Goal: Information Seeking & Learning: Learn about a topic

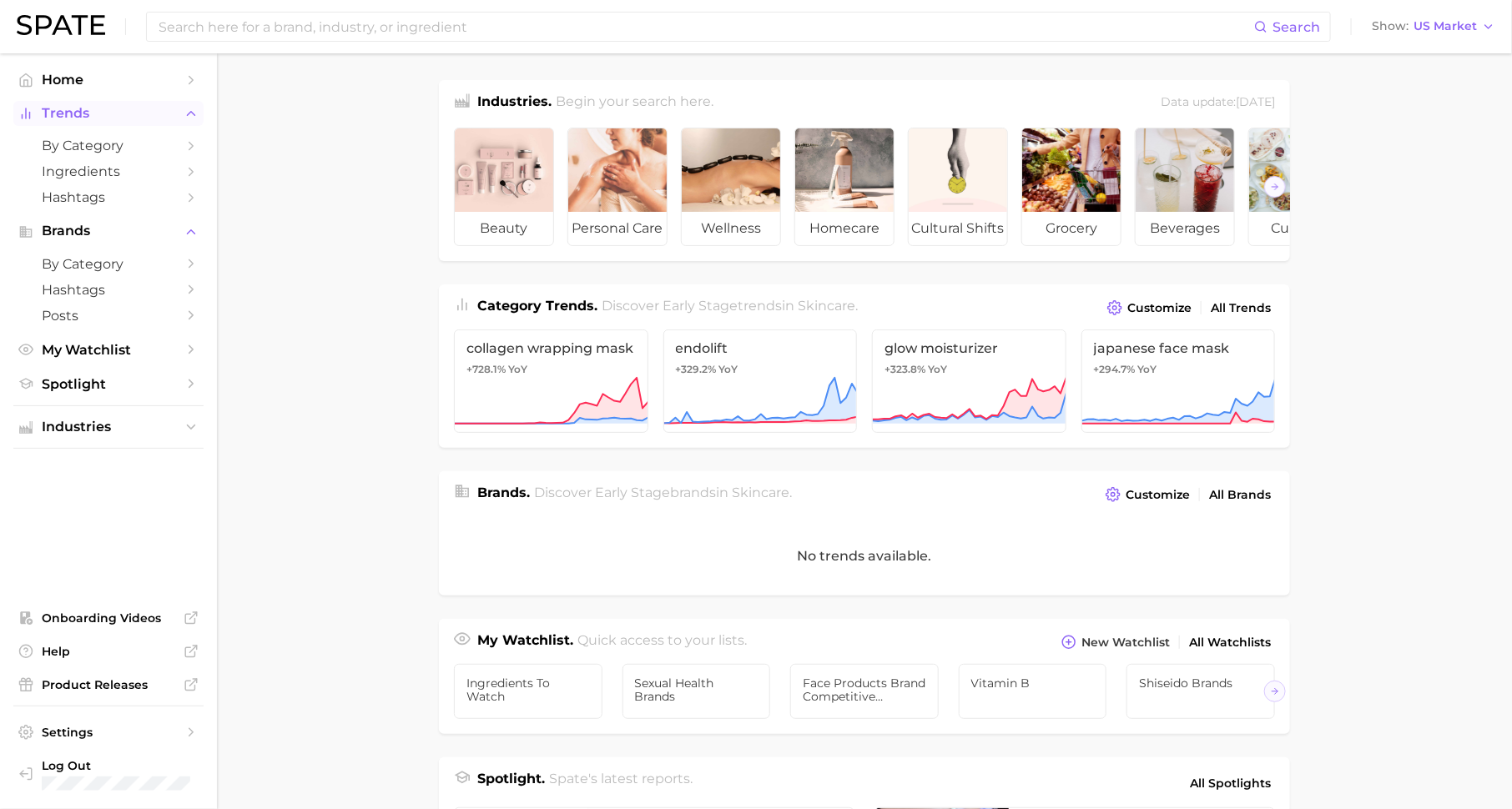
click at [184, 121] on icon "Sidebar" at bounding box center [191, 113] width 15 height 15
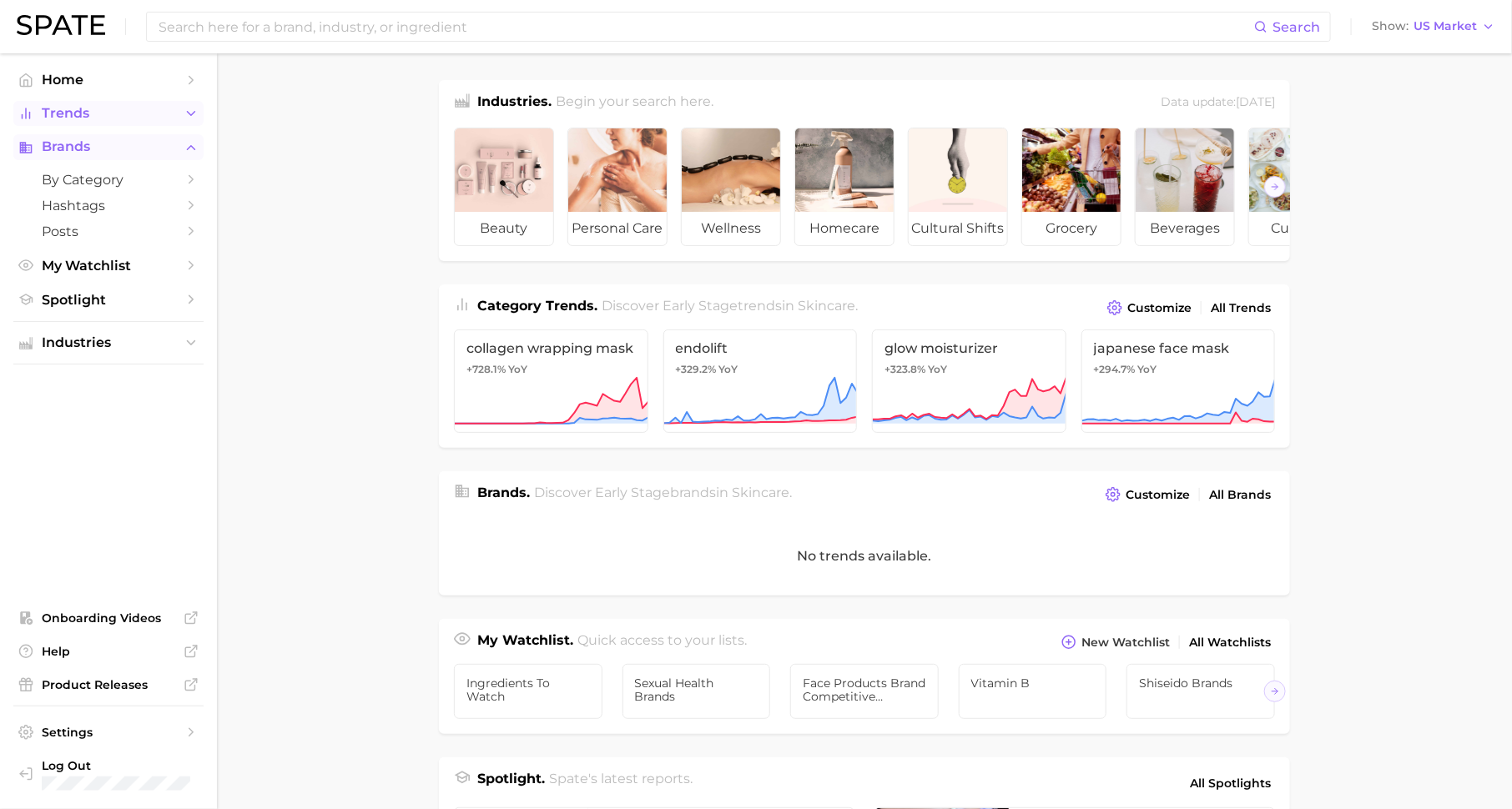
click at [192, 149] on icon "Sidebar" at bounding box center [191, 148] width 15 height 15
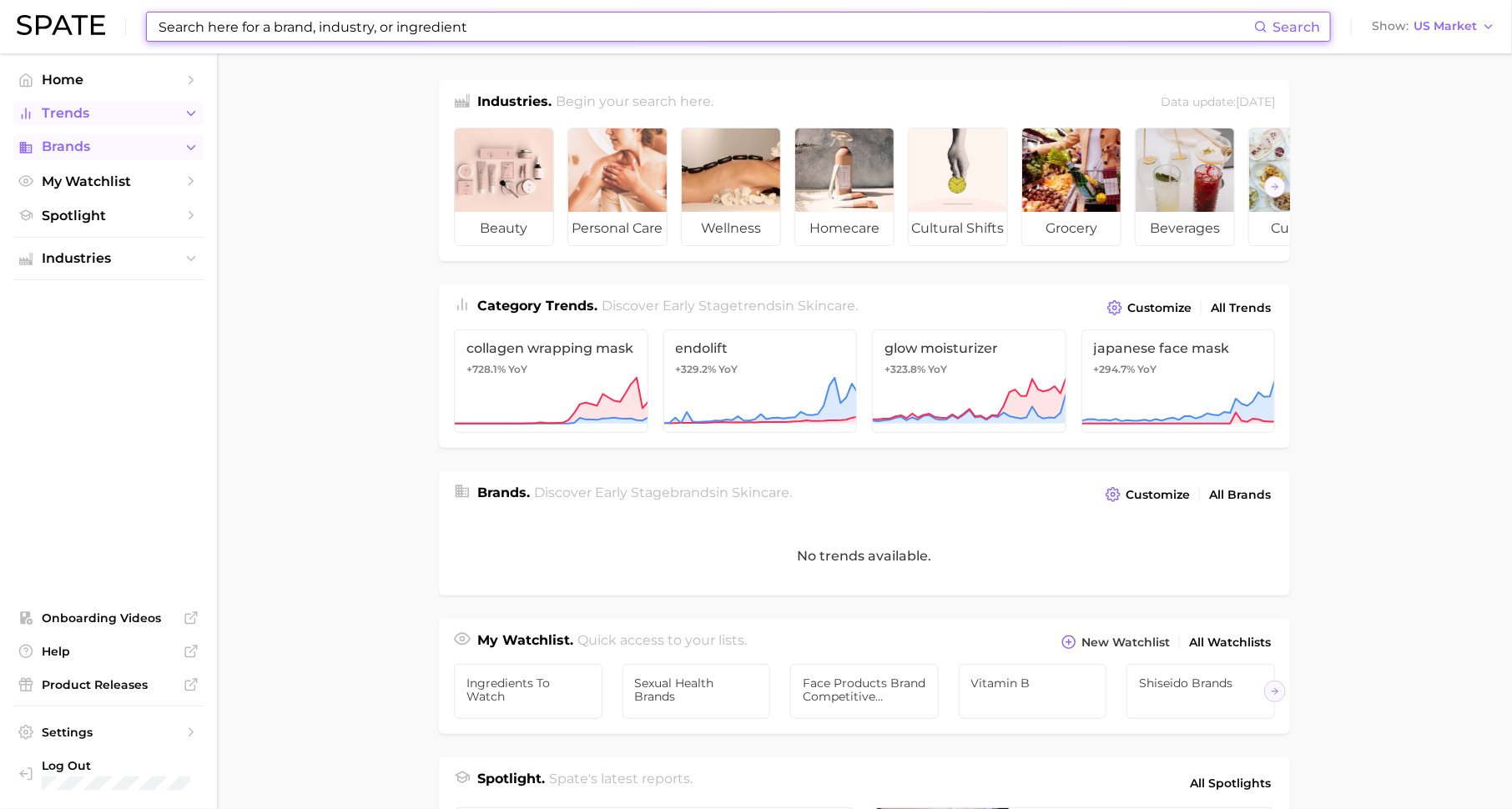
click at [259, 24] on input at bounding box center [705, 26] width 1097 height 28
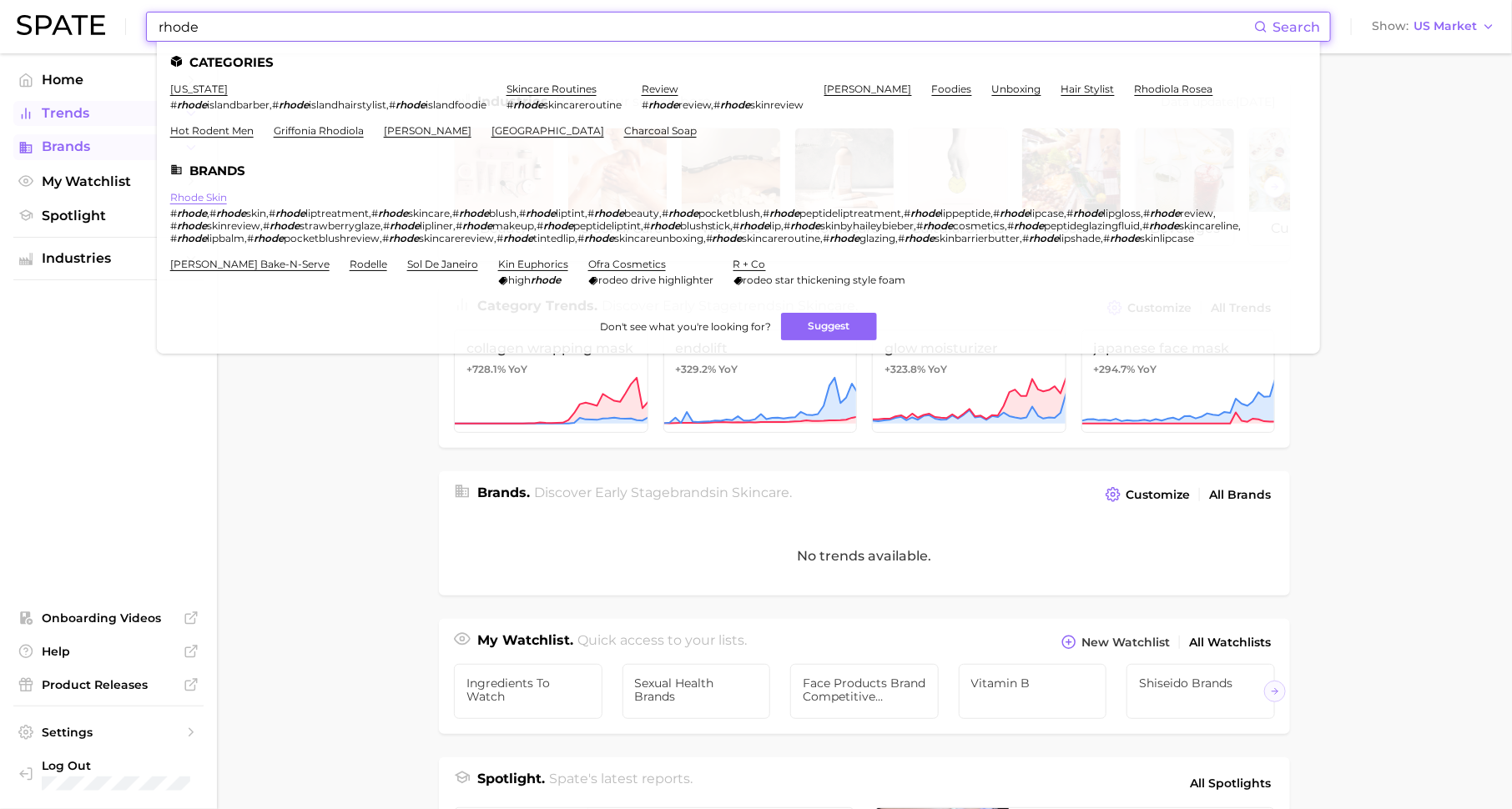
type input "rhode"
click at [209, 195] on link "rhode skin" at bounding box center [199, 197] width 57 height 12
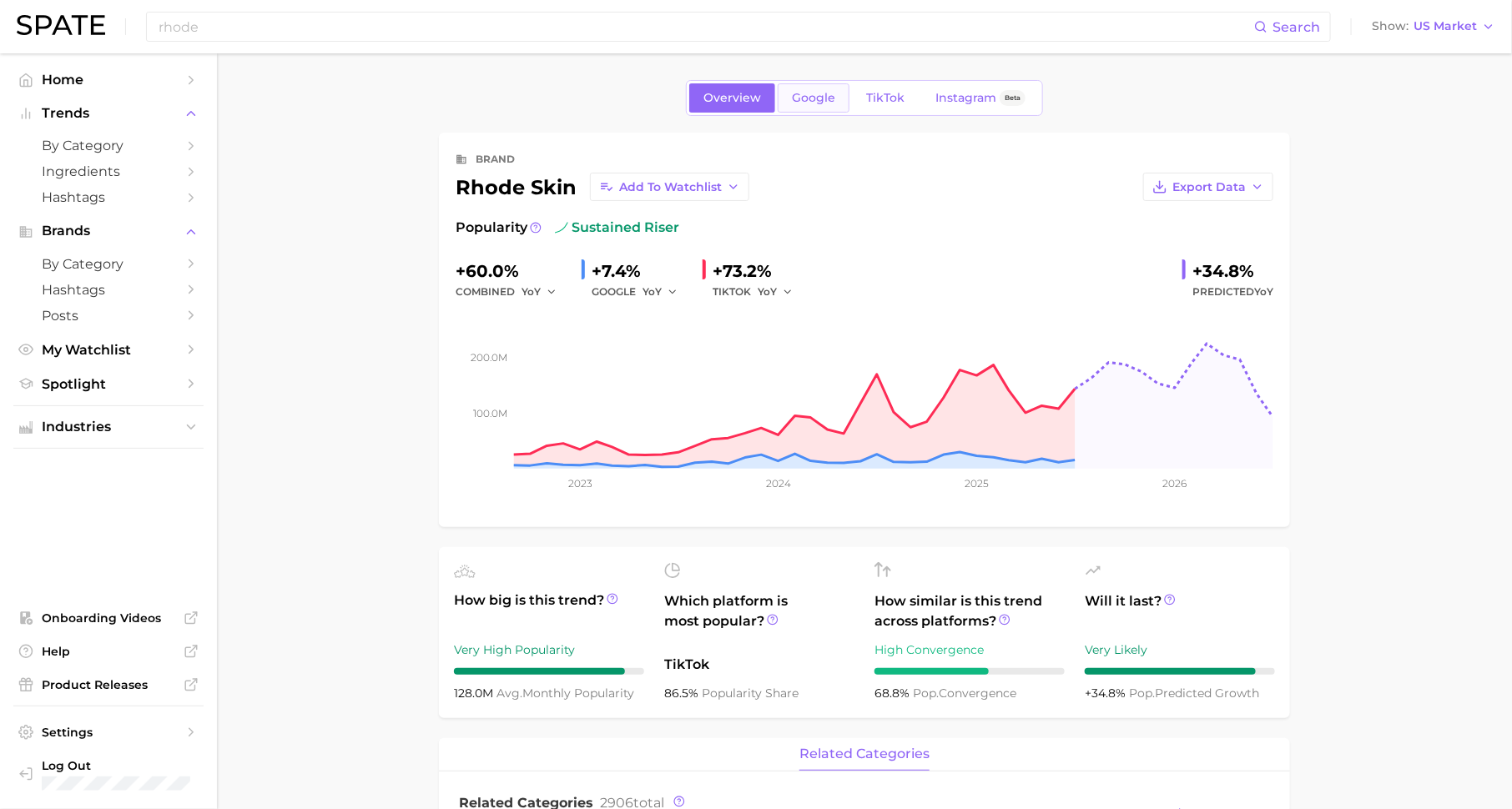
click at [802, 98] on span "Google" at bounding box center [813, 98] width 43 height 14
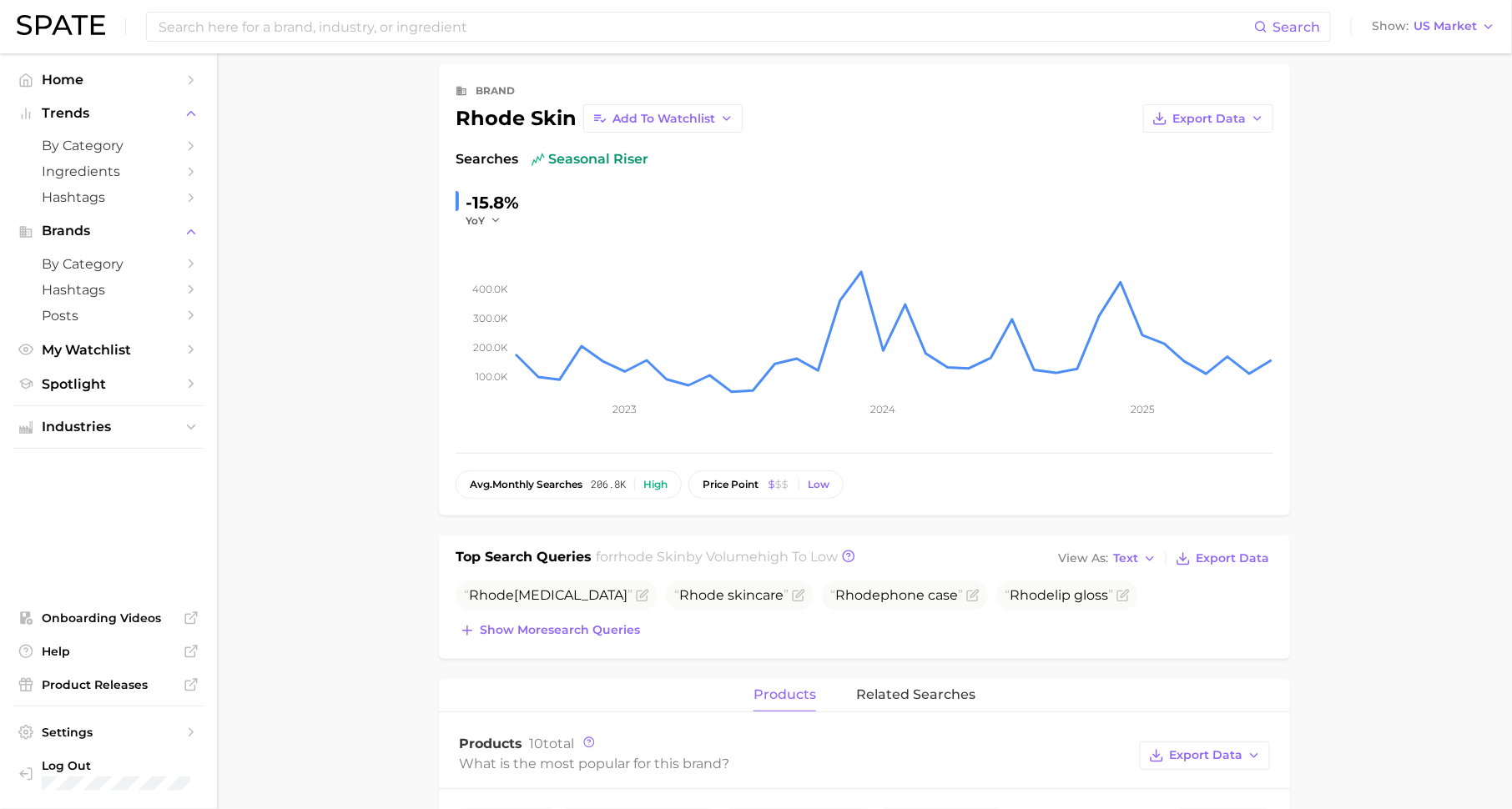
scroll to position [64, 0]
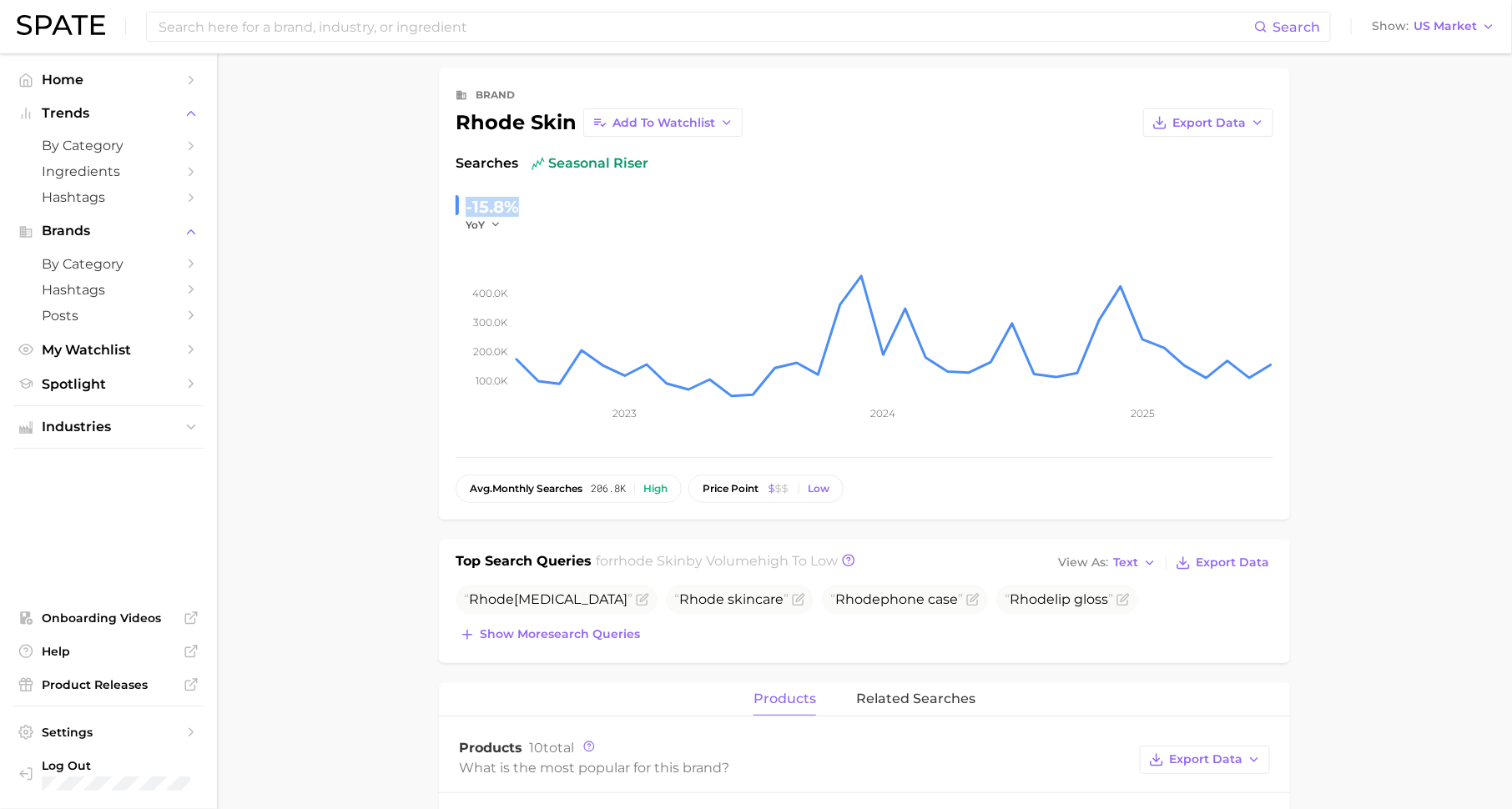
drag, startPoint x: 518, startPoint y: 226, endPoint x: 451, endPoint y: 204, distance: 70.5
click at [451, 203] on div "brand rhode skin Add to Watchlist Export Data Searches seasonal riser -15.8% Yo…" at bounding box center [865, 294] width 851 height 451
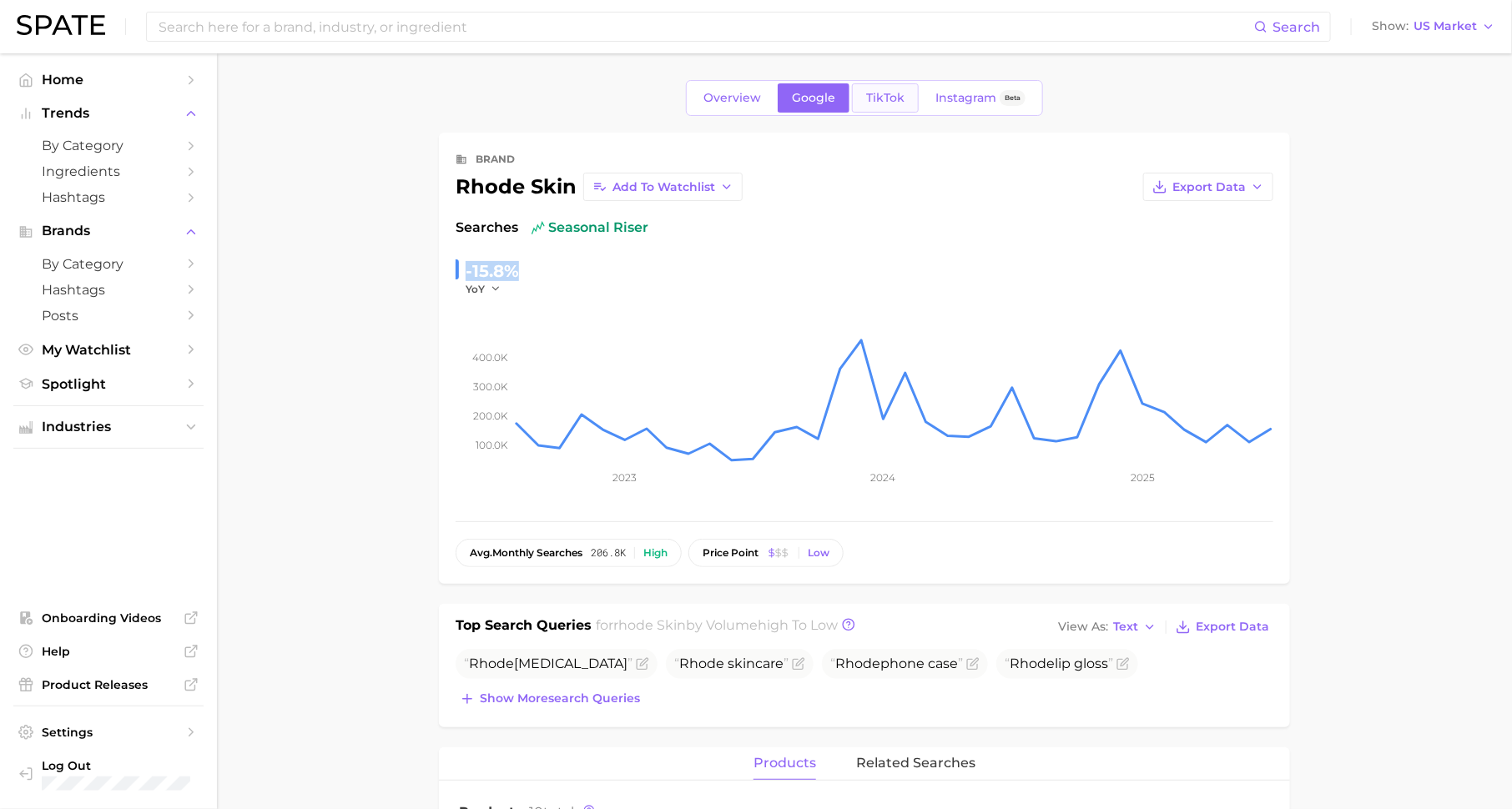
click at [875, 105] on span "TikTok" at bounding box center [886, 98] width 39 height 14
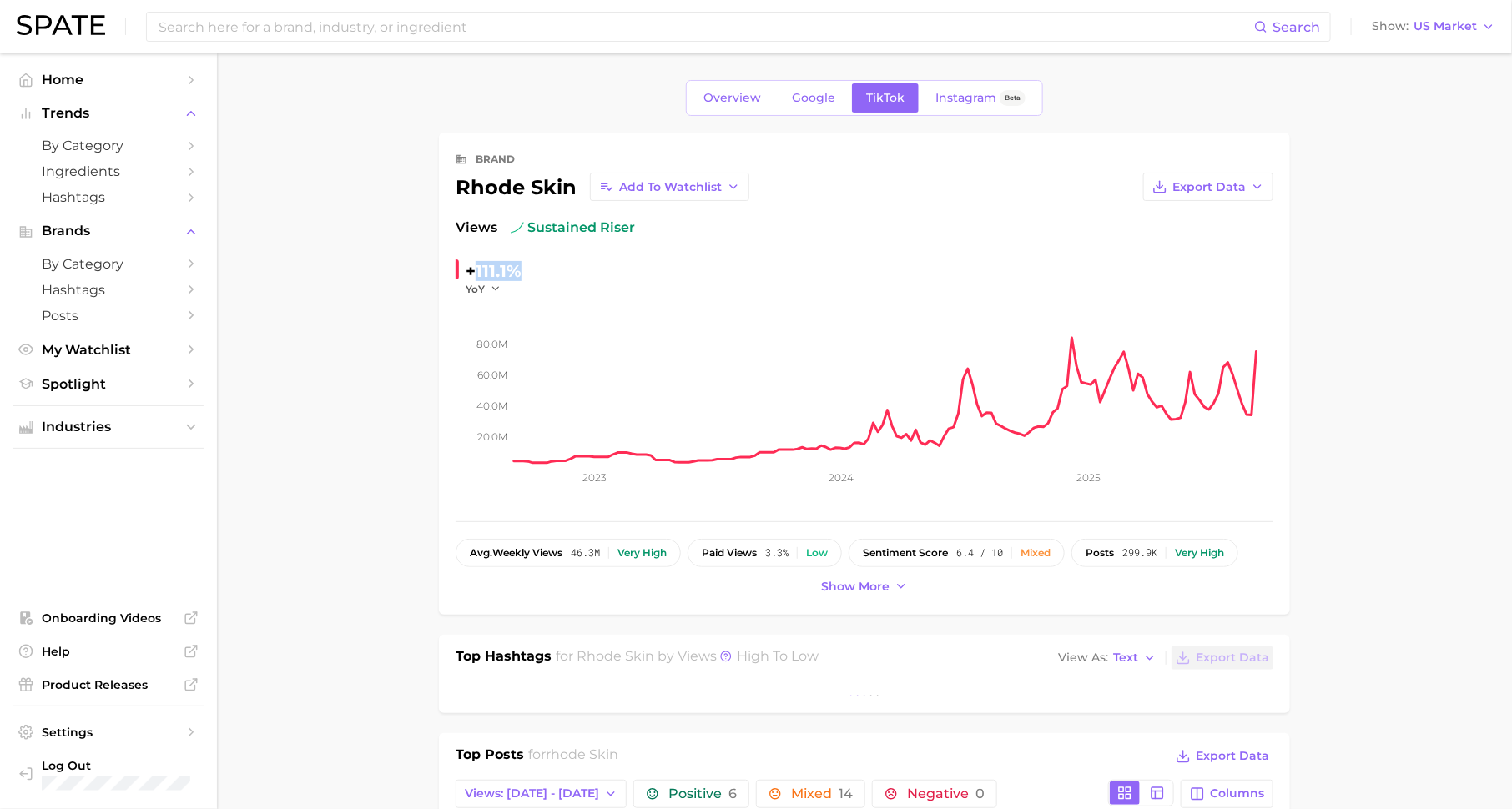
drag, startPoint x: 525, startPoint y: 270, endPoint x: 473, endPoint y: 270, distance: 52.0
click at [473, 270] on div "+111.1% YoY" at bounding box center [569, 277] width 228 height 39
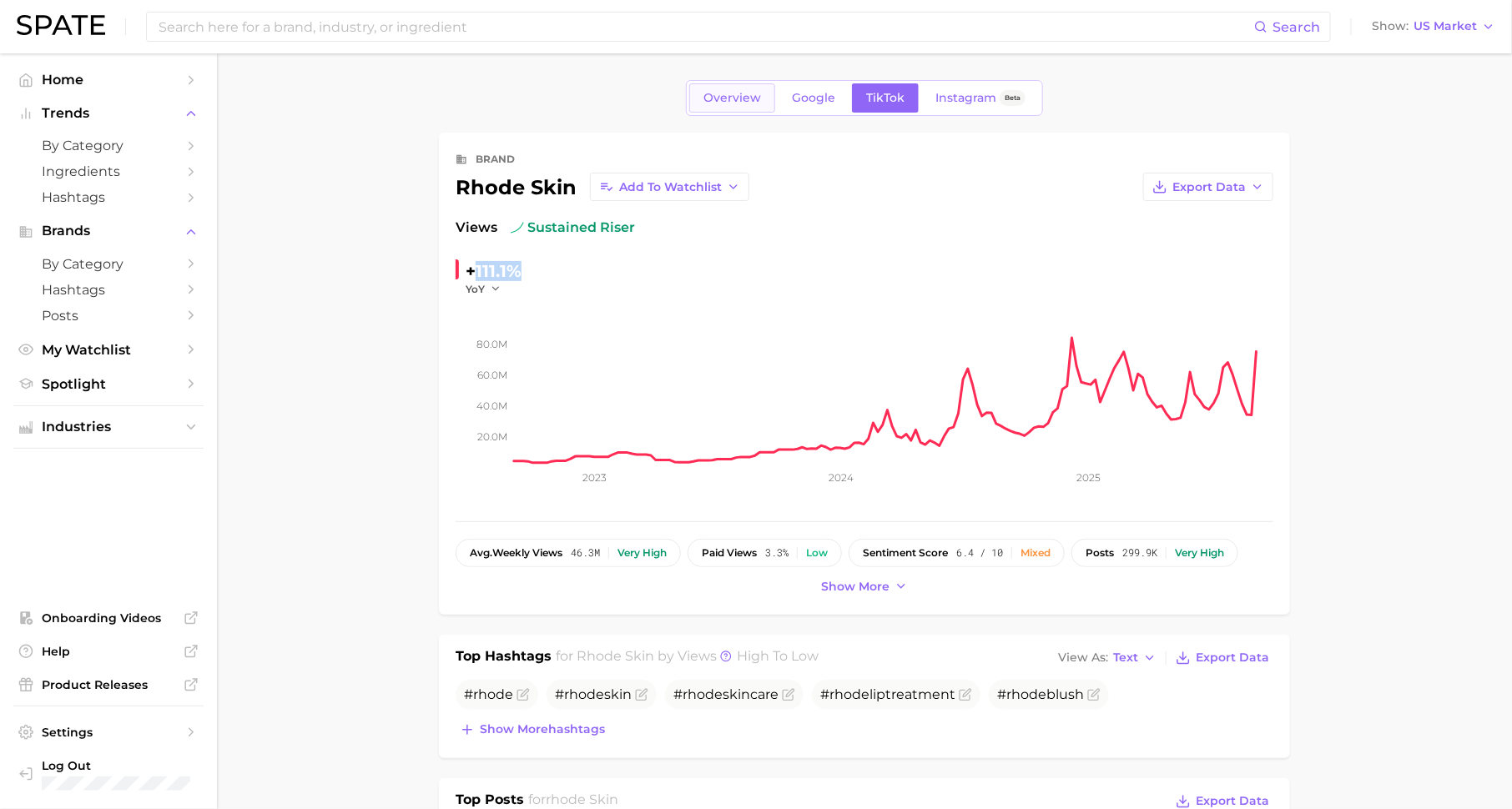
click at [715, 98] on span "Overview" at bounding box center [733, 98] width 58 height 14
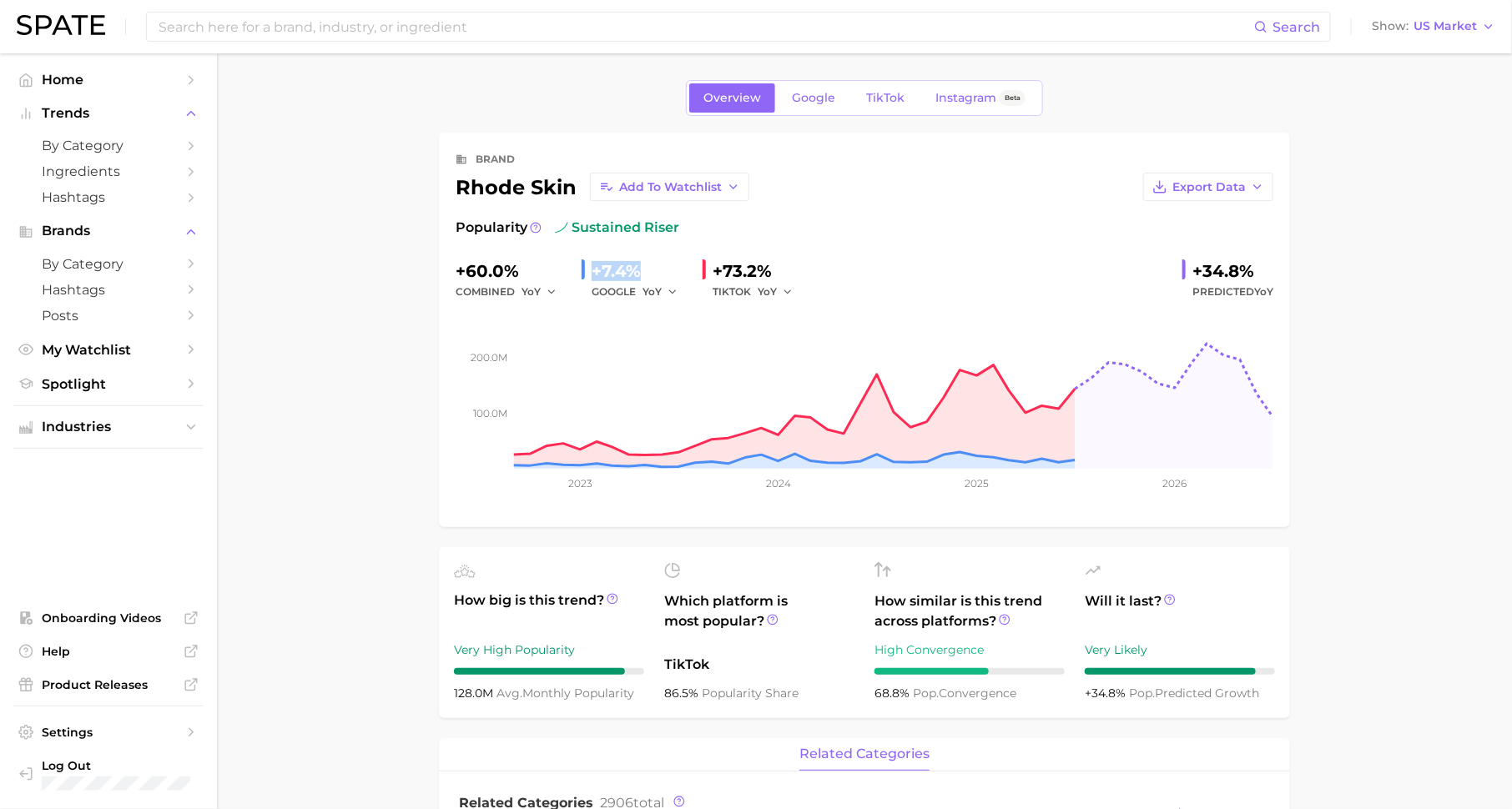
drag, startPoint x: 640, startPoint y: 265, endPoint x: 575, endPoint y: 265, distance: 65.0
click at [575, 265] on div "+60.0% combined YoY +7.4% GOOGLE YoY +73.2% TIKTOK YoY +34.8% Predicted YoY" at bounding box center [865, 279] width 818 height 44
drag, startPoint x: 773, startPoint y: 270, endPoint x: 721, endPoint y: 270, distance: 52.0
click at [721, 270] on div "+73.2%" at bounding box center [758, 271] width 91 height 26
click at [898, 108] on link "TikTok" at bounding box center [886, 98] width 67 height 29
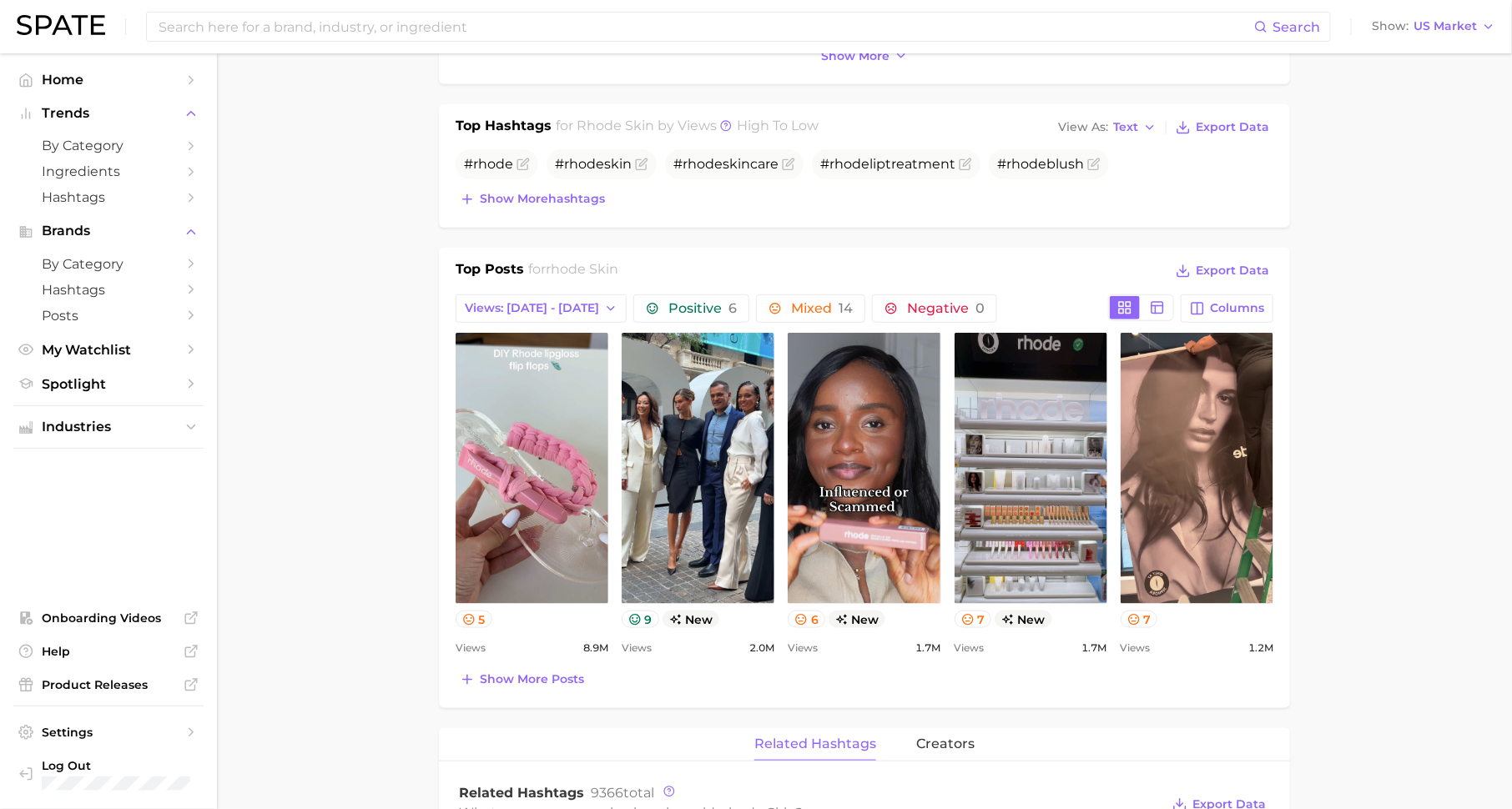
scroll to position [592, 0]
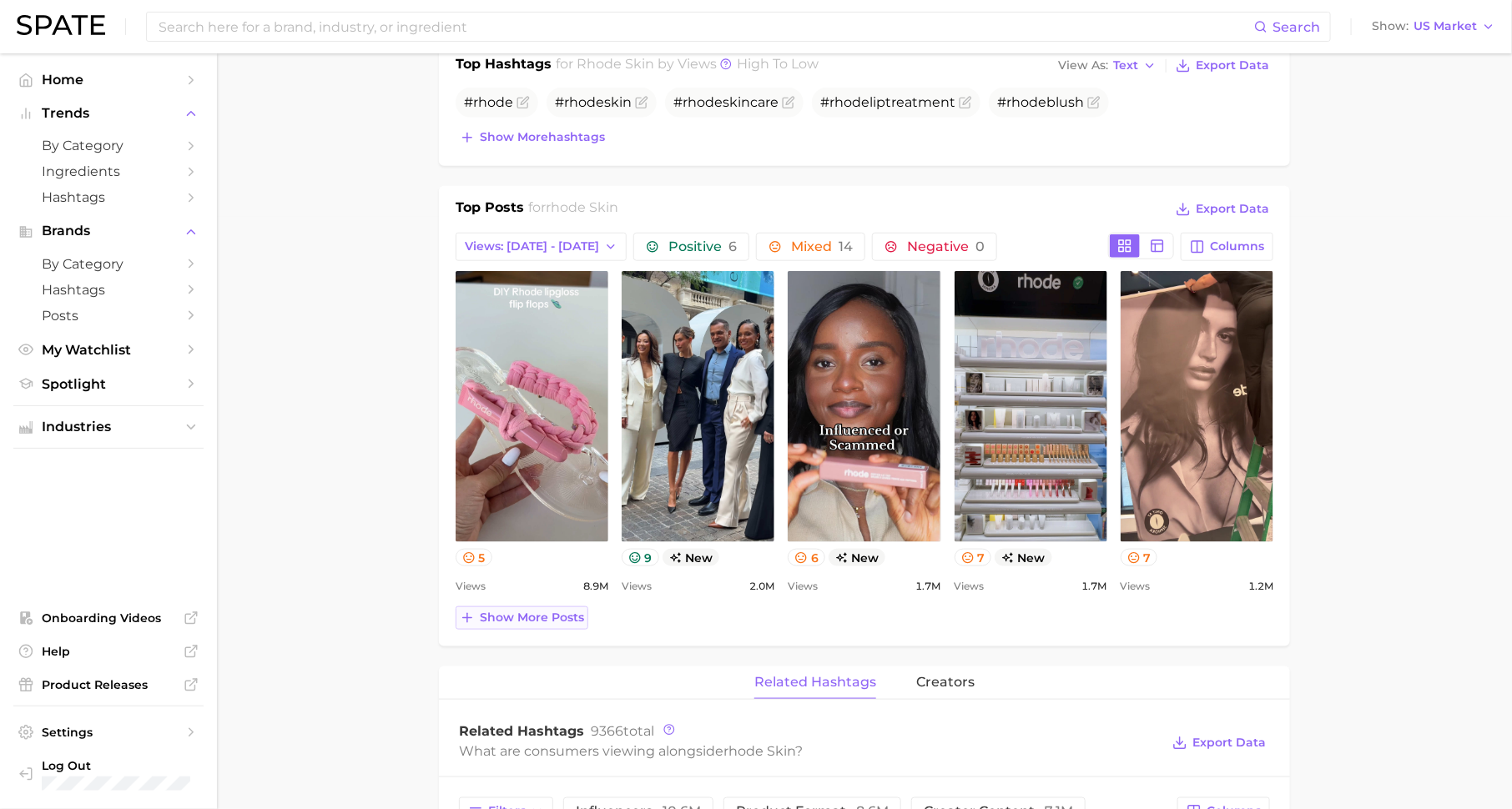
click at [524, 610] on span "Show more posts" at bounding box center [532, 618] width 105 height 14
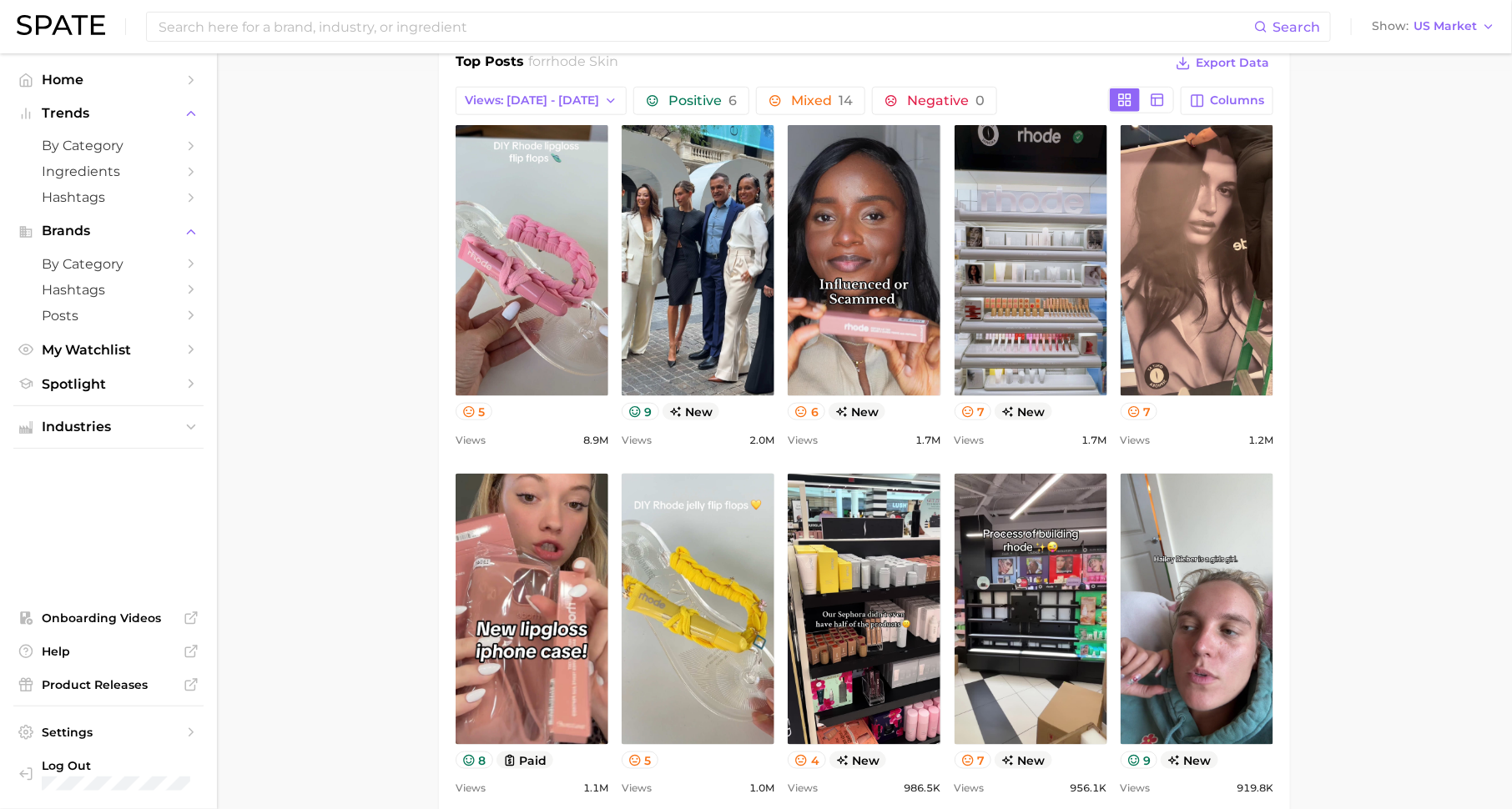
scroll to position [753, 0]
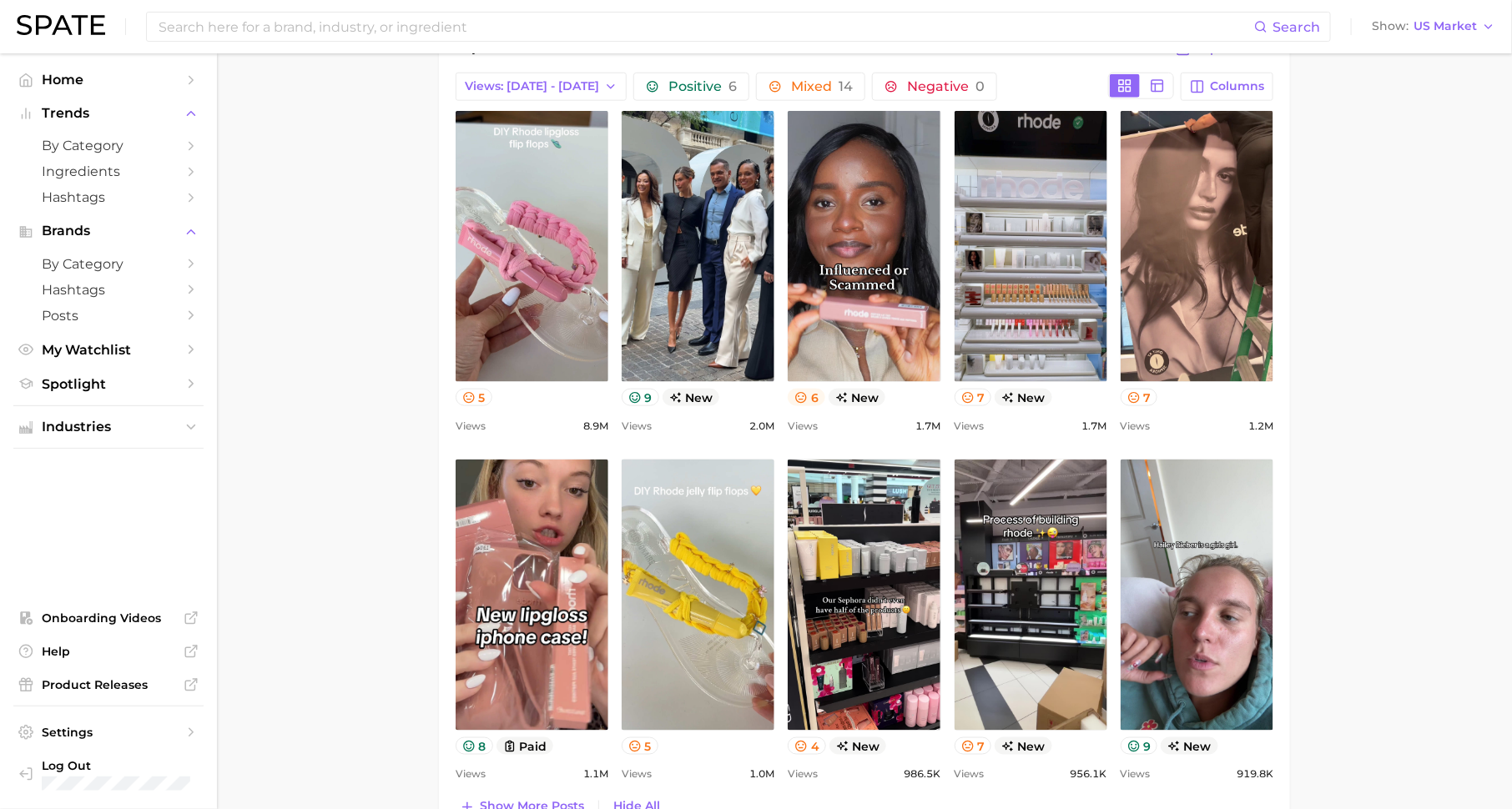
click at [800, 392] on icon at bounding box center [800, 397] width 13 height 13
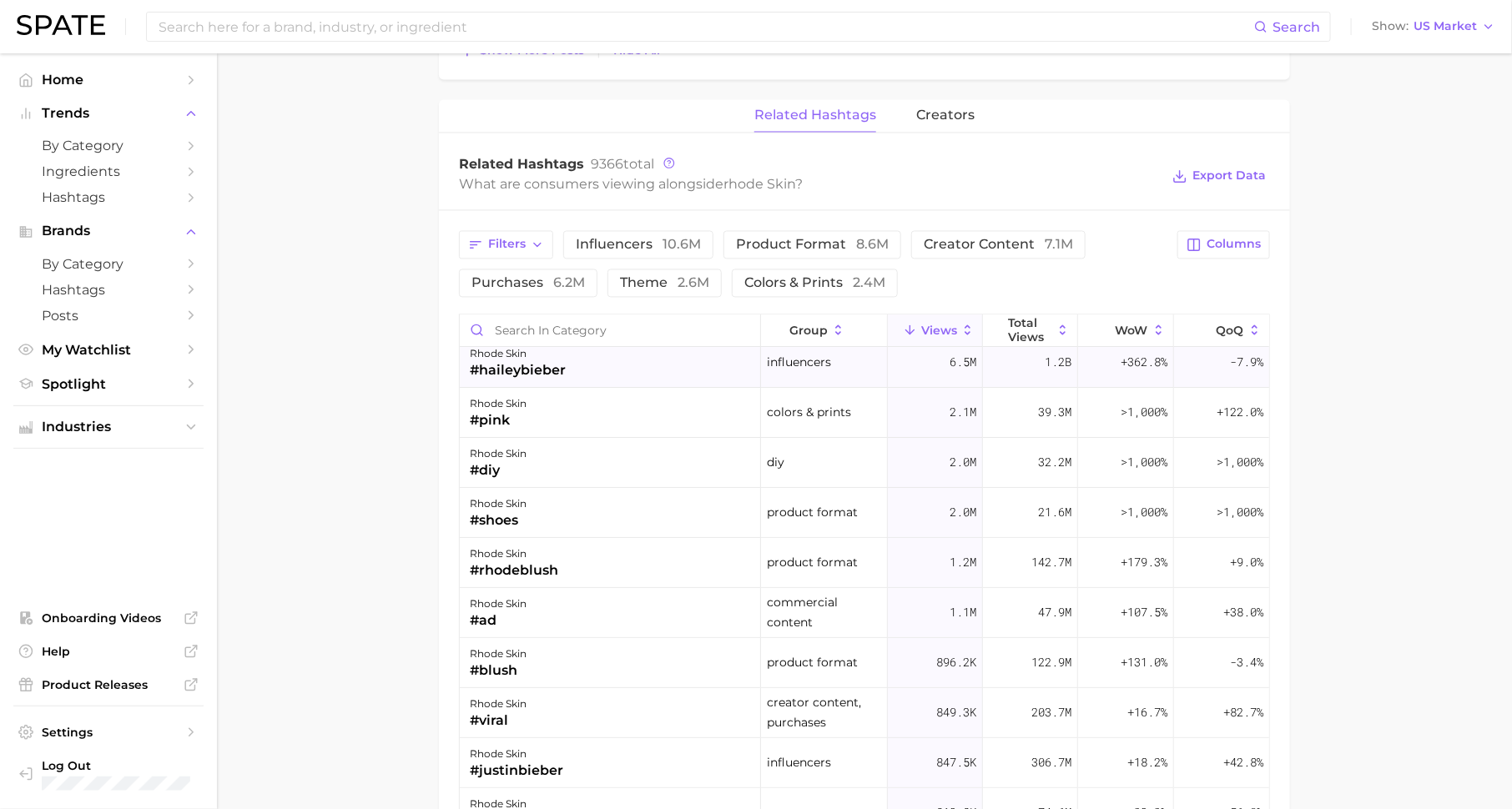
scroll to position [0, 0]
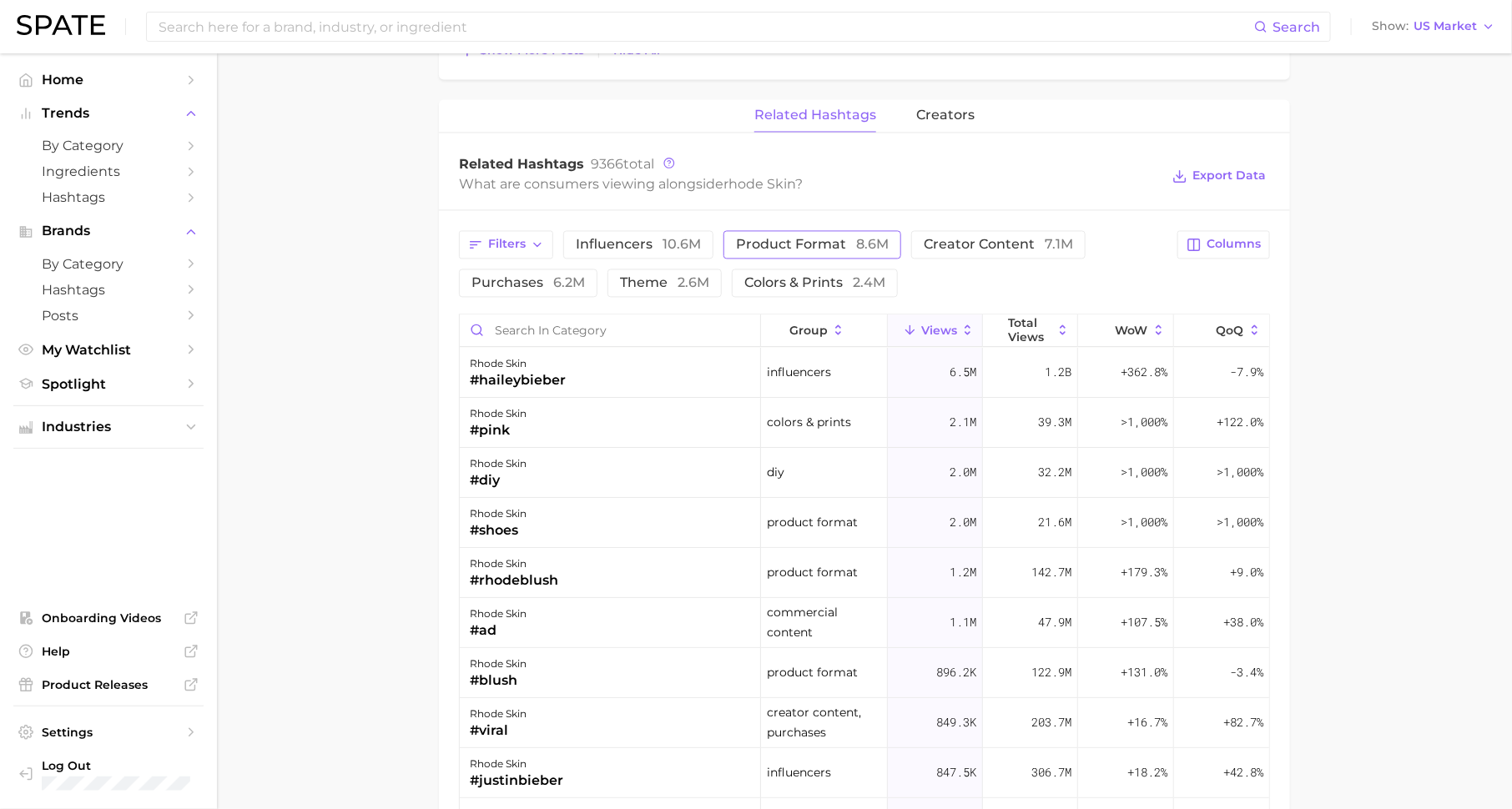
click at [802, 239] on span "product format 8.6m" at bounding box center [813, 245] width 153 height 13
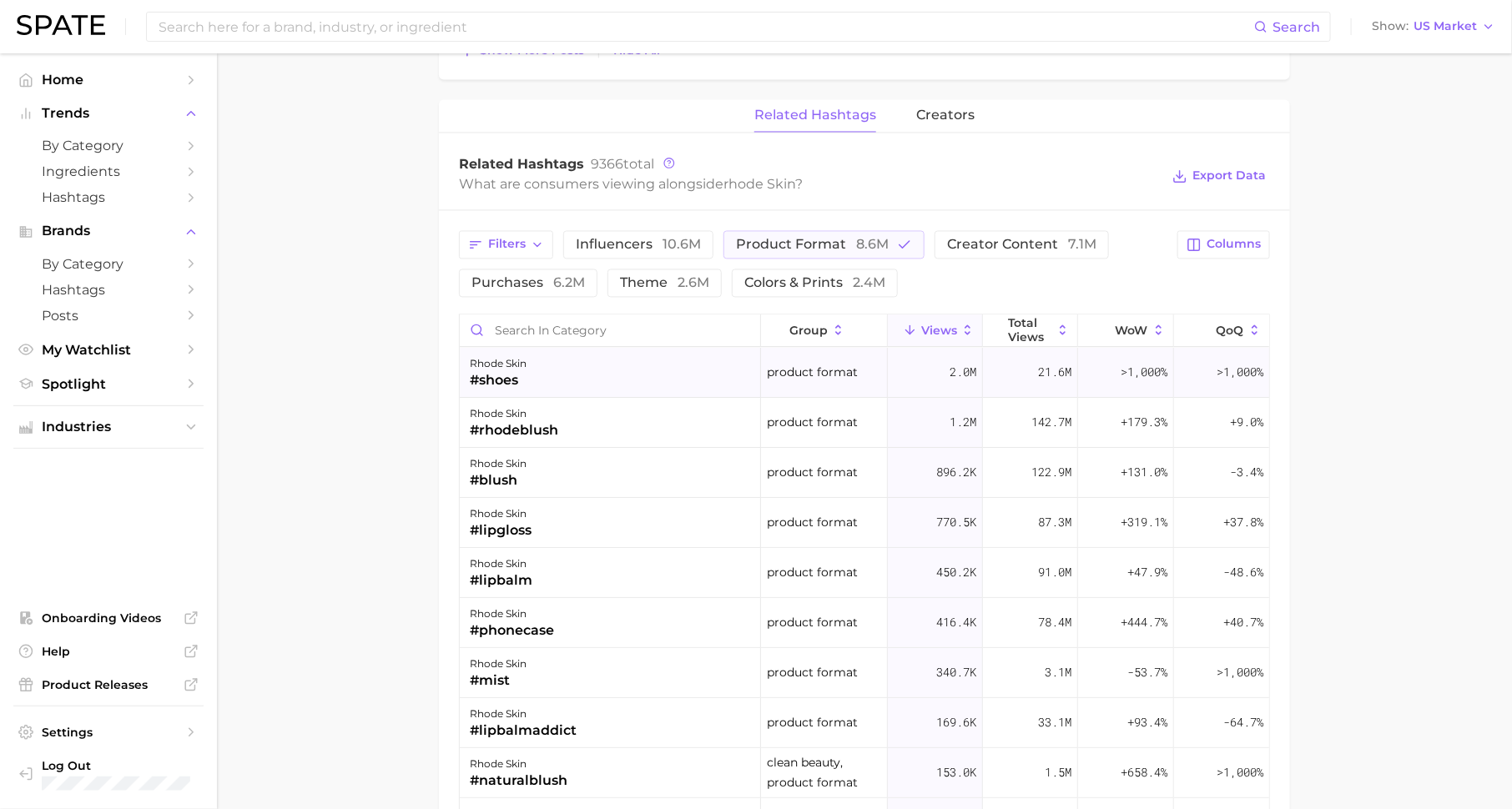
click at [624, 365] on div "rhode skin #shoes" at bounding box center [610, 373] width 301 height 50
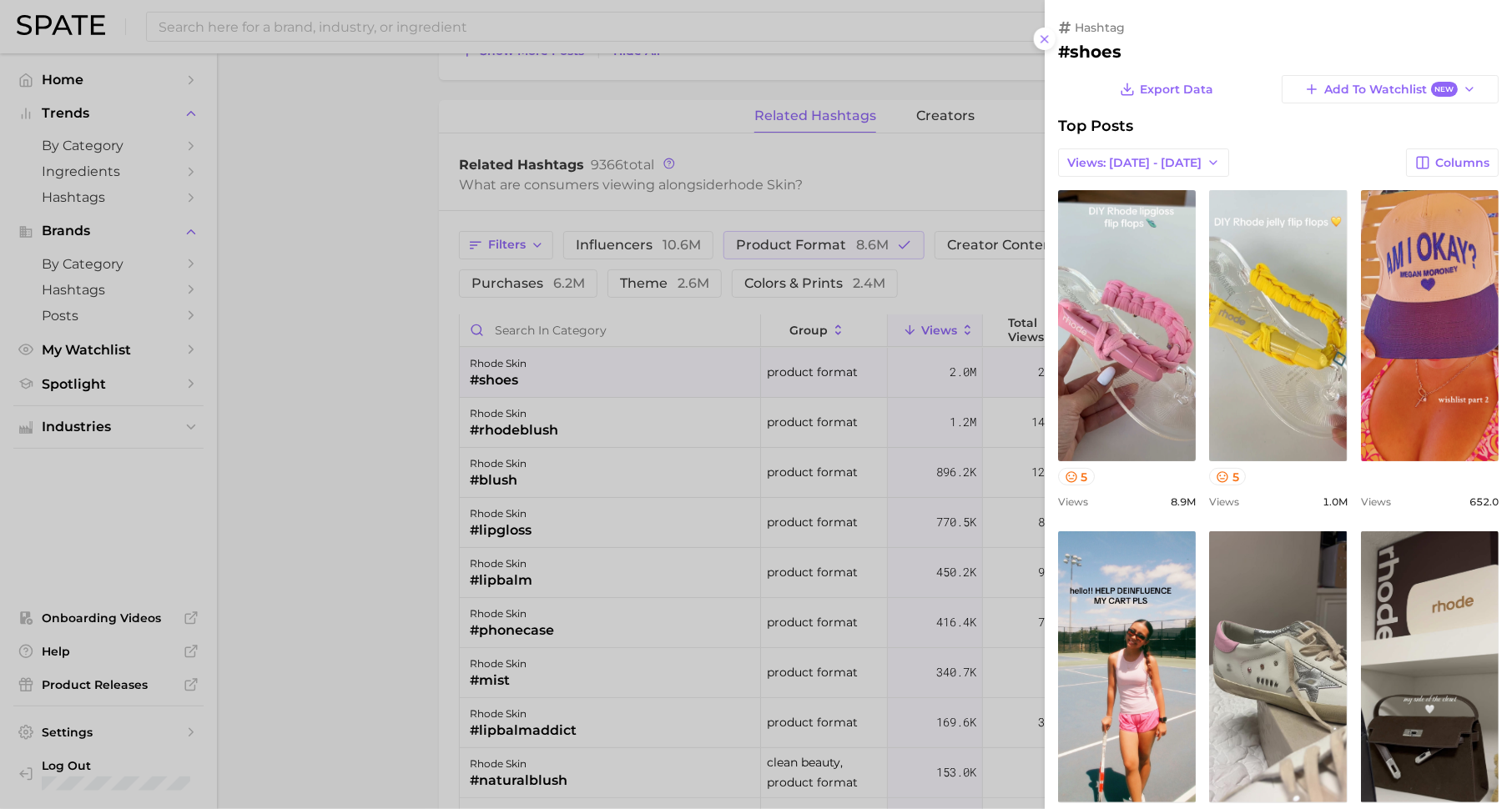
click at [755, 459] on div at bounding box center [756, 404] width 1512 height 809
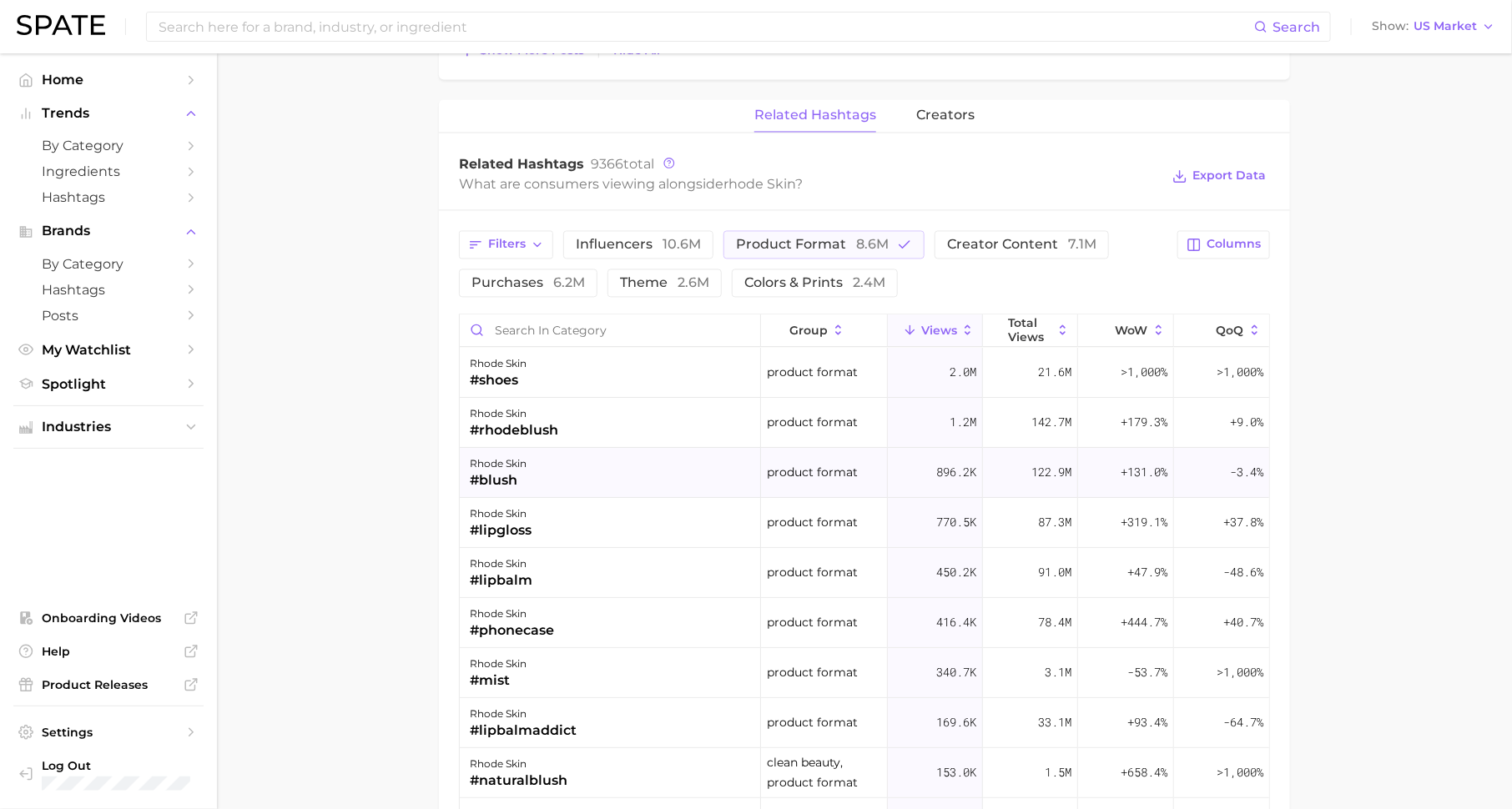
click at [541, 459] on div "rhode skin #blush" at bounding box center [610, 473] width 301 height 50
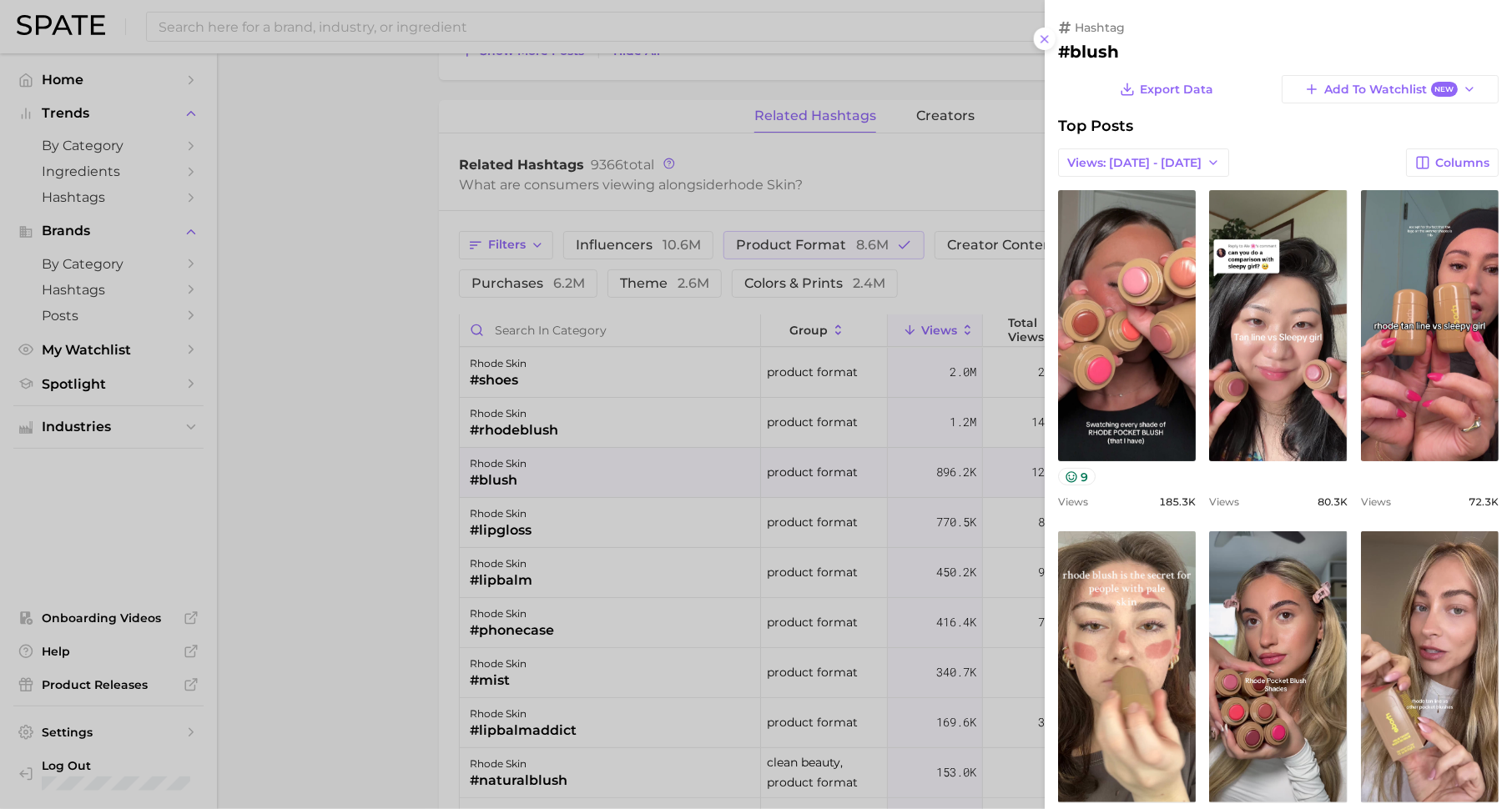
click at [634, 495] on div at bounding box center [756, 404] width 1512 height 809
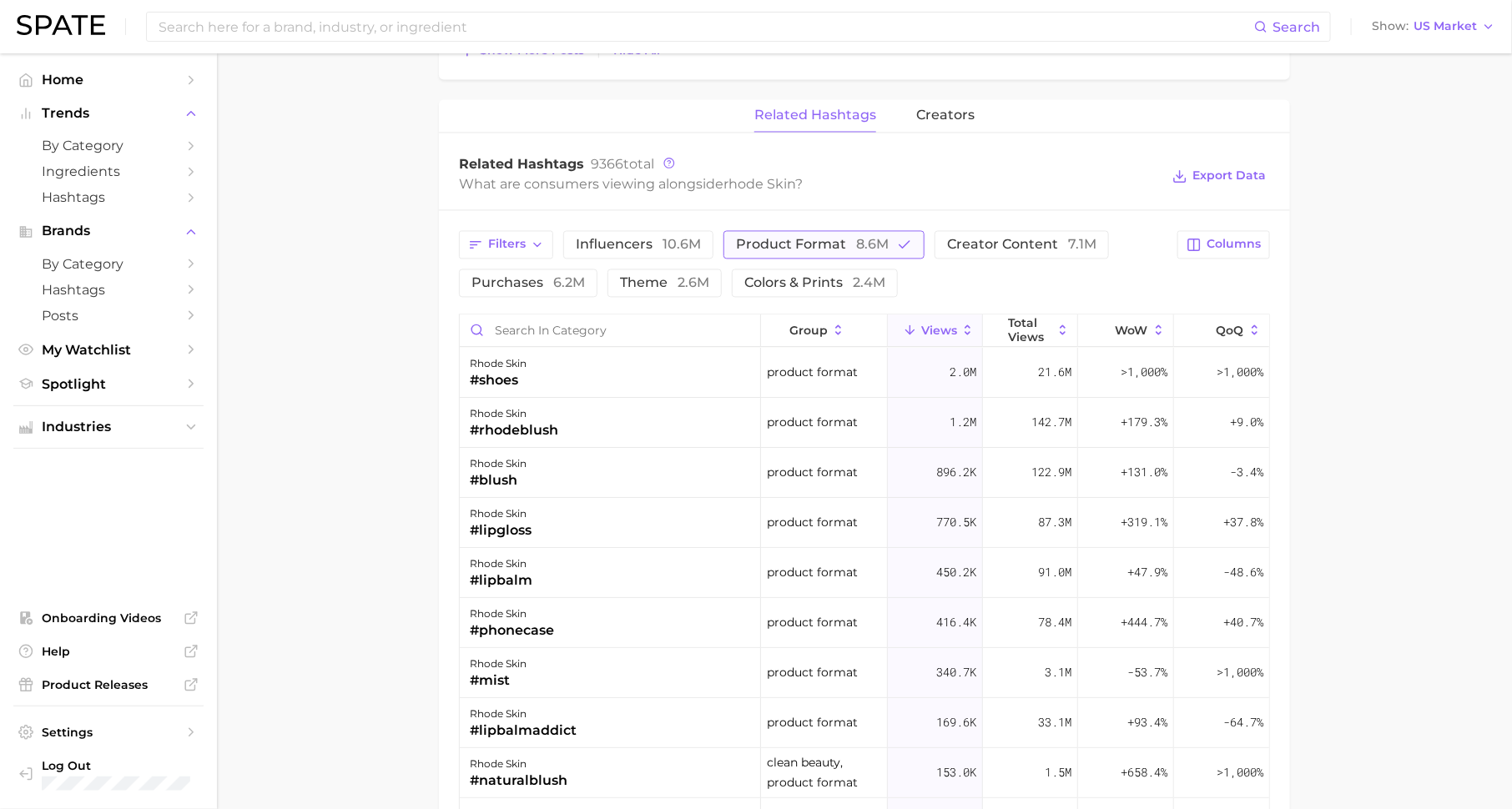
click at [902, 238] on icon "button" at bounding box center [904, 245] width 15 height 15
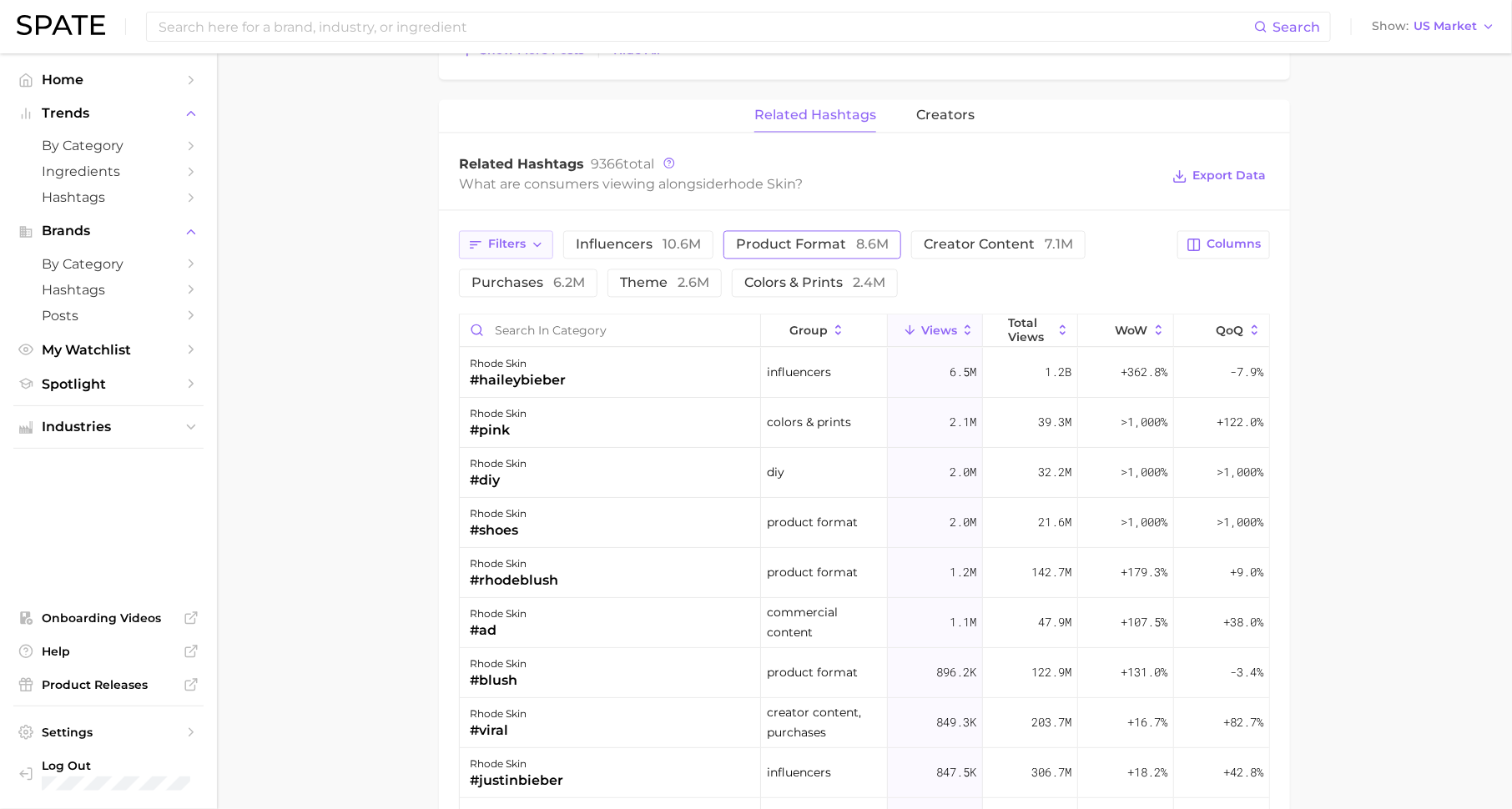
click at [534, 247] on button "Filters" at bounding box center [505, 245] width 94 height 28
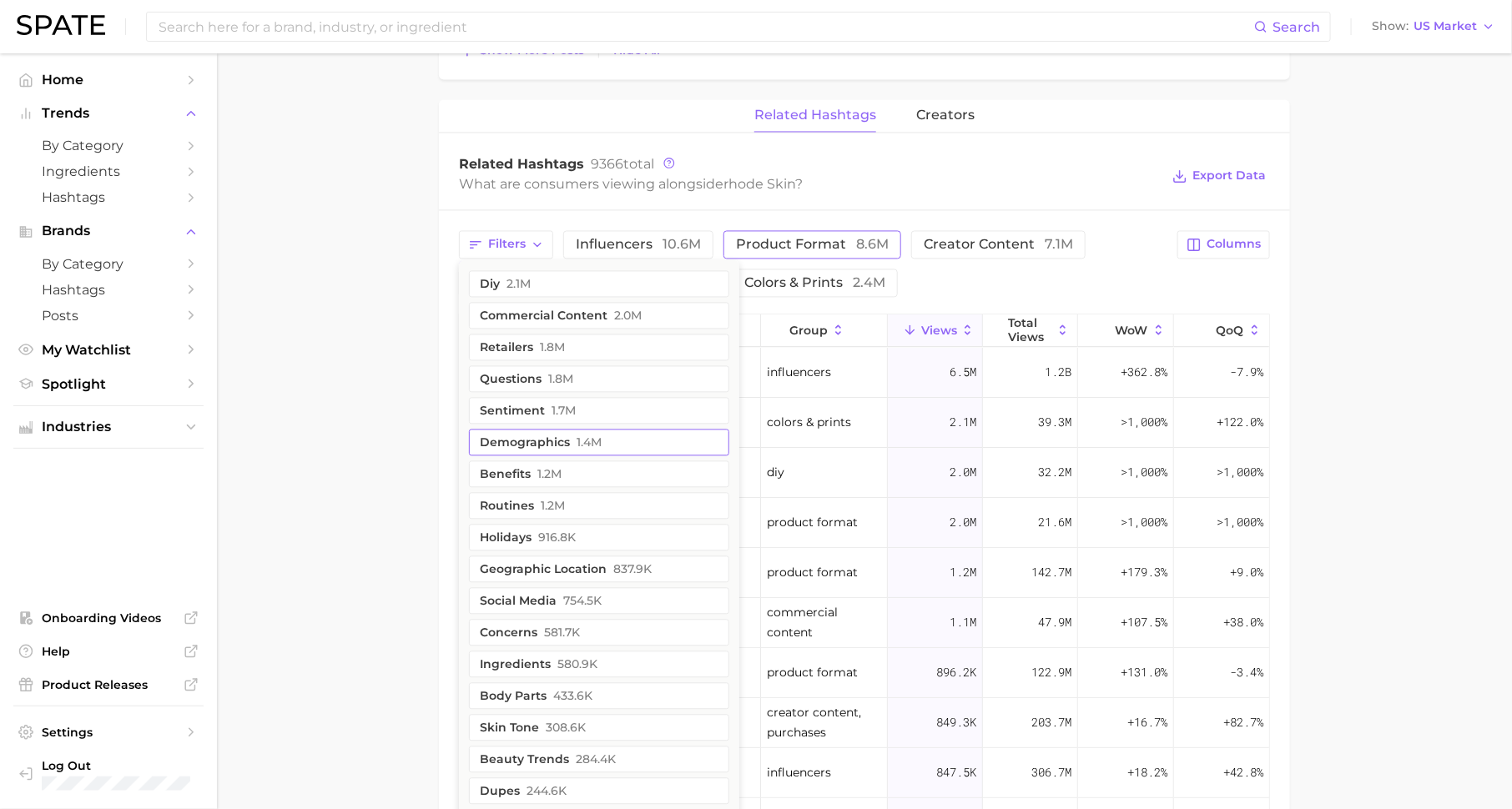
click at [555, 435] on button "demographics 1.4m" at bounding box center [599, 443] width 260 height 26
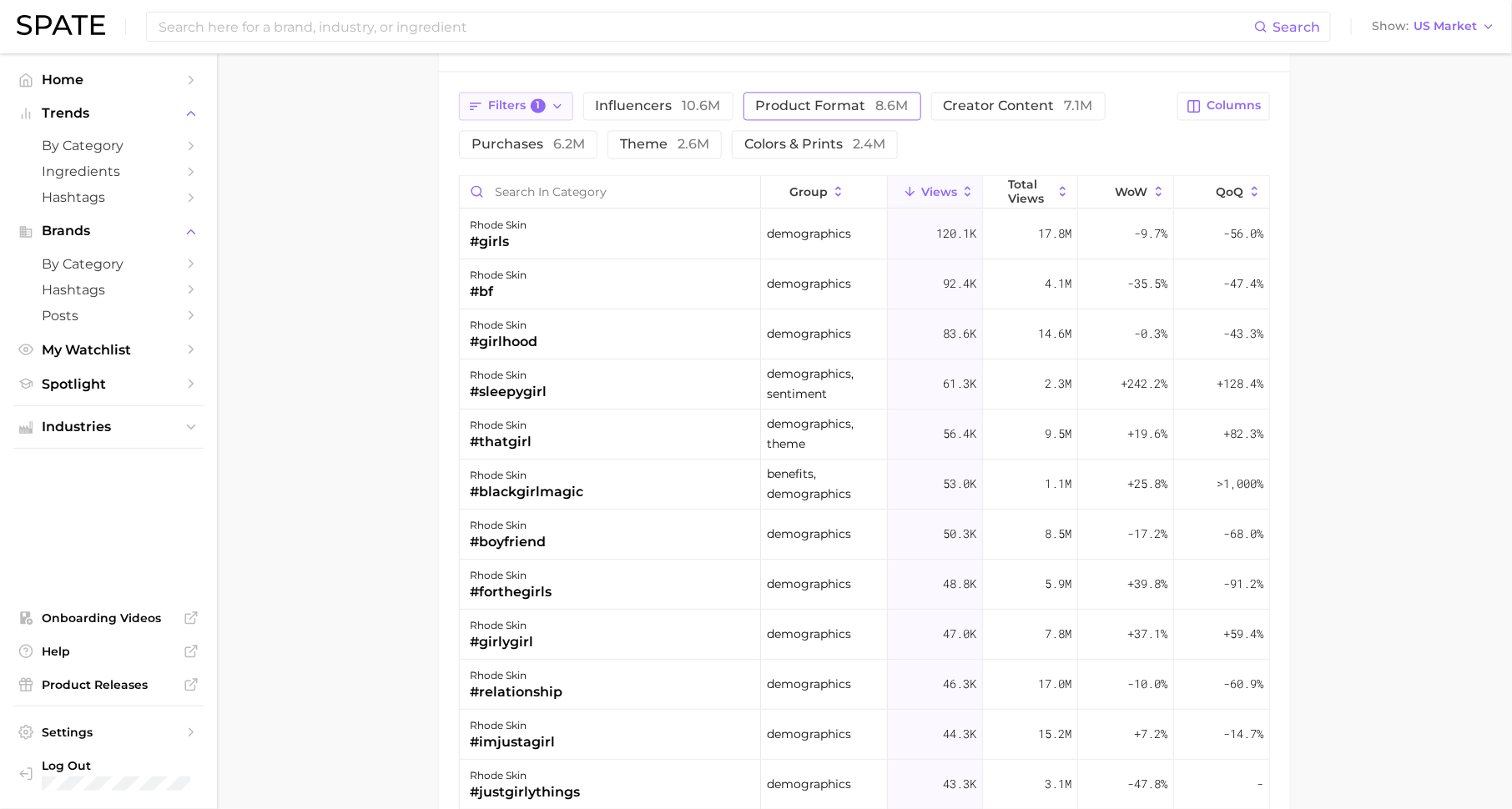
click at [541, 104] on span "1" at bounding box center [538, 105] width 15 height 15
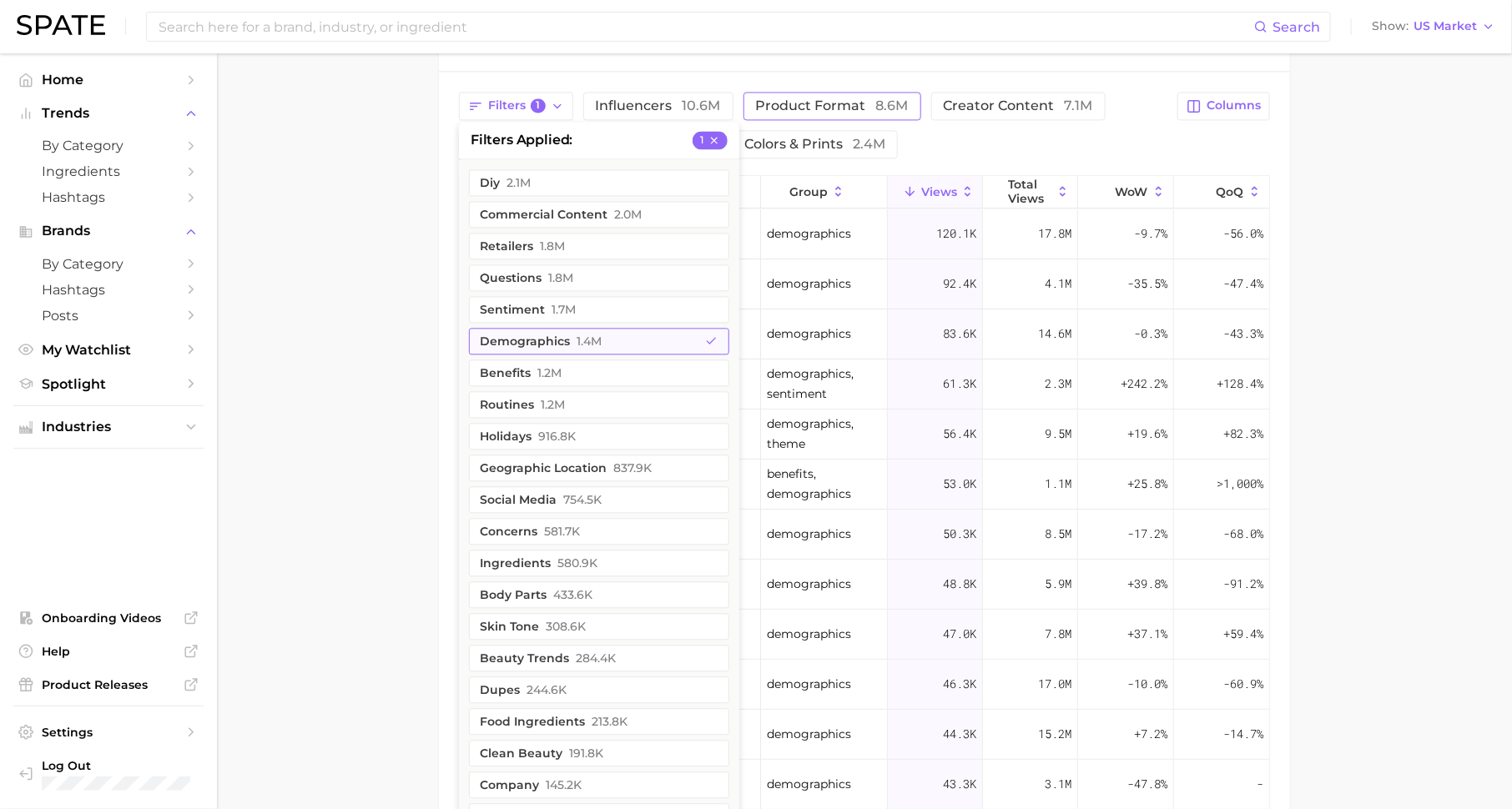
click at [594, 335] on span "1.4m" at bounding box center [589, 341] width 25 height 13
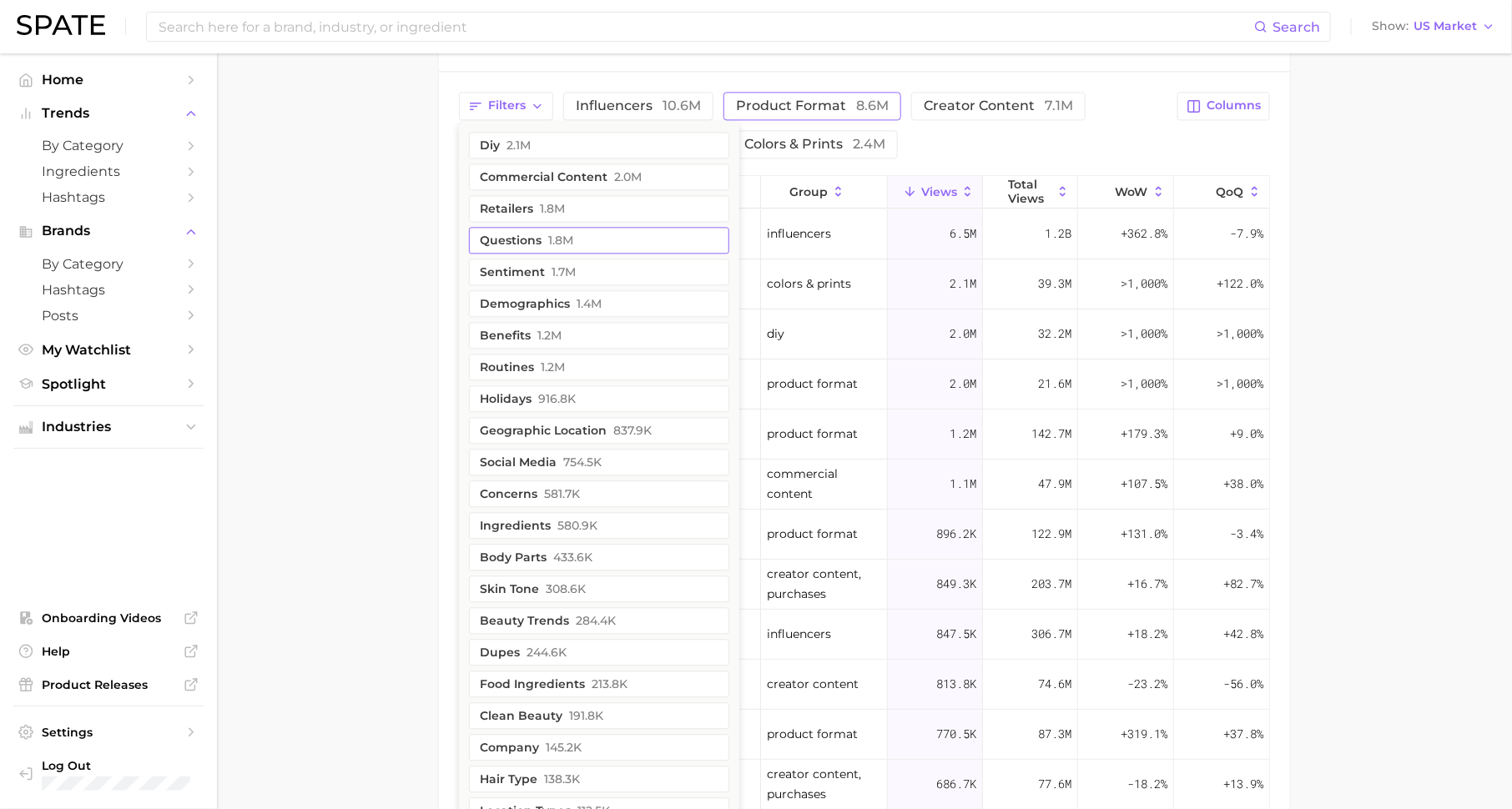
click at [558, 227] on button "questions 1.8m" at bounding box center [599, 240] width 260 height 26
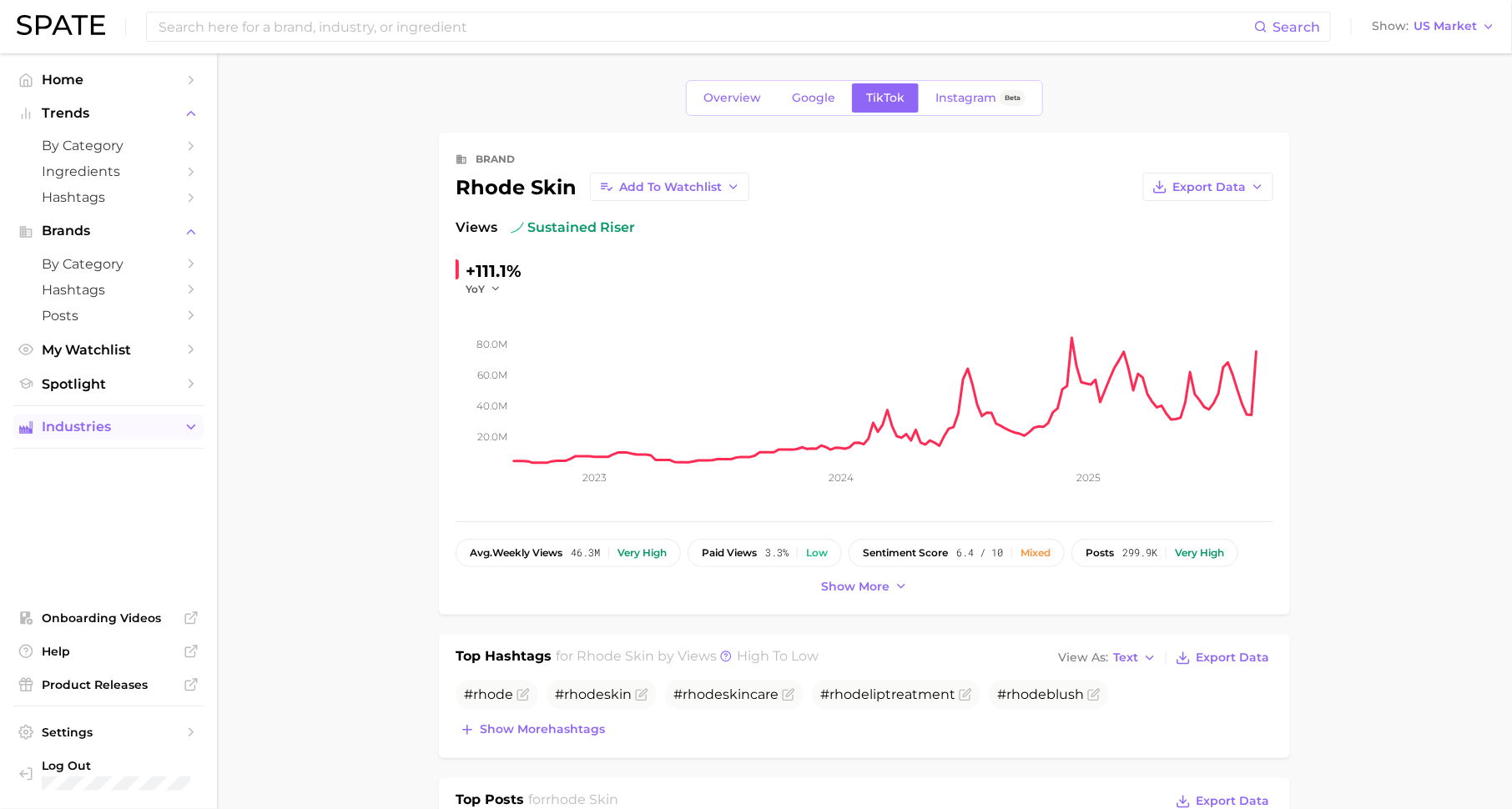
click at [119, 423] on span "Industries" at bounding box center [108, 427] width 134 height 15
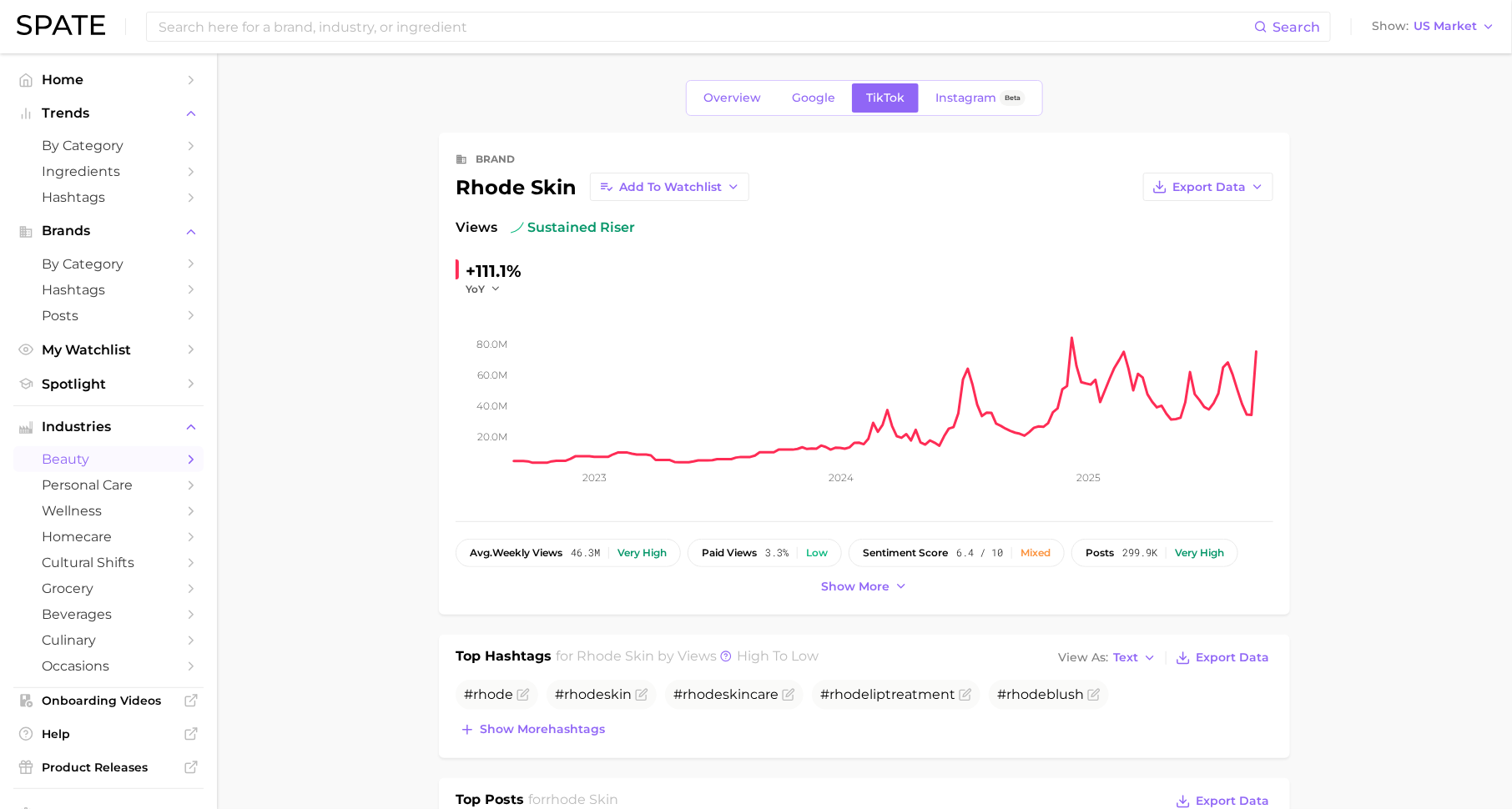
click at [130, 454] on span "beauty" at bounding box center [108, 459] width 134 height 16
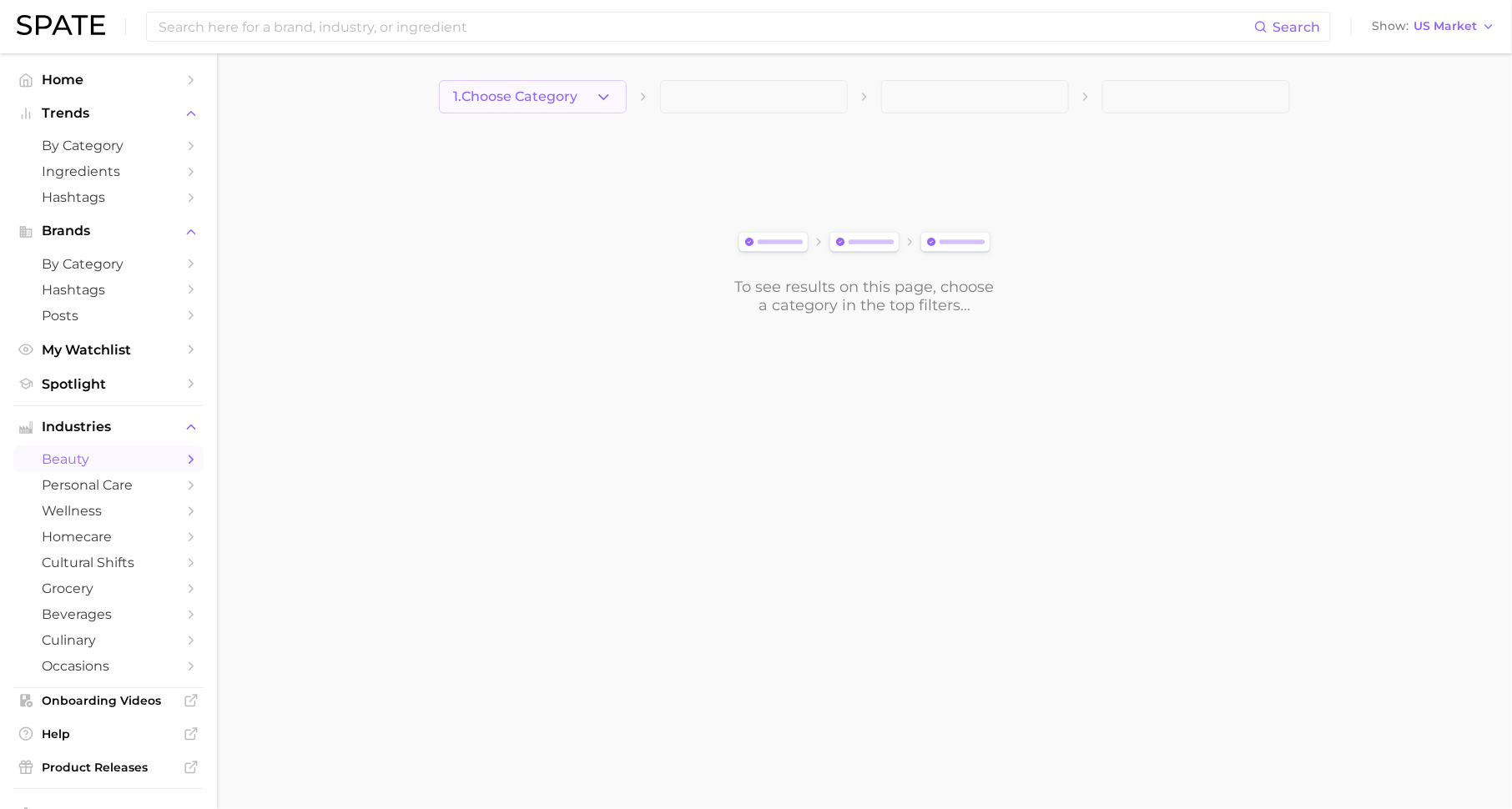
click at [577, 81] on button "1. Choose Category" at bounding box center [533, 97] width 188 height 33
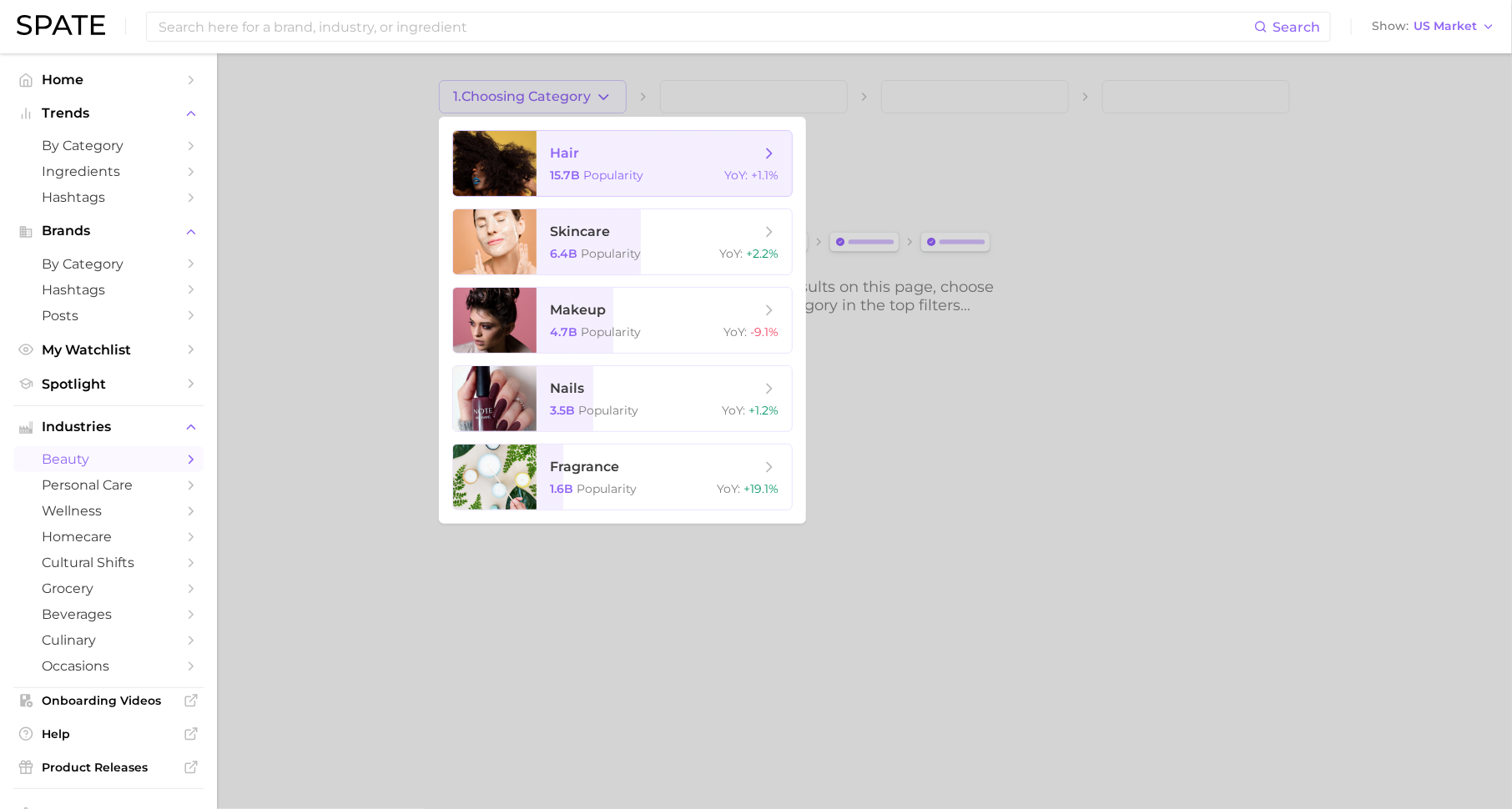
click at [602, 174] on span "Popularity" at bounding box center [613, 175] width 60 height 15
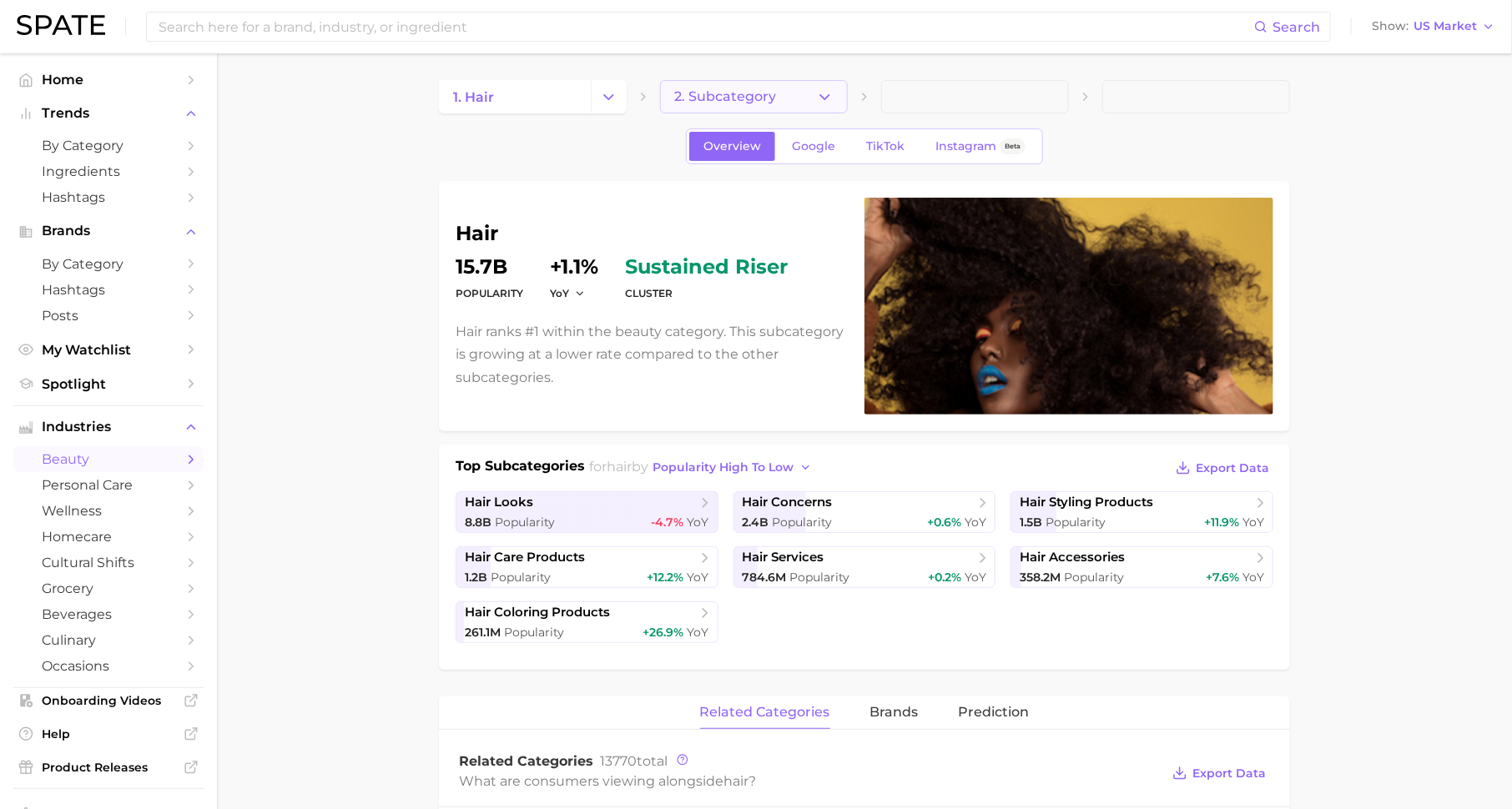
click at [729, 90] on span "2. Subcategory" at bounding box center [725, 97] width 102 height 15
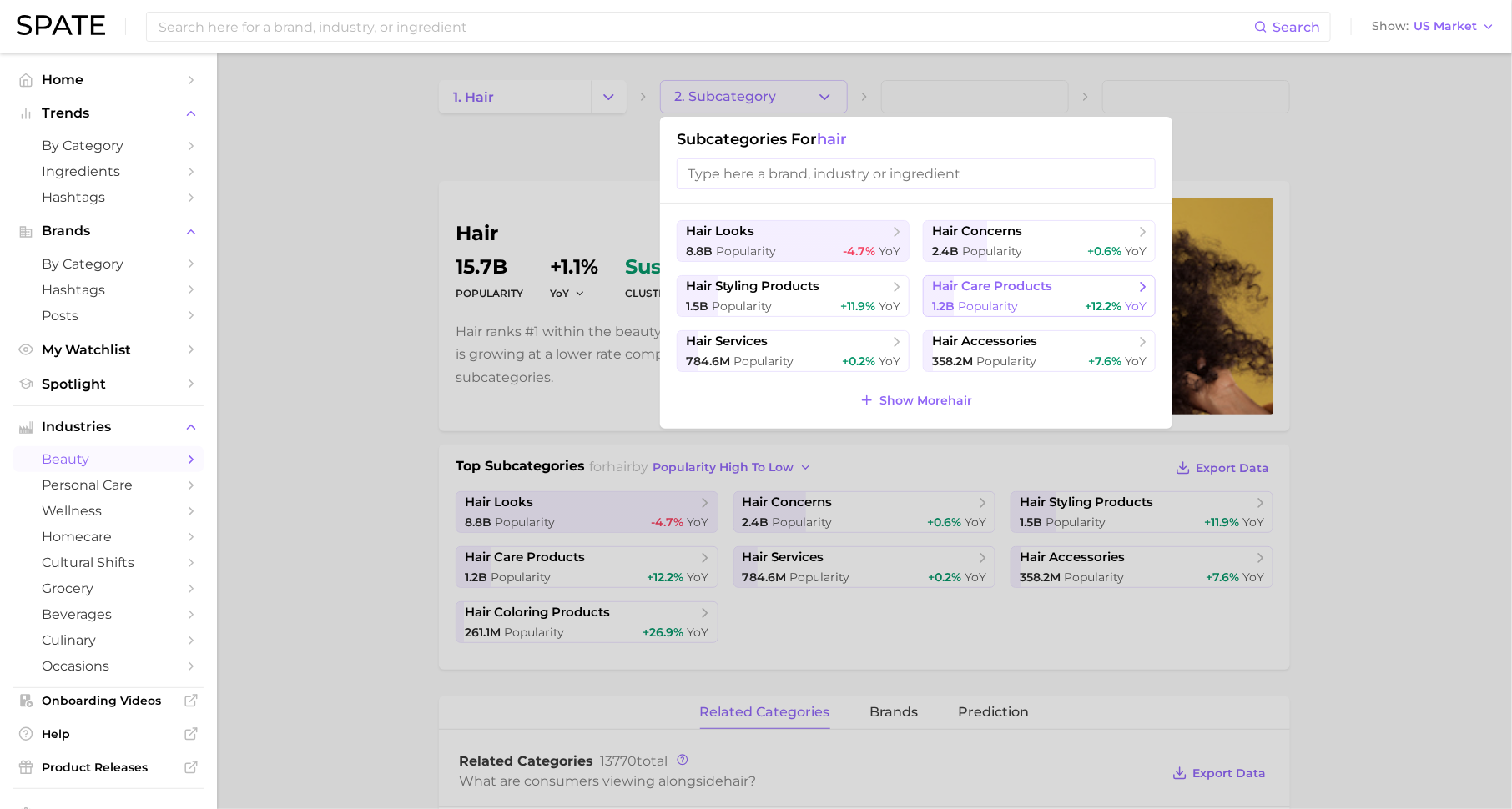
click at [1002, 293] on span "hair care products" at bounding box center [992, 286] width 120 height 16
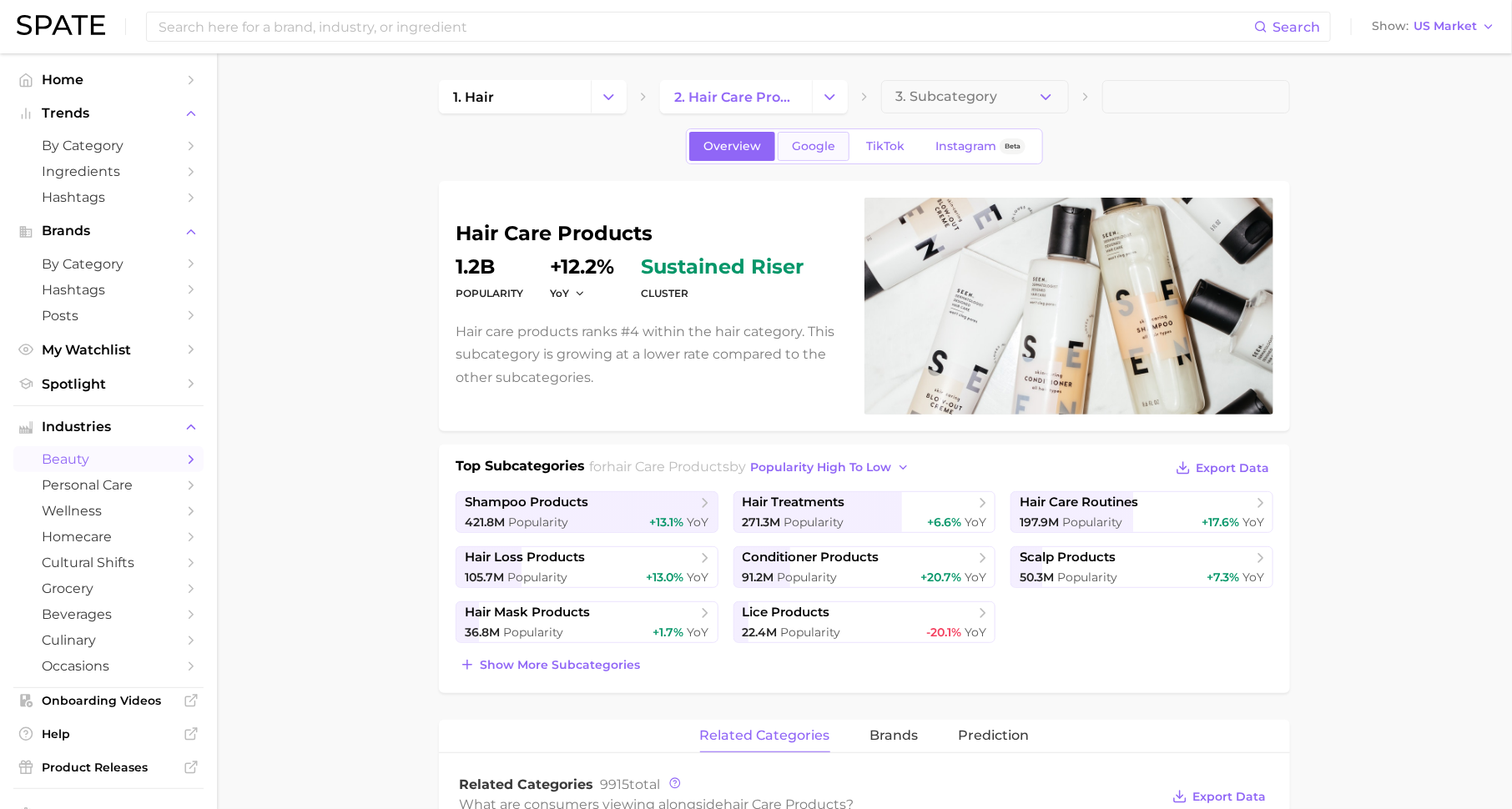
click at [821, 144] on span "Google" at bounding box center [813, 147] width 43 height 14
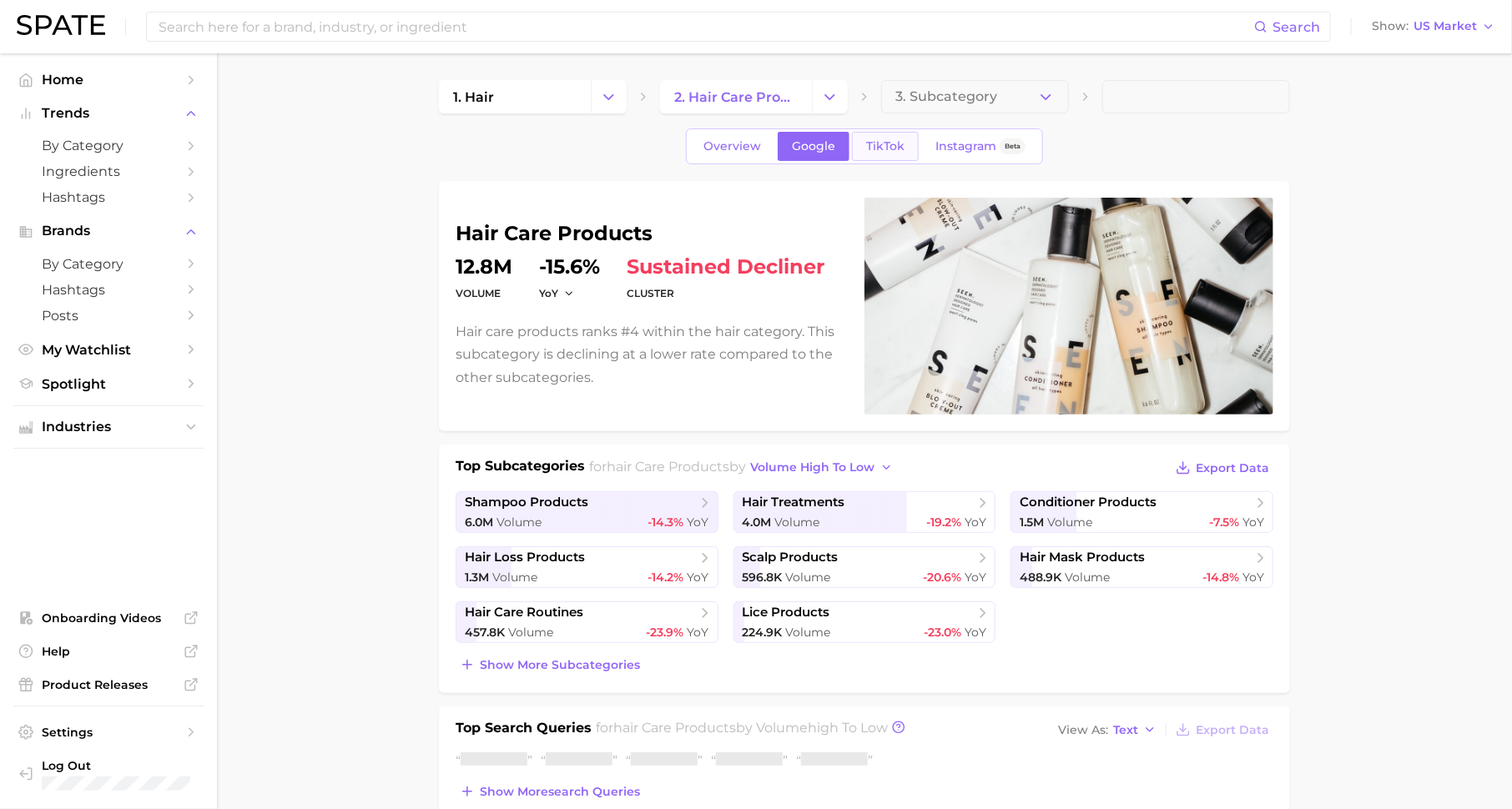
click at [880, 141] on span "TikTok" at bounding box center [886, 147] width 39 height 14
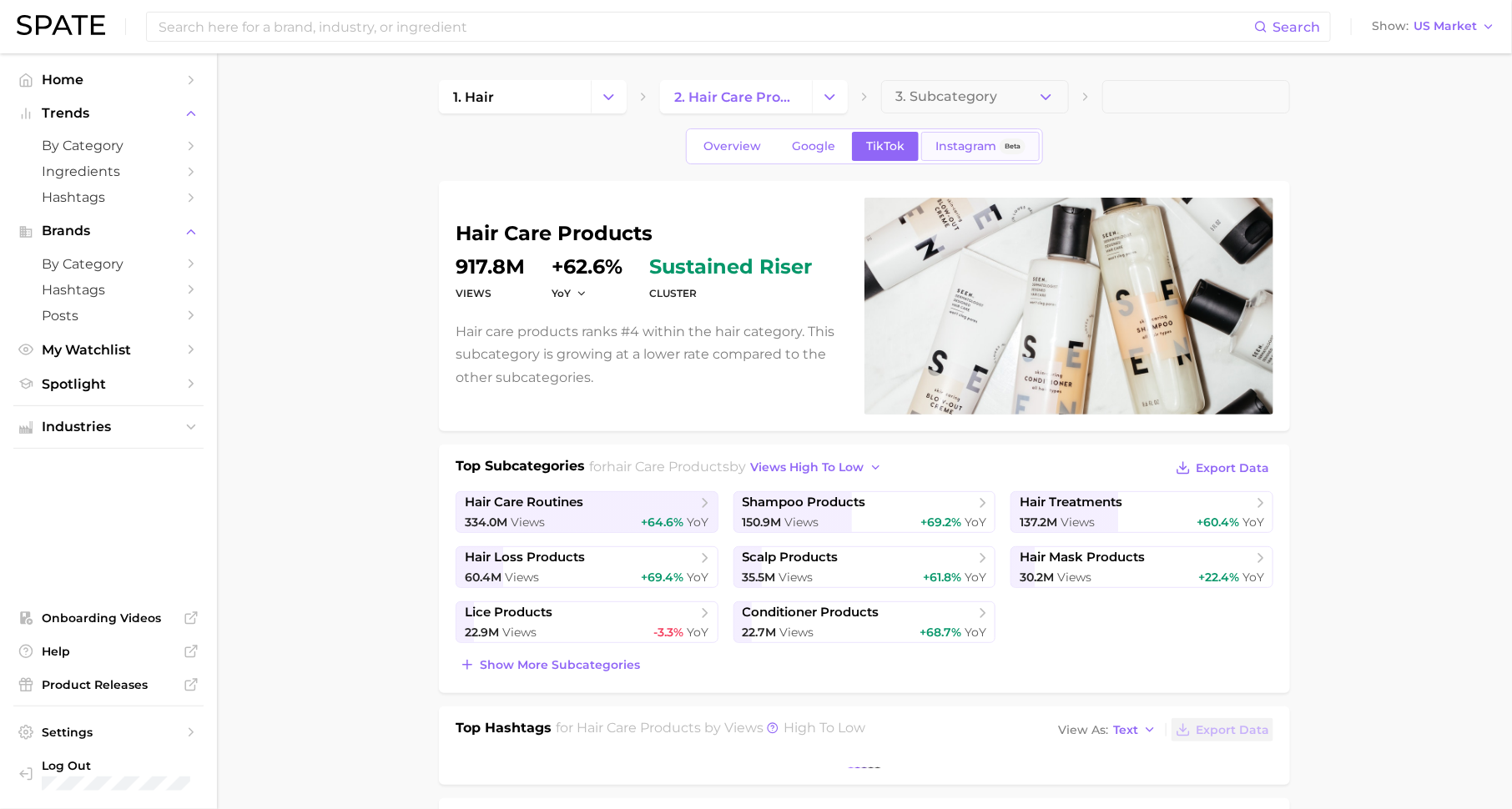
click at [973, 148] on span "Instagram" at bounding box center [966, 147] width 61 height 14
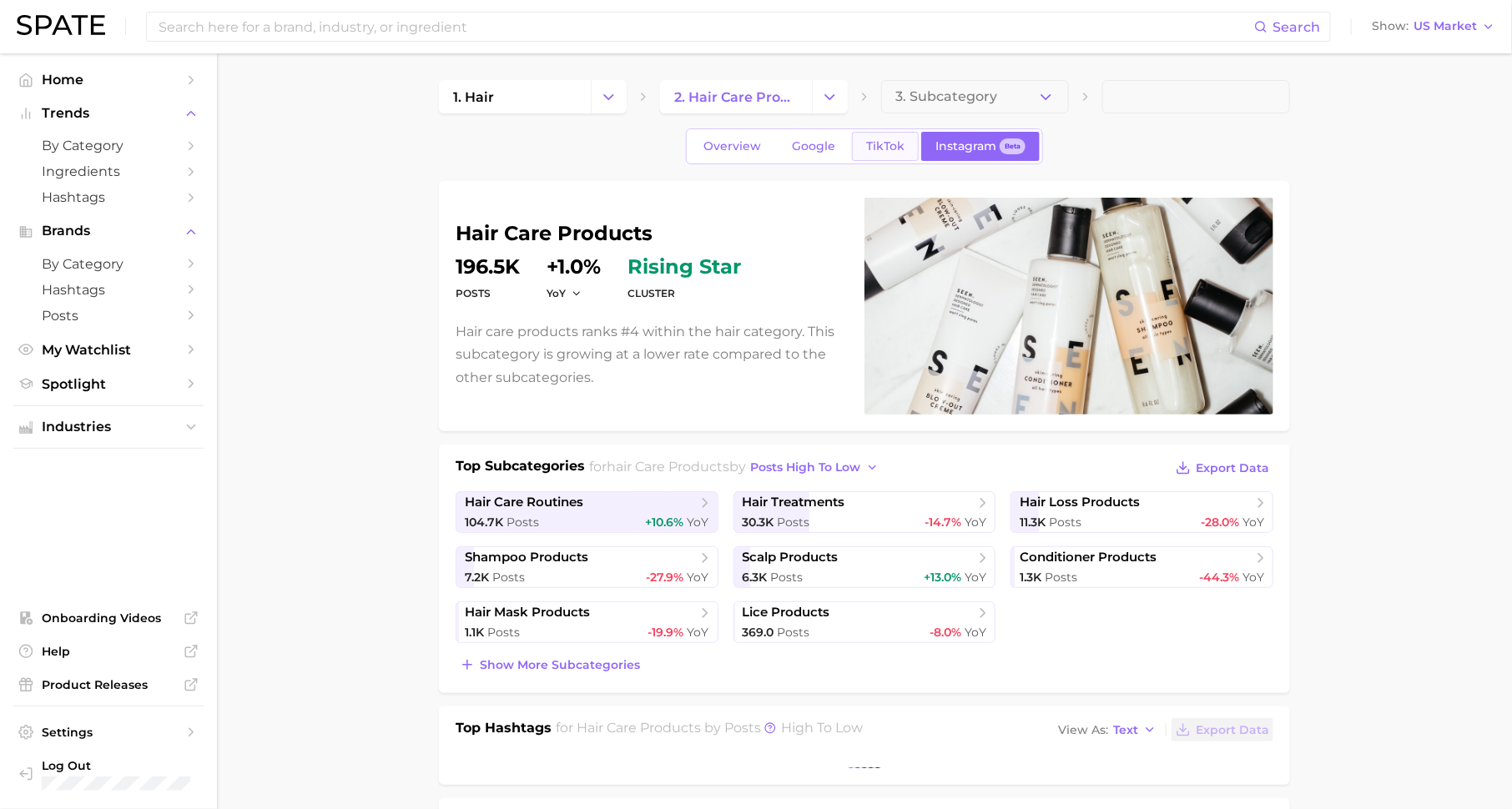
click at [876, 142] on span "TikTok" at bounding box center [886, 147] width 39 height 14
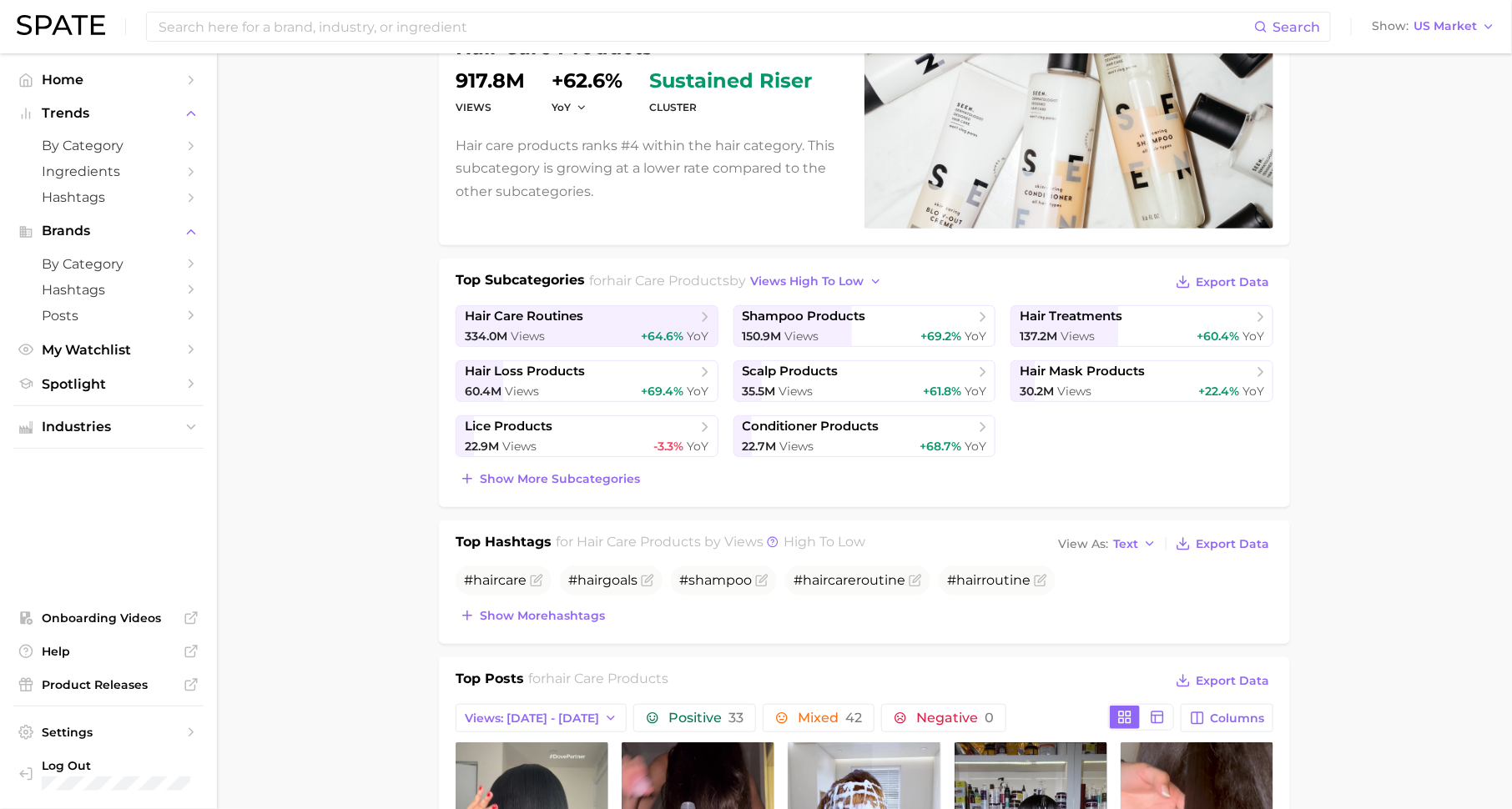
scroll to position [260, 0]
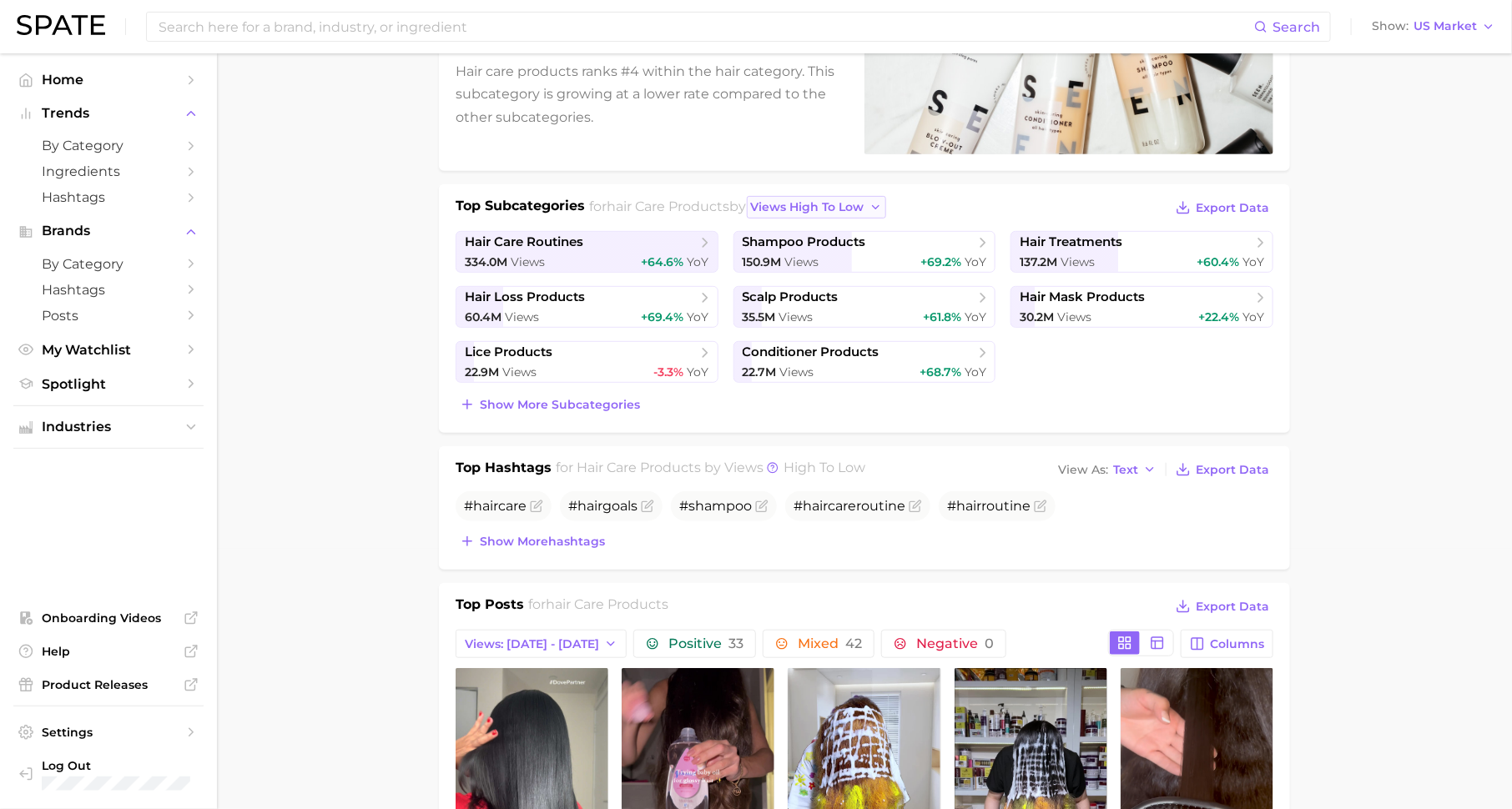
click at [828, 196] on button "views high to low" at bounding box center [817, 207] width 141 height 23
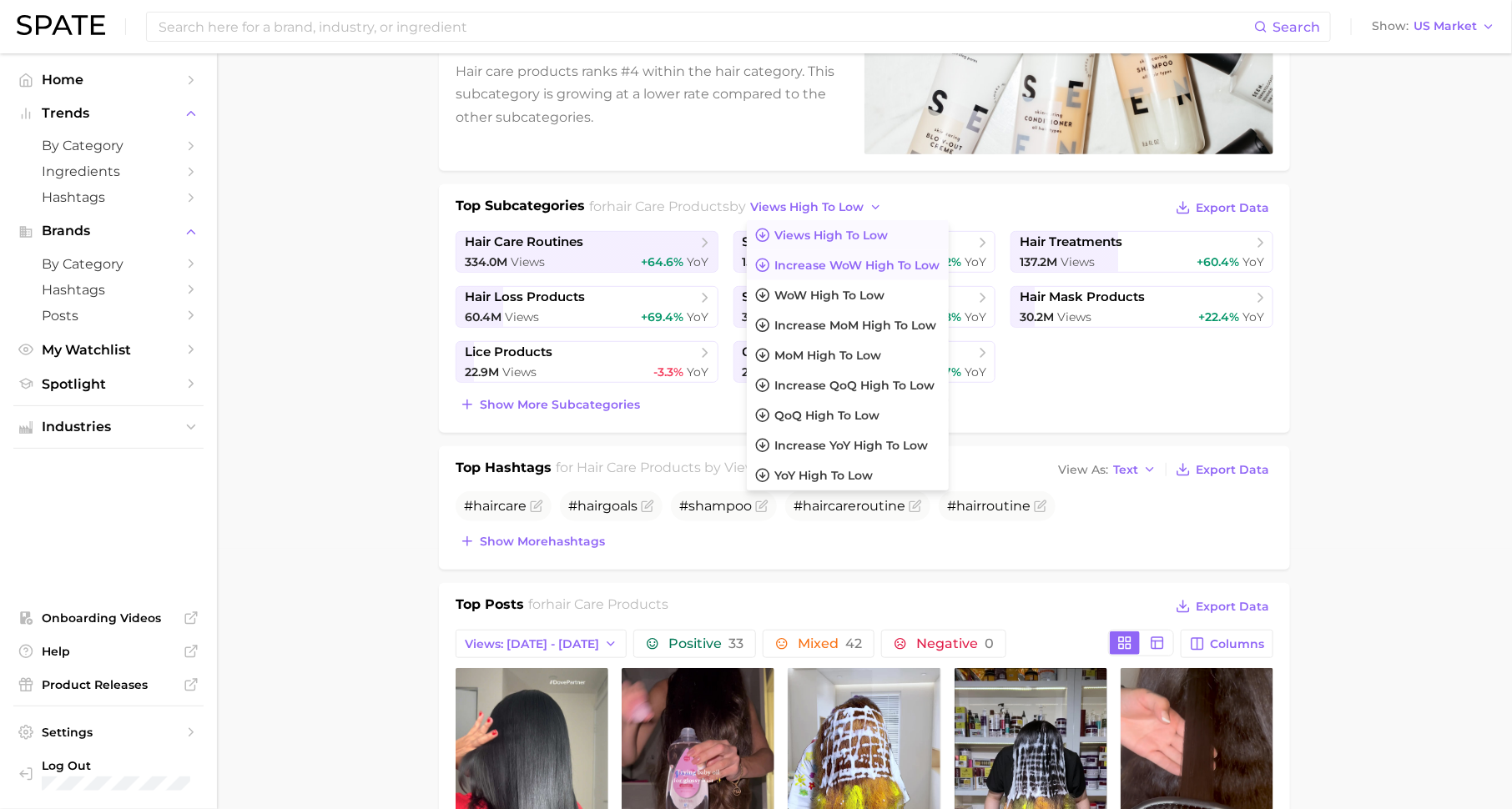
click at [836, 259] on span "Increase WoW high to low" at bounding box center [857, 265] width 165 height 14
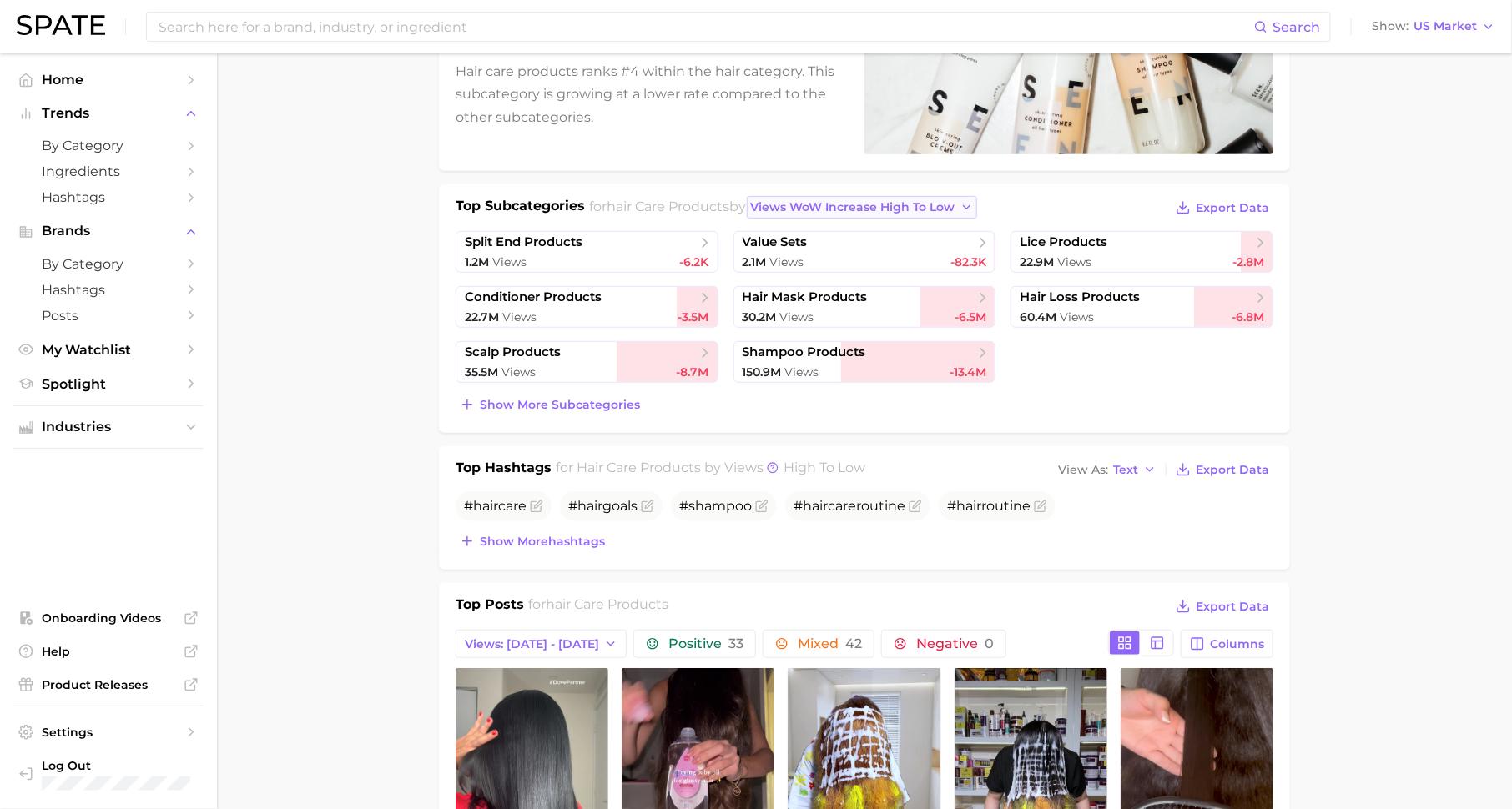
click at [855, 207] on span "views WoW increase high to low" at bounding box center [853, 207] width 205 height 14
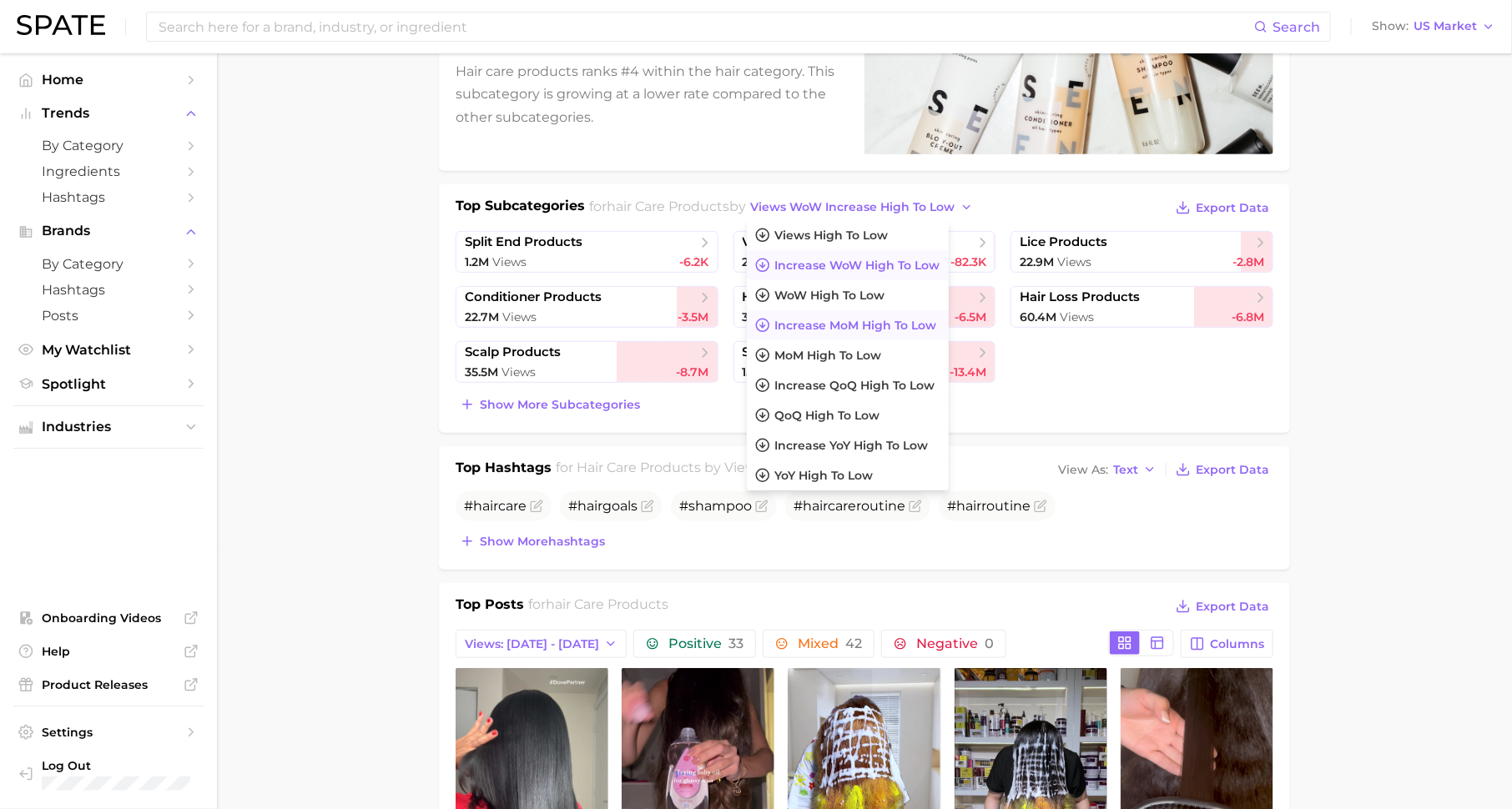
click at [845, 323] on span "increase MoM high to low" at bounding box center [856, 326] width 162 height 14
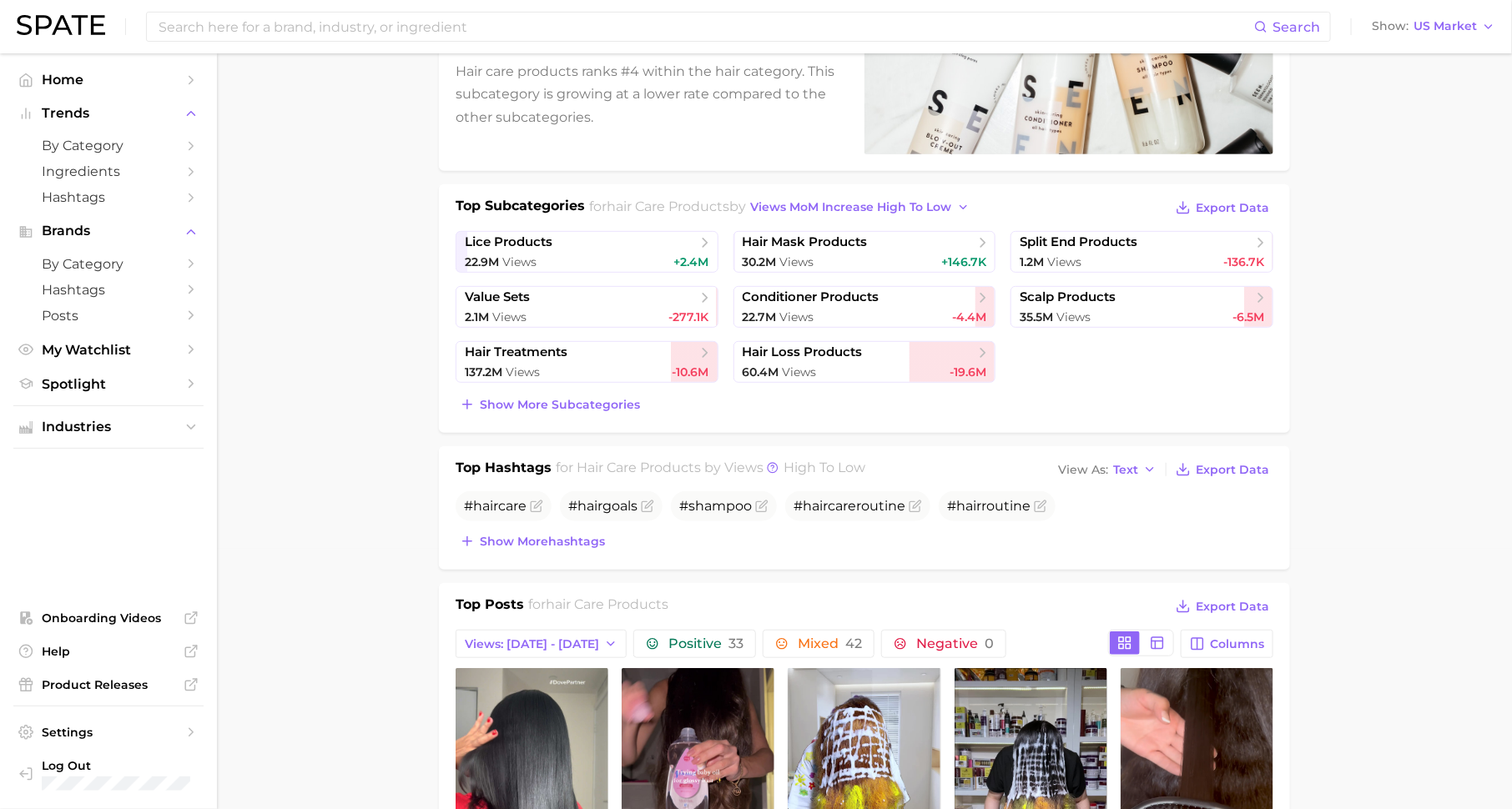
click at [599, 415] on div "Top Subcategories for hair care products by views MoM increase high to low Expo…" at bounding box center [865, 308] width 851 height 249
click at [617, 408] on button "Show more subcategories" at bounding box center [550, 404] width 189 height 24
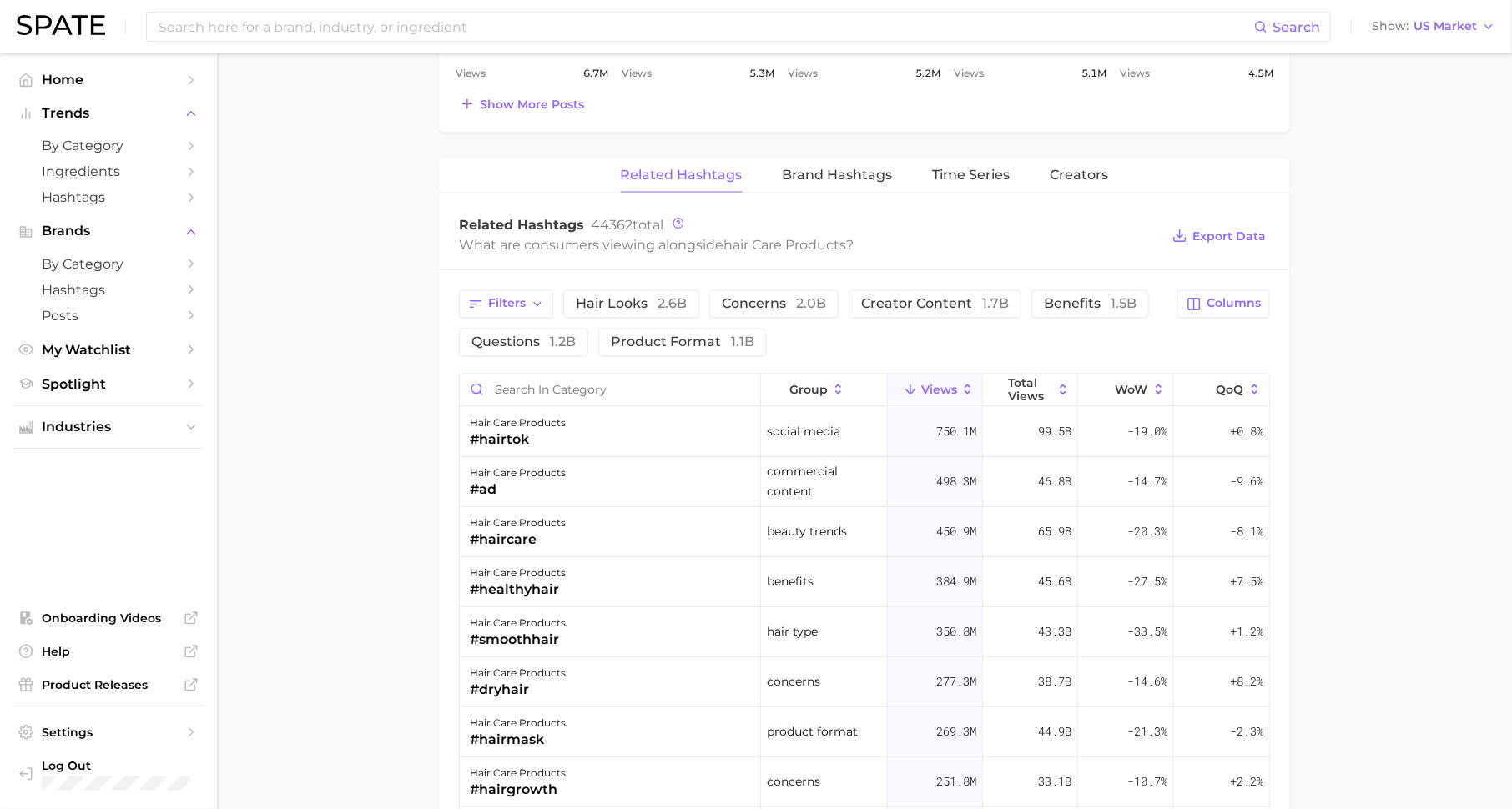
scroll to position [1311, 0]
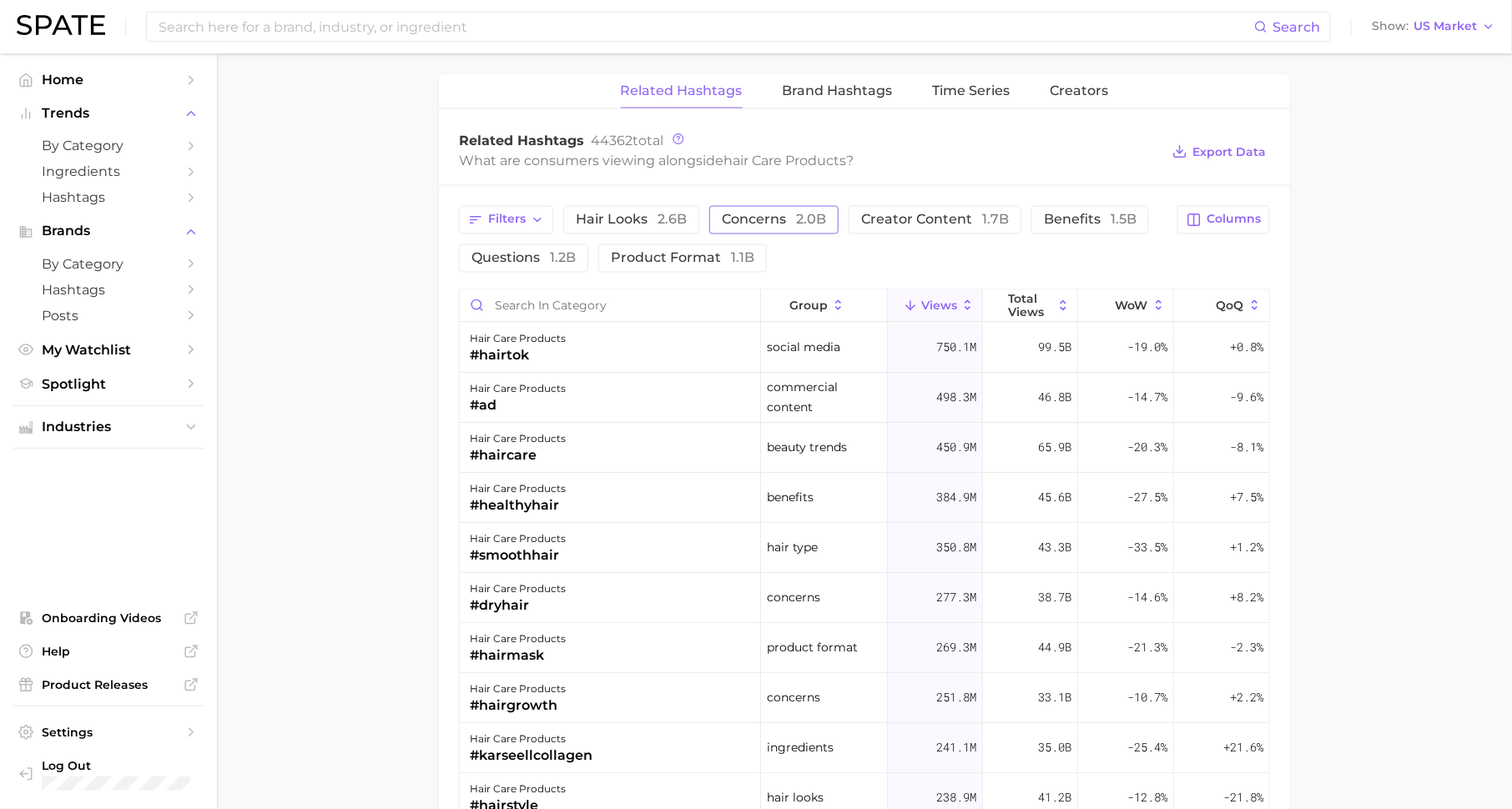
click at [751, 206] on button "concerns 2.0b" at bounding box center [773, 220] width 129 height 28
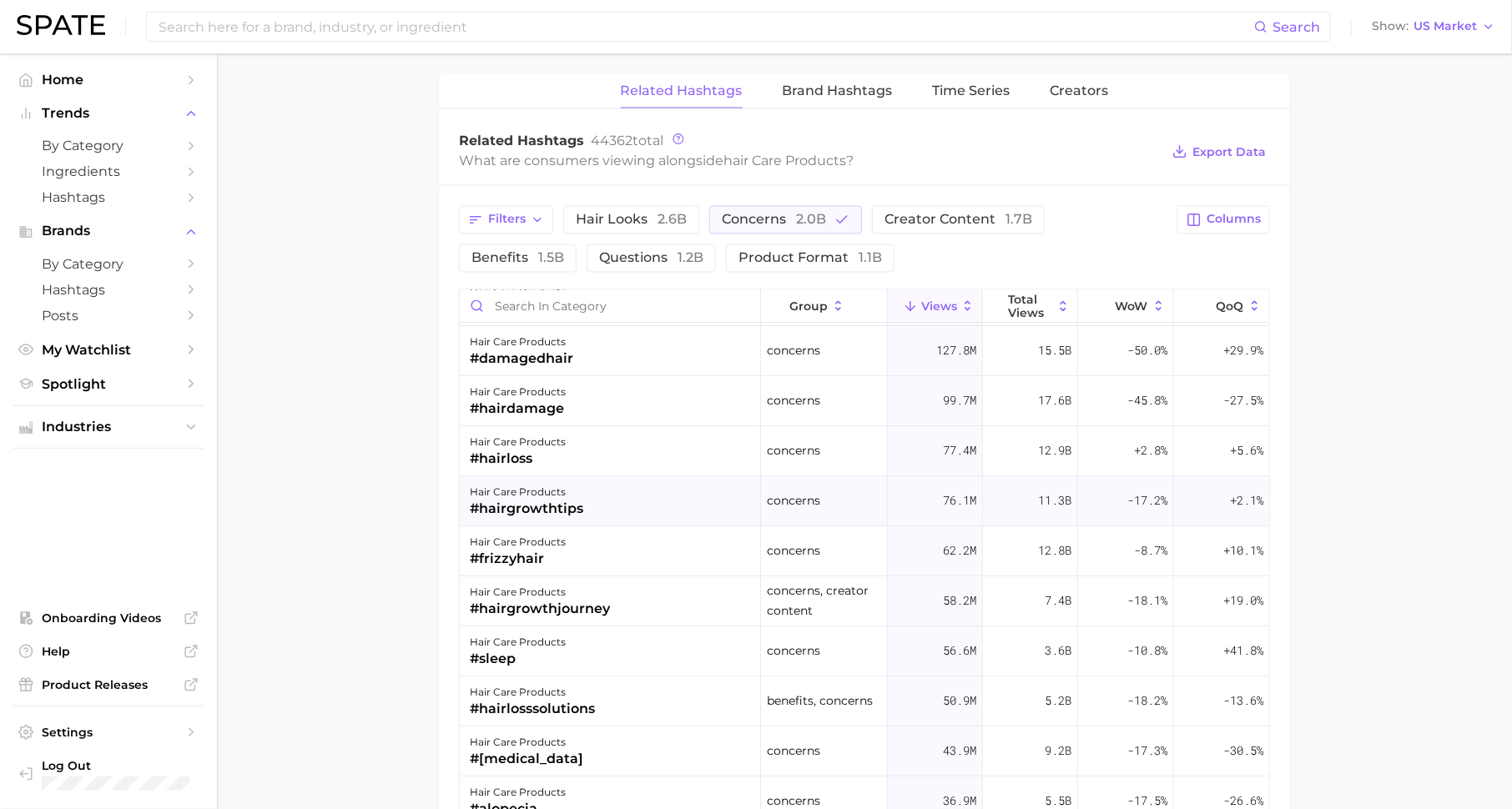
scroll to position [0, 0]
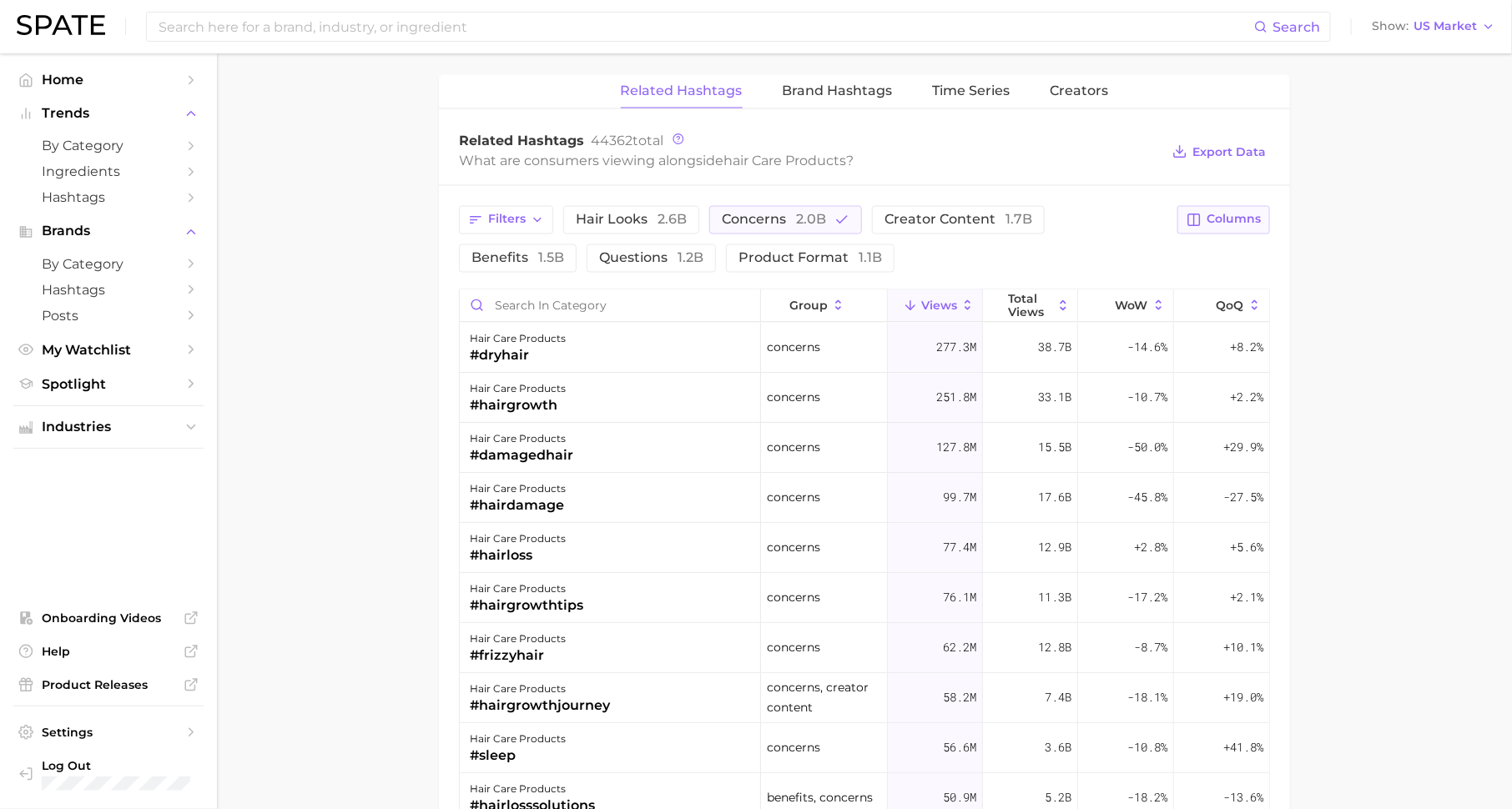
click at [1214, 213] on span "Columns" at bounding box center [1233, 220] width 54 height 14
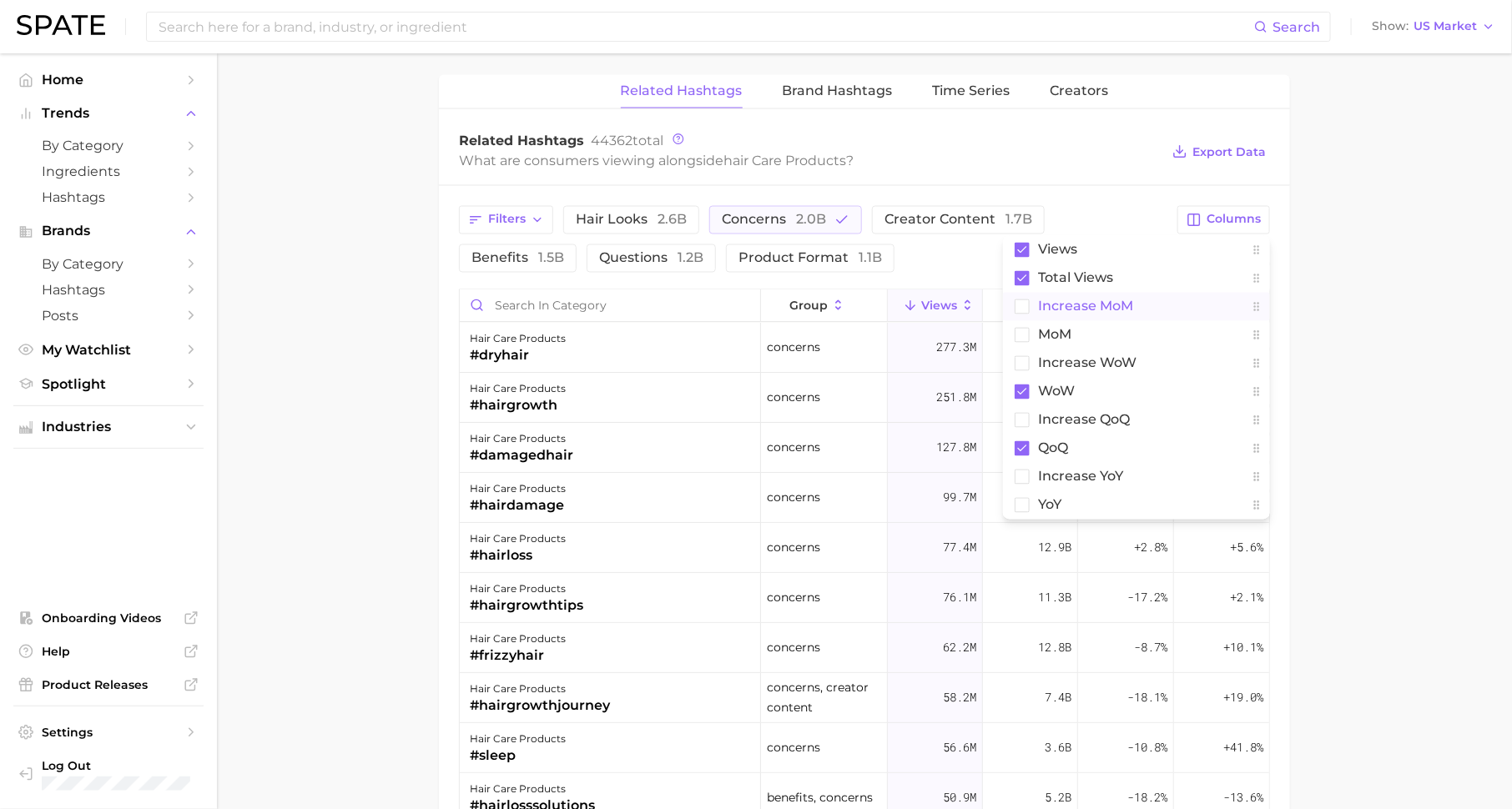
click at [1163, 313] on button "increase MoM" at bounding box center [1137, 307] width 267 height 28
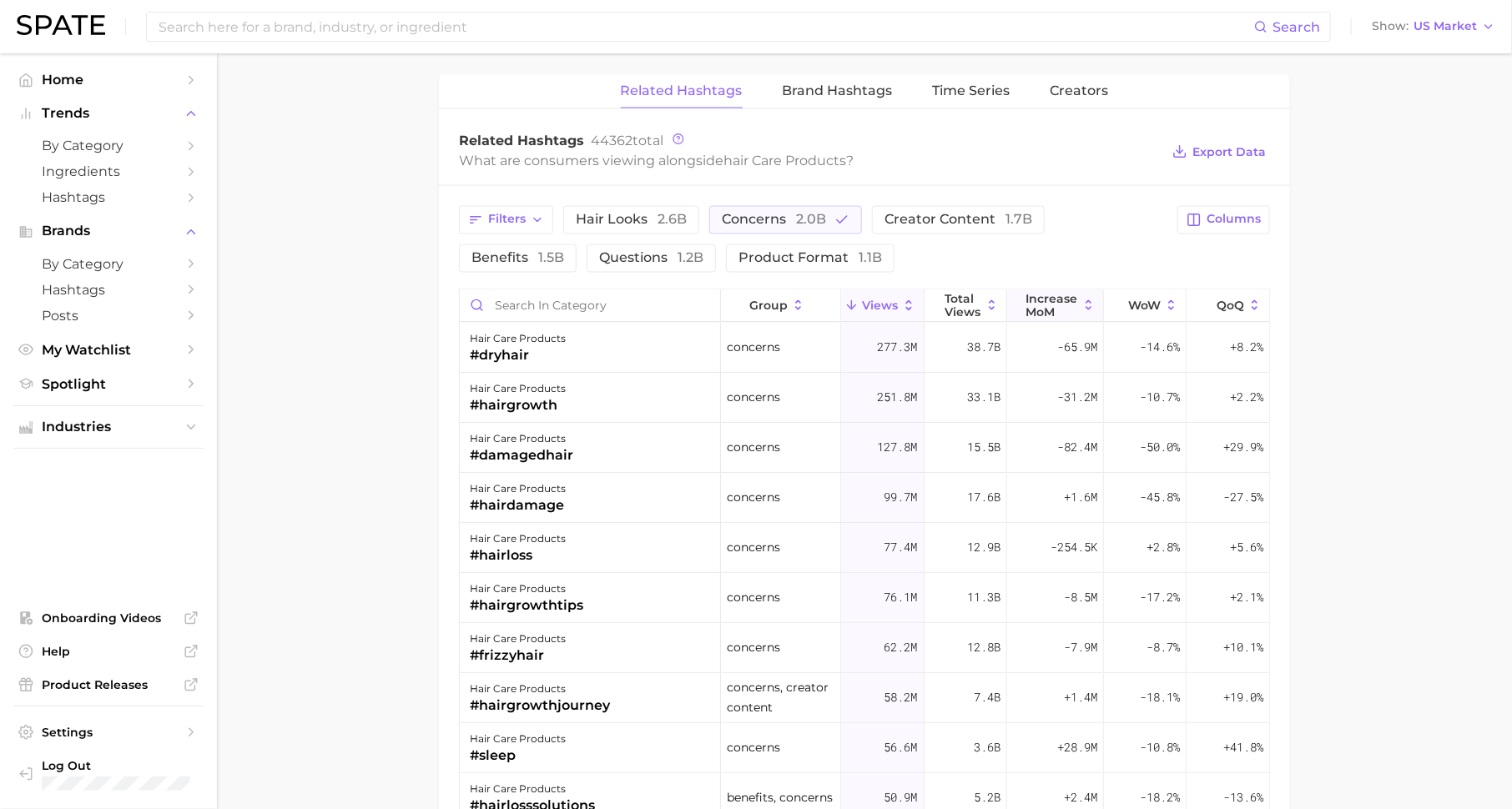
click at [1060, 296] on span "increase MoM" at bounding box center [1052, 306] width 52 height 26
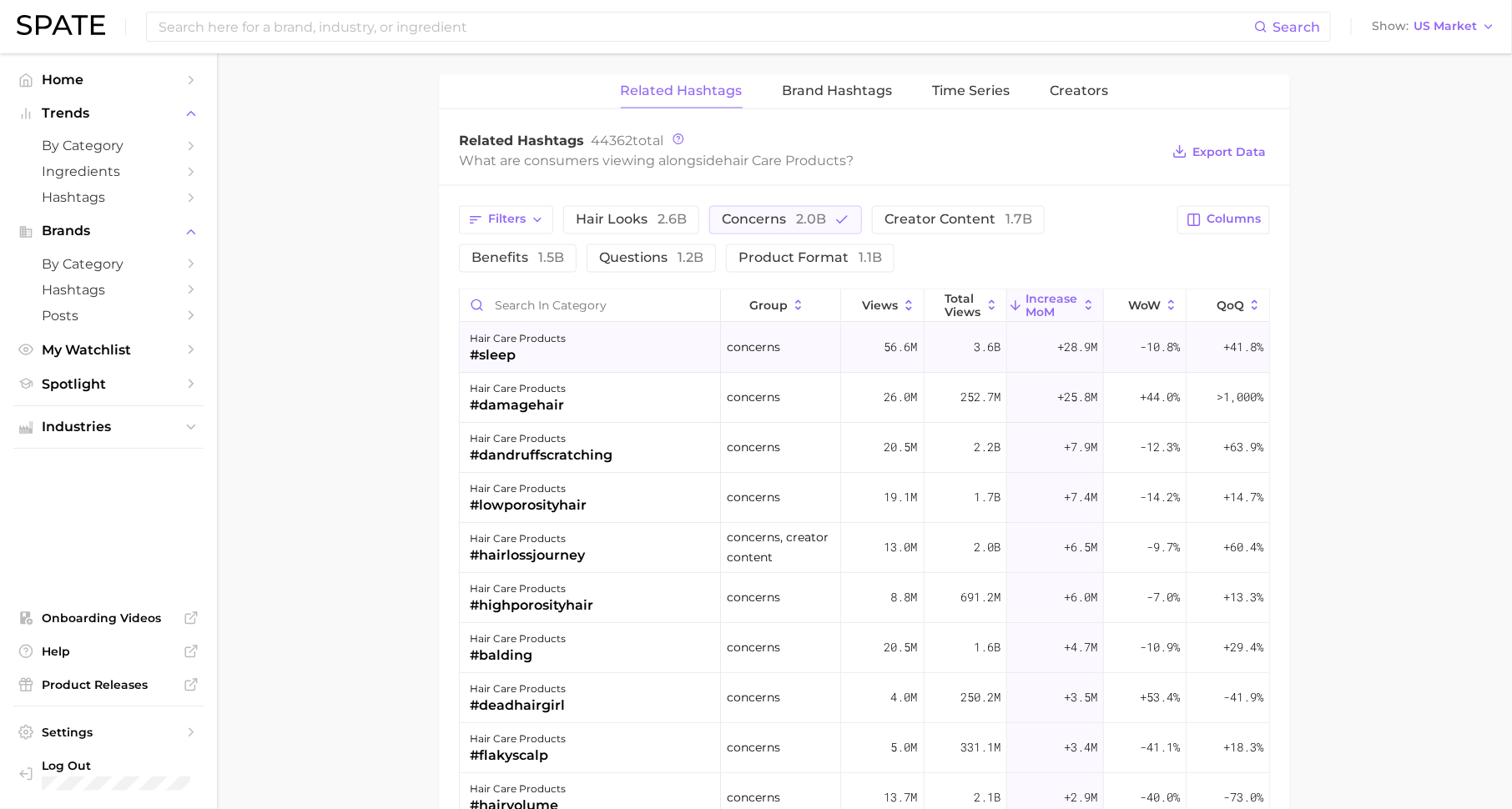
click at [504, 346] on div "#sleep" at bounding box center [517, 356] width 96 height 20
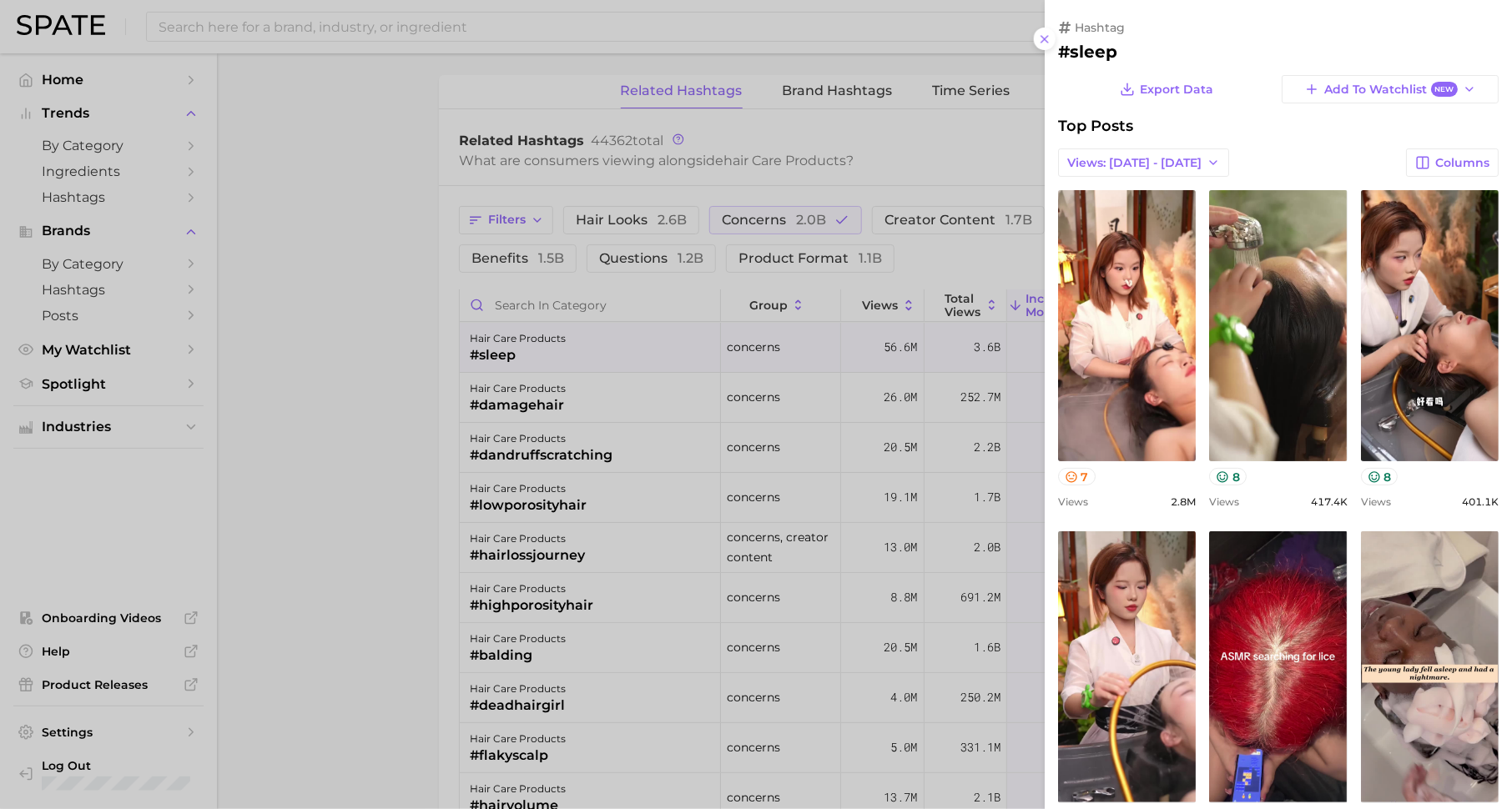
click at [505, 341] on div at bounding box center [756, 404] width 1512 height 809
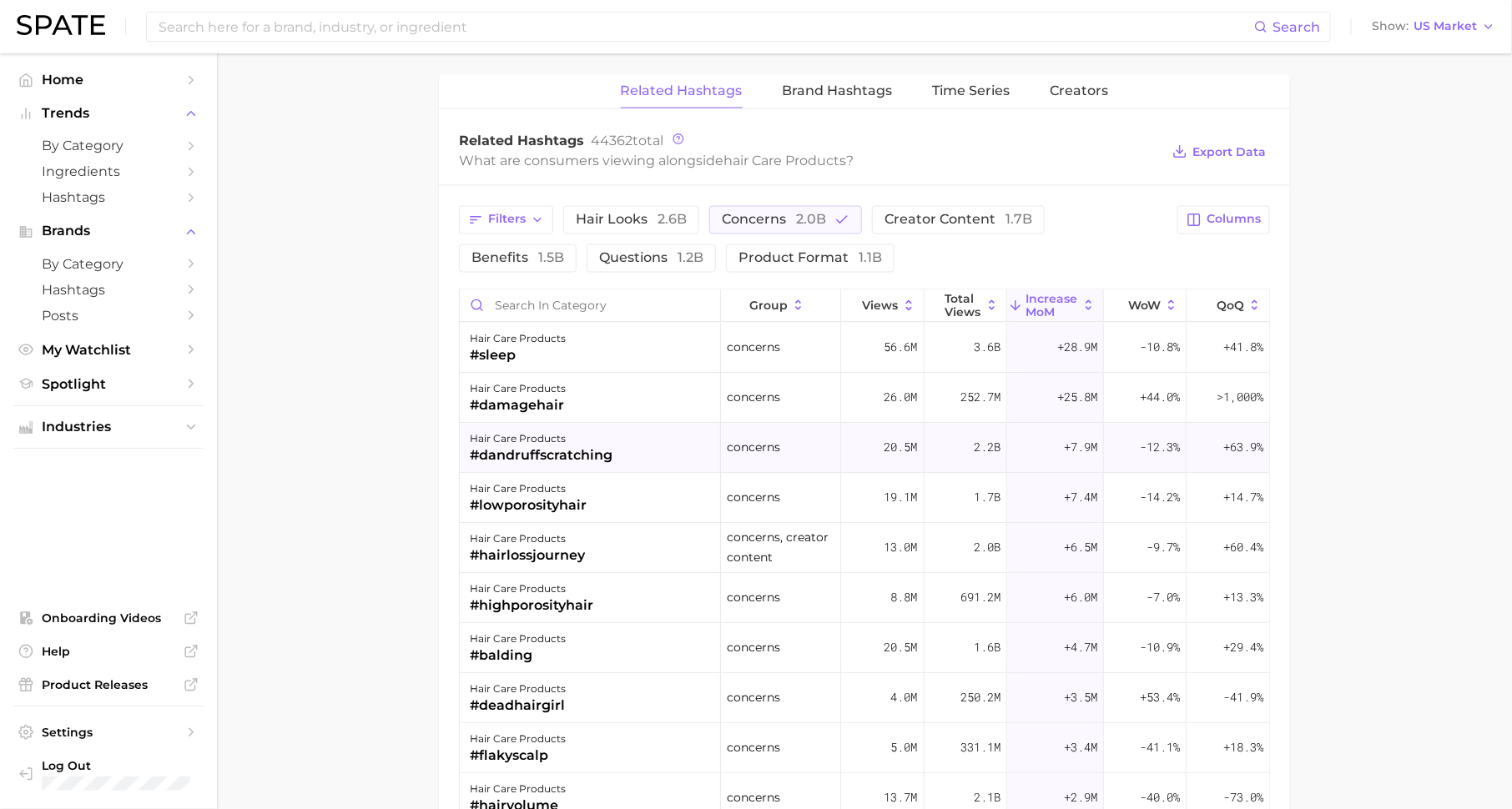
click at [529, 446] on div "#dandruffscratching" at bounding box center [541, 456] width 142 height 20
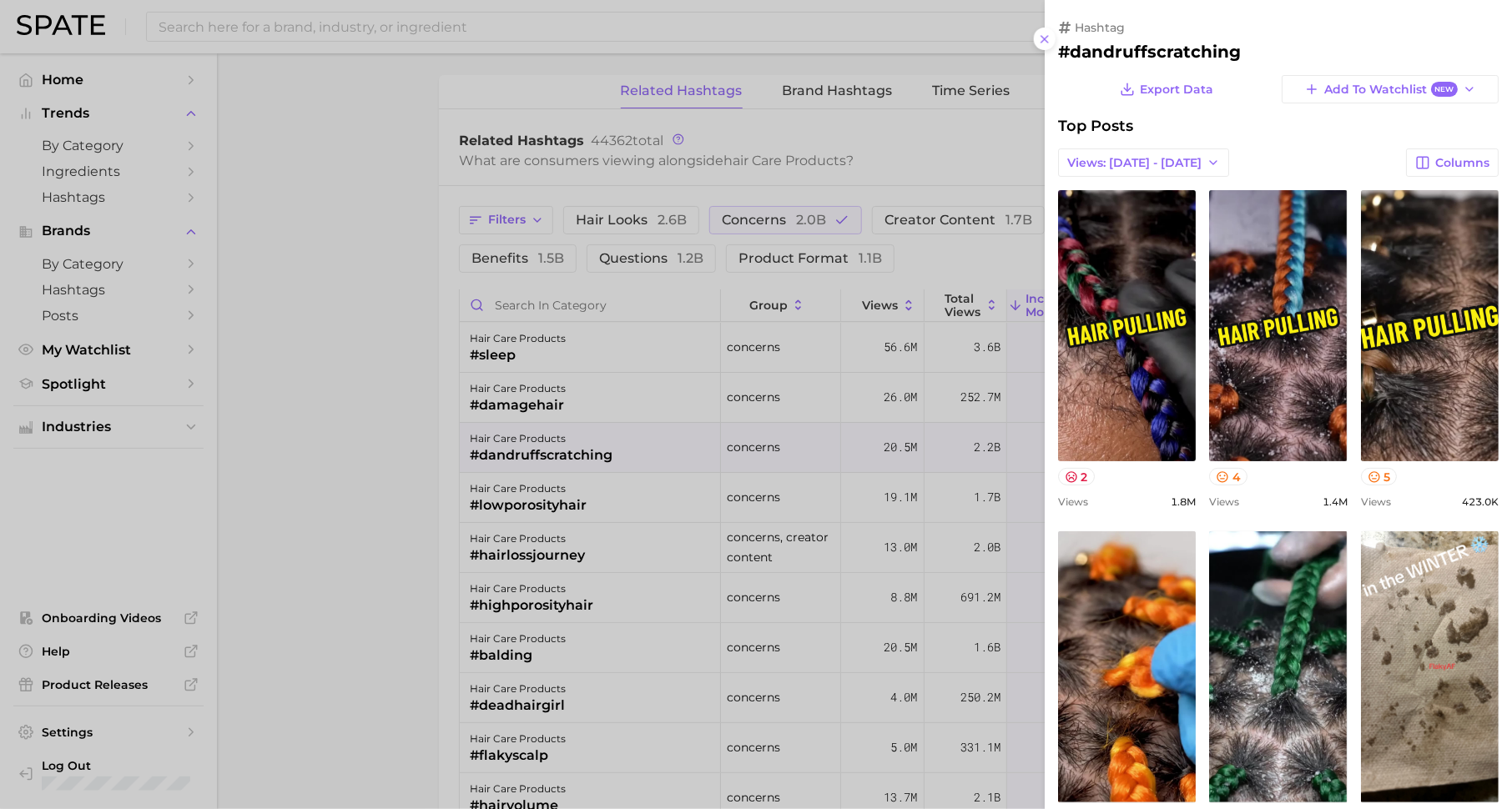
click at [561, 490] on div at bounding box center [756, 404] width 1512 height 809
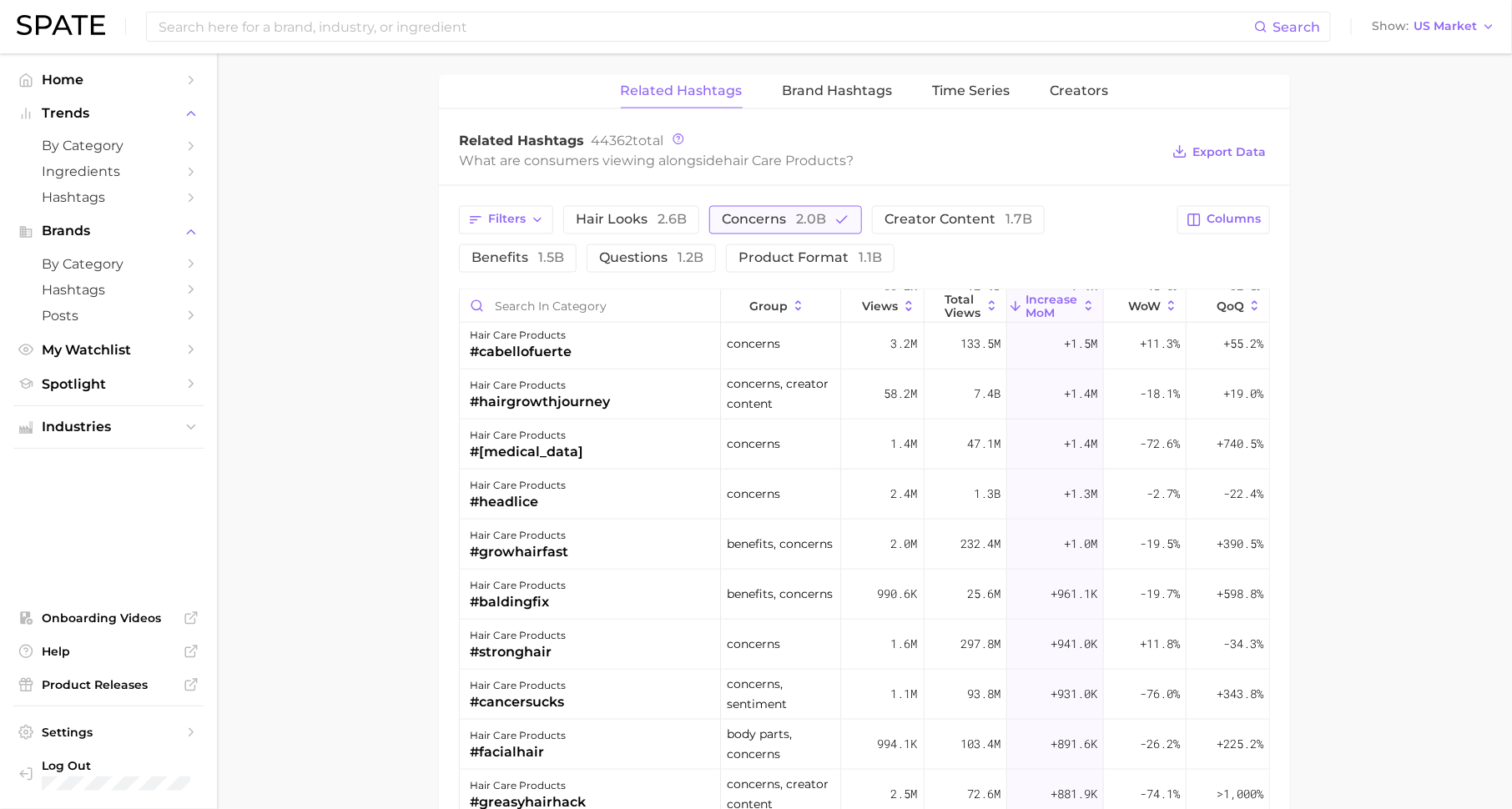
click at [795, 206] on button "concerns 2.0b" at bounding box center [785, 220] width 153 height 28
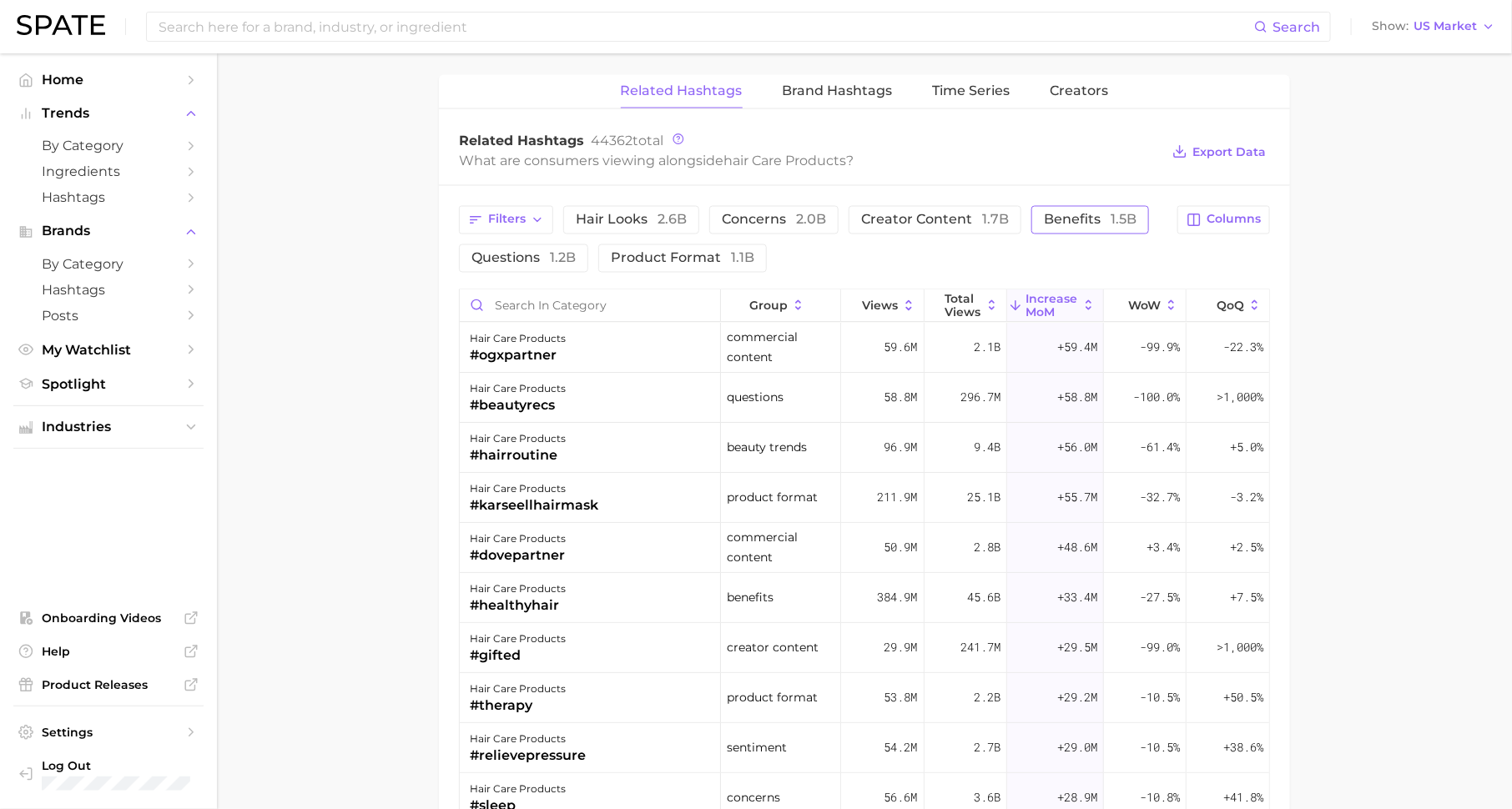
click at [1114, 206] on button "benefits 1.5b" at bounding box center [1090, 220] width 118 height 28
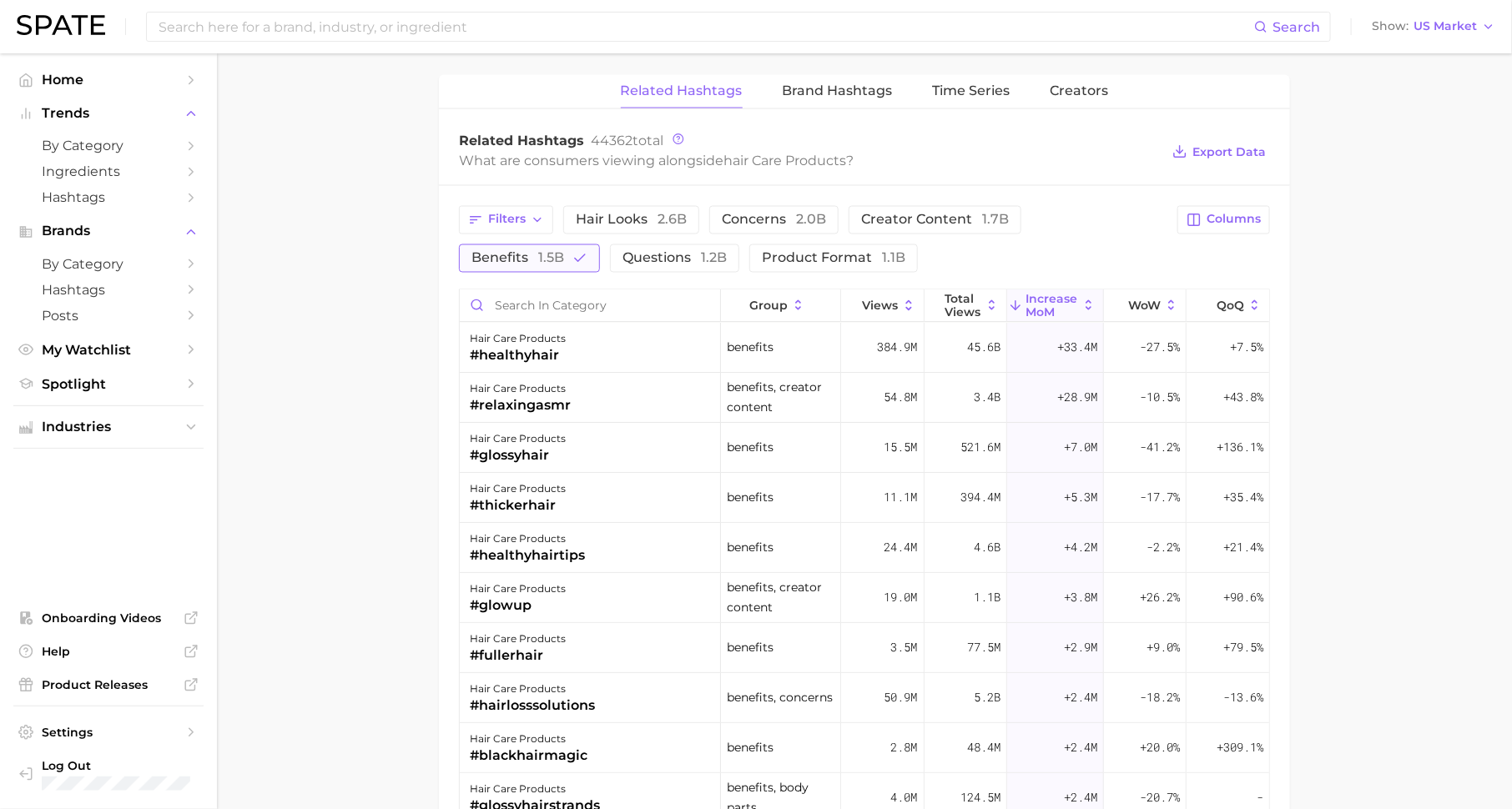
click at [564, 250] on span "1.5b" at bounding box center [551, 258] width 25 height 16
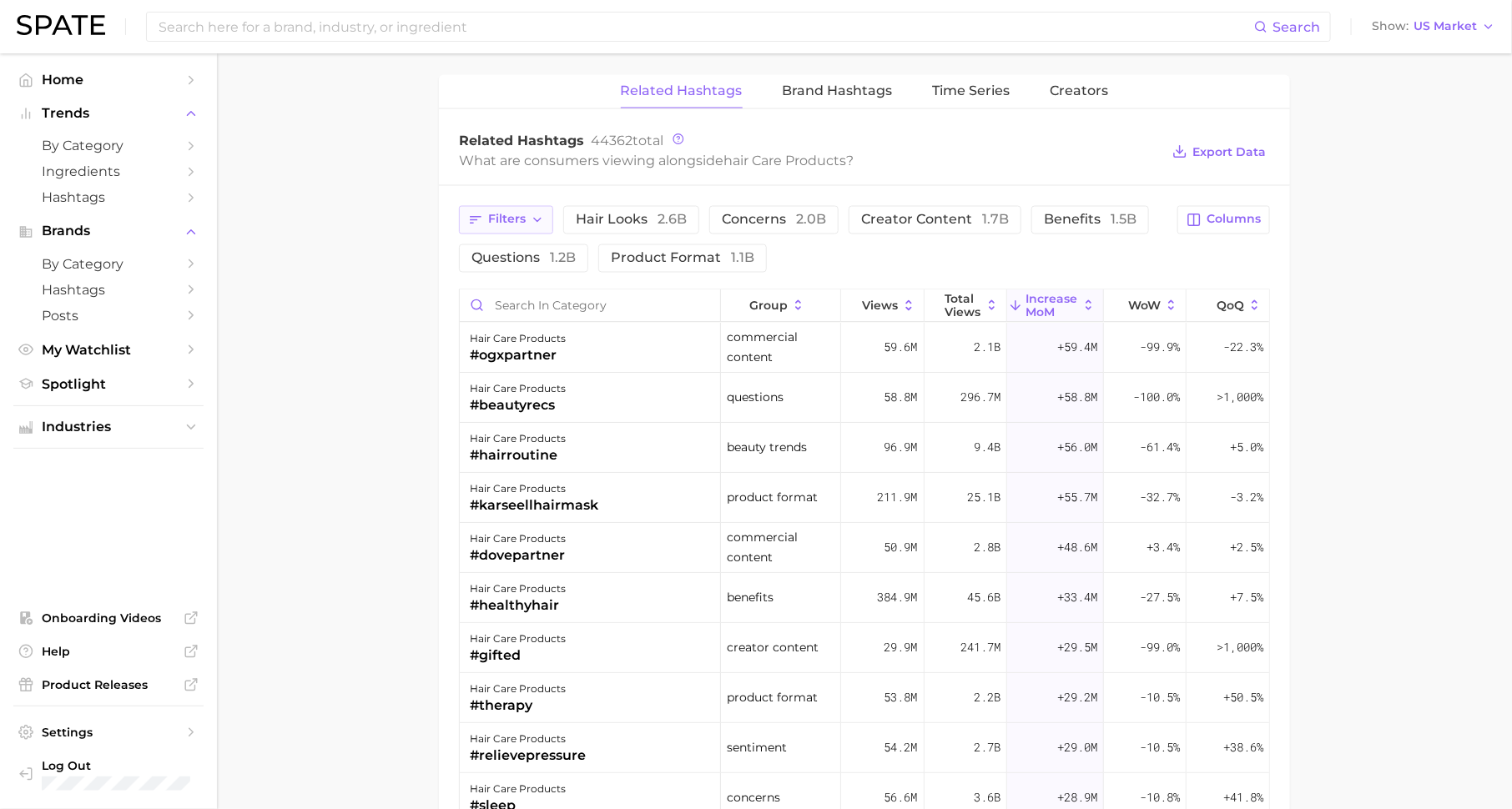
click at [489, 213] on span "Filters" at bounding box center [507, 220] width 38 height 14
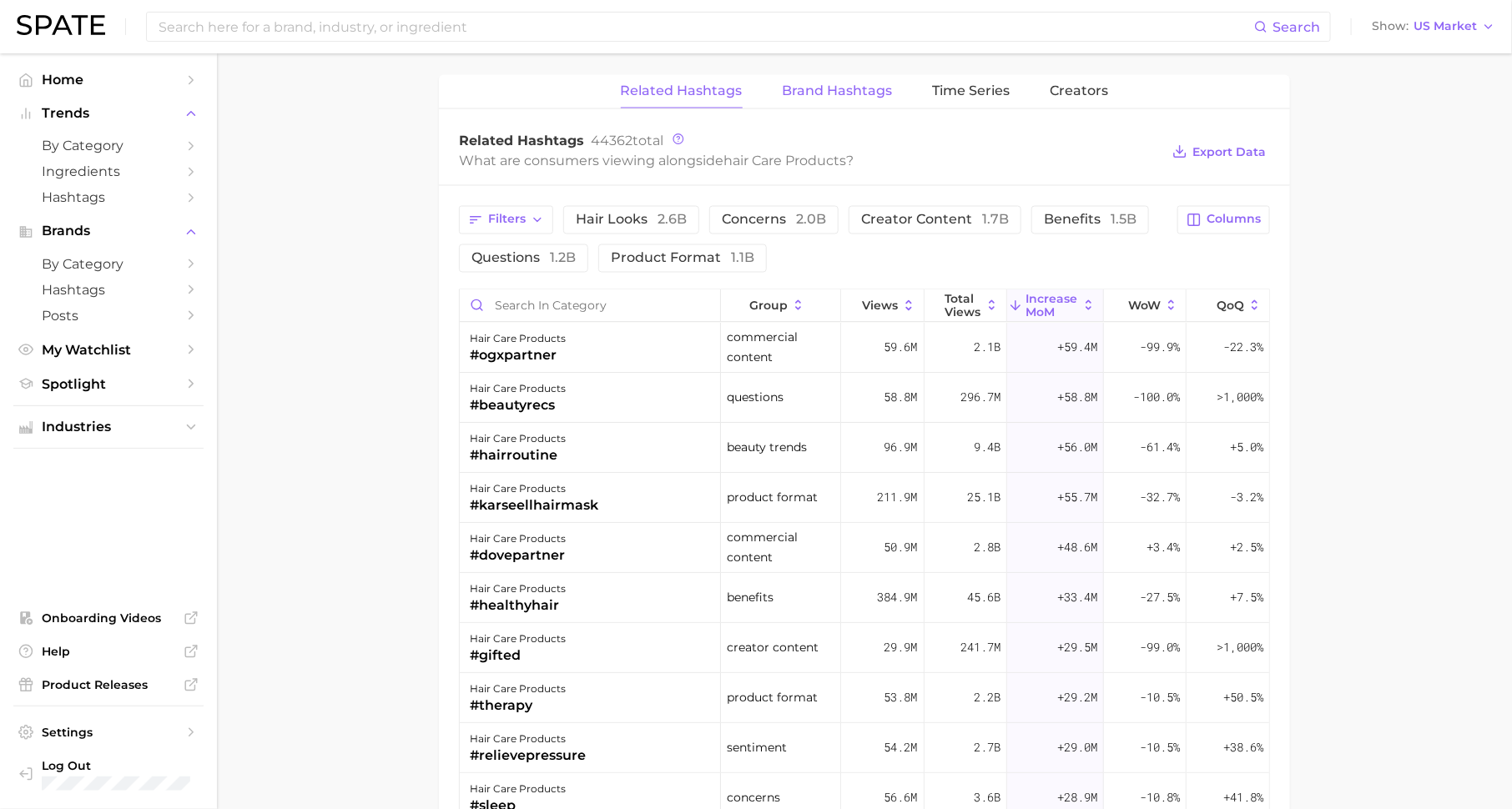
click at [819, 83] on span "Brand Hashtags" at bounding box center [837, 90] width 110 height 15
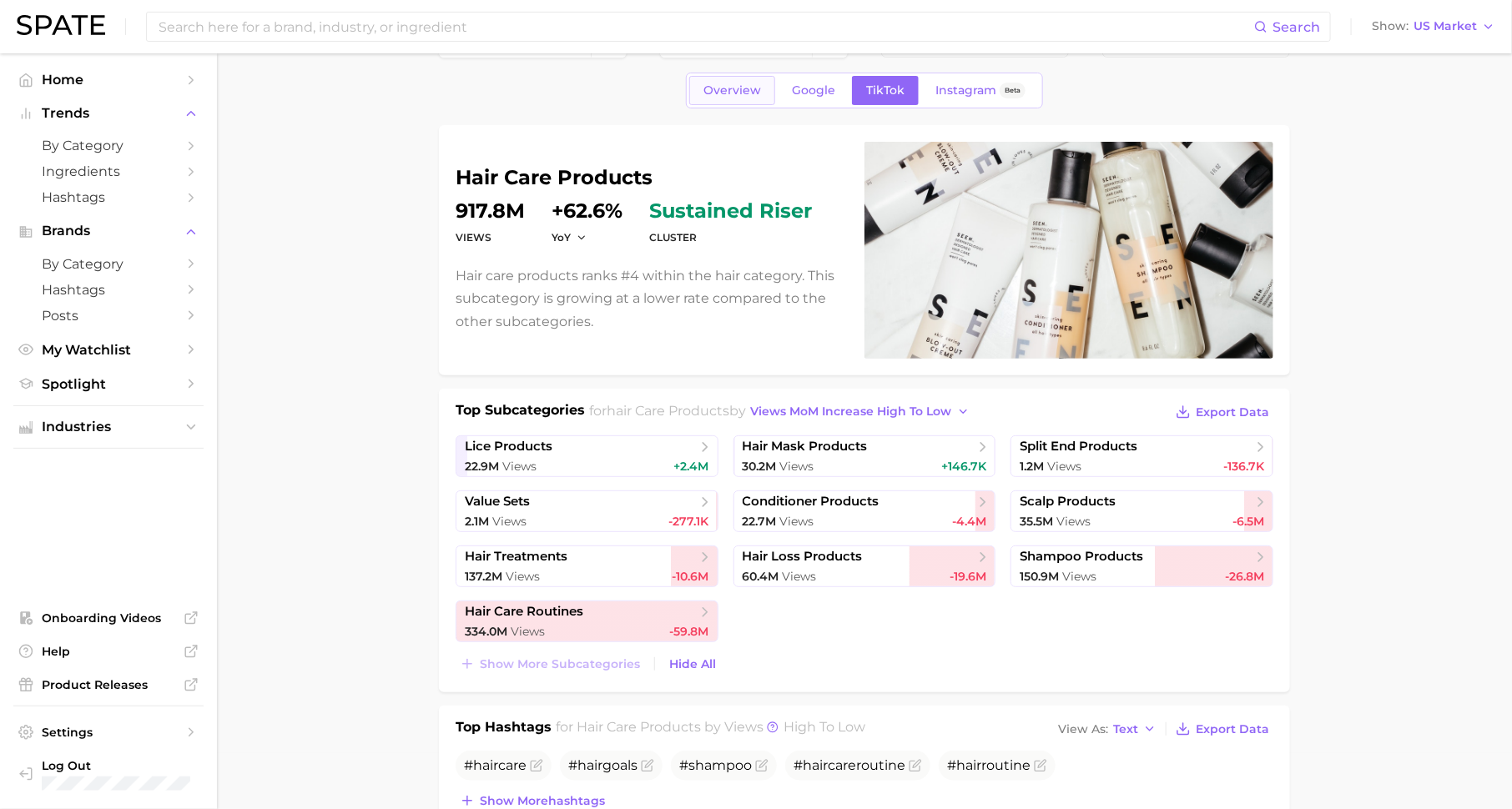
click at [734, 85] on span "Overview" at bounding box center [733, 90] width 58 height 14
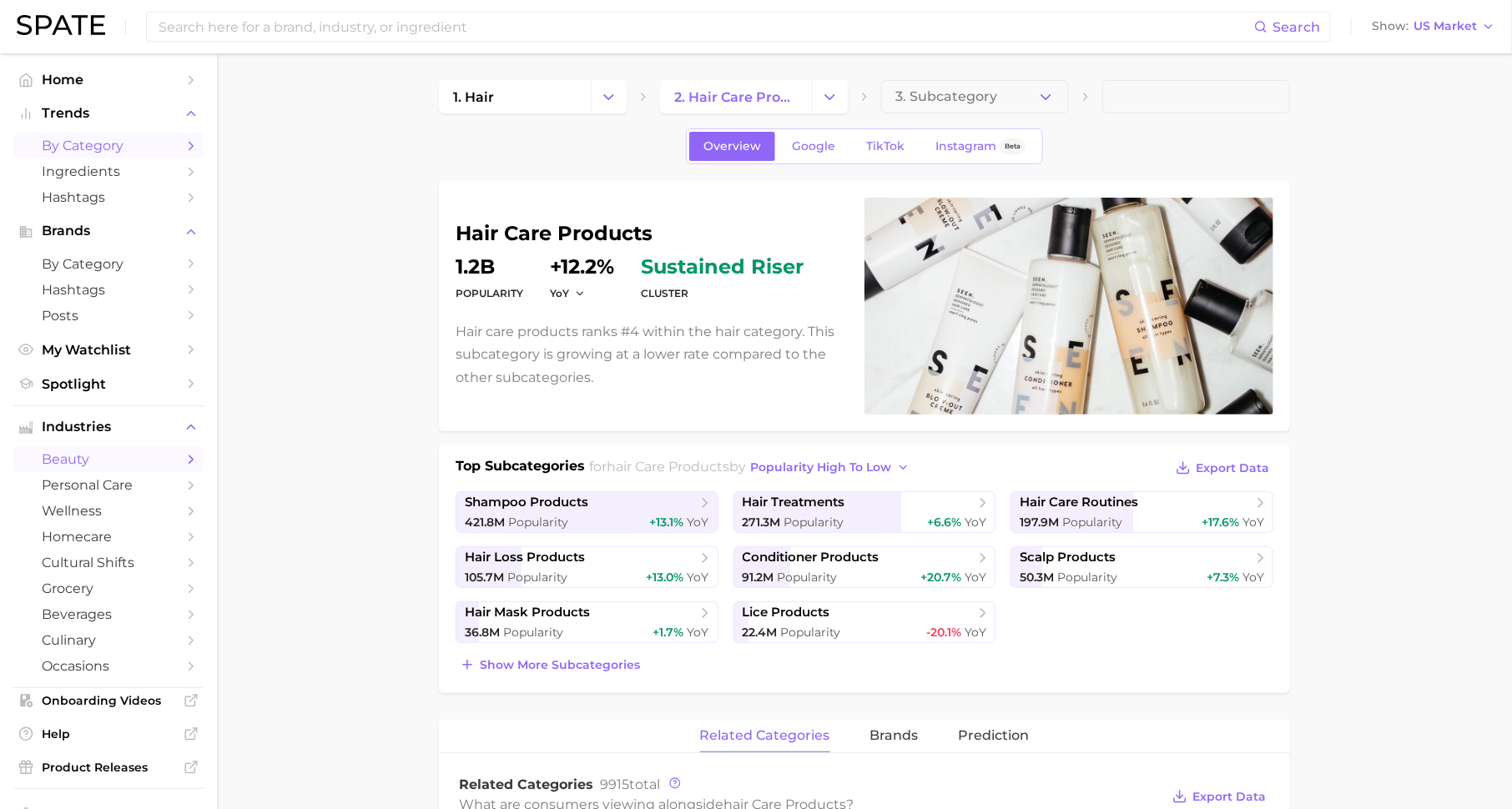
click at [152, 145] on span "by Category" at bounding box center [108, 146] width 134 height 16
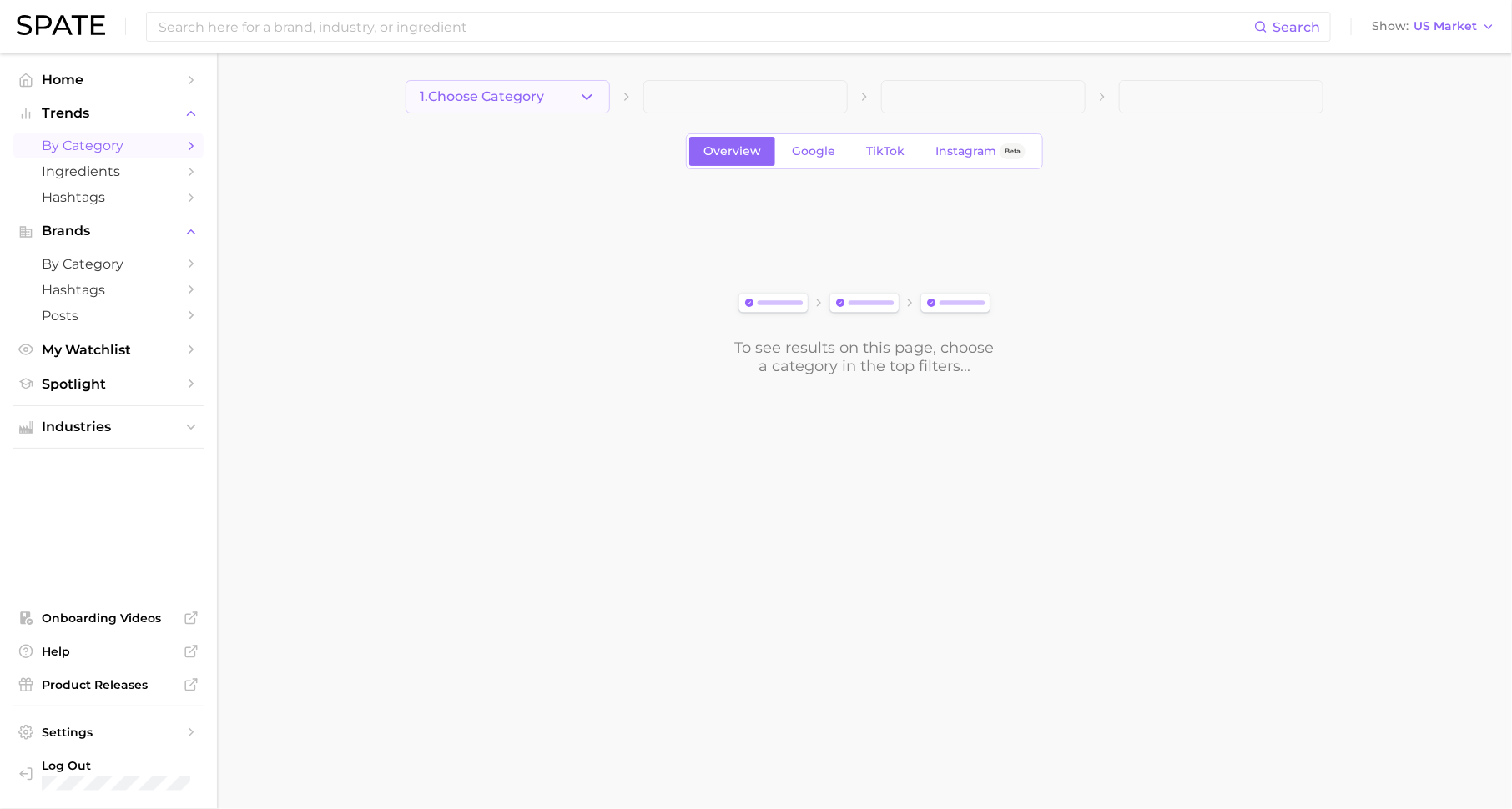
click at [533, 90] on span "1. Choose Category" at bounding box center [482, 97] width 125 height 15
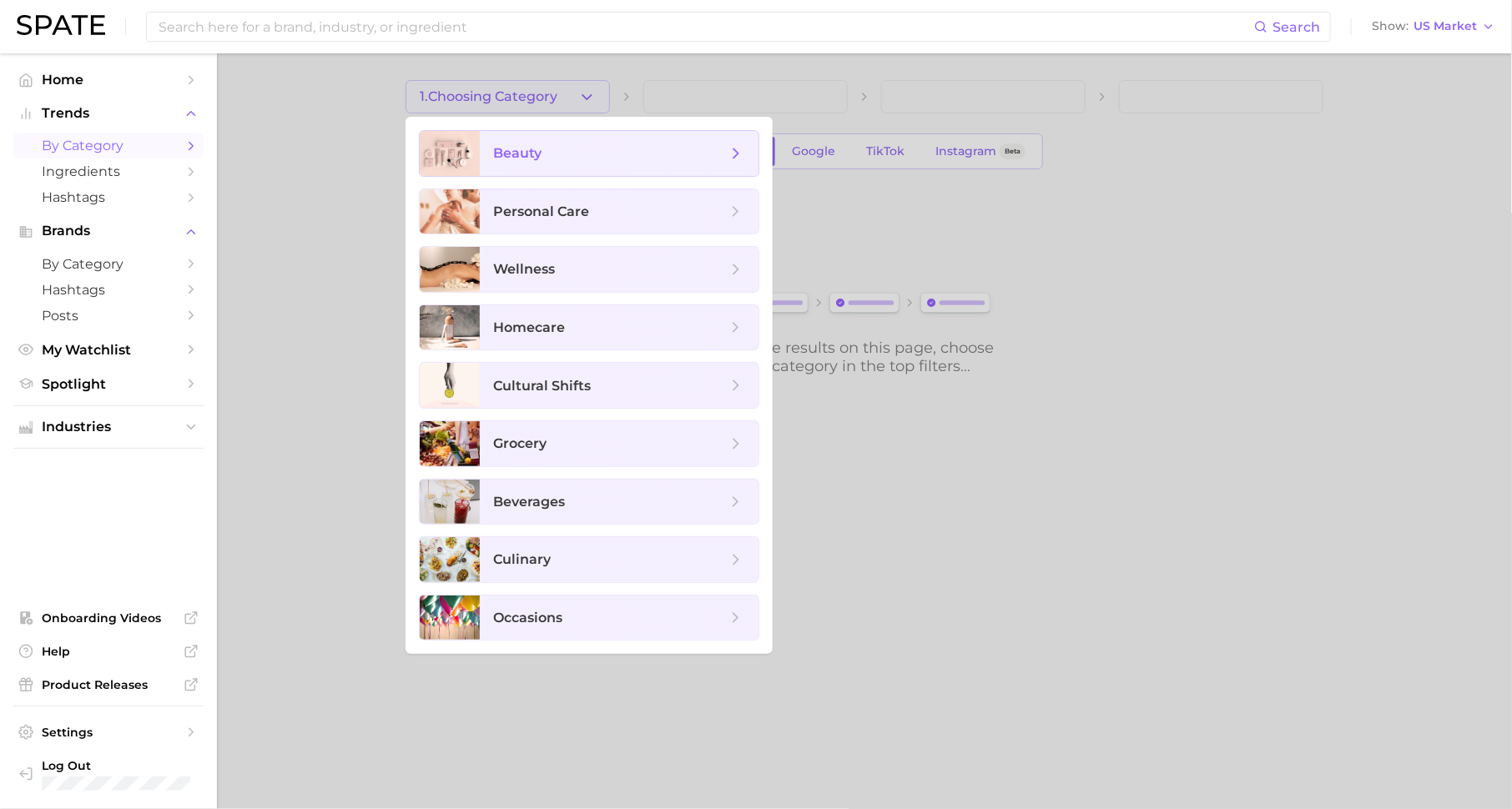
click at [555, 152] on span "beauty" at bounding box center [610, 153] width 234 height 18
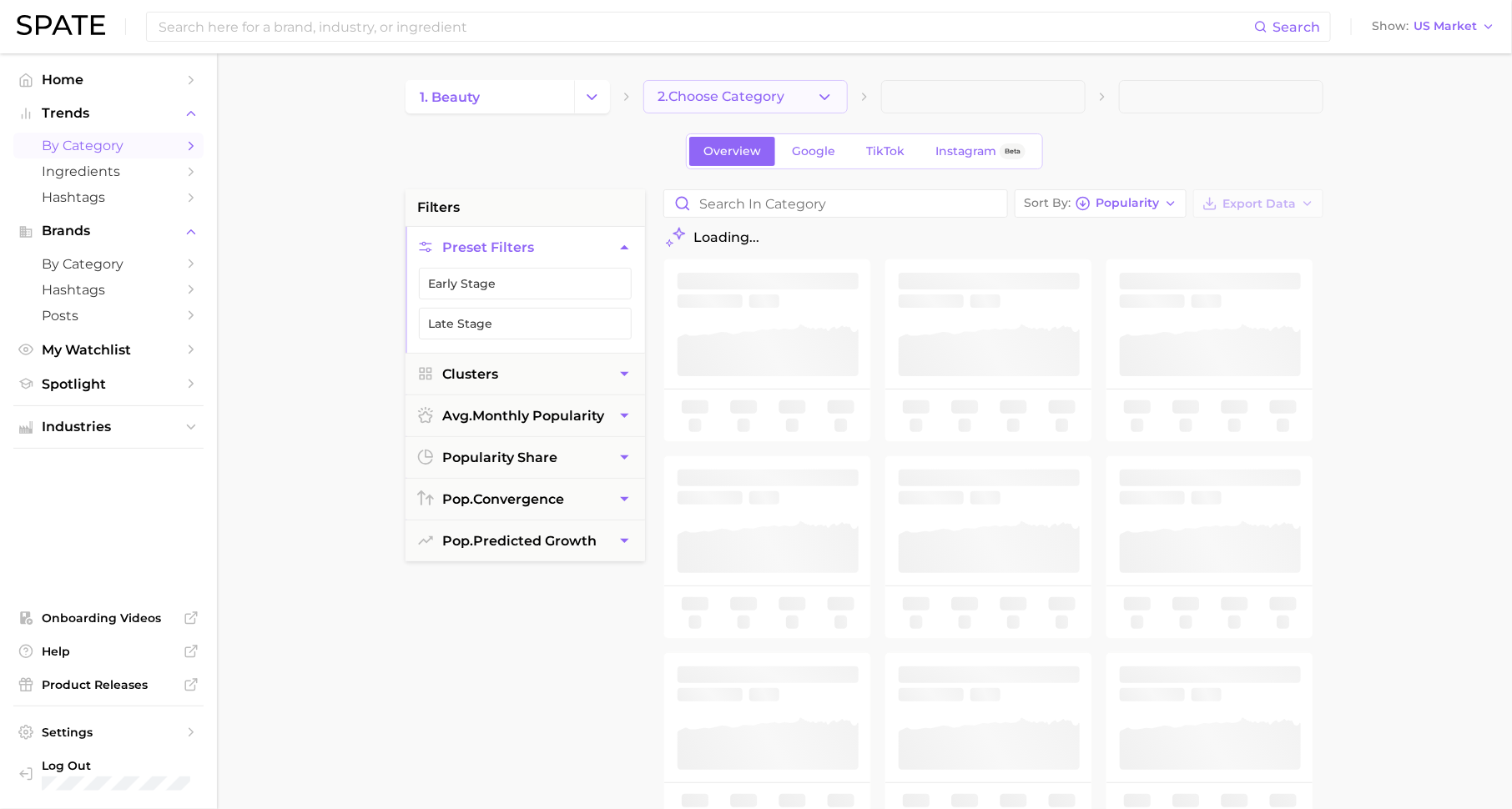
click at [676, 101] on span "2. Choose Category" at bounding box center [720, 97] width 127 height 15
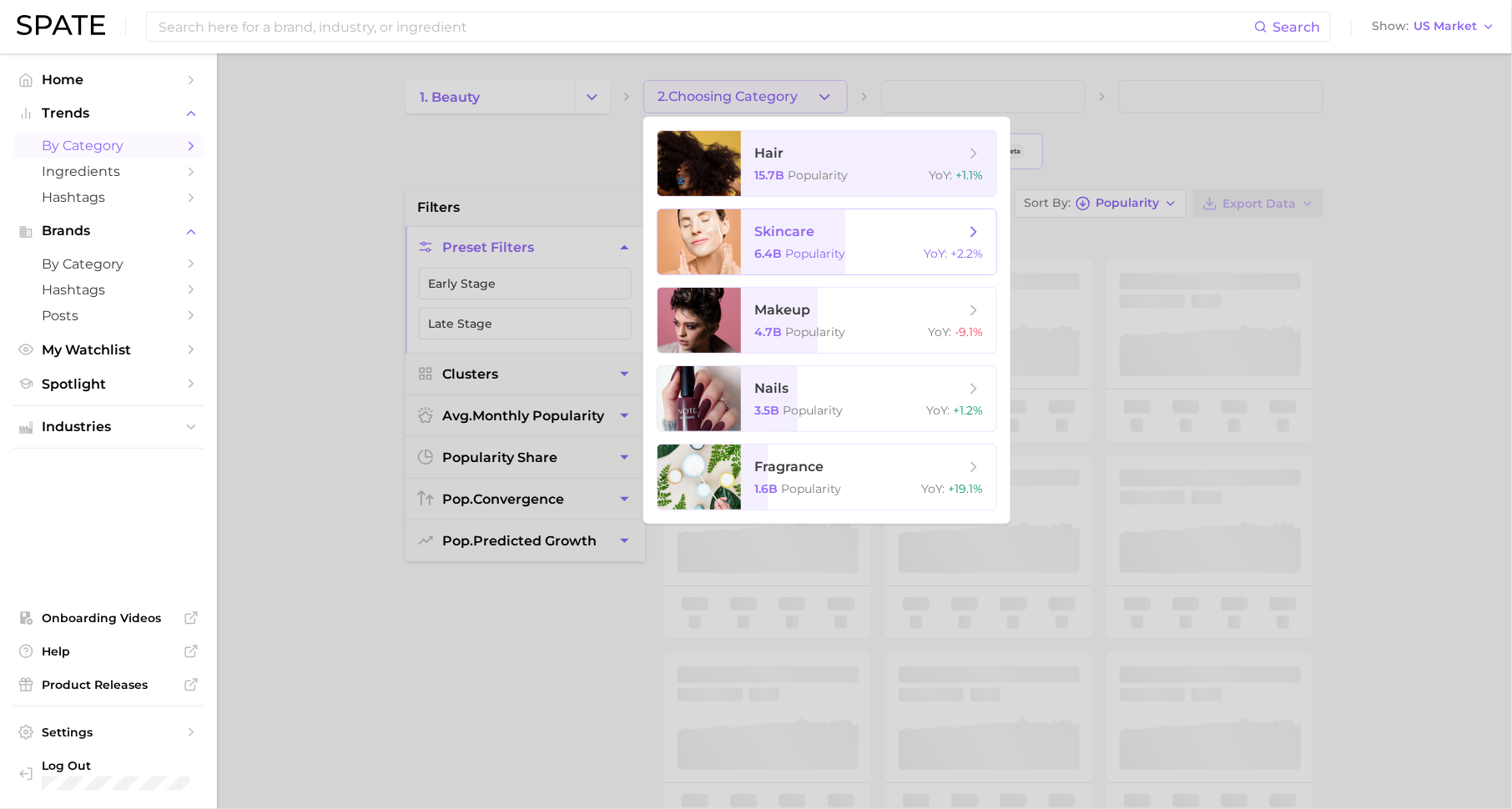
click at [806, 260] on span "Popularity" at bounding box center [815, 253] width 60 height 15
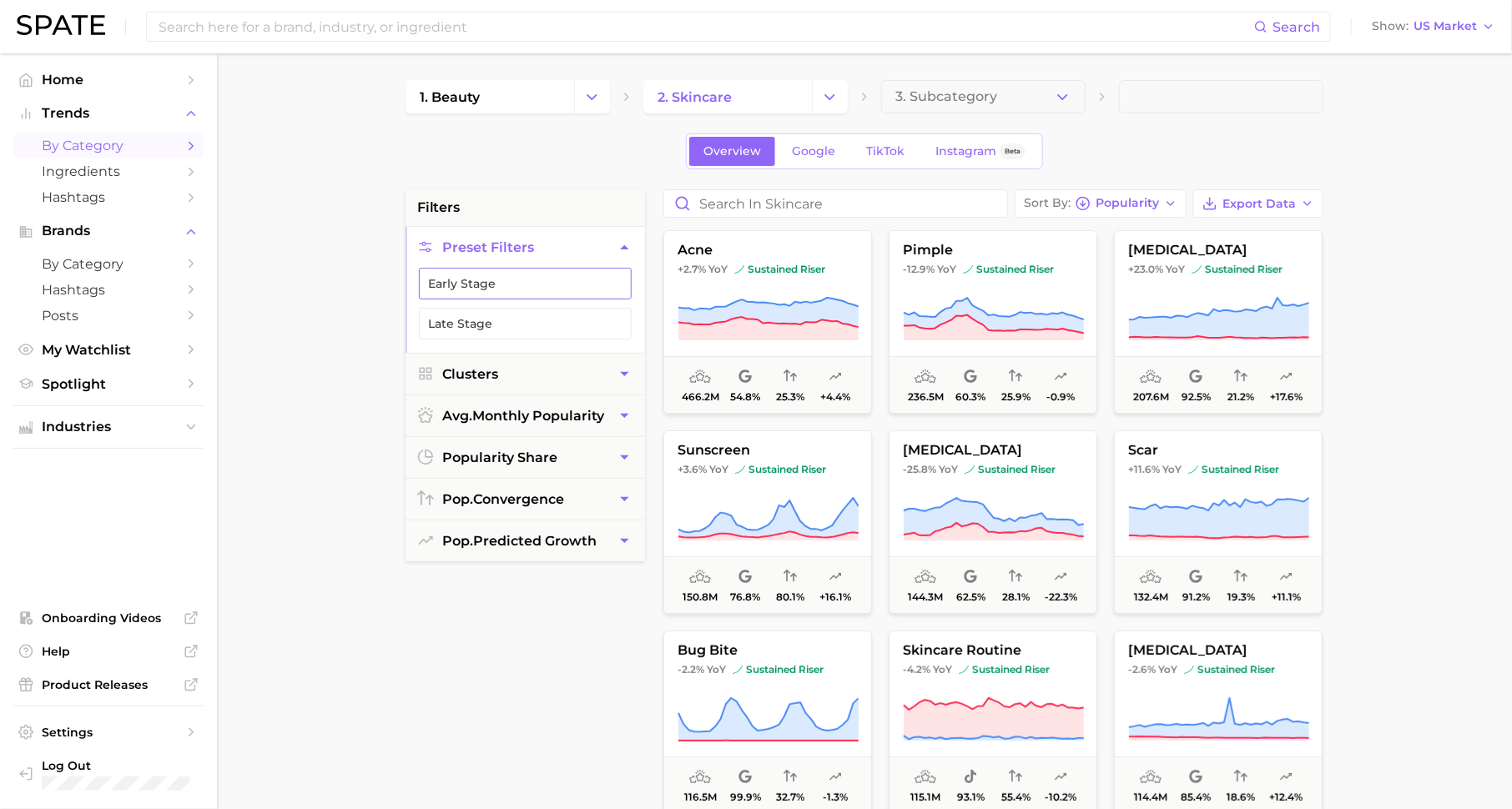
click at [575, 277] on button "Early Stage" at bounding box center [525, 284] width 213 height 32
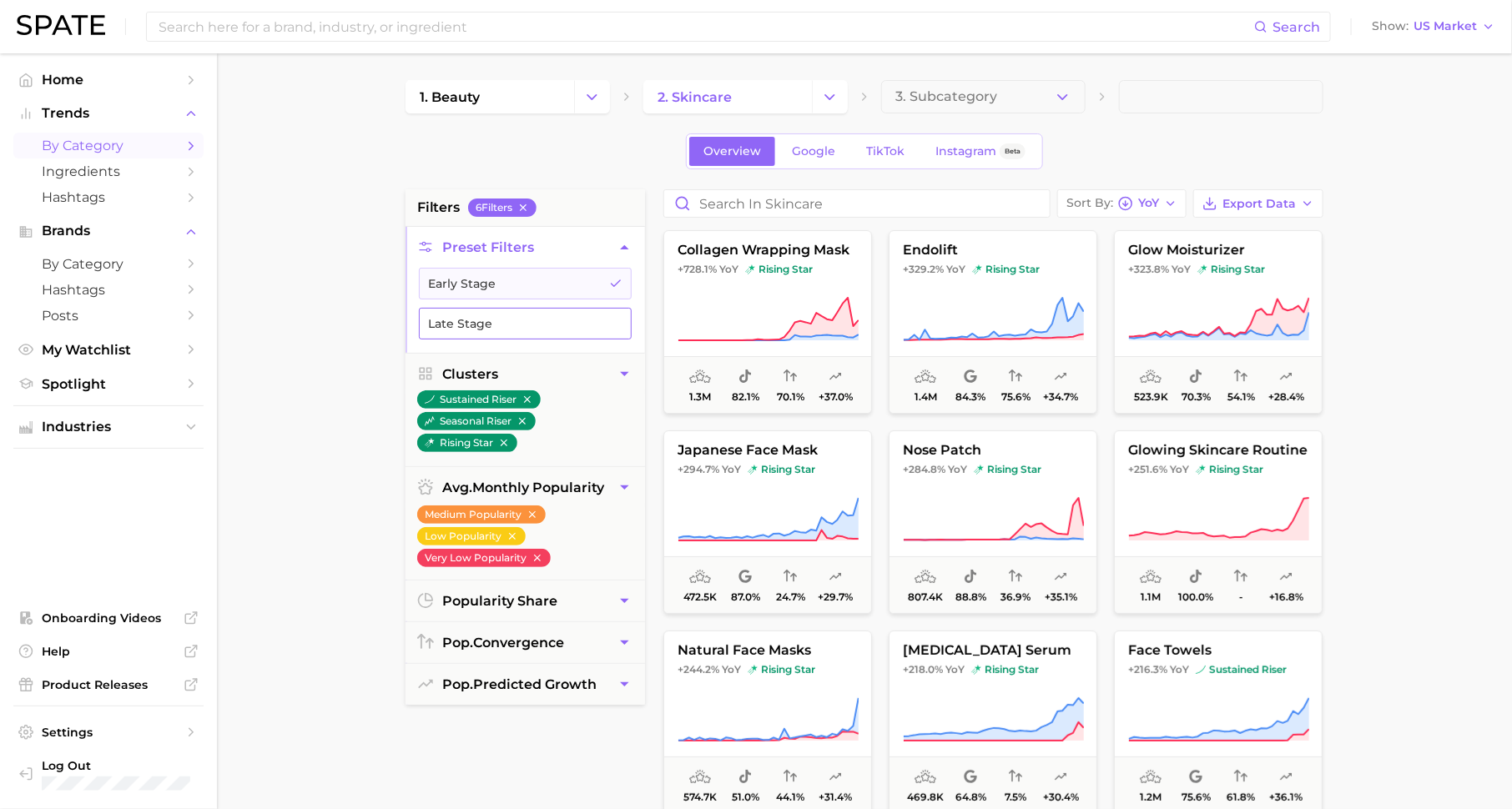
click at [528, 333] on button "Late Stage" at bounding box center [525, 323] width 213 height 32
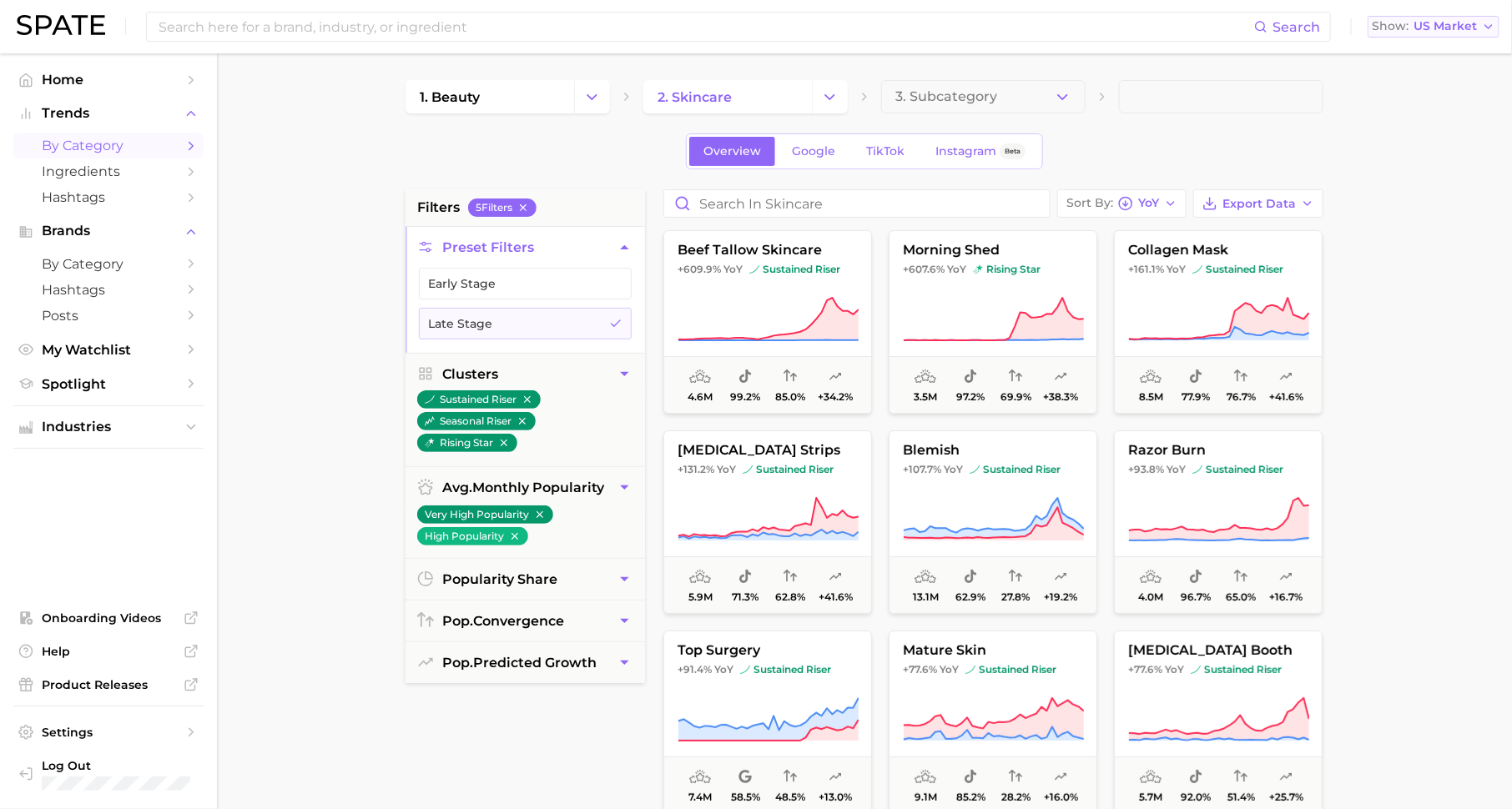
click at [1436, 25] on span "US Market" at bounding box center [1445, 26] width 63 height 9
click at [1406, 199] on span "Global" at bounding box center [1395, 204] width 39 height 14
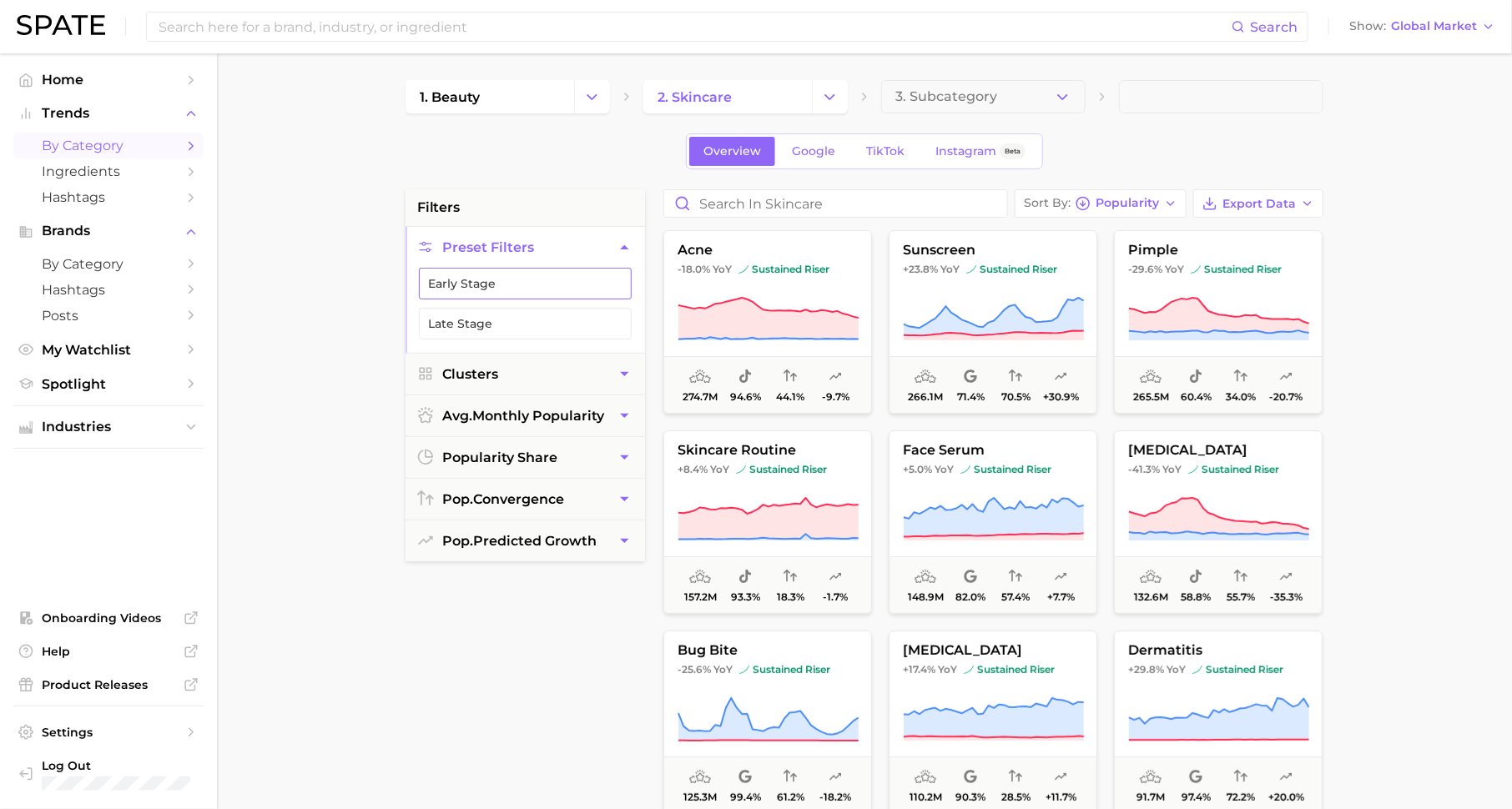
click at [549, 281] on button "Early Stage" at bounding box center [525, 284] width 213 height 32
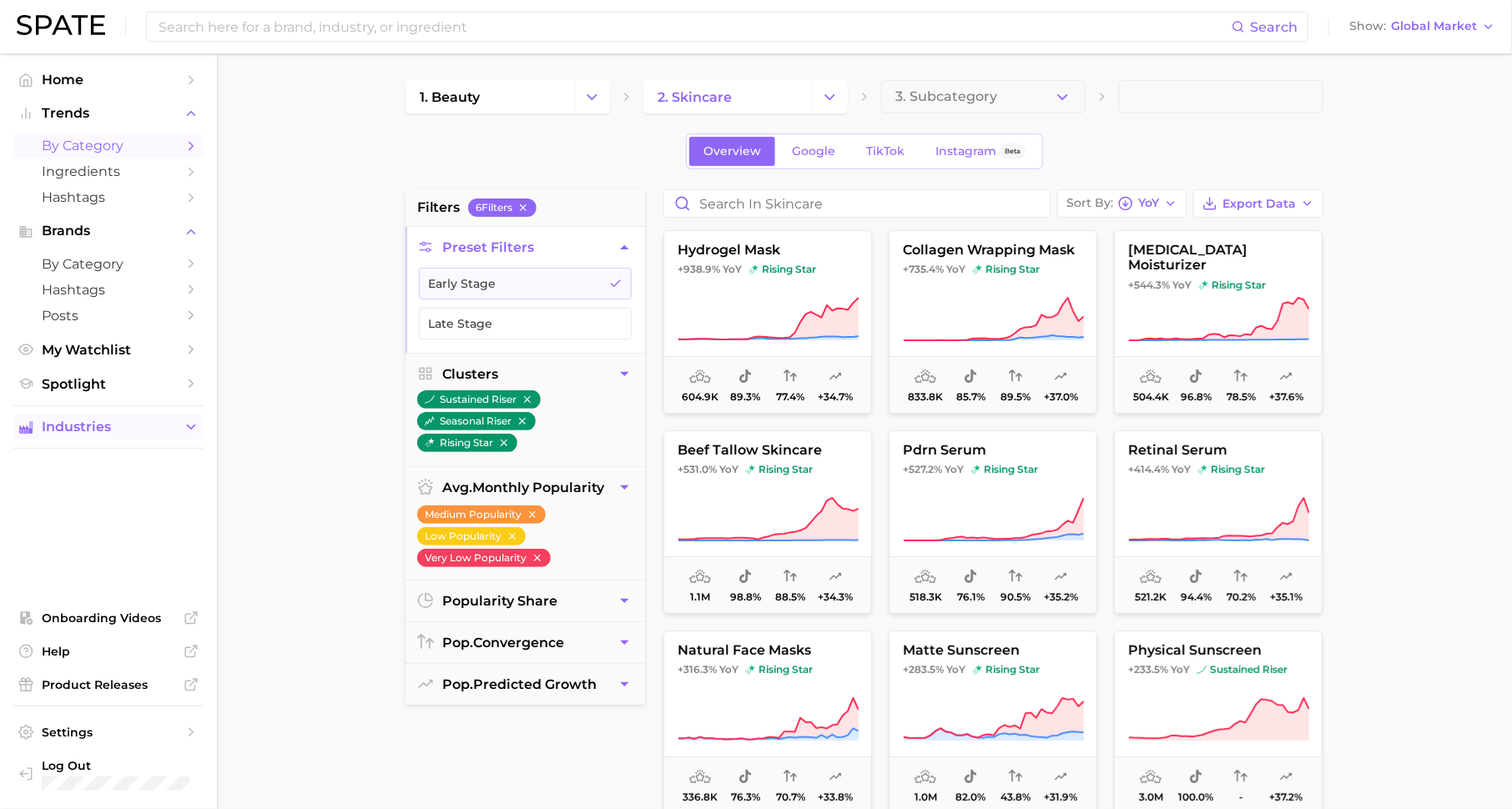
click at [178, 430] on button "Industries" at bounding box center [108, 427] width 191 height 25
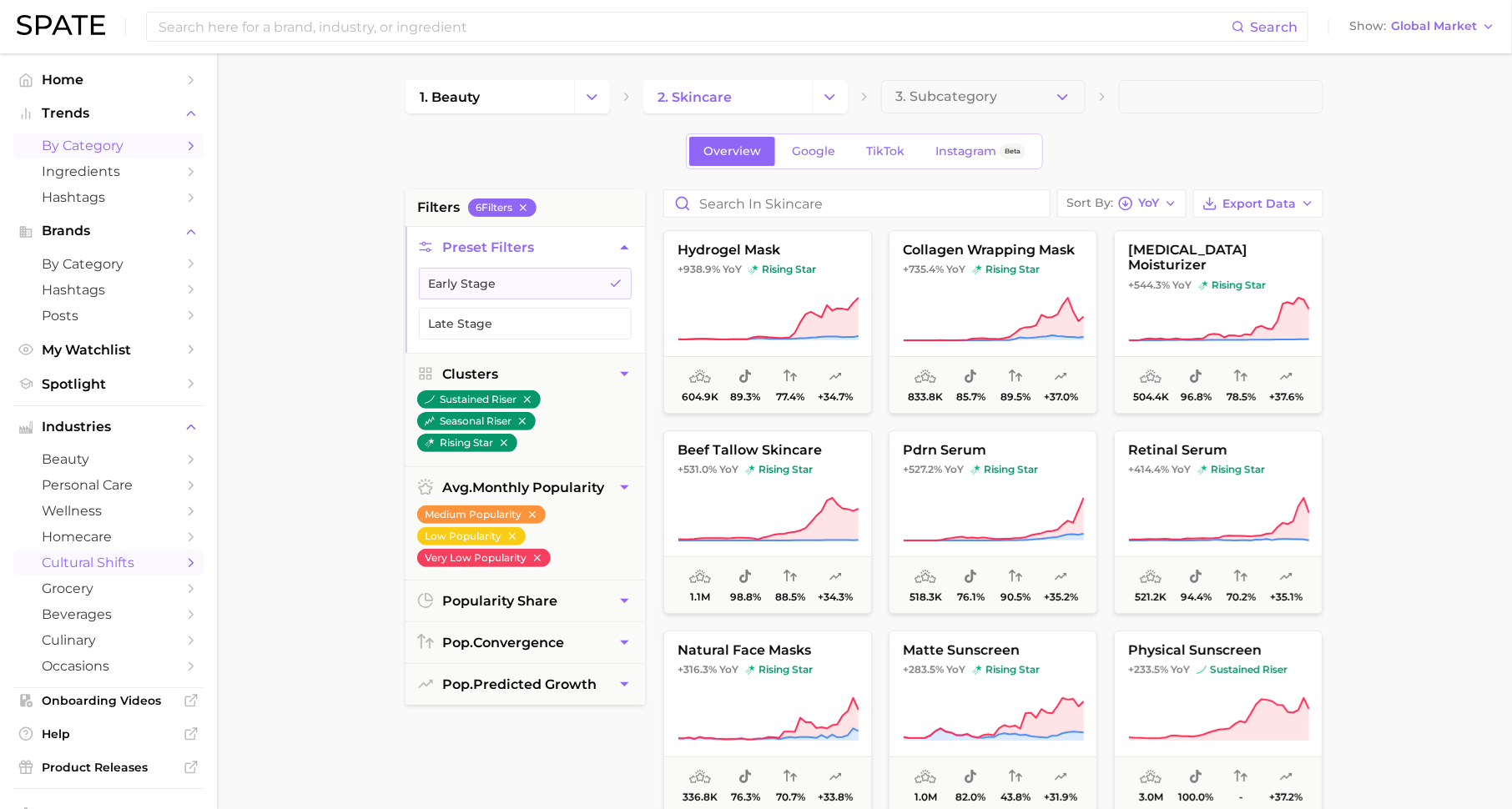
scroll to position [87, 0]
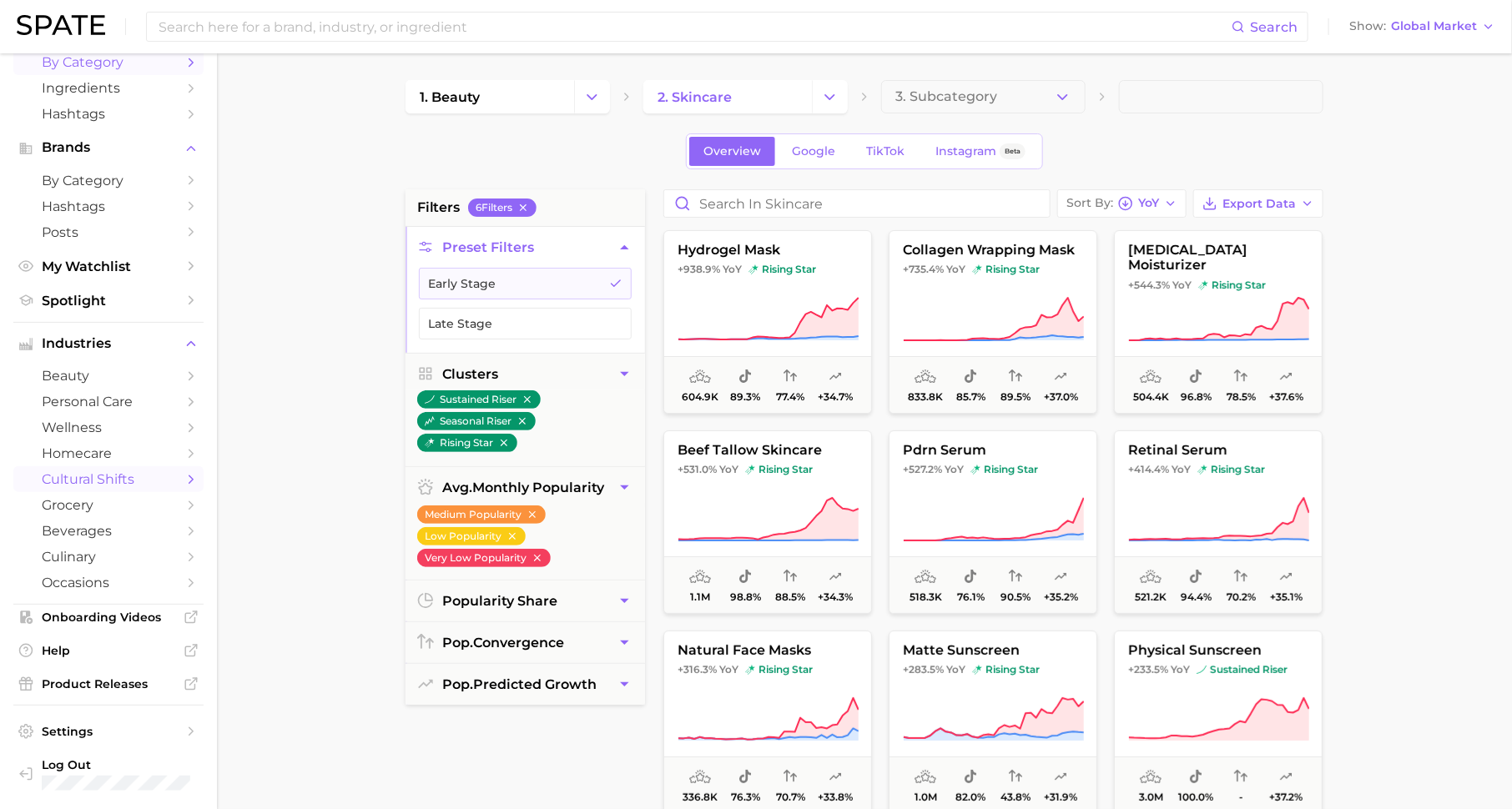
click at [141, 476] on span "cultural shifts" at bounding box center [108, 480] width 134 height 16
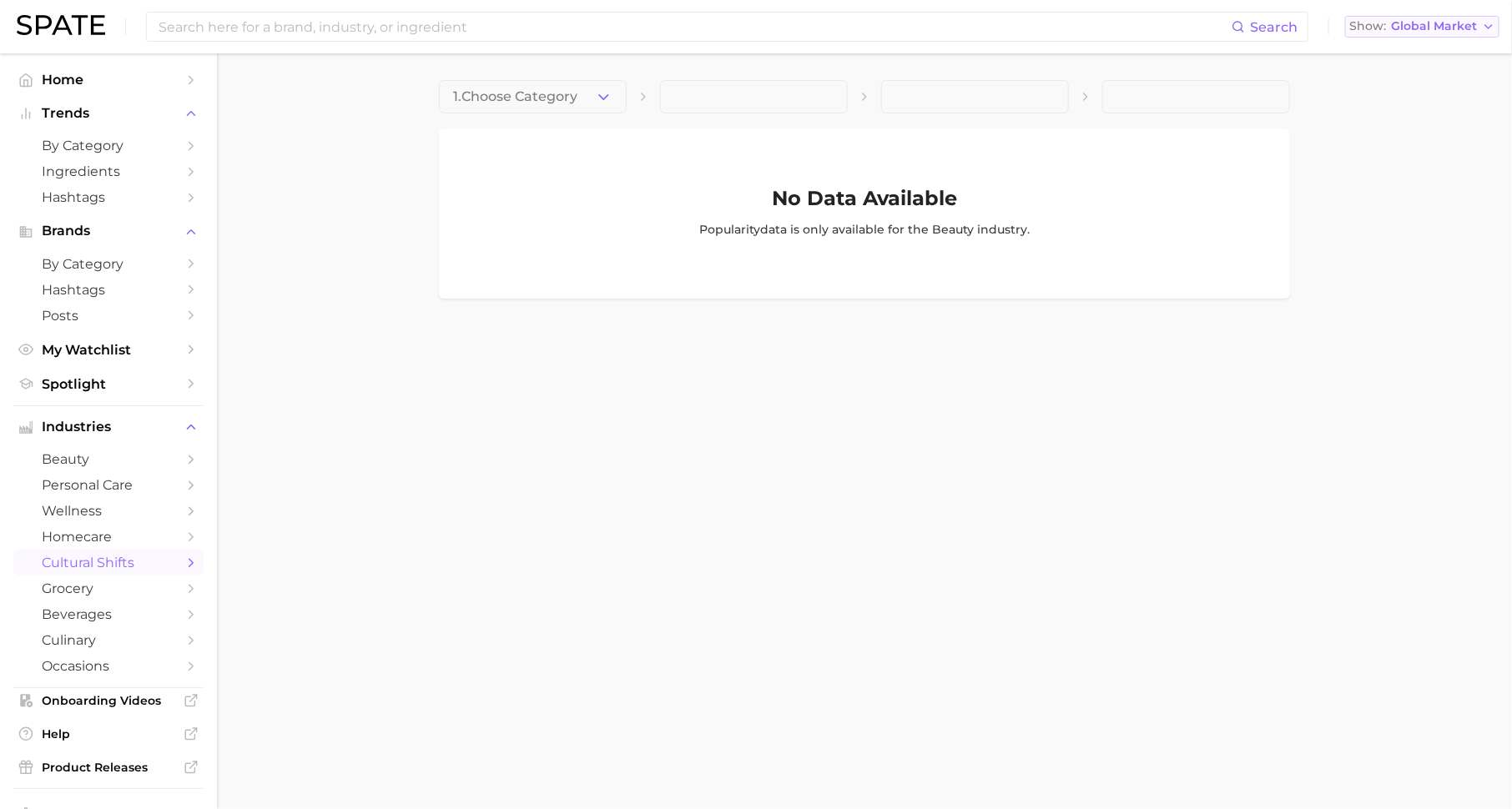
click at [1451, 25] on span "Global Market" at bounding box center [1434, 26] width 86 height 9
click at [1427, 48] on span "[GEOGRAPHIC_DATA]" at bounding box center [1417, 54] width 129 height 14
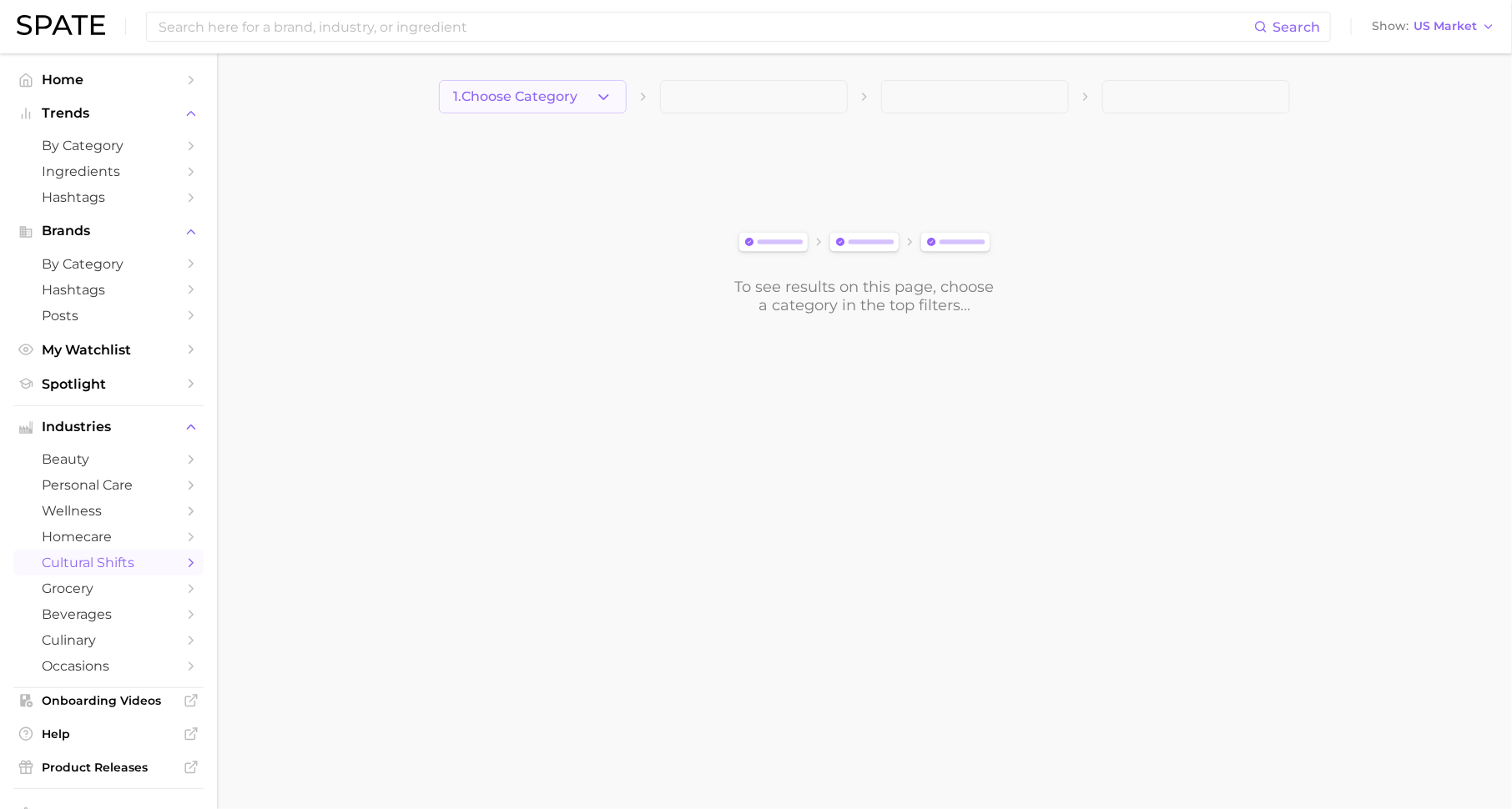
click at [585, 91] on button "1. Choose Category" at bounding box center [533, 97] width 188 height 33
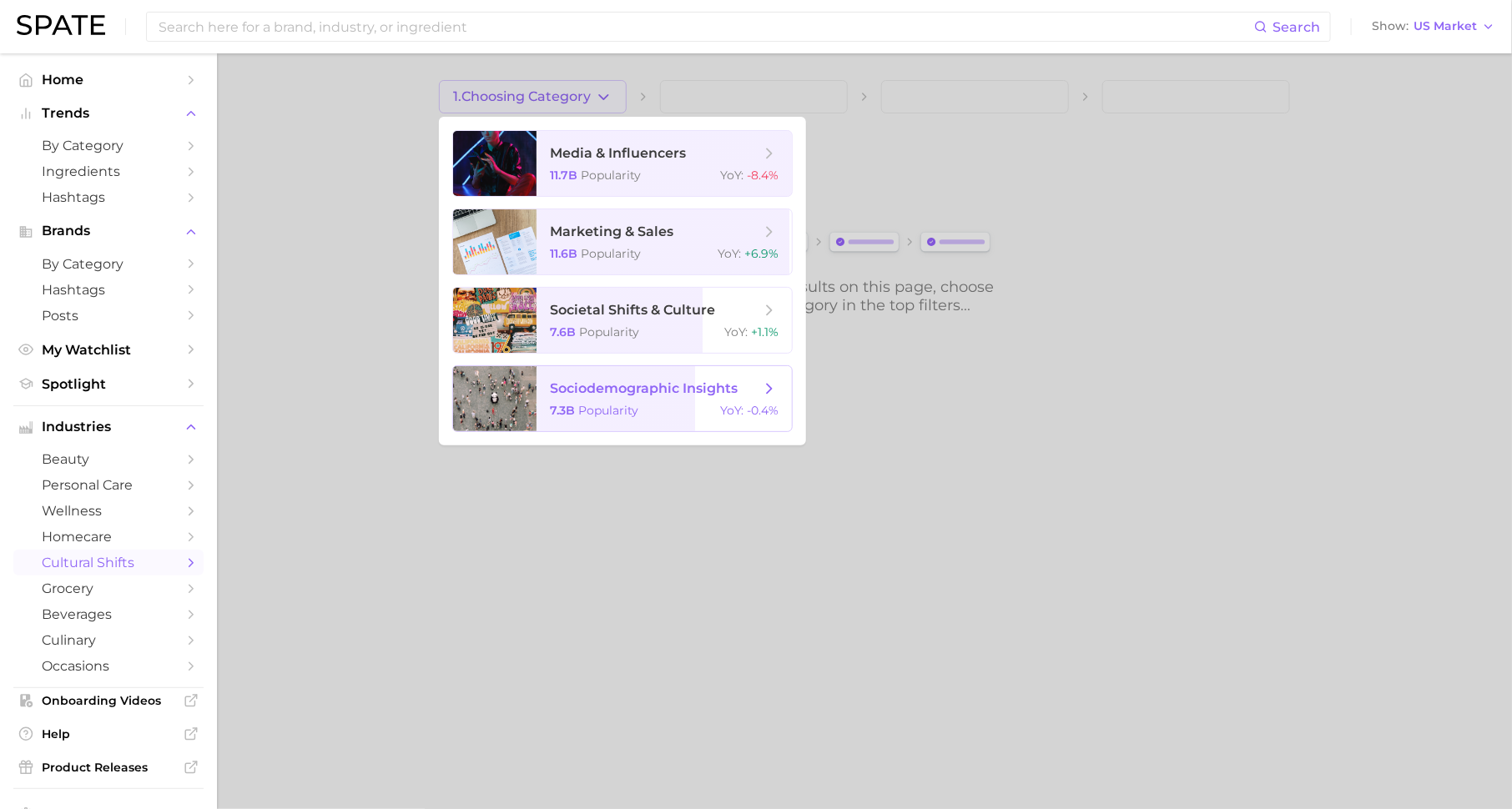
click at [660, 392] on span "sociodemographic insights" at bounding box center [644, 388] width 188 height 16
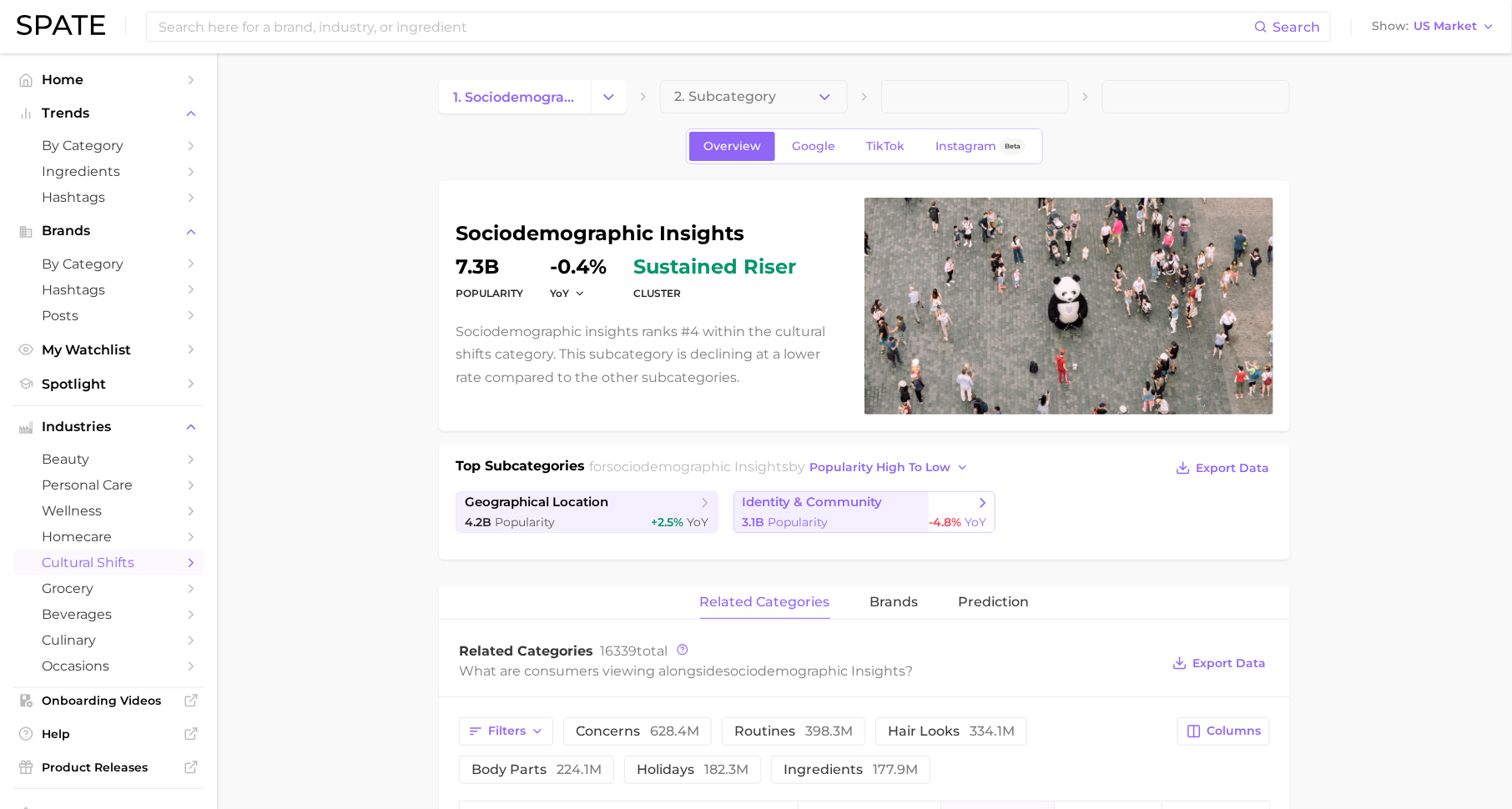
click at [819, 504] on span "identity & community" at bounding box center [813, 502] width 141 height 16
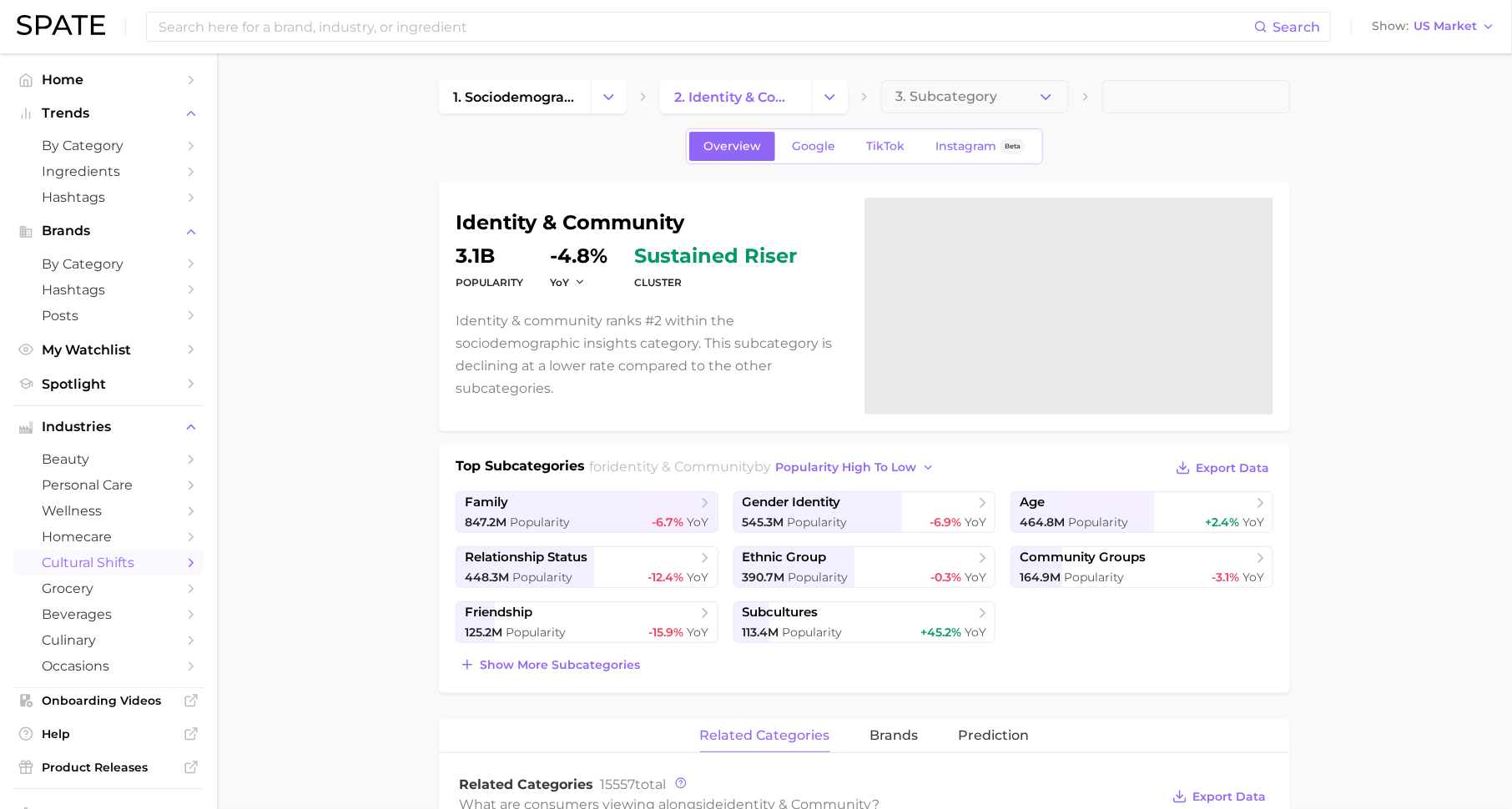
scroll to position [109, 0]
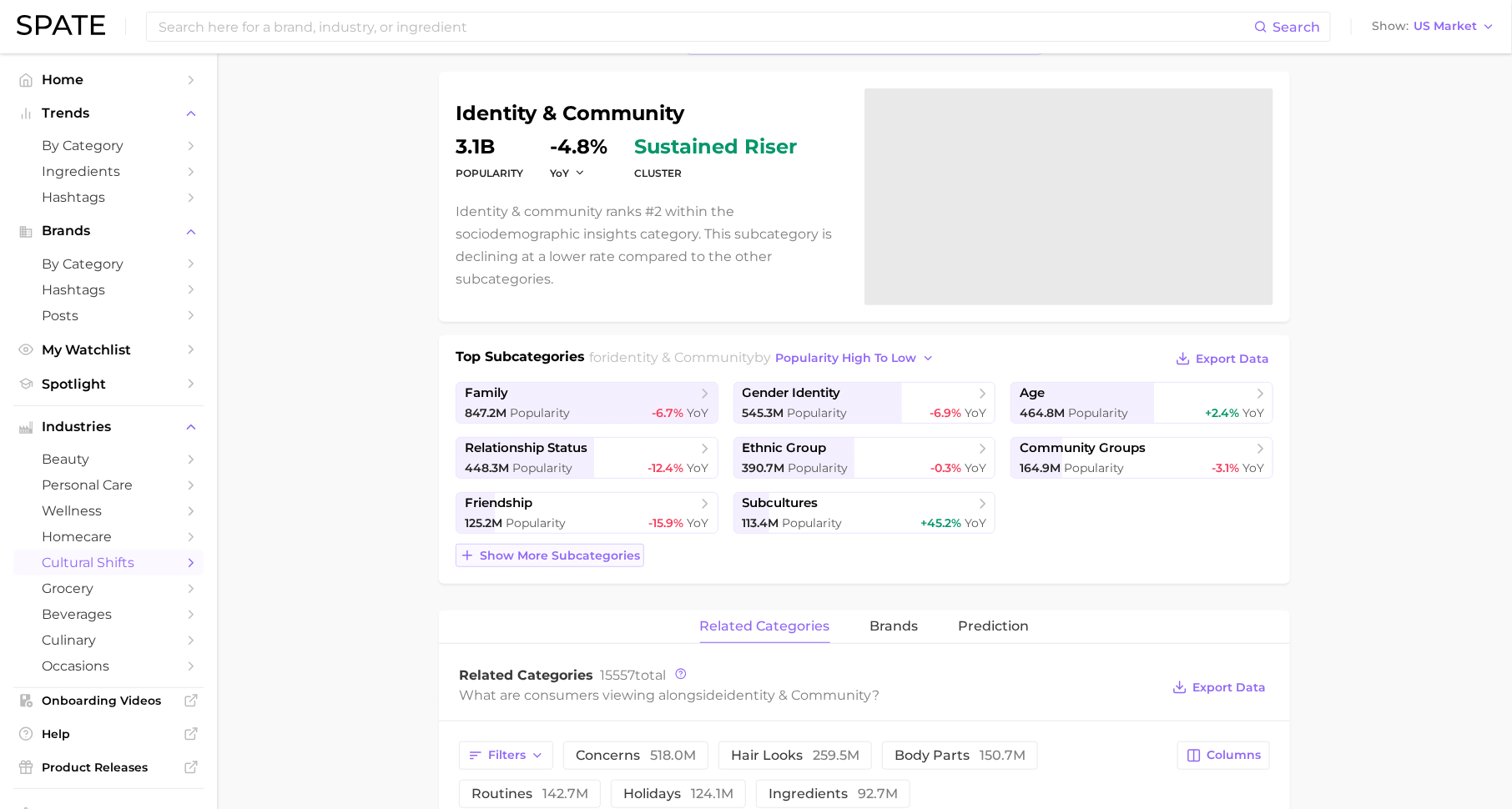
click at [623, 550] on span "Show more subcategories" at bounding box center [560, 556] width 160 height 14
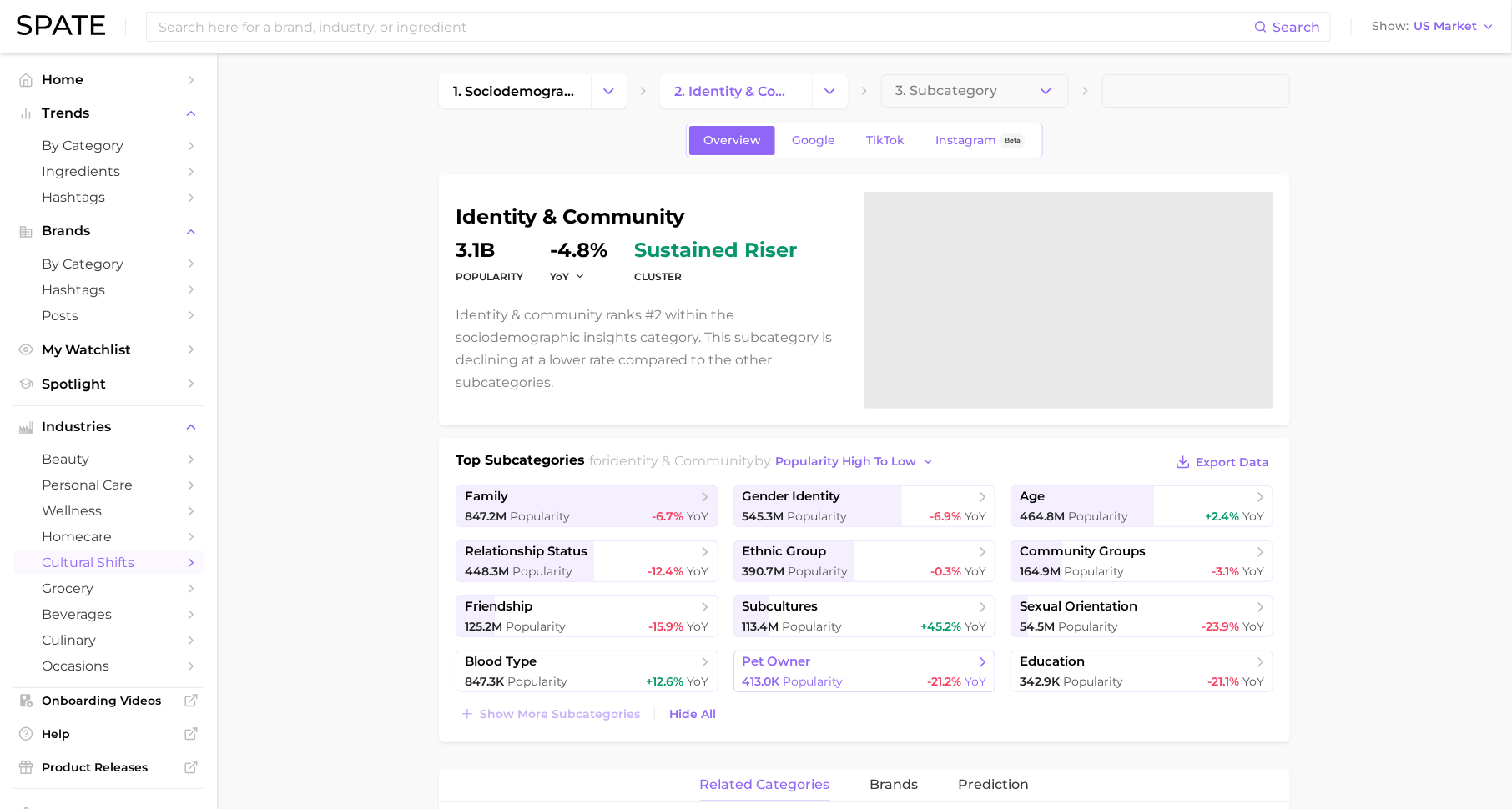
scroll to position [0, 0]
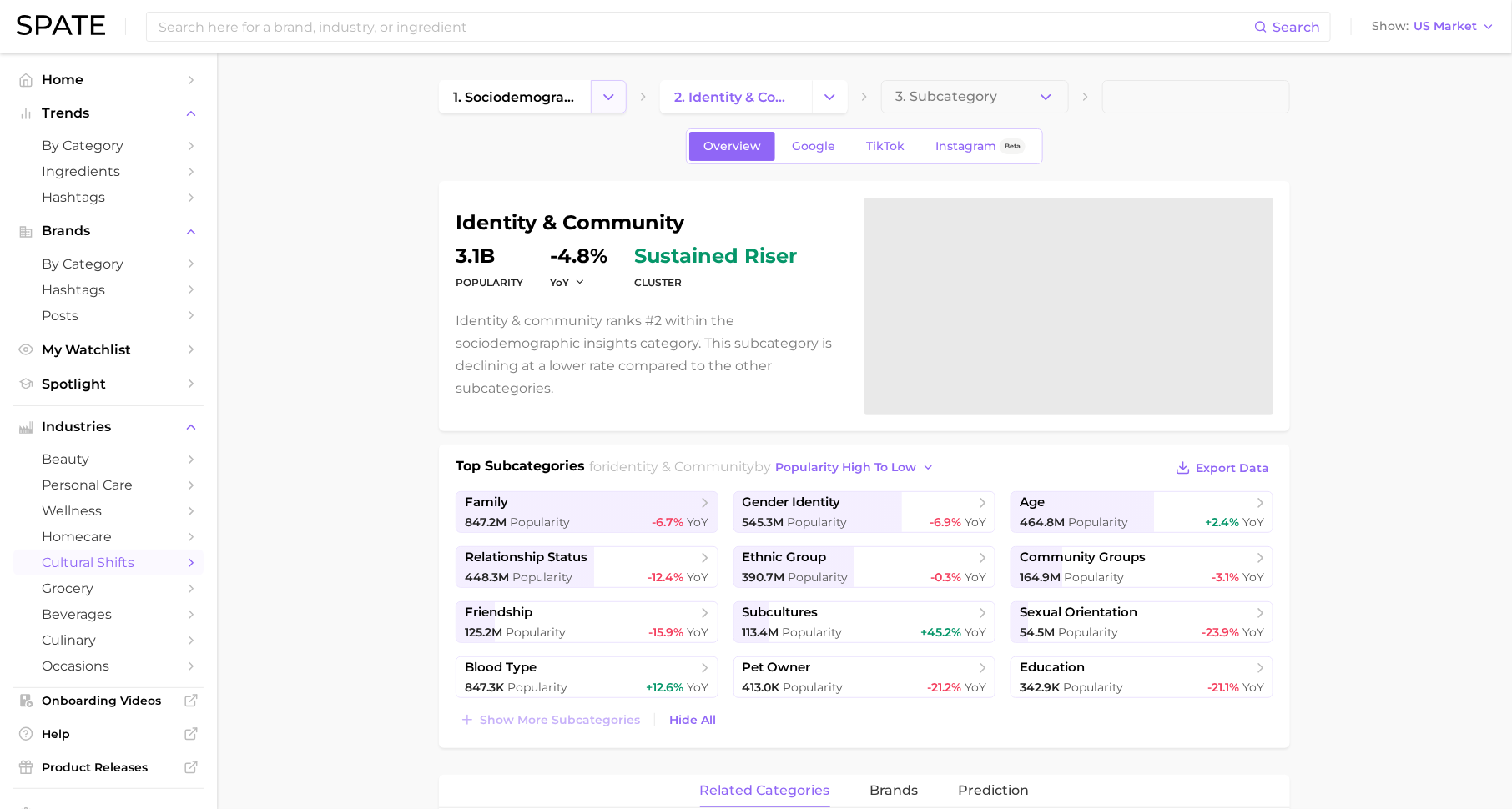
click at [604, 90] on icon "Change Category" at bounding box center [609, 98] width 18 height 18
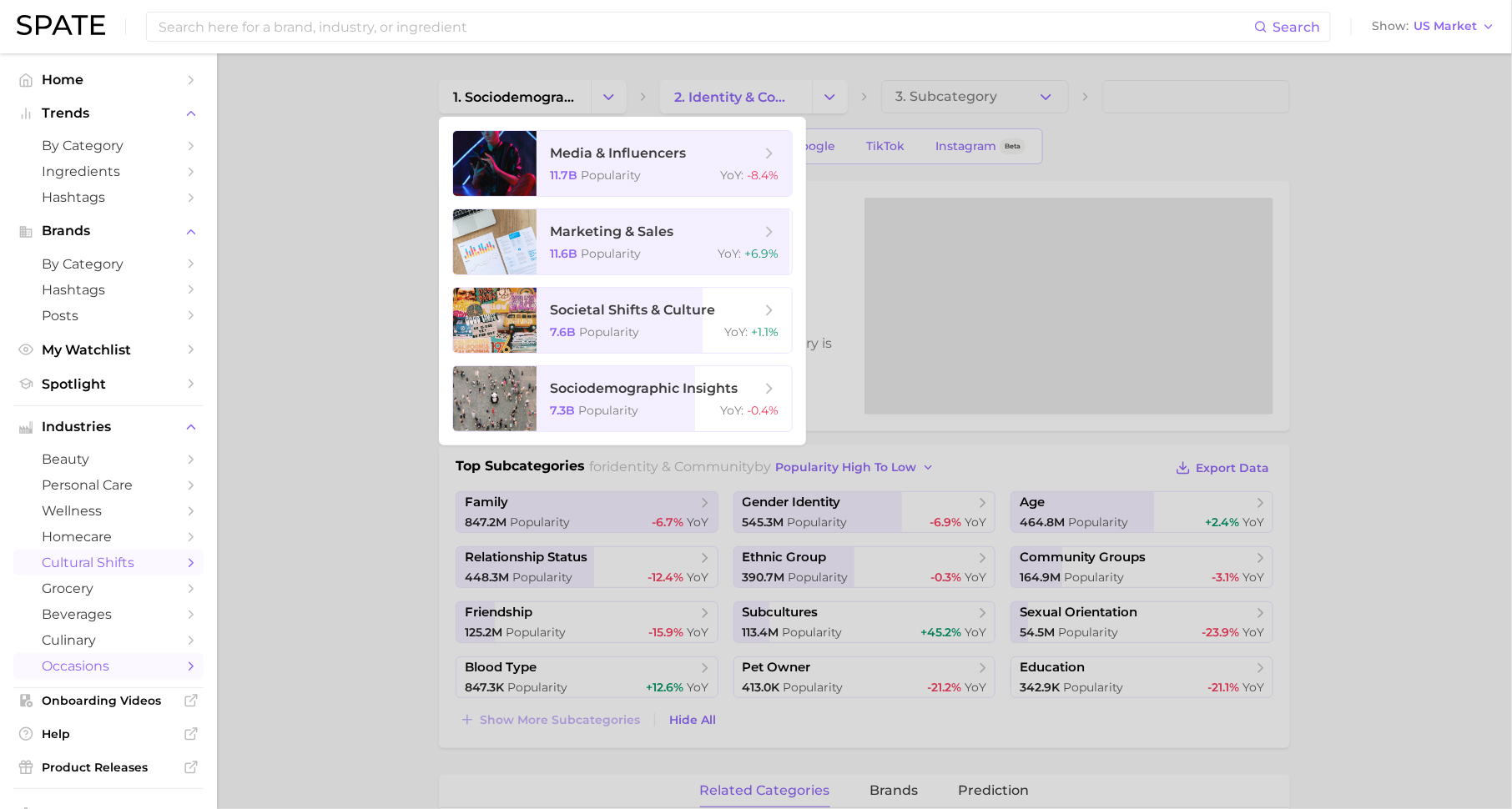
click at [157, 669] on span "occasions" at bounding box center [108, 666] width 134 height 16
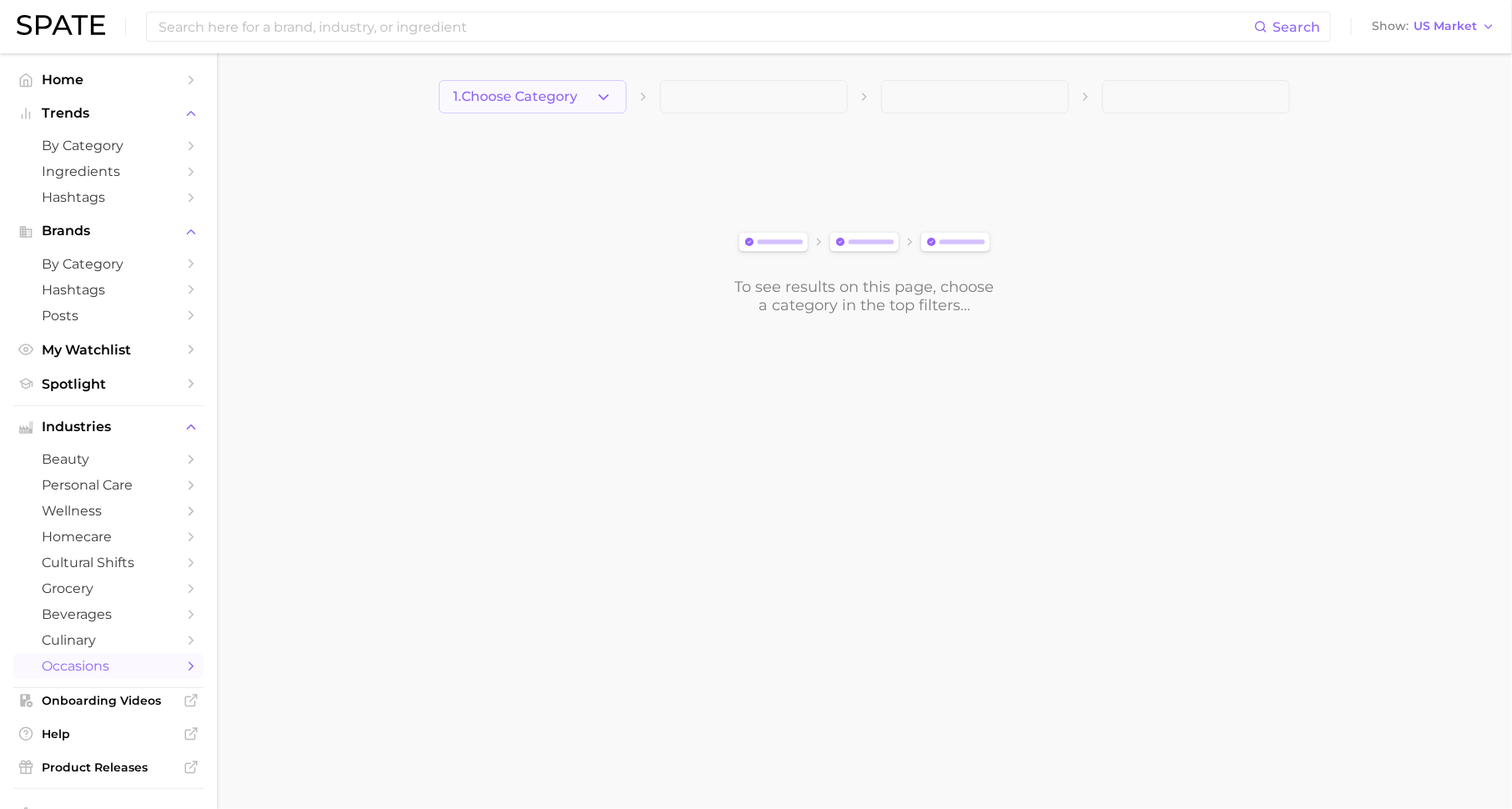
click at [562, 95] on span "1. Choose Category" at bounding box center [516, 97] width 125 height 15
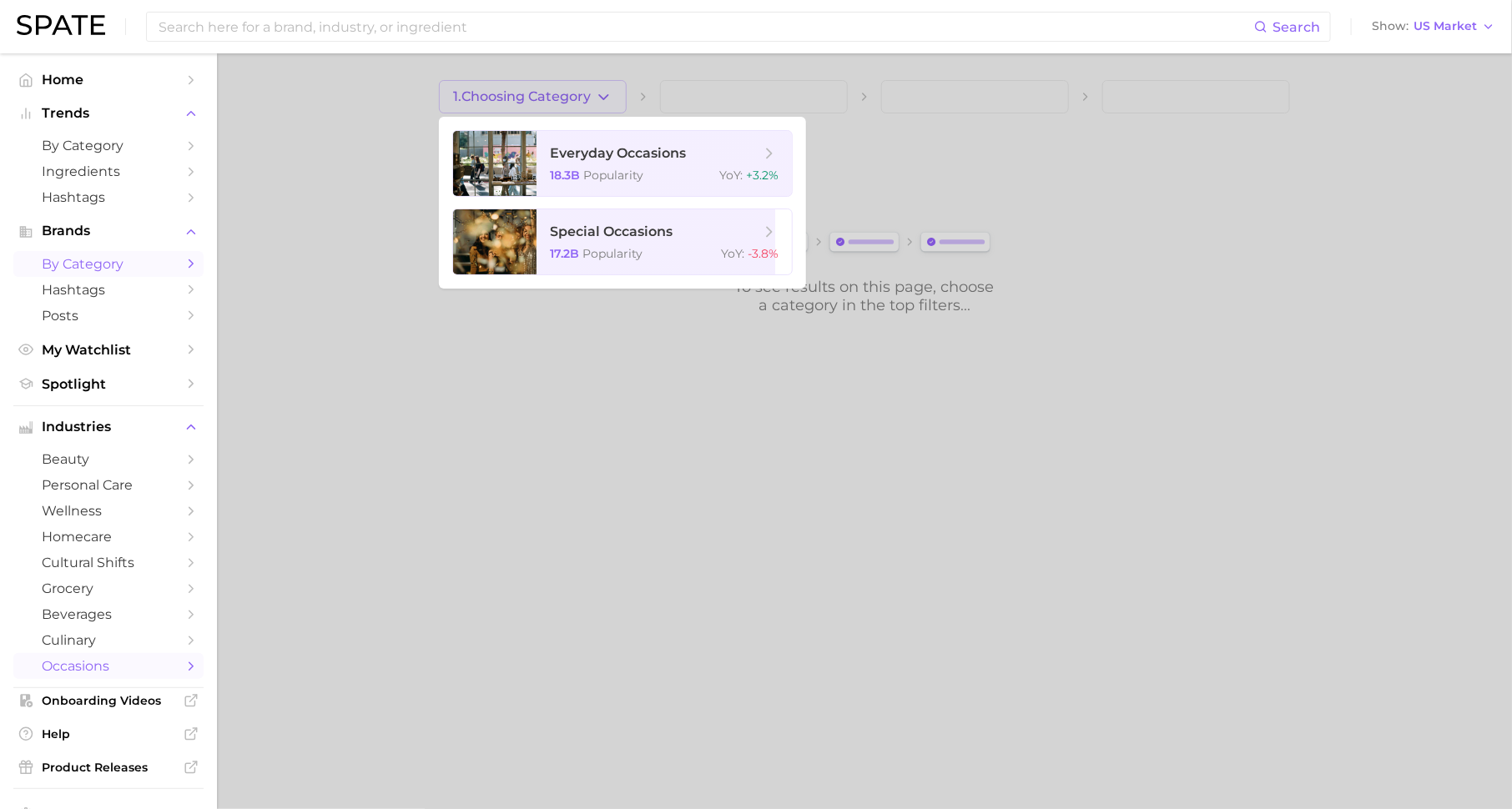
click at [133, 257] on span "by Category" at bounding box center [108, 264] width 134 height 16
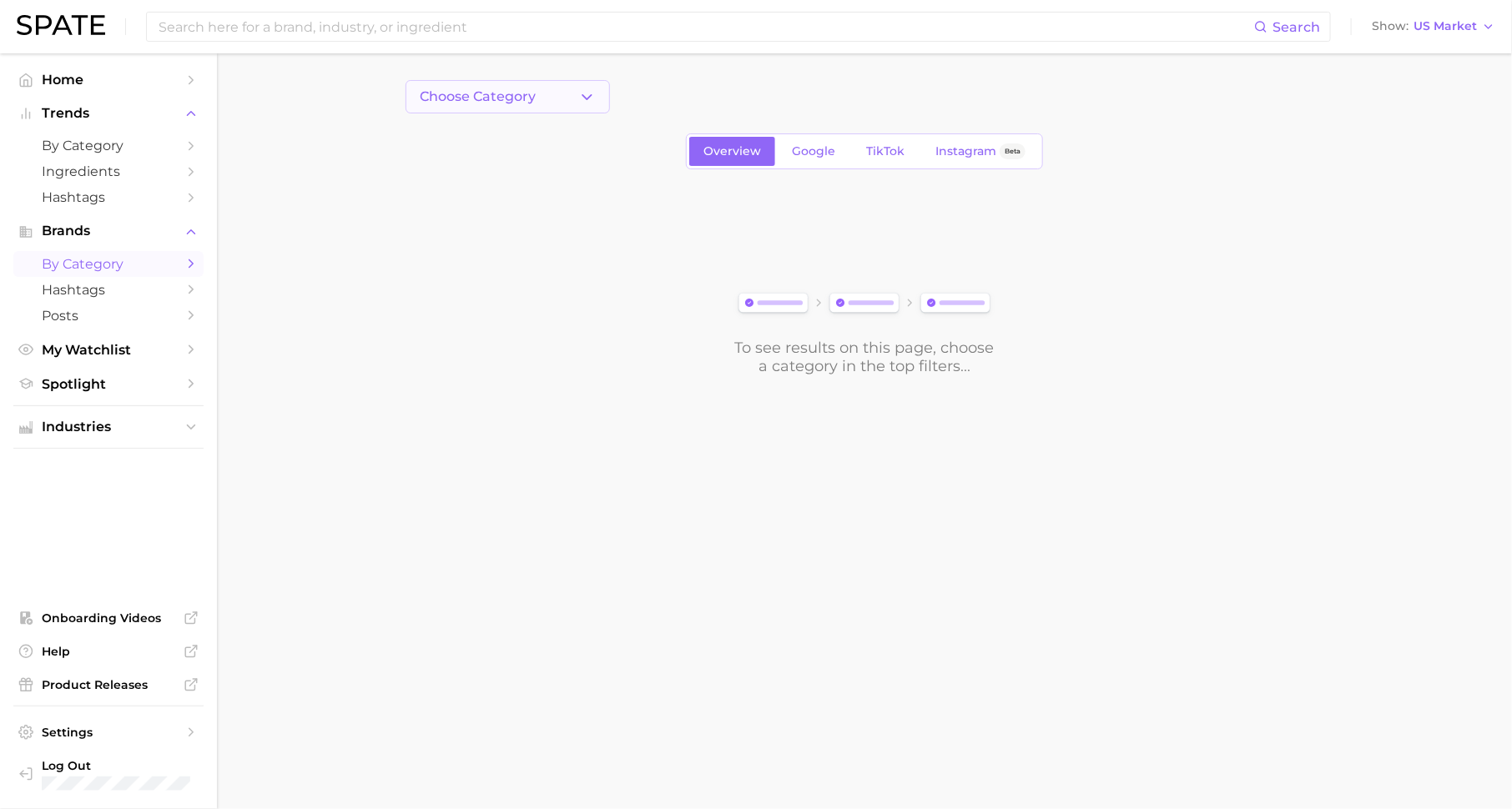
click at [524, 97] on span "Choose Category" at bounding box center [478, 97] width 116 height 15
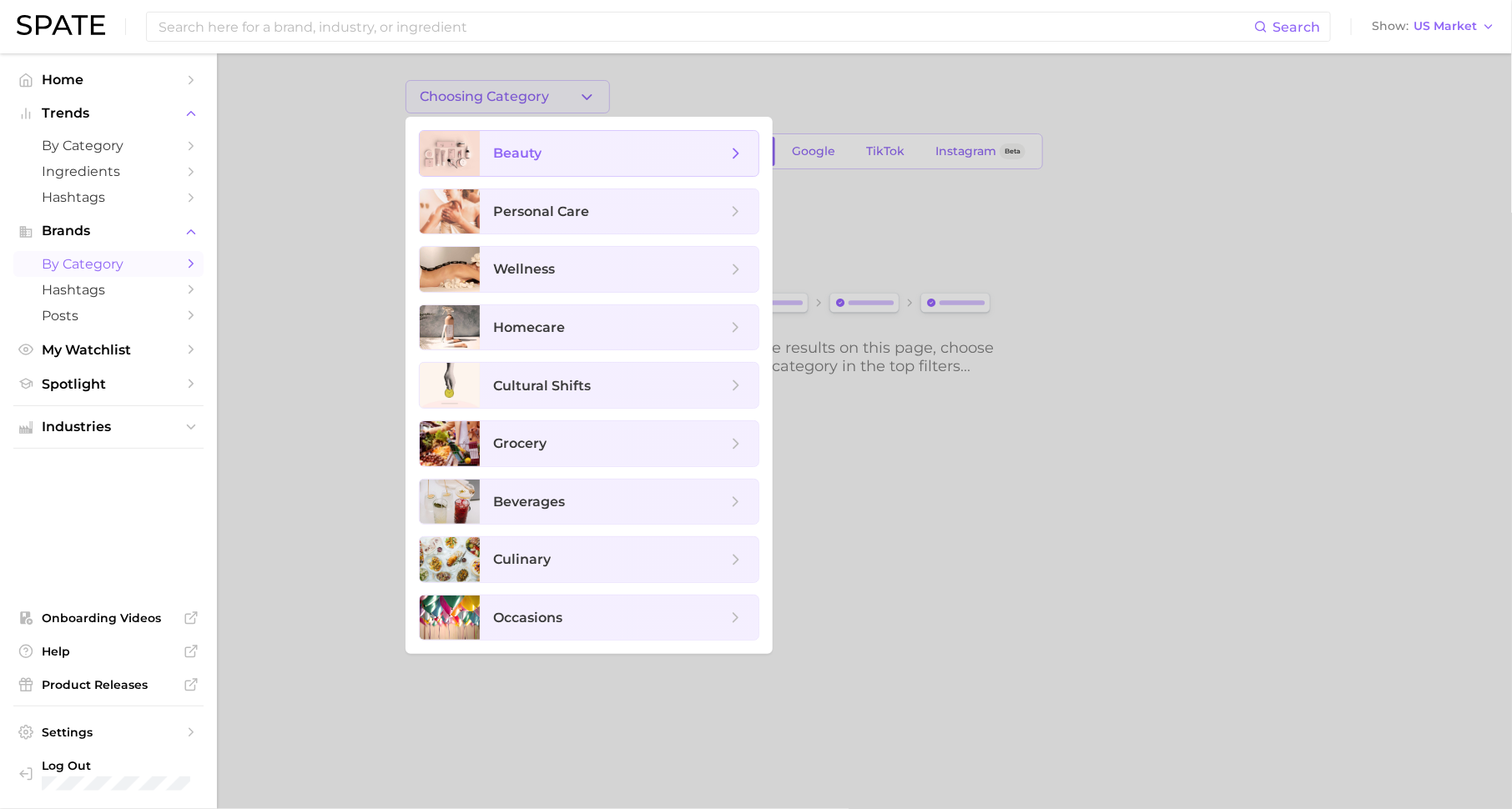
click at [581, 155] on span "beauty" at bounding box center [610, 153] width 234 height 18
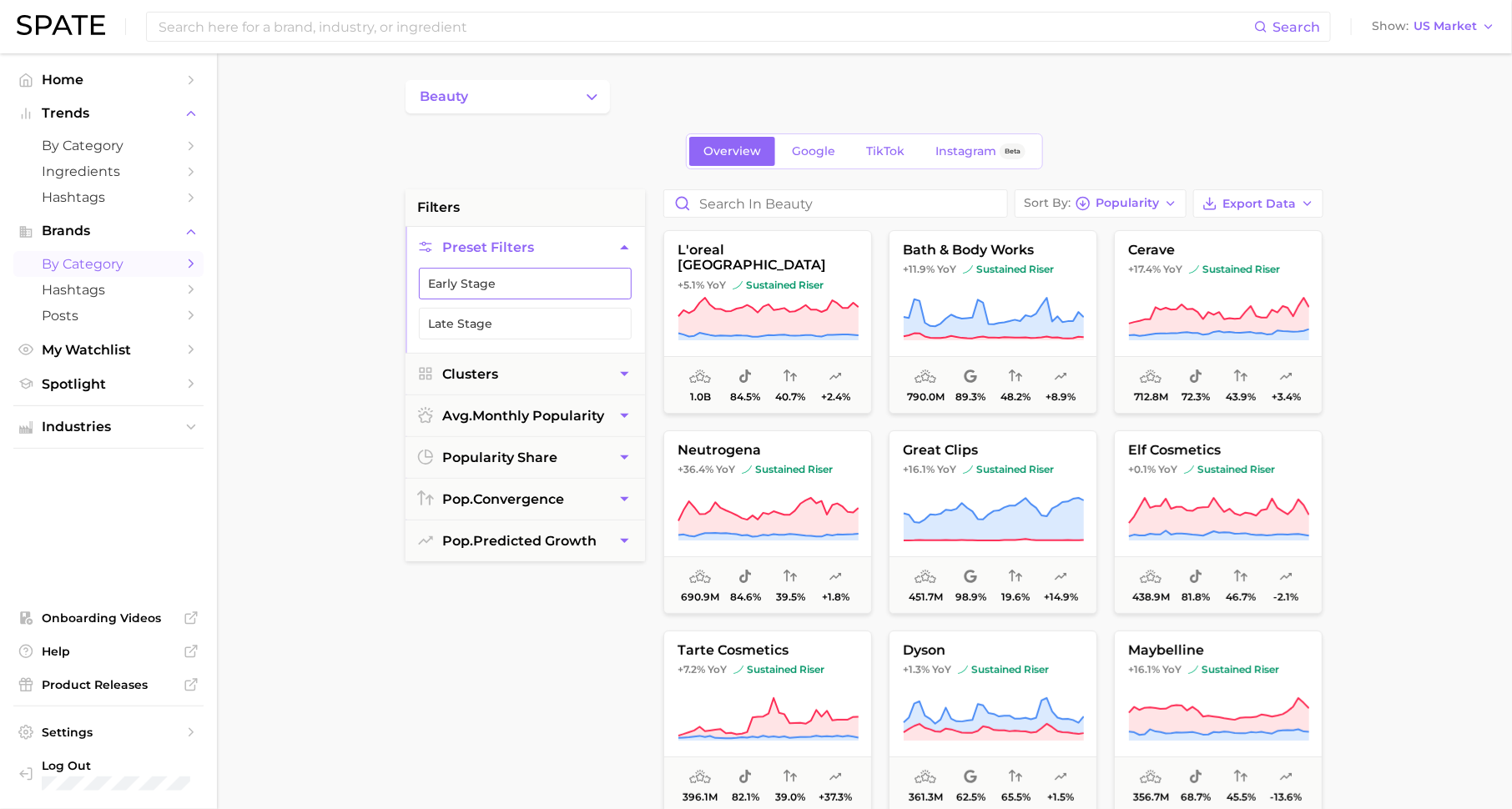
click at [589, 289] on button "Early Stage" at bounding box center [525, 284] width 213 height 32
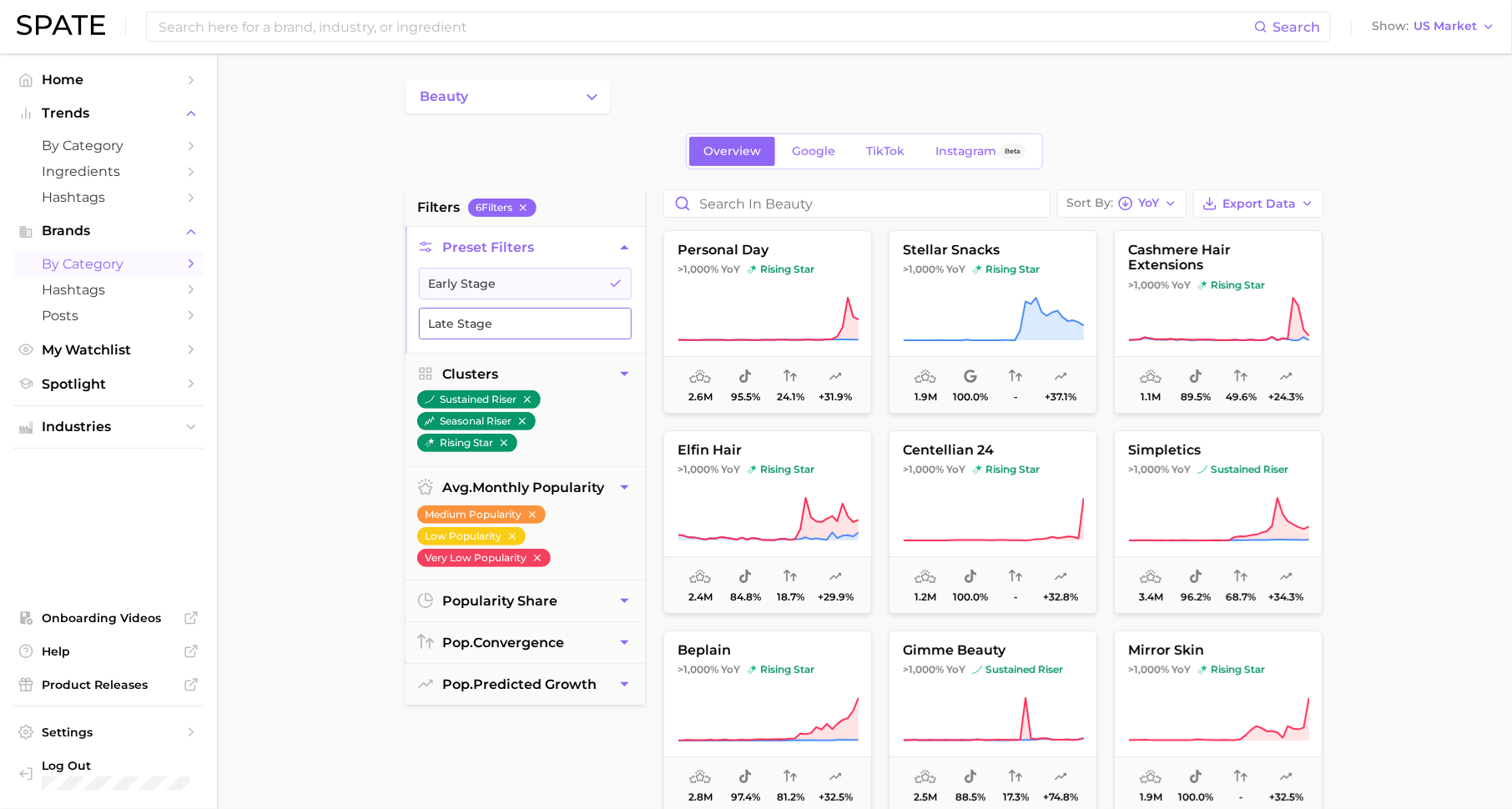
click at [589, 317] on button "Late Stage" at bounding box center [525, 323] width 213 height 32
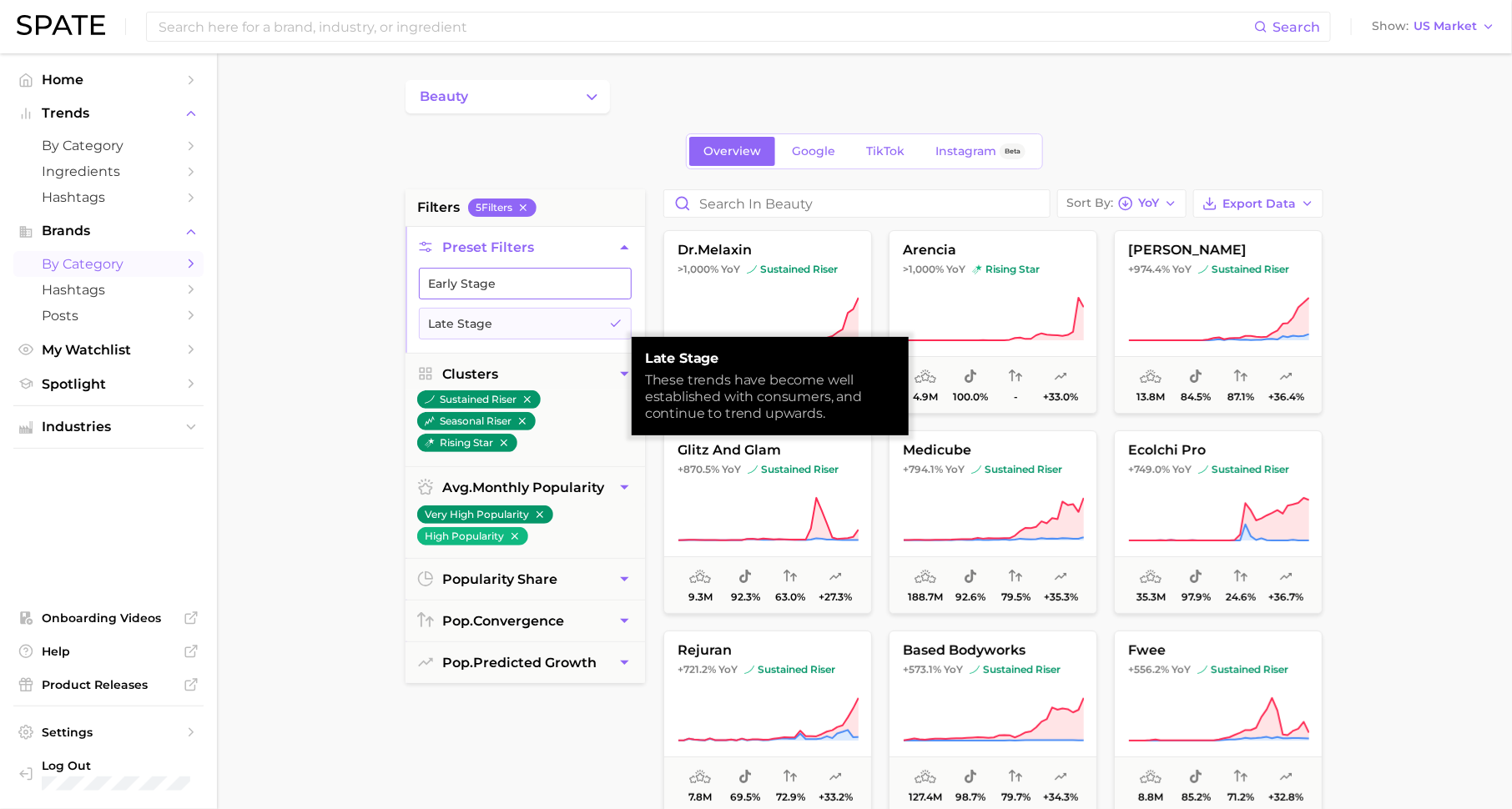
click at [601, 285] on button "Early Stage" at bounding box center [525, 284] width 213 height 32
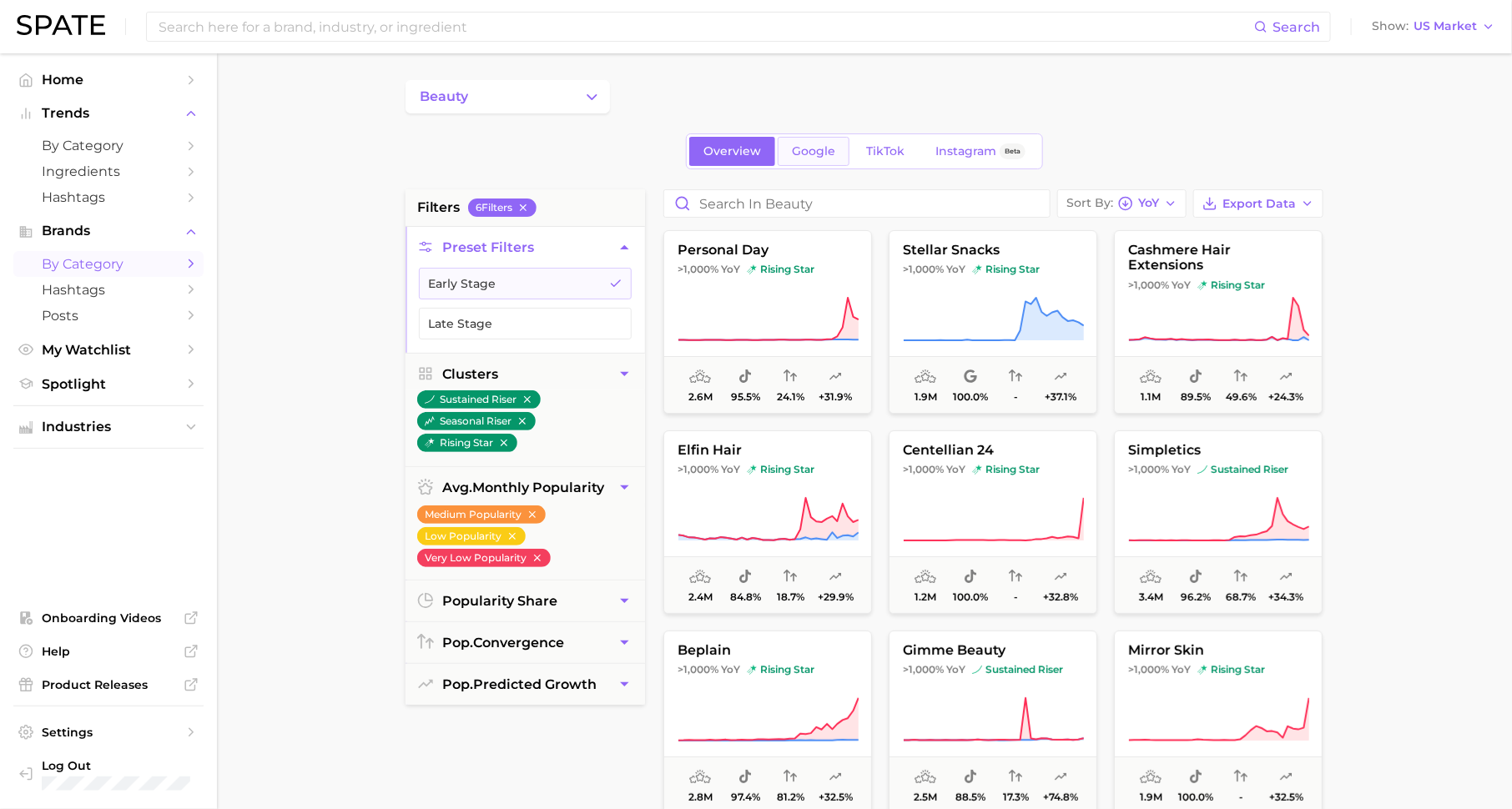
click at [813, 153] on span "Google" at bounding box center [813, 151] width 43 height 14
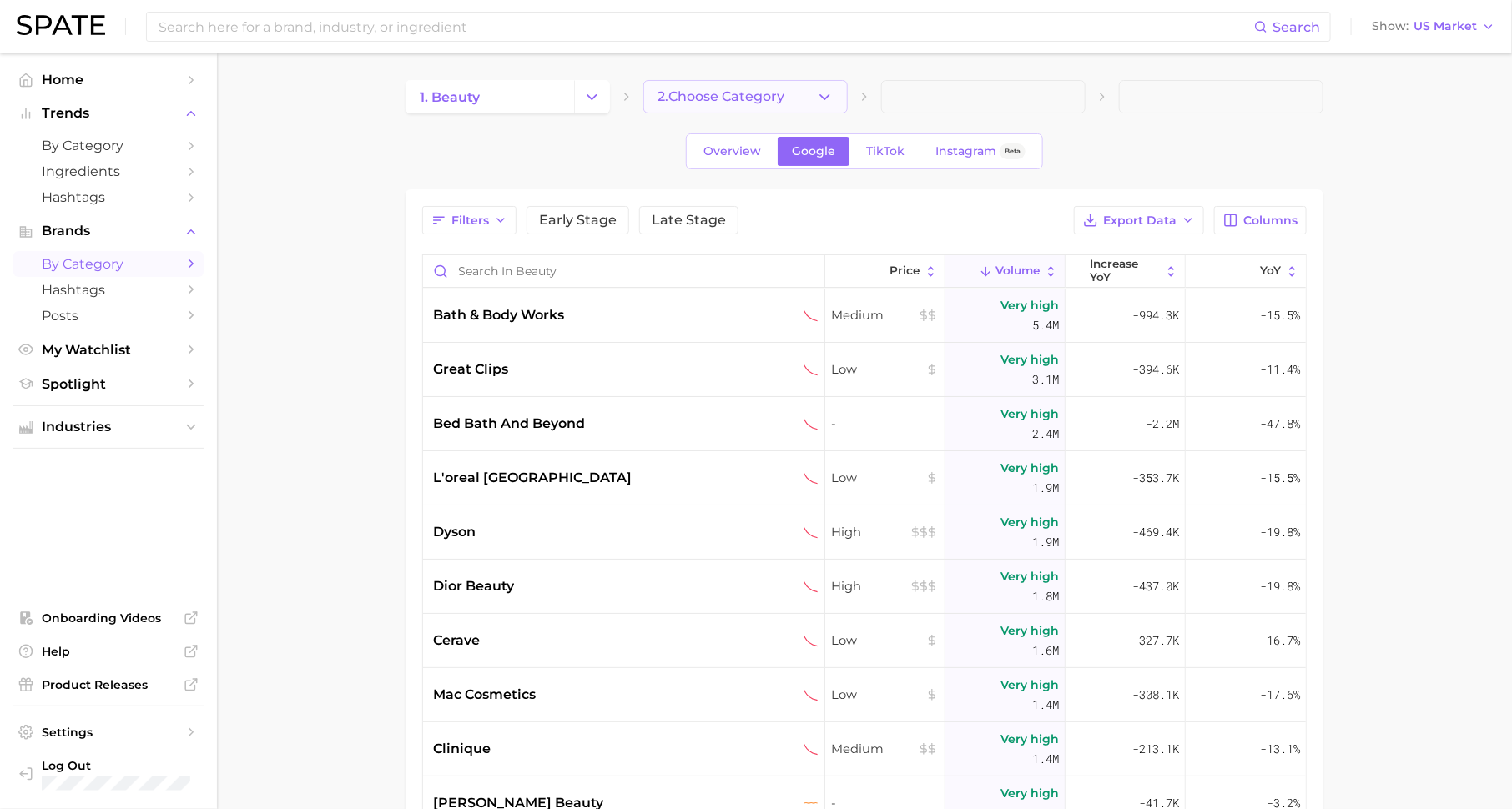
click at [729, 80] on button "2. Choose Category" at bounding box center [745, 97] width 205 height 33
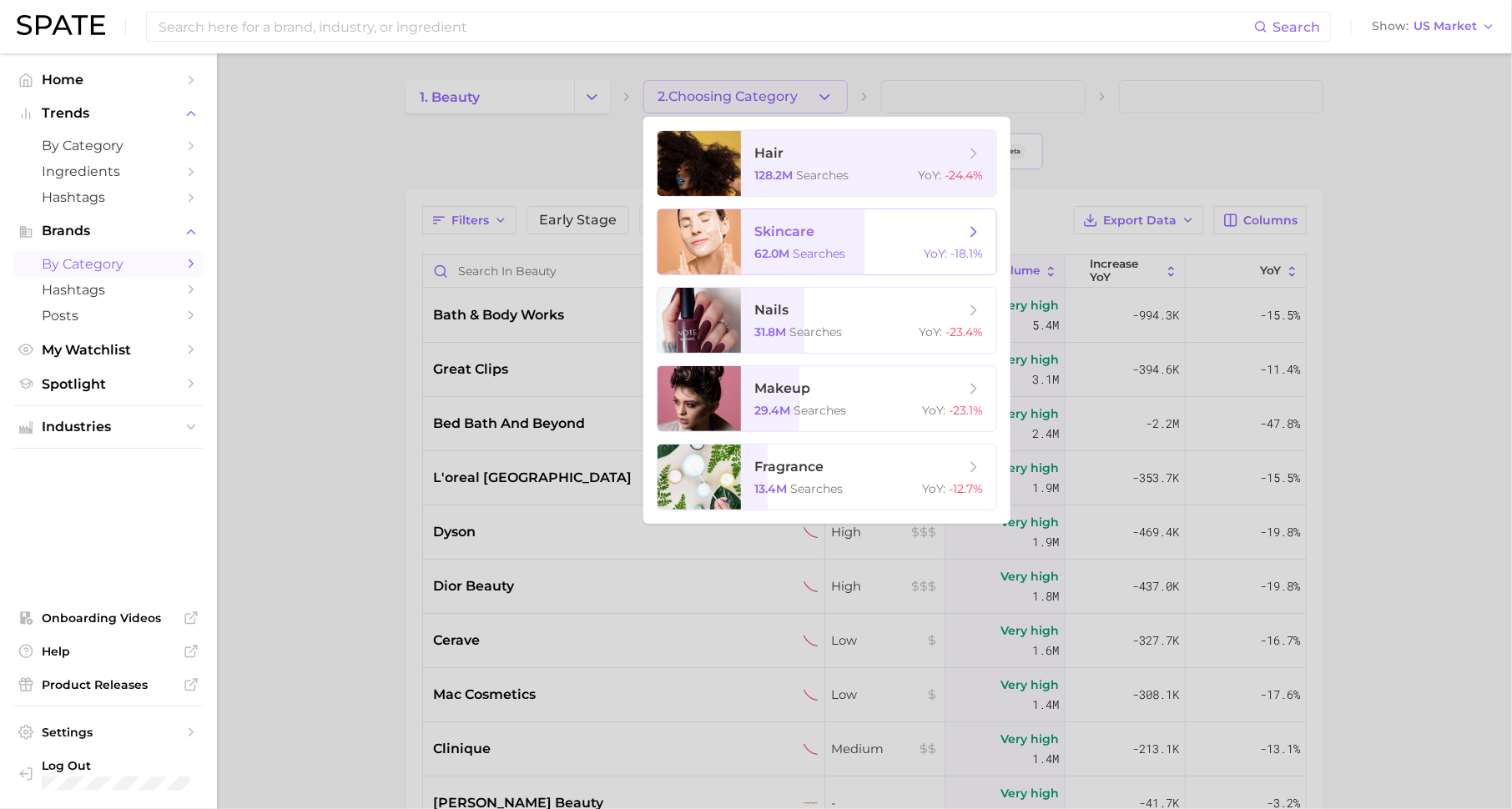
click at [832, 235] on span "skincare" at bounding box center [859, 232] width 210 height 18
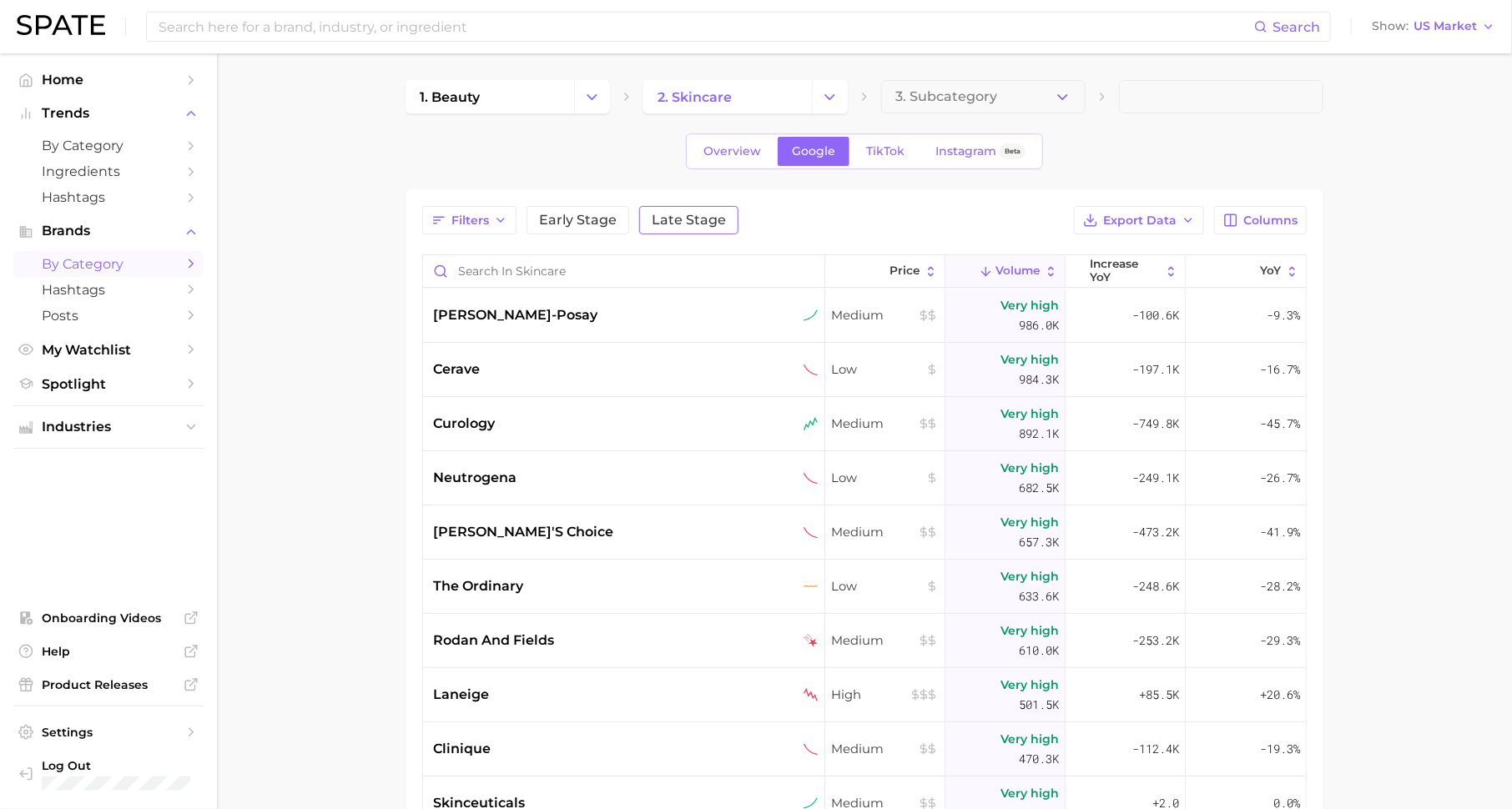
click at [675, 208] on button "Late Stage" at bounding box center [688, 220] width 99 height 28
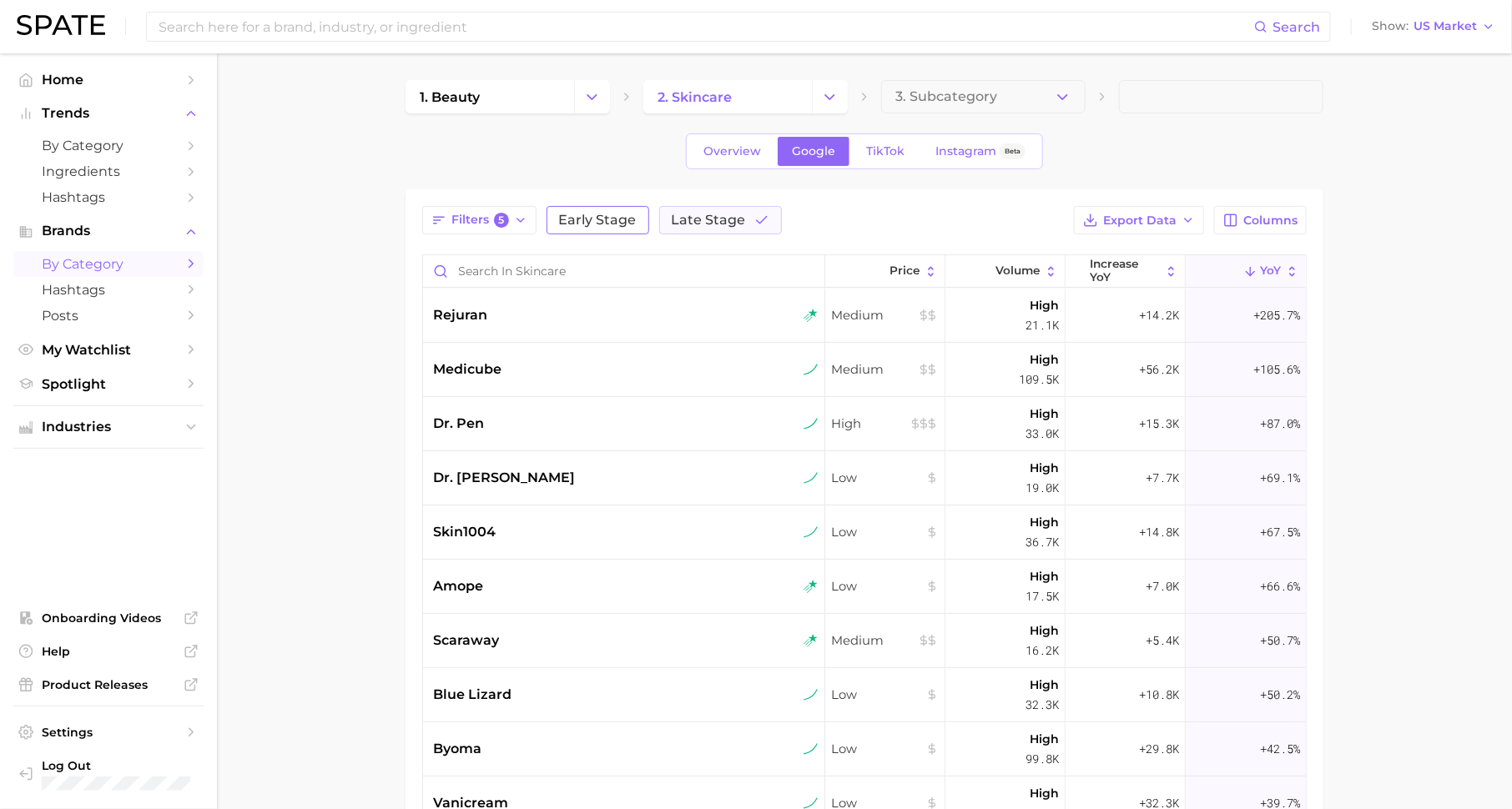
click at [614, 228] on button "Early Stage" at bounding box center [597, 220] width 103 height 28
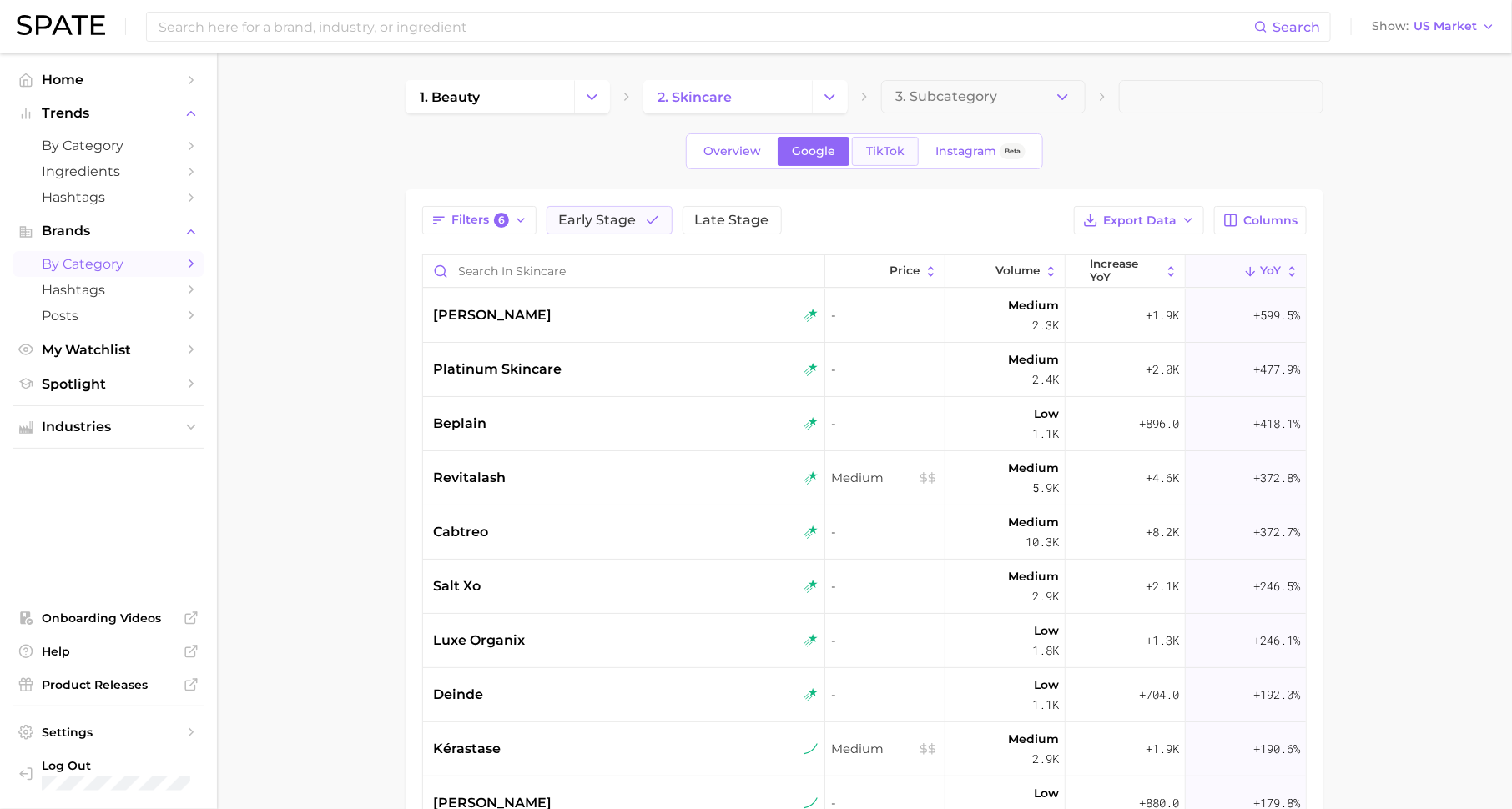
click at [876, 156] on span "TikTok" at bounding box center [886, 151] width 39 height 14
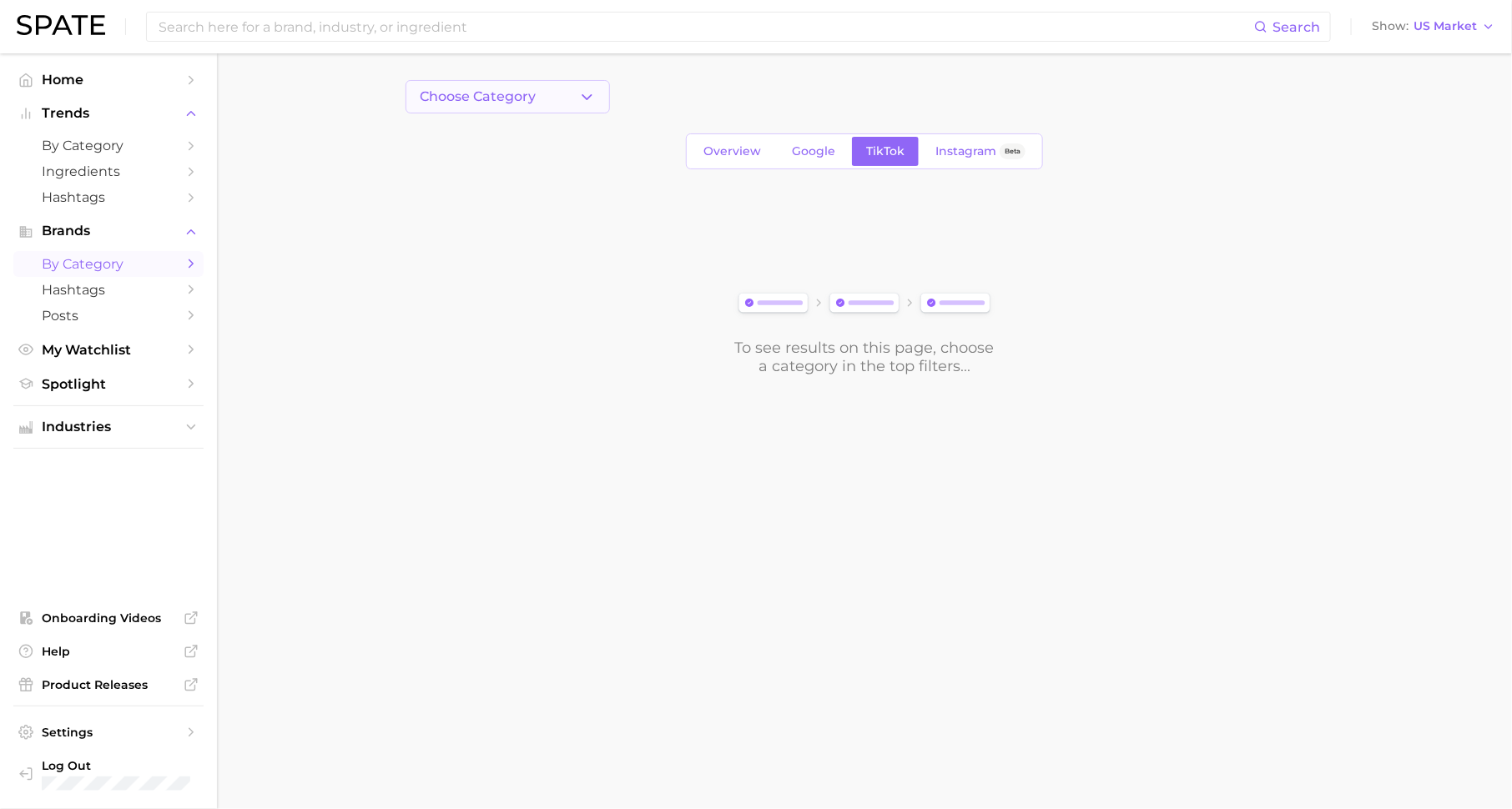
click at [574, 103] on button "Choose Category" at bounding box center [508, 97] width 205 height 33
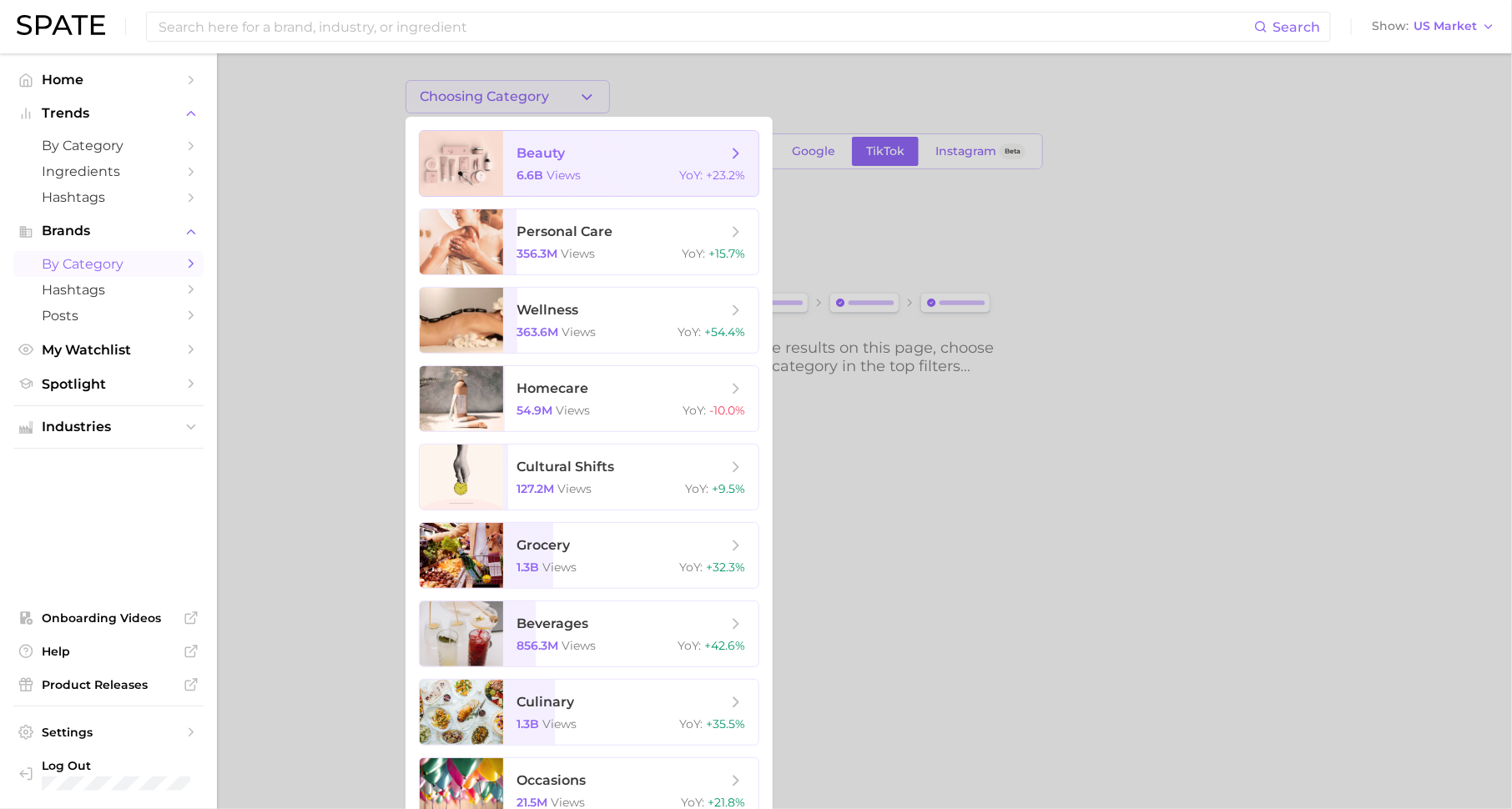
click at [574, 148] on span "beauty" at bounding box center [621, 153] width 210 height 18
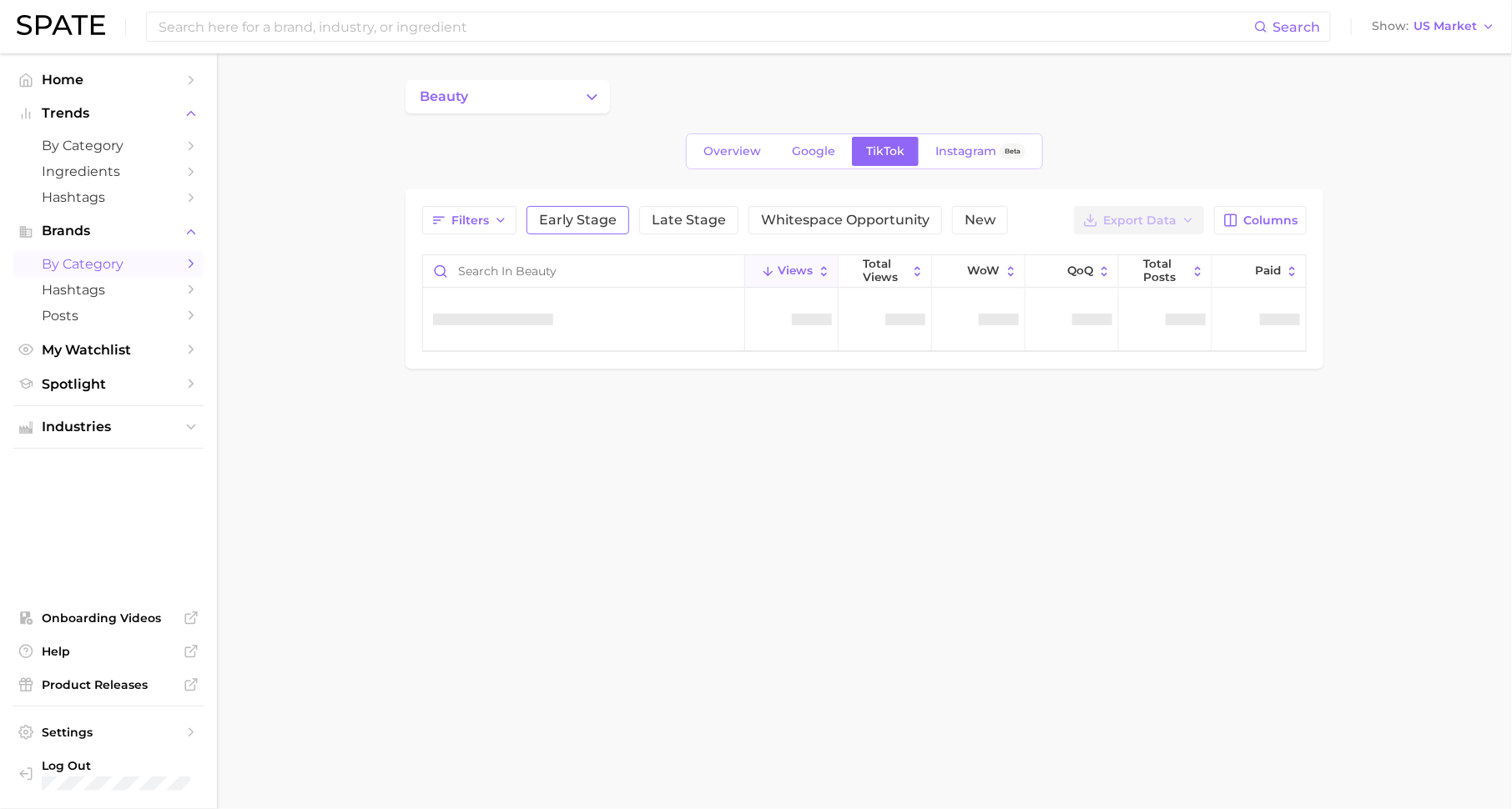
click at [565, 225] on span "Early Stage" at bounding box center [577, 220] width 77 height 13
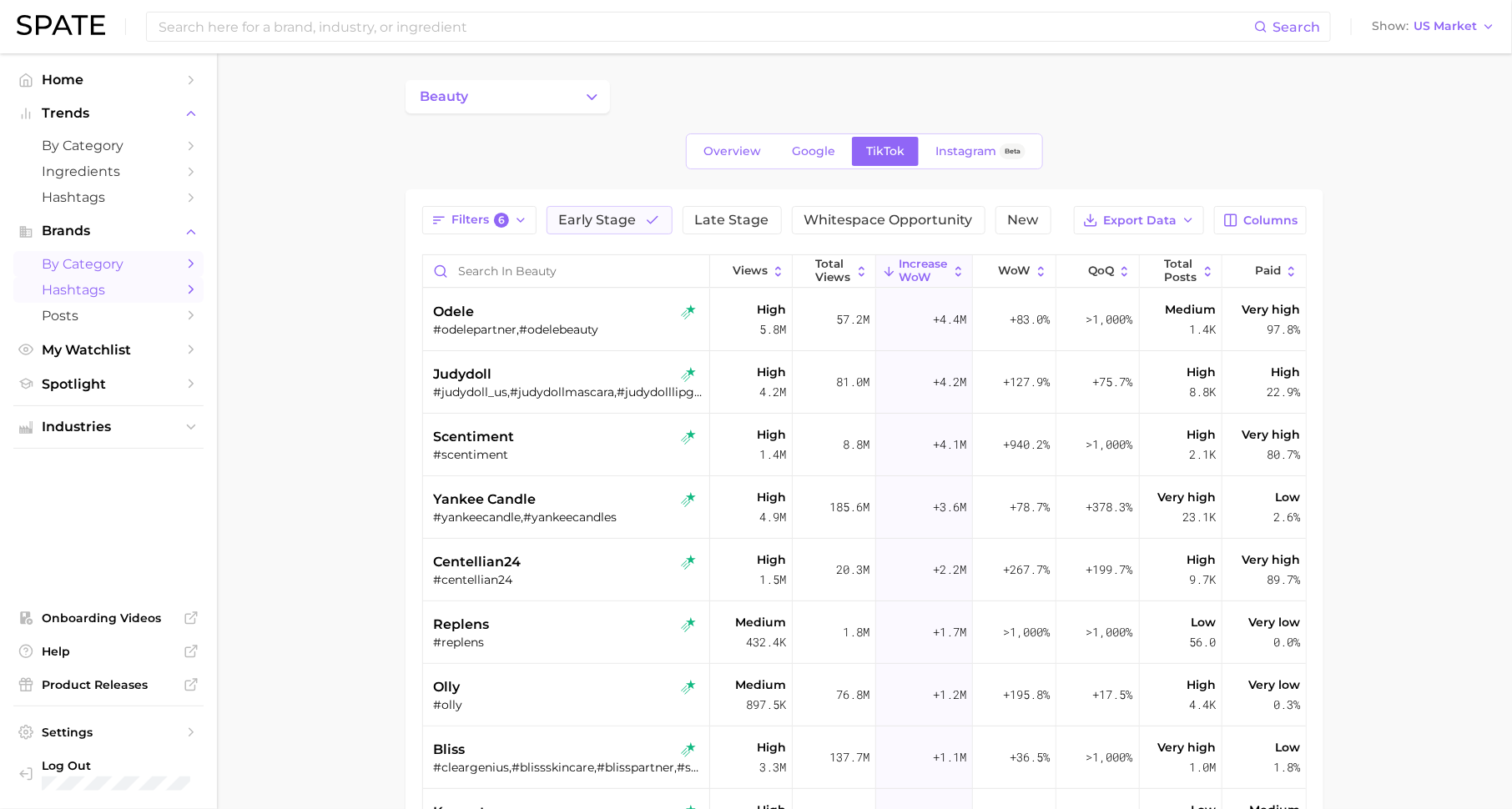
click at [163, 300] on link "Hashtags" at bounding box center [108, 289] width 191 height 25
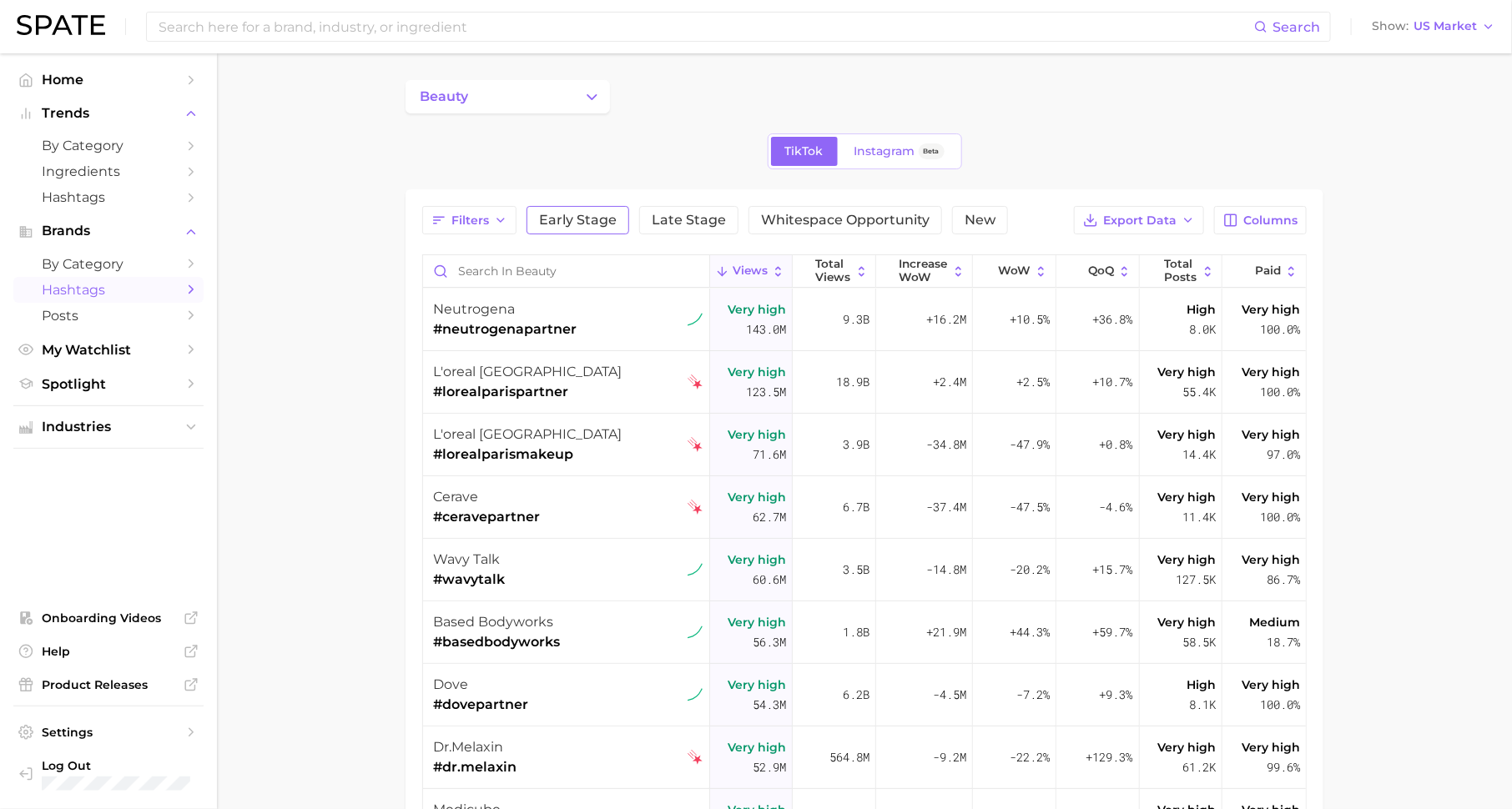
click at [582, 223] on span "Early Stage" at bounding box center [577, 220] width 77 height 13
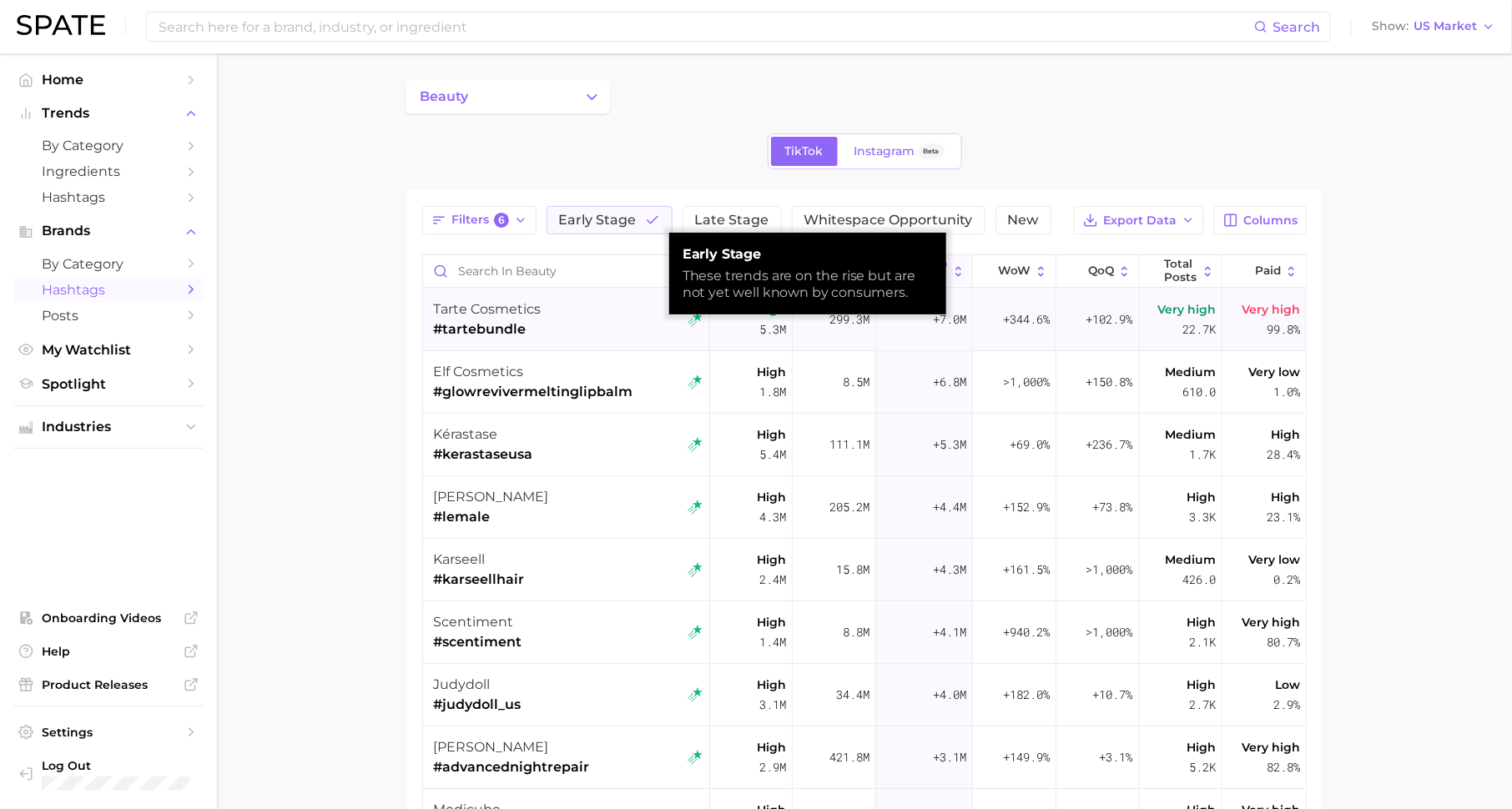
click at [524, 307] on span "tarte cosmetics" at bounding box center [487, 309] width 108 height 16
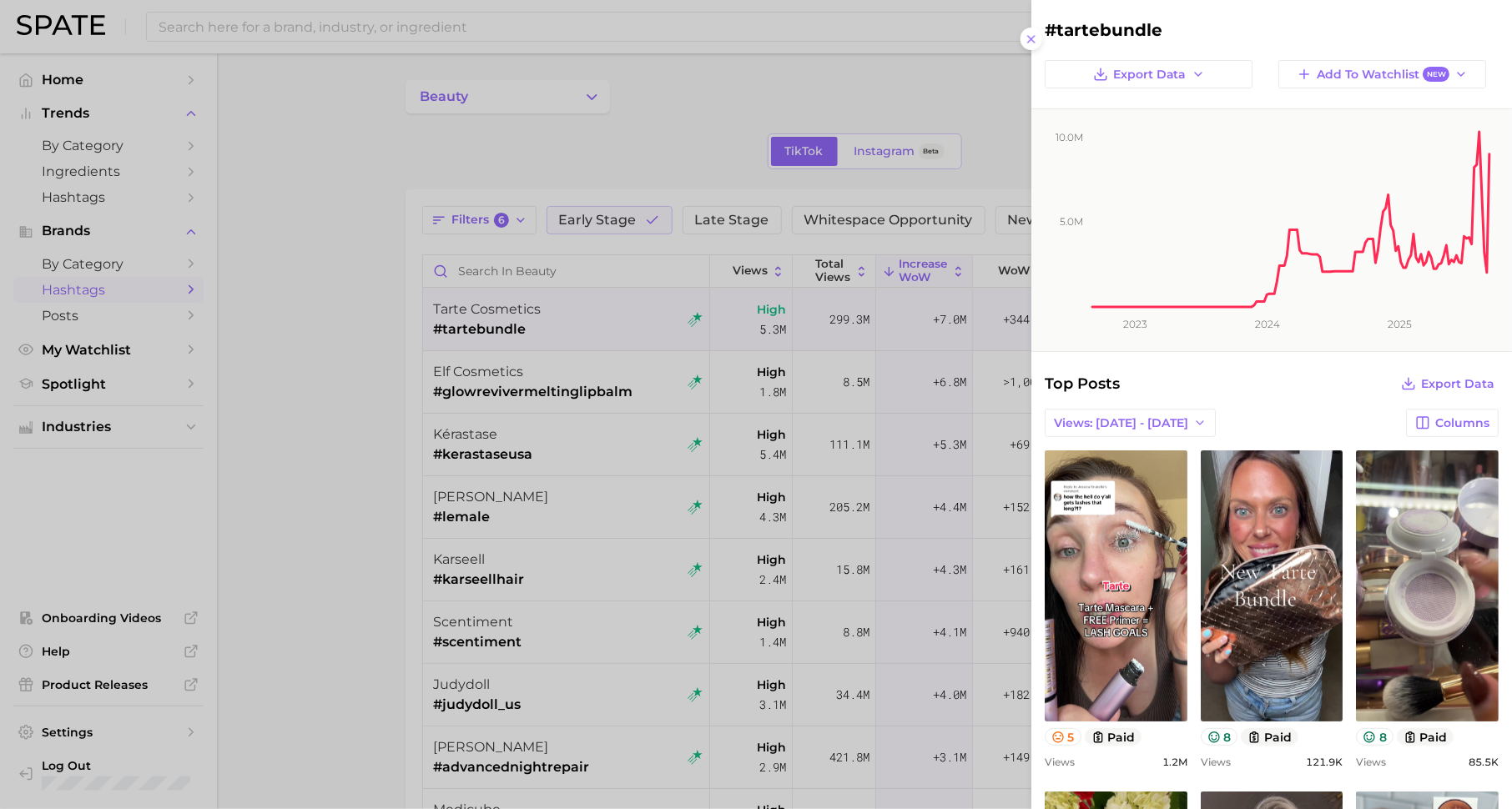
click at [570, 327] on div at bounding box center [756, 404] width 1512 height 809
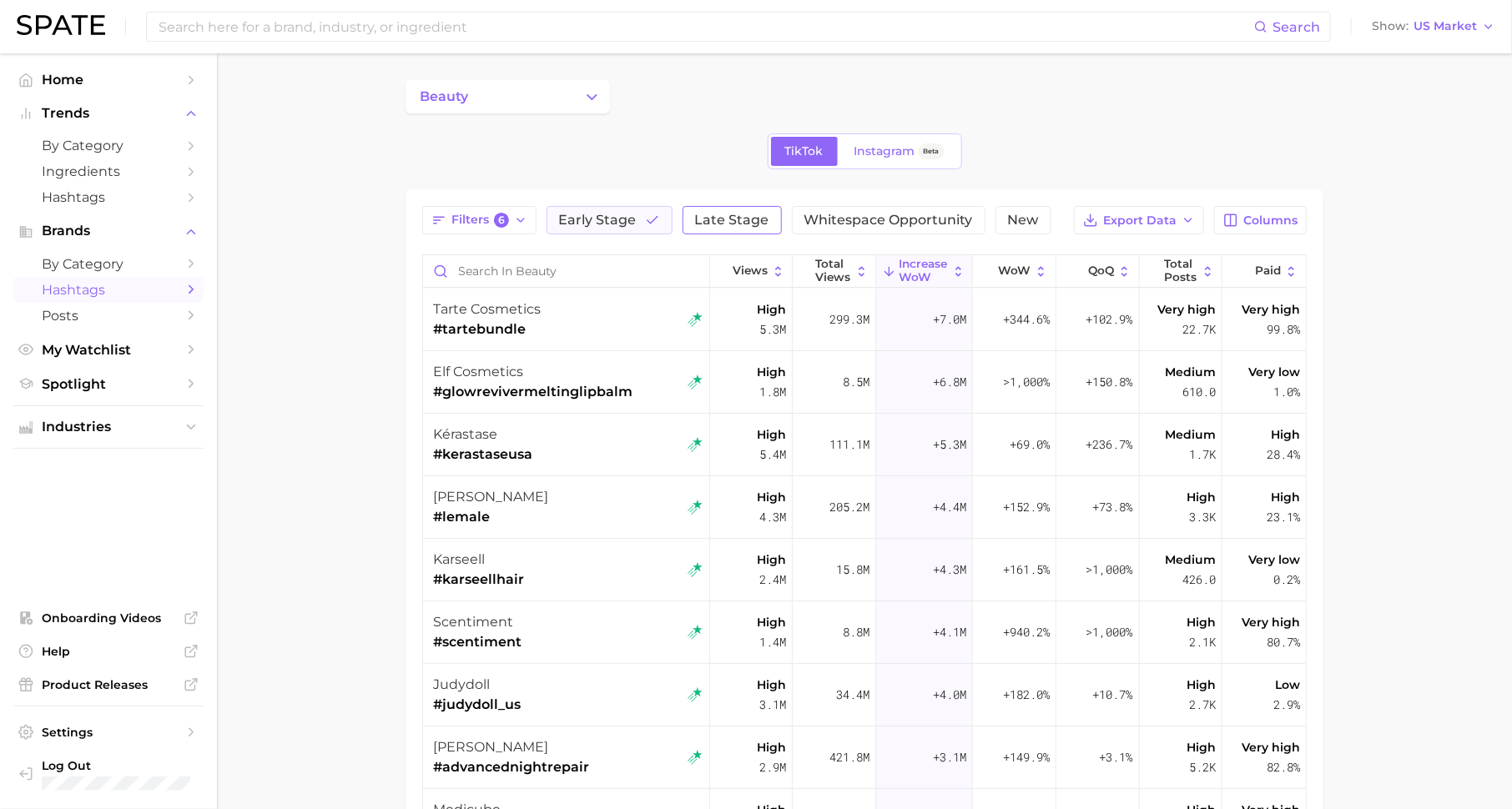
click at [699, 220] on span "Late Stage" at bounding box center [732, 220] width 75 height 13
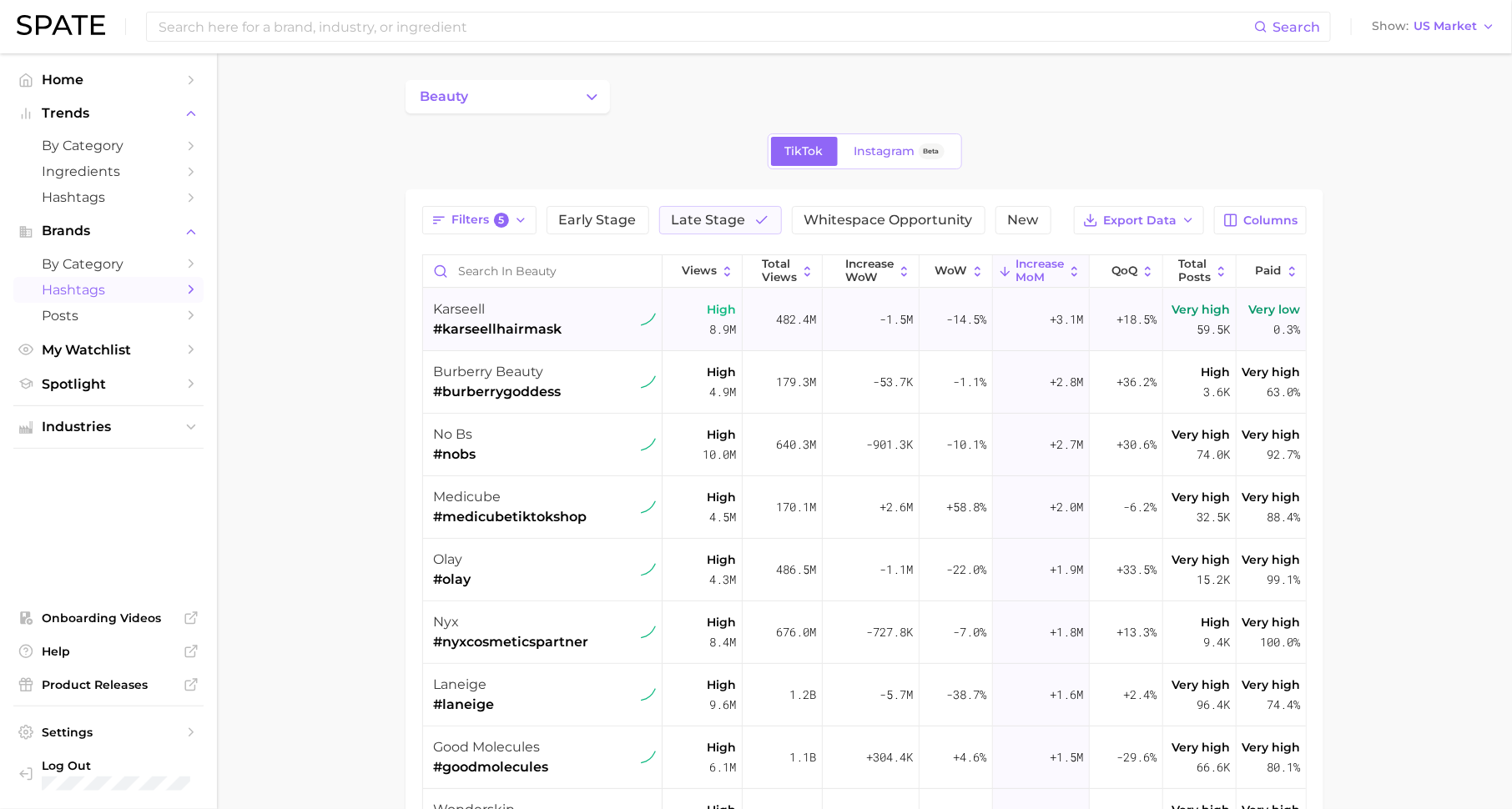
click at [524, 314] on div "karseell" at bounding box center [497, 309] width 128 height 20
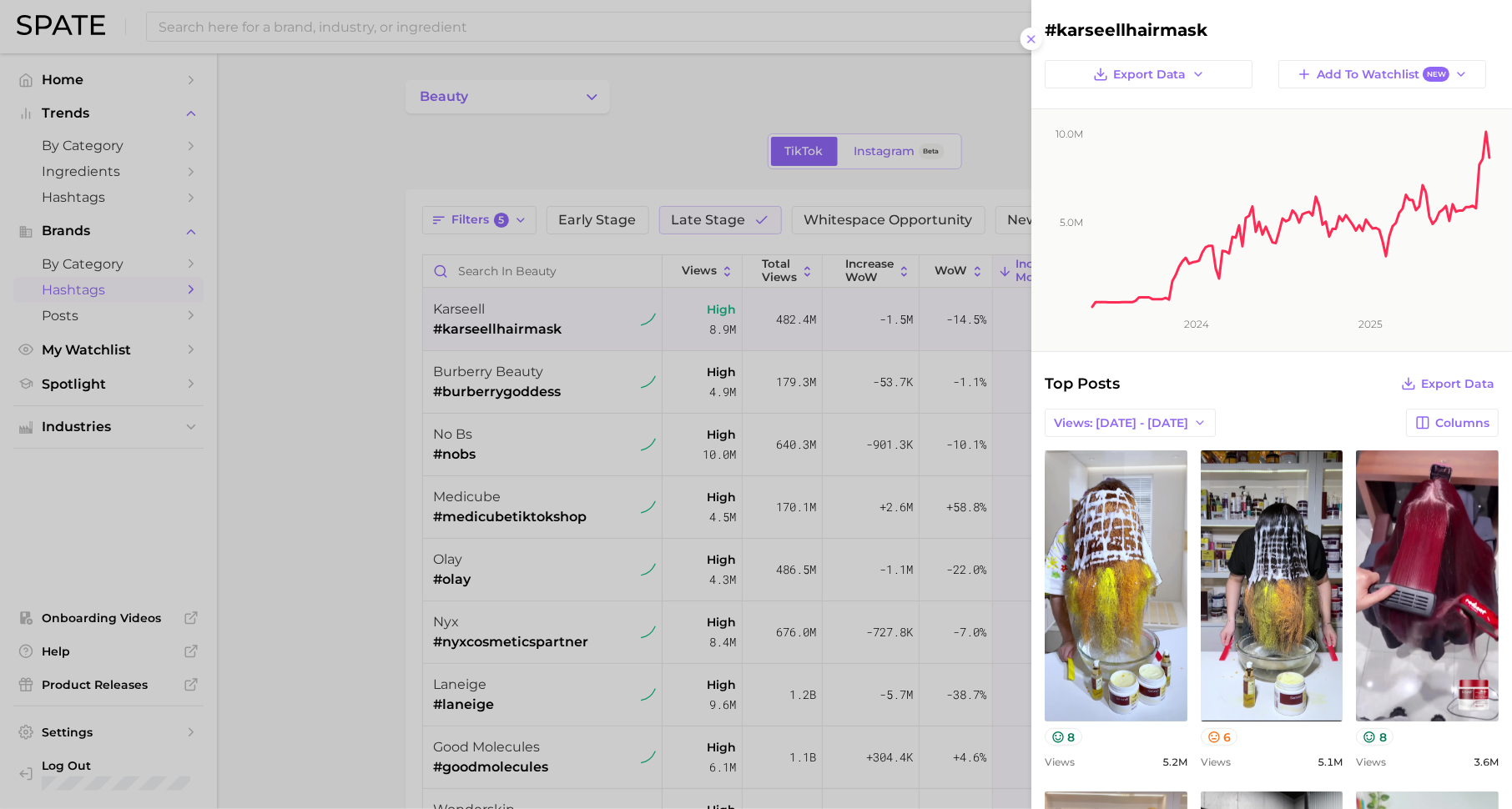
click at [597, 494] on div at bounding box center [756, 404] width 1512 height 809
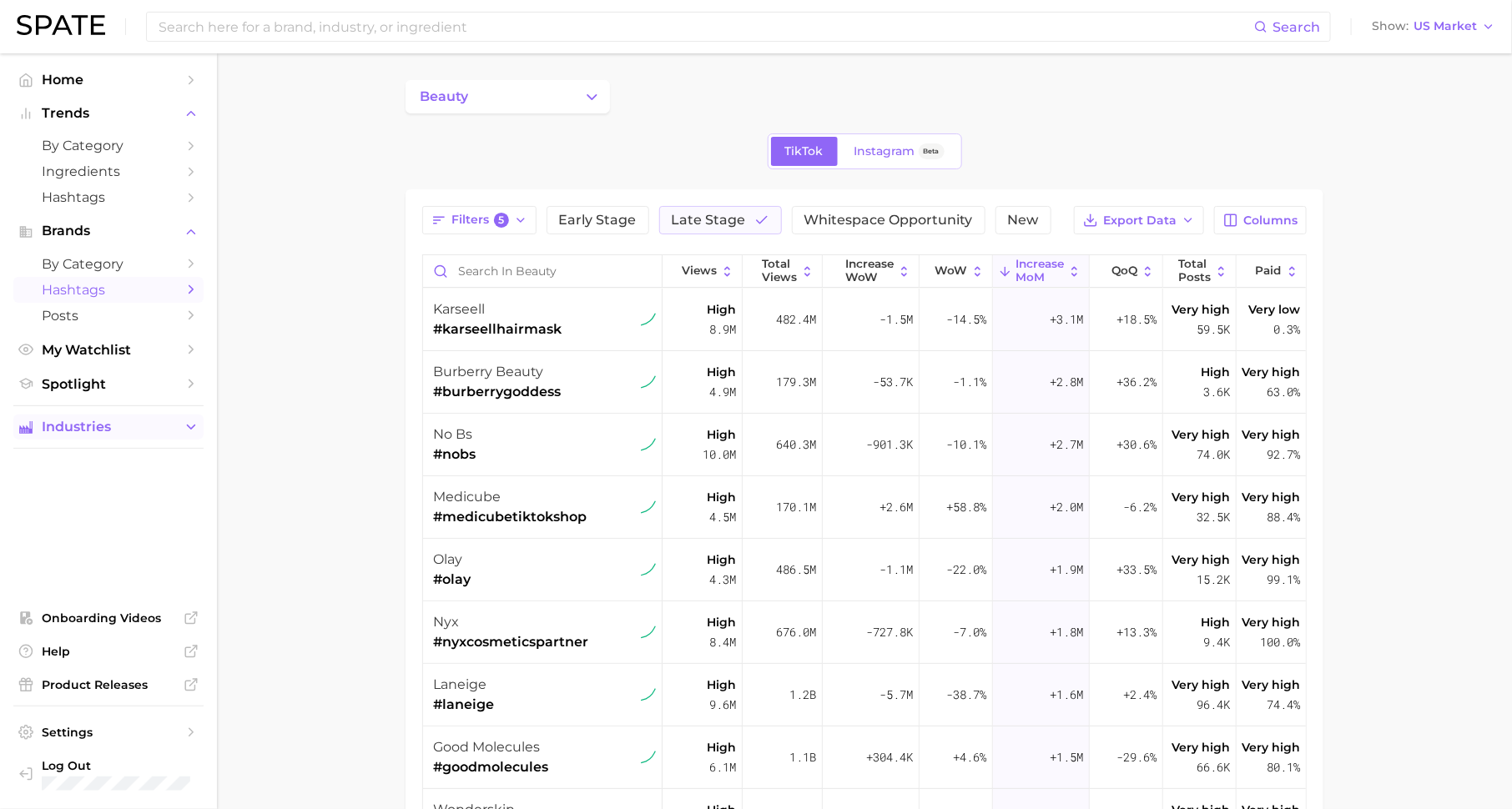
click at [181, 430] on button "Industries" at bounding box center [108, 427] width 191 height 25
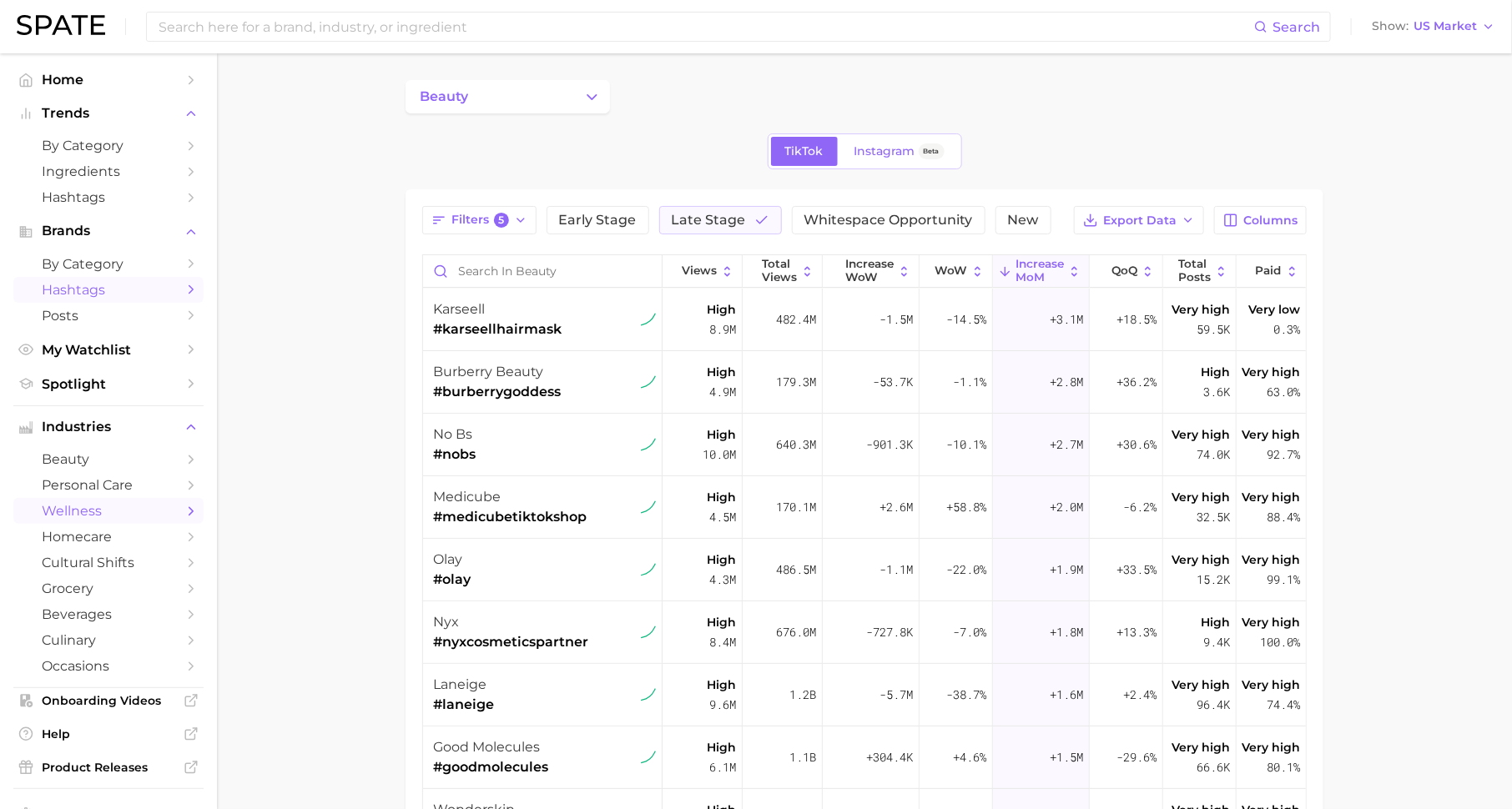
click at [138, 507] on span "wellness" at bounding box center [108, 511] width 134 height 16
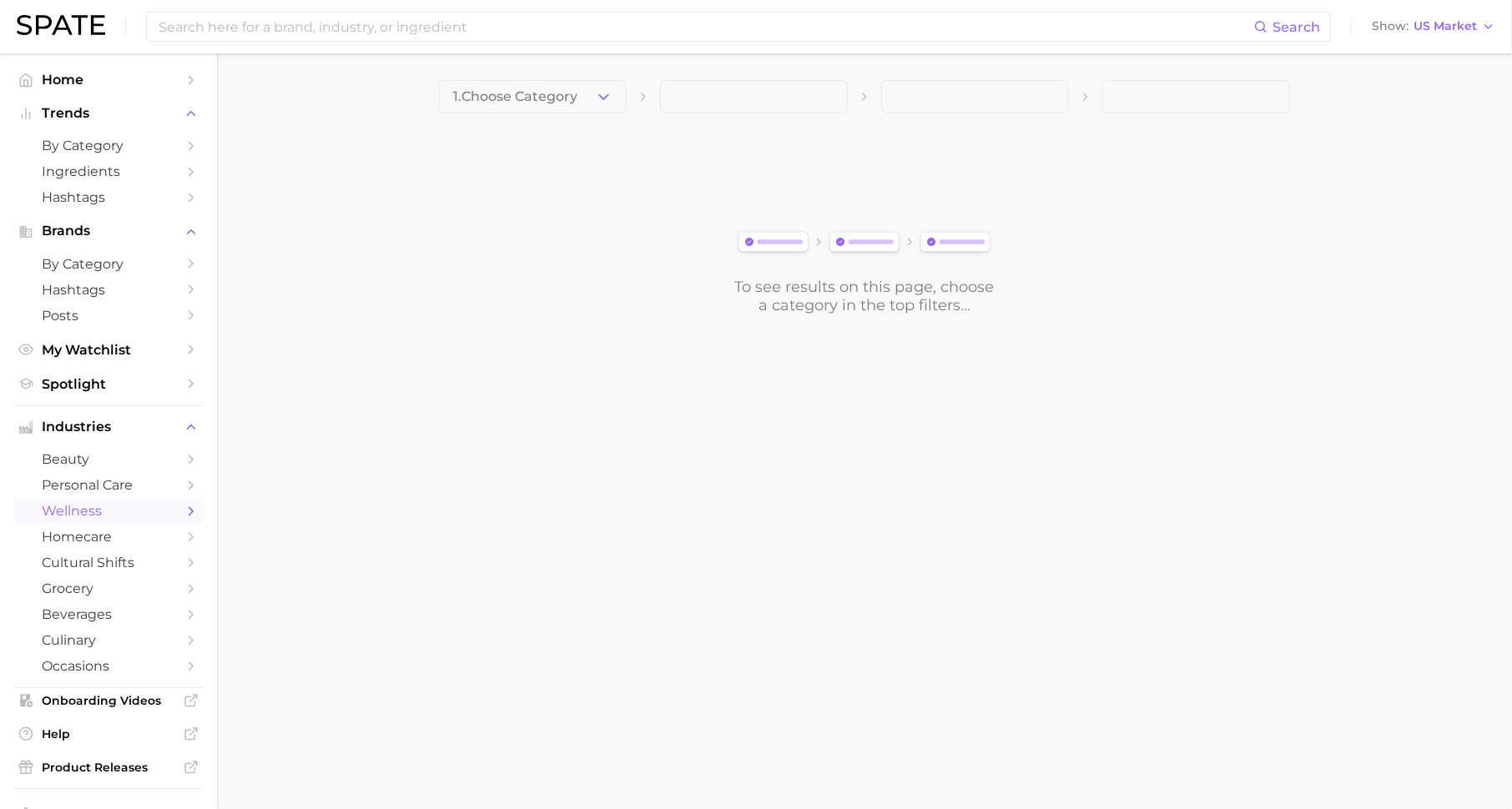
click at [546, 85] on button "1. Choose Category" at bounding box center [533, 97] width 188 height 33
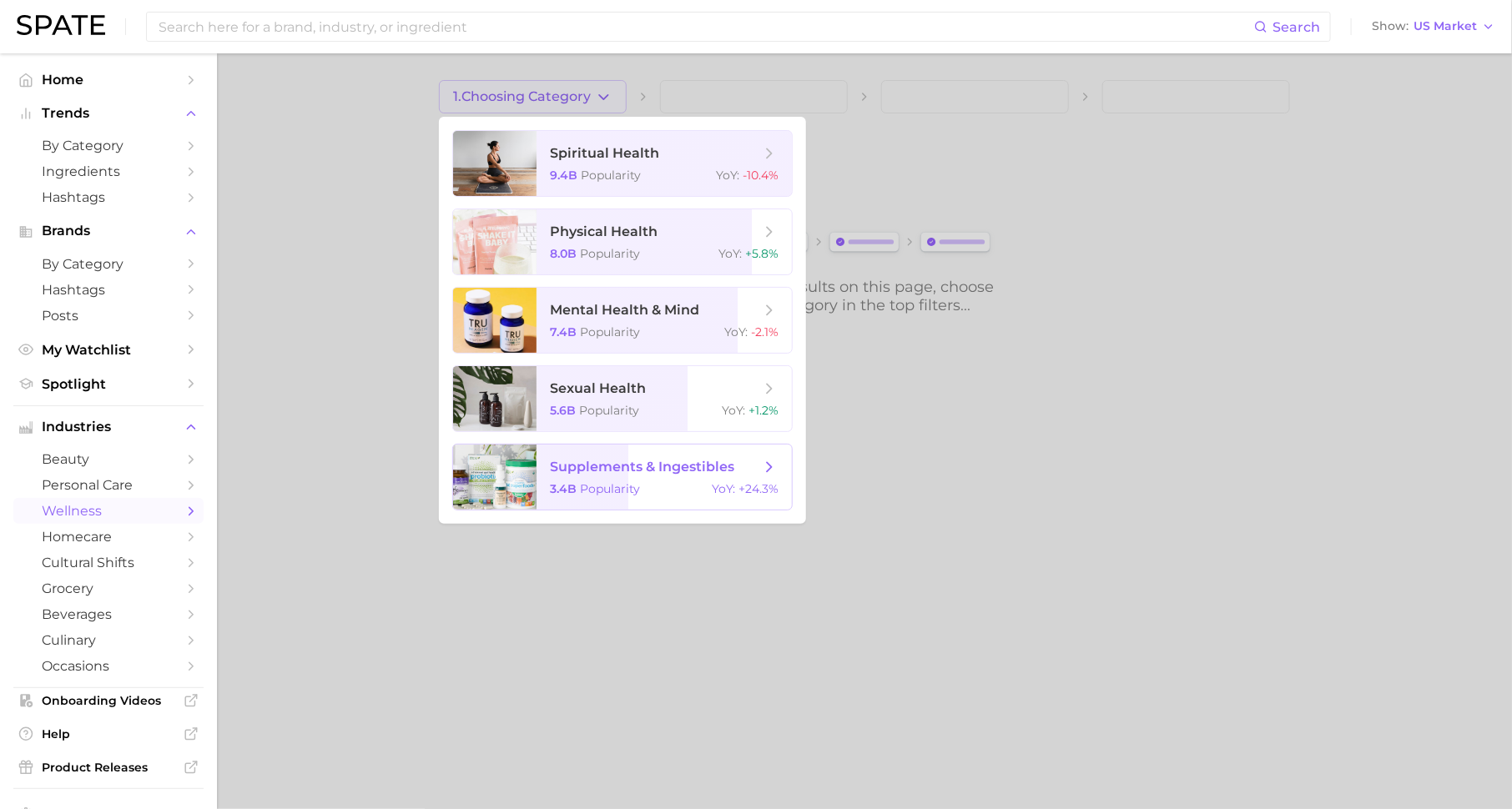
click at [606, 480] on span "supplements & ingestibles 3.4b Popularity YoY : +24.3%" at bounding box center [664, 477] width 256 height 65
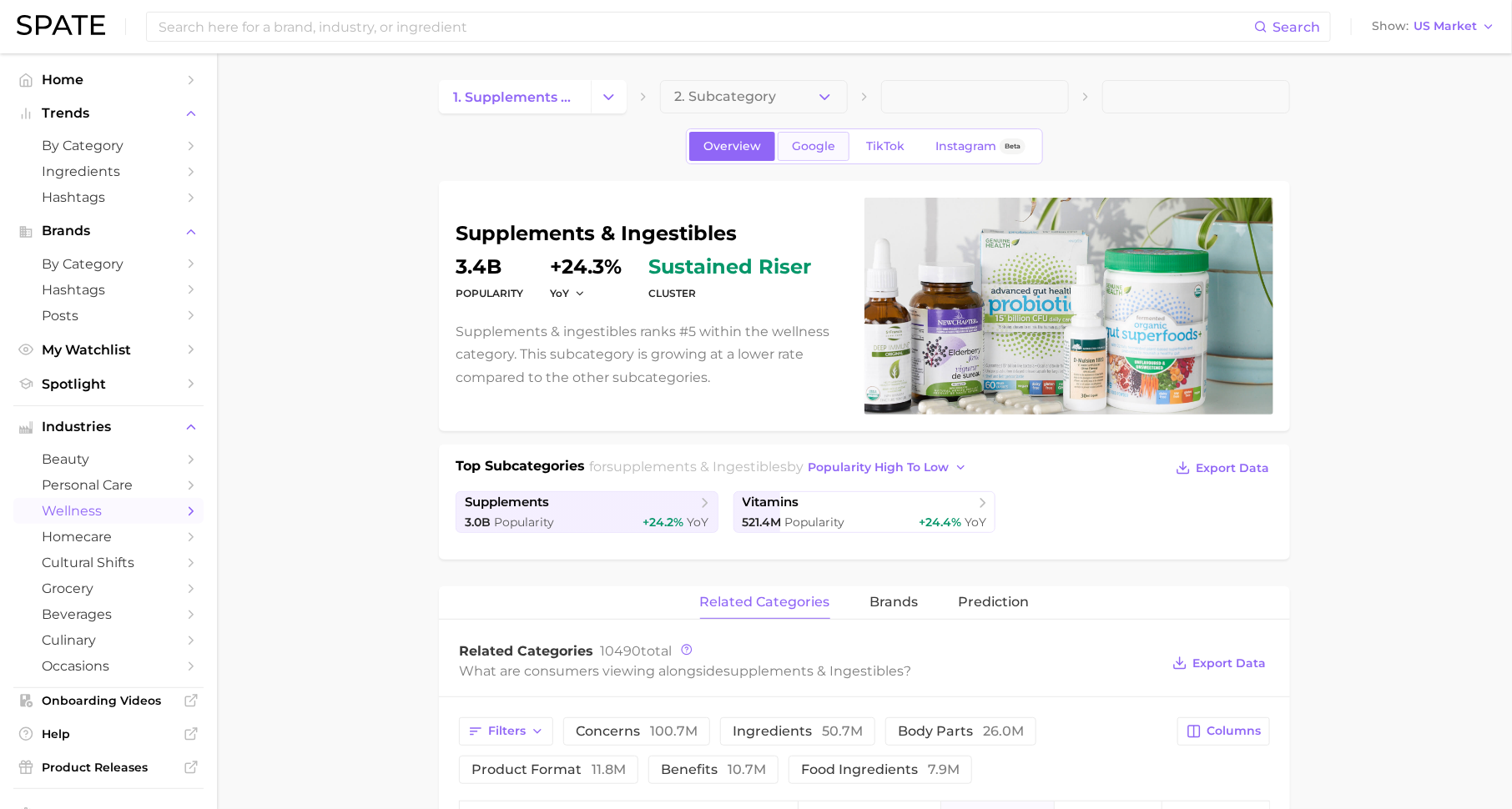
click at [822, 149] on span "Google" at bounding box center [813, 147] width 43 height 14
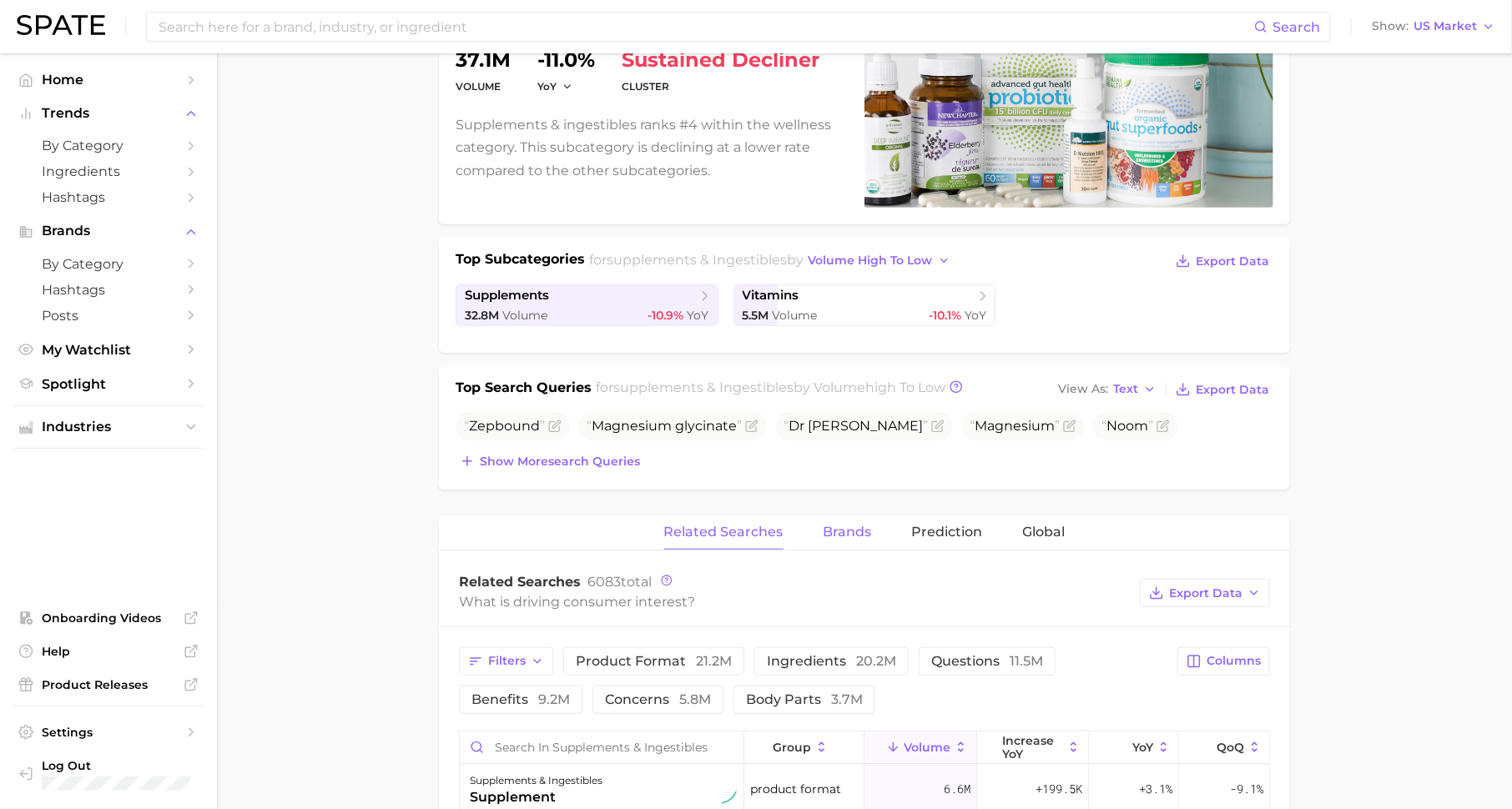
scroll to position [396, 0]
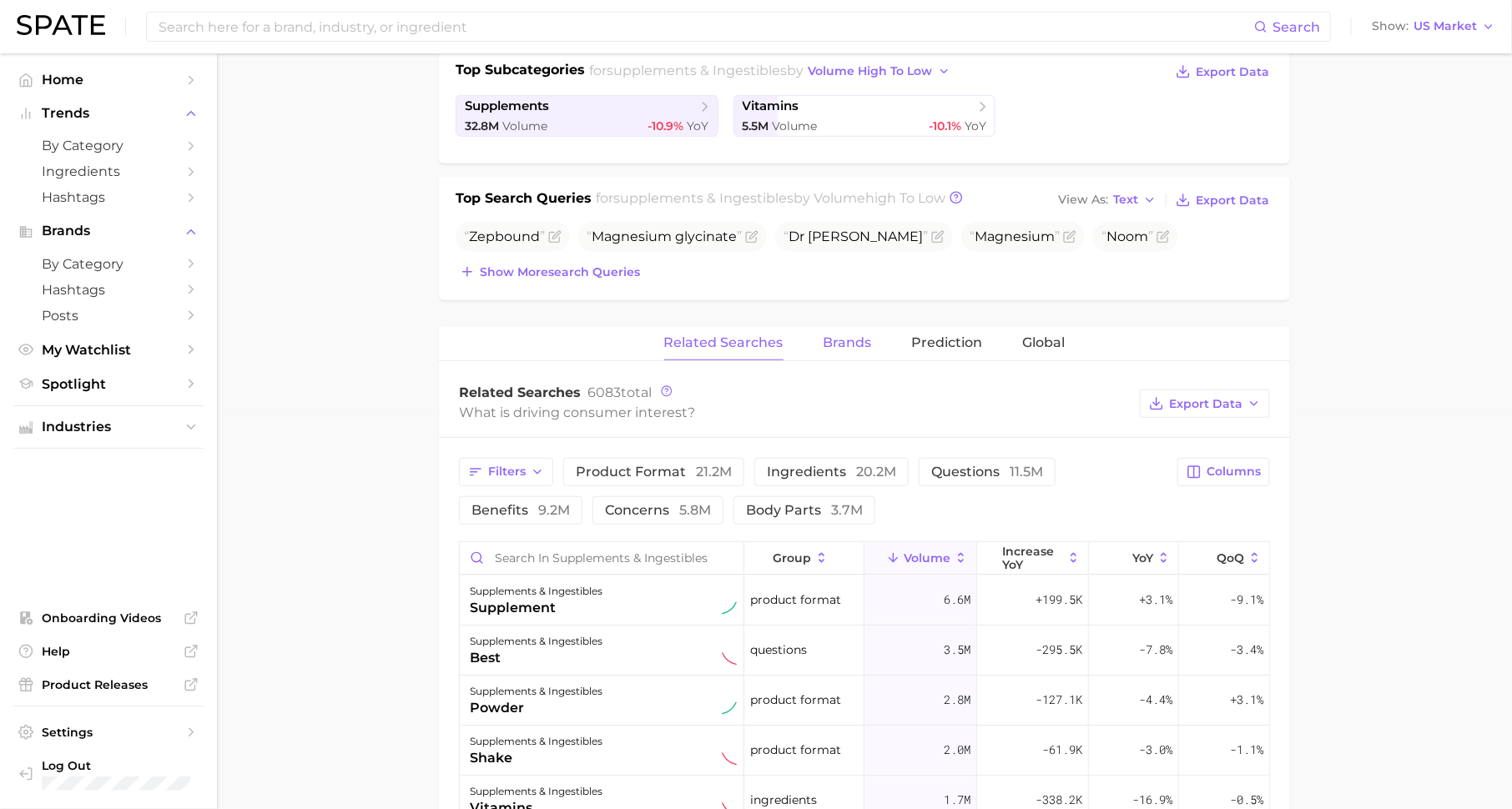
click at [834, 336] on span "Brands" at bounding box center [847, 343] width 48 height 15
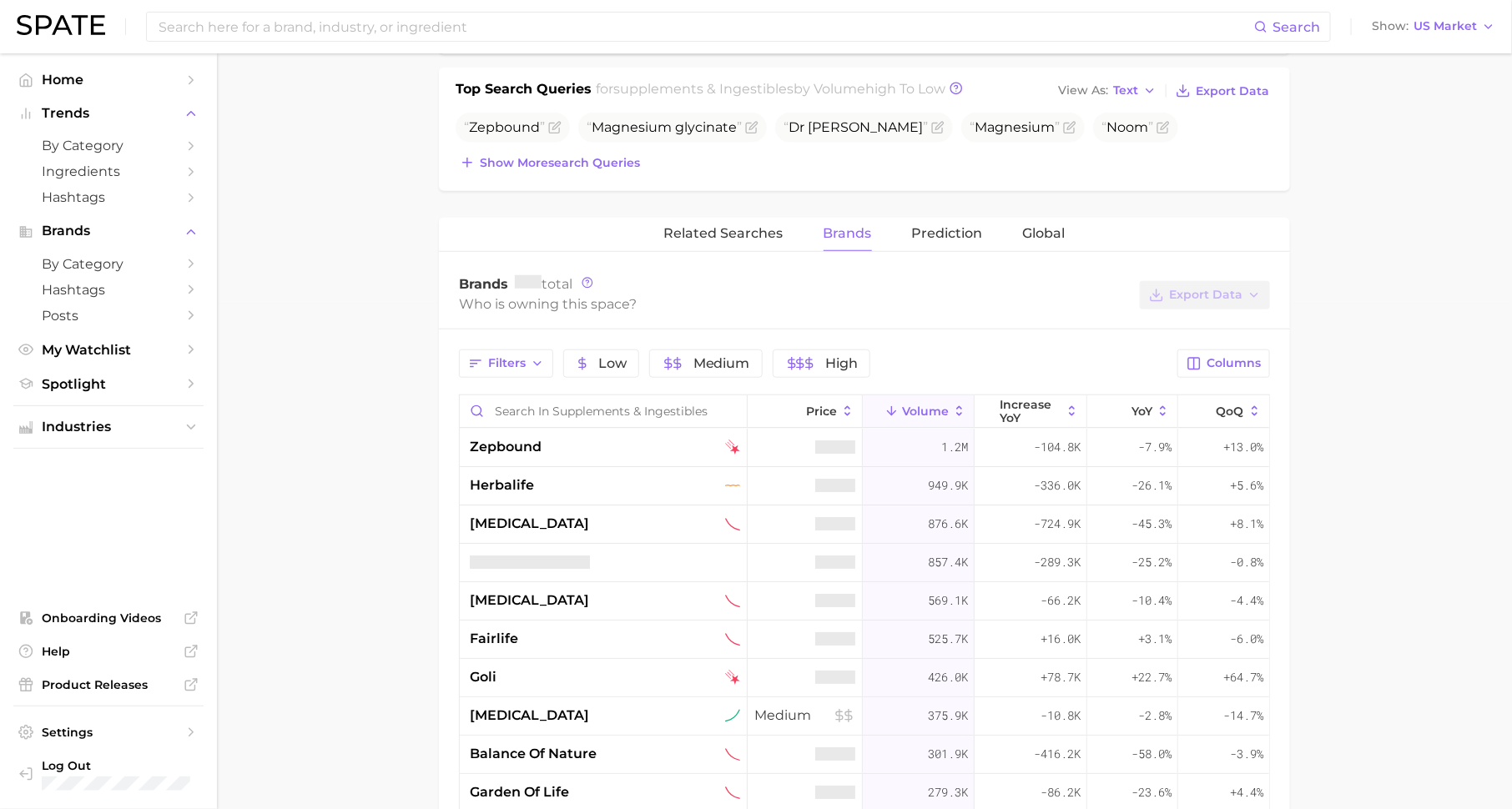
scroll to position [675, 0]
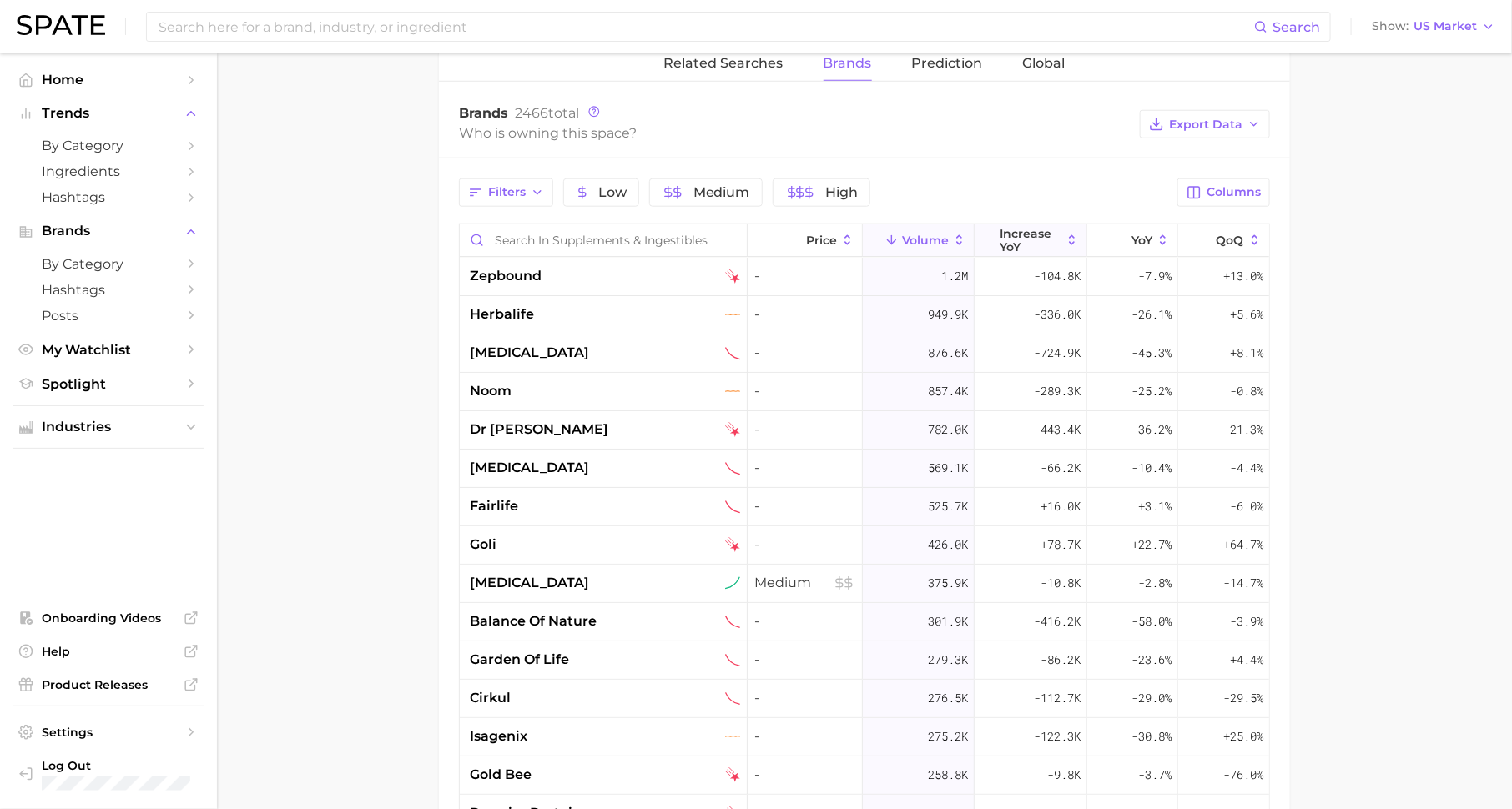
click at [1040, 227] on span "increase YoY" at bounding box center [1031, 240] width 61 height 26
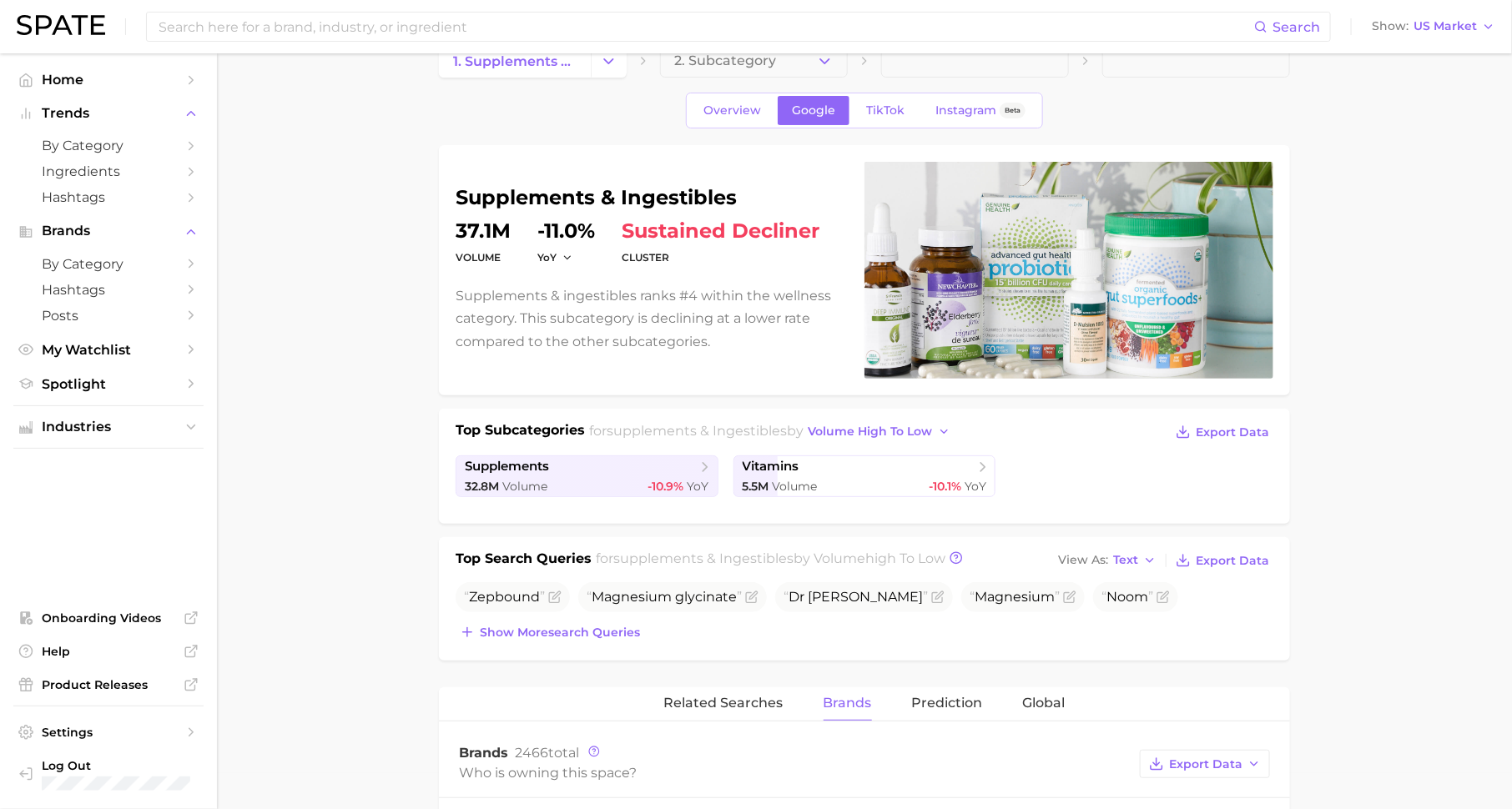
scroll to position [0, 0]
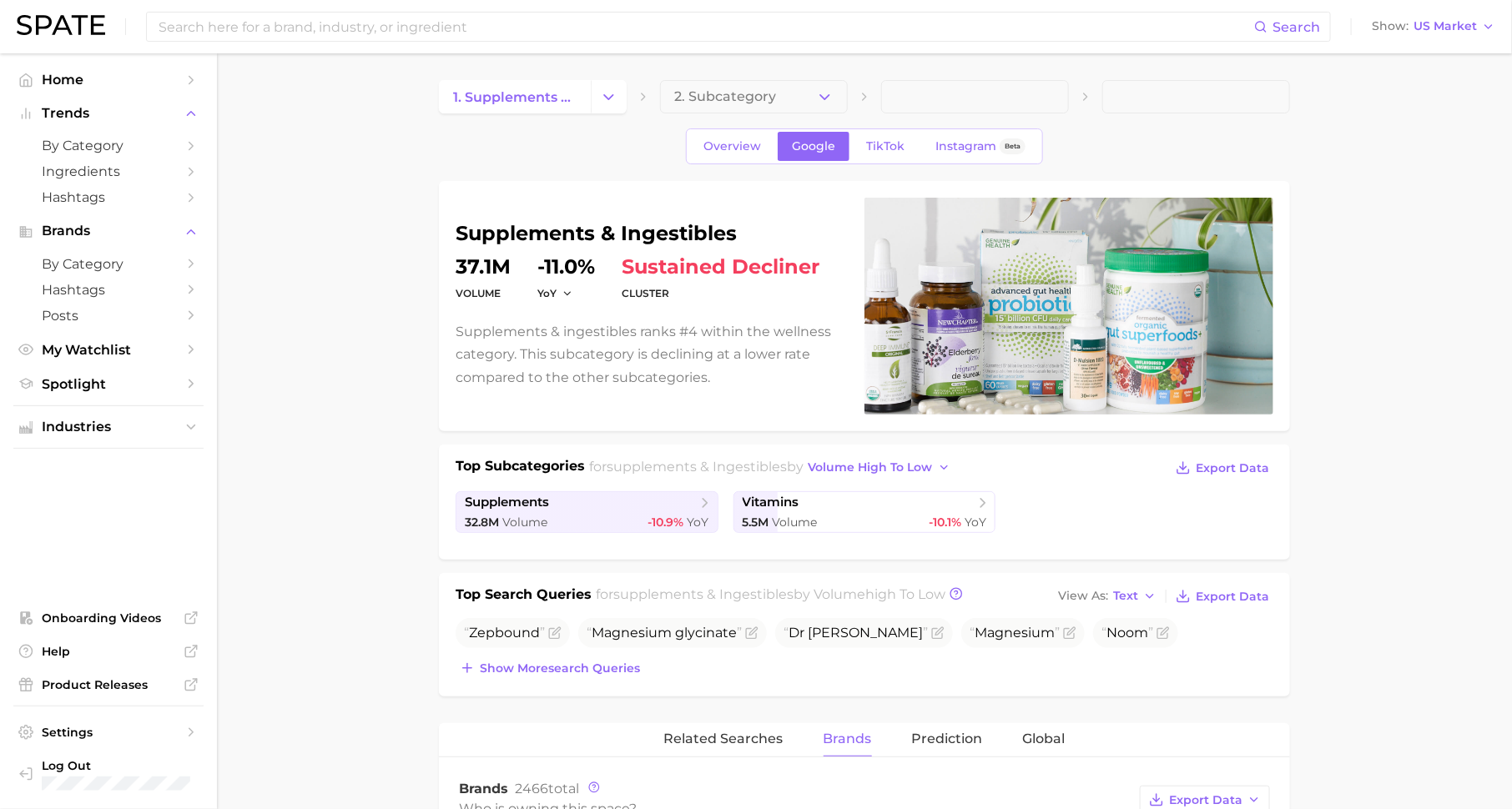
click at [174, 372] on ul "Home Trends by Category Ingredients Hashtags Brands by Category Hashtags Posts …" at bounding box center [108, 232] width 191 height 330
click at [177, 386] on link "Spotlight" at bounding box center [108, 384] width 191 height 25
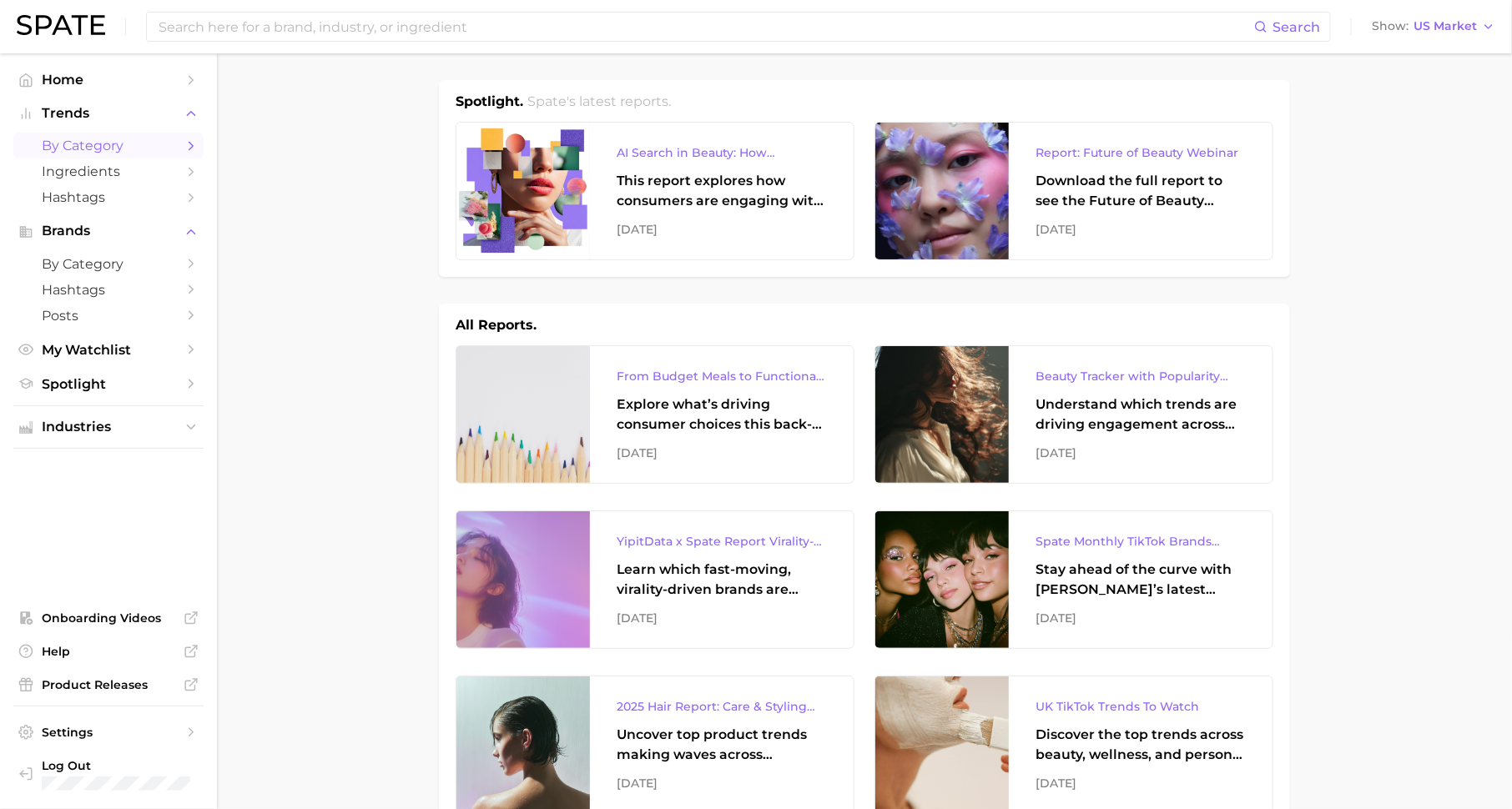
click at [163, 144] on span "by Category" at bounding box center [108, 146] width 134 height 16
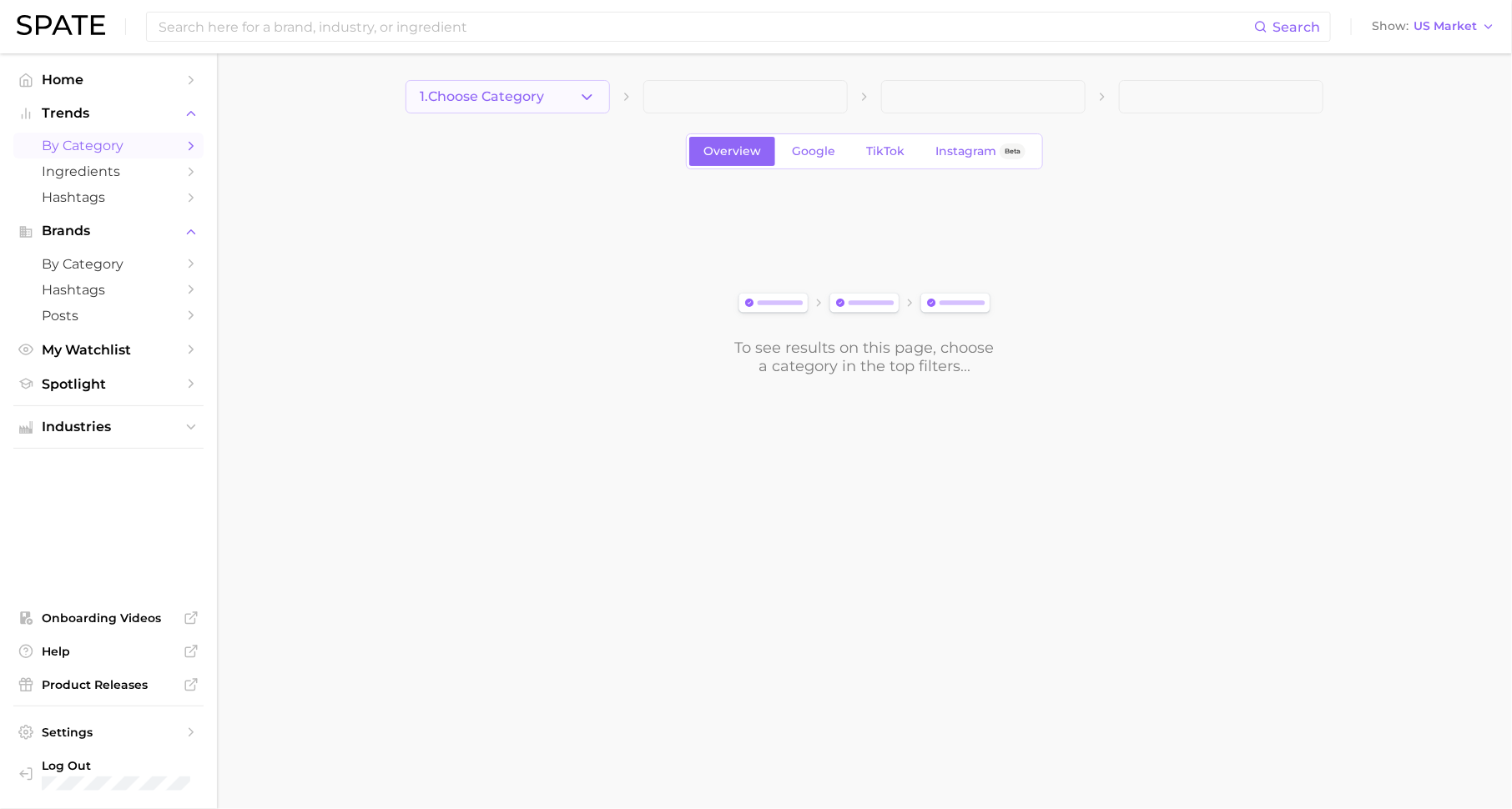
click at [481, 109] on button "1. Choose Category" at bounding box center [508, 97] width 205 height 33
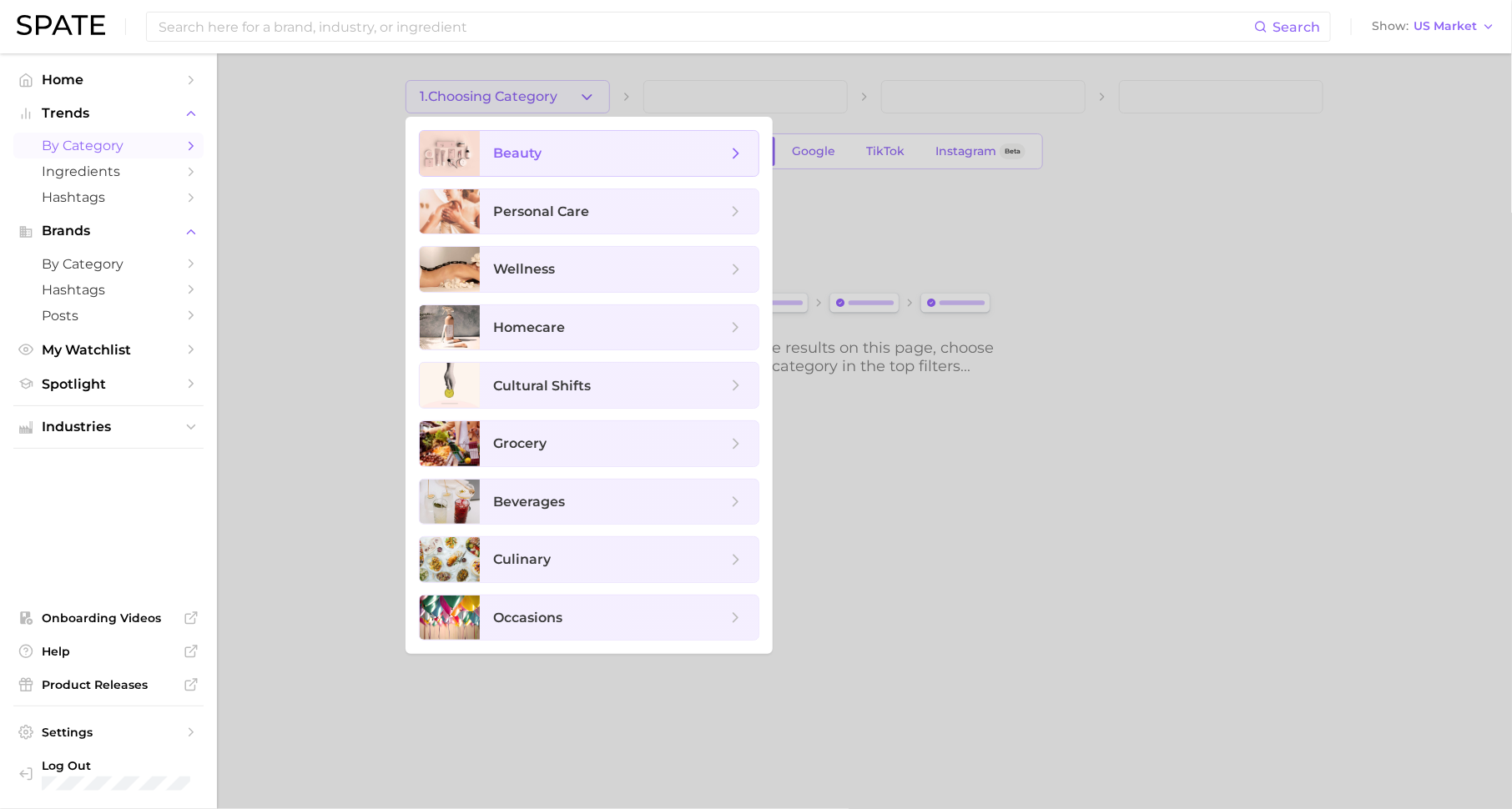
click at [497, 152] on span "beauty" at bounding box center [517, 153] width 48 height 16
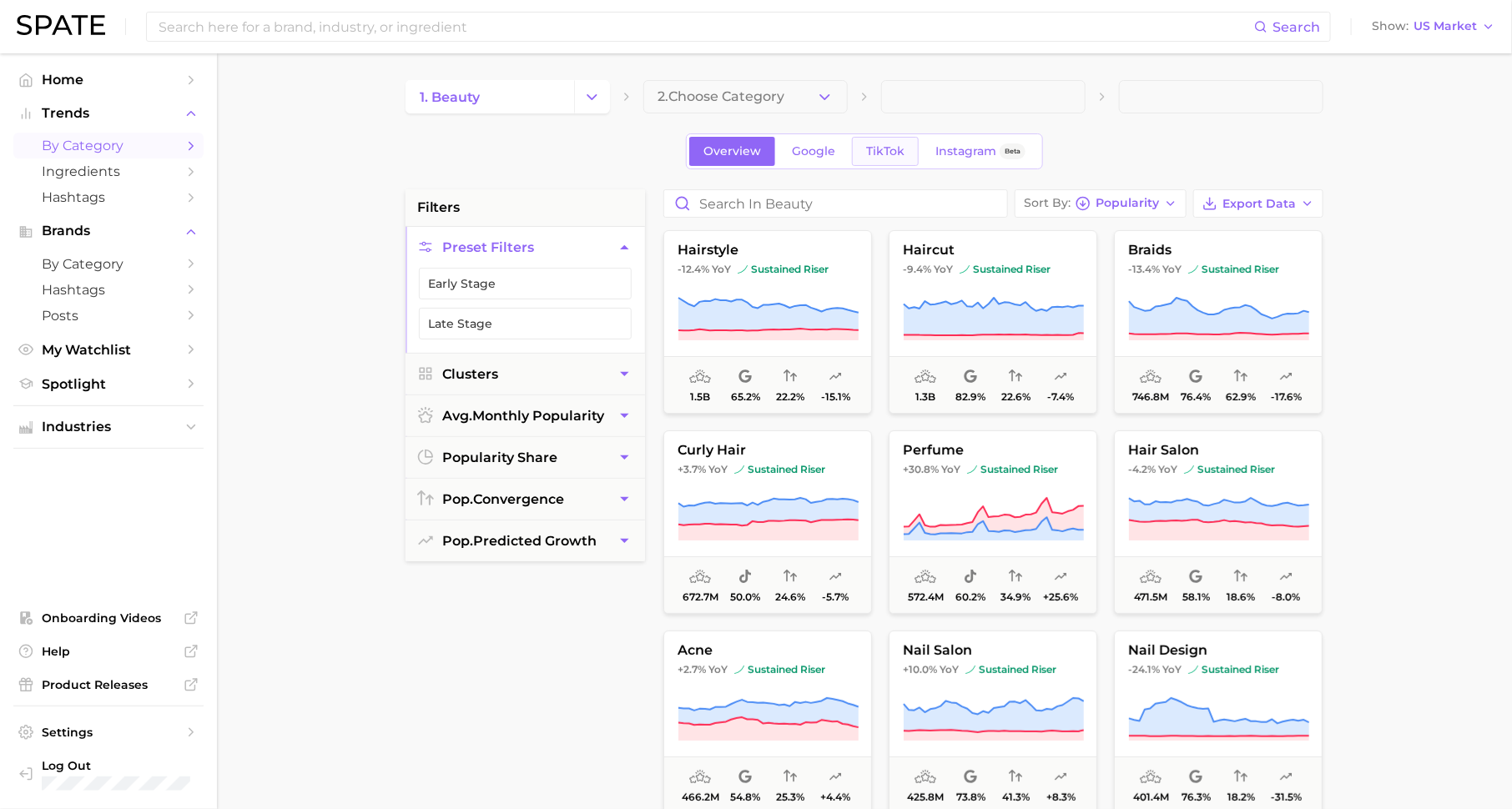
click at [872, 138] on link "TikTok" at bounding box center [886, 151] width 67 height 29
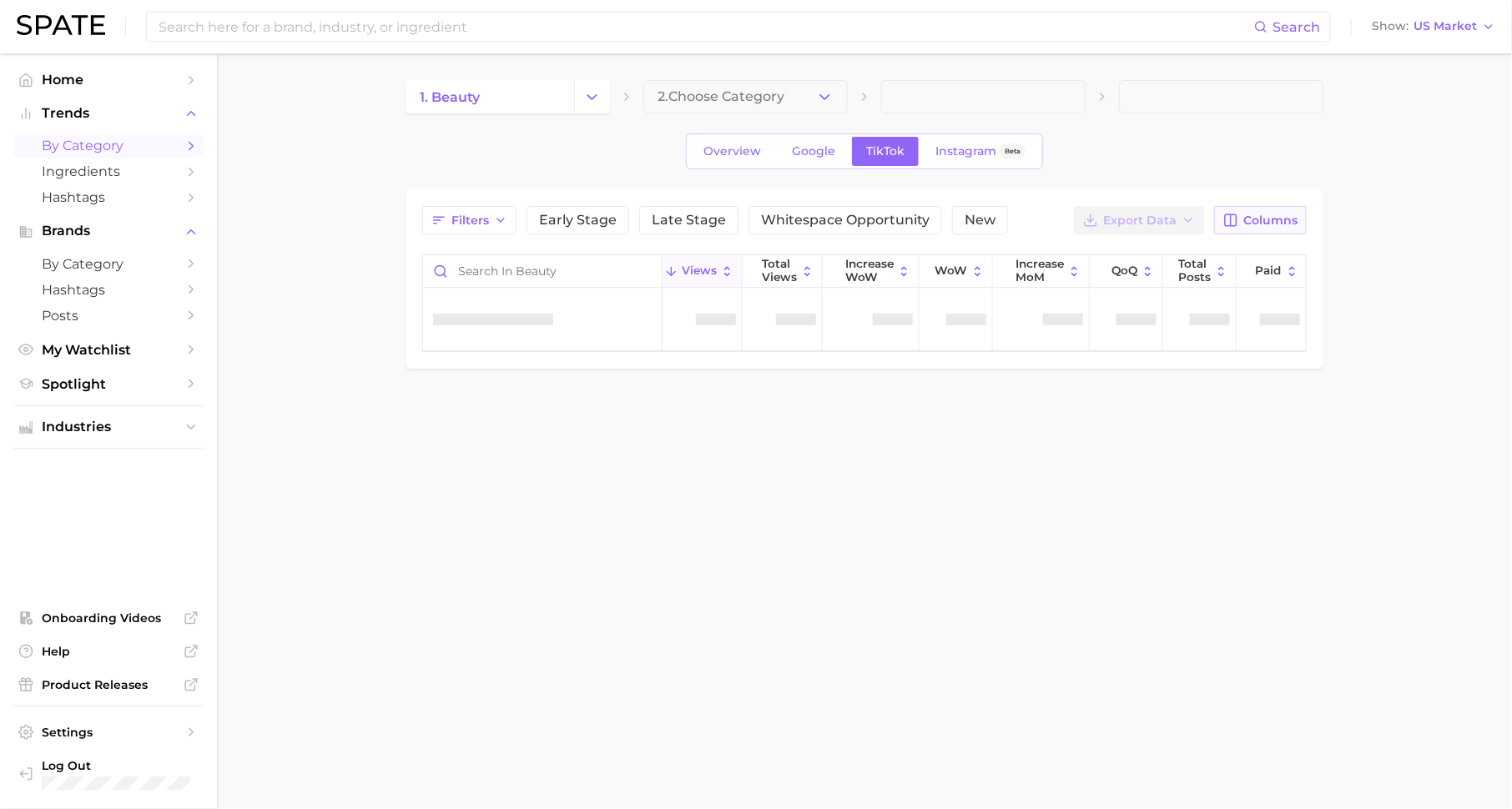
click at [1274, 224] on span "Columns" at bounding box center [1270, 220] width 54 height 14
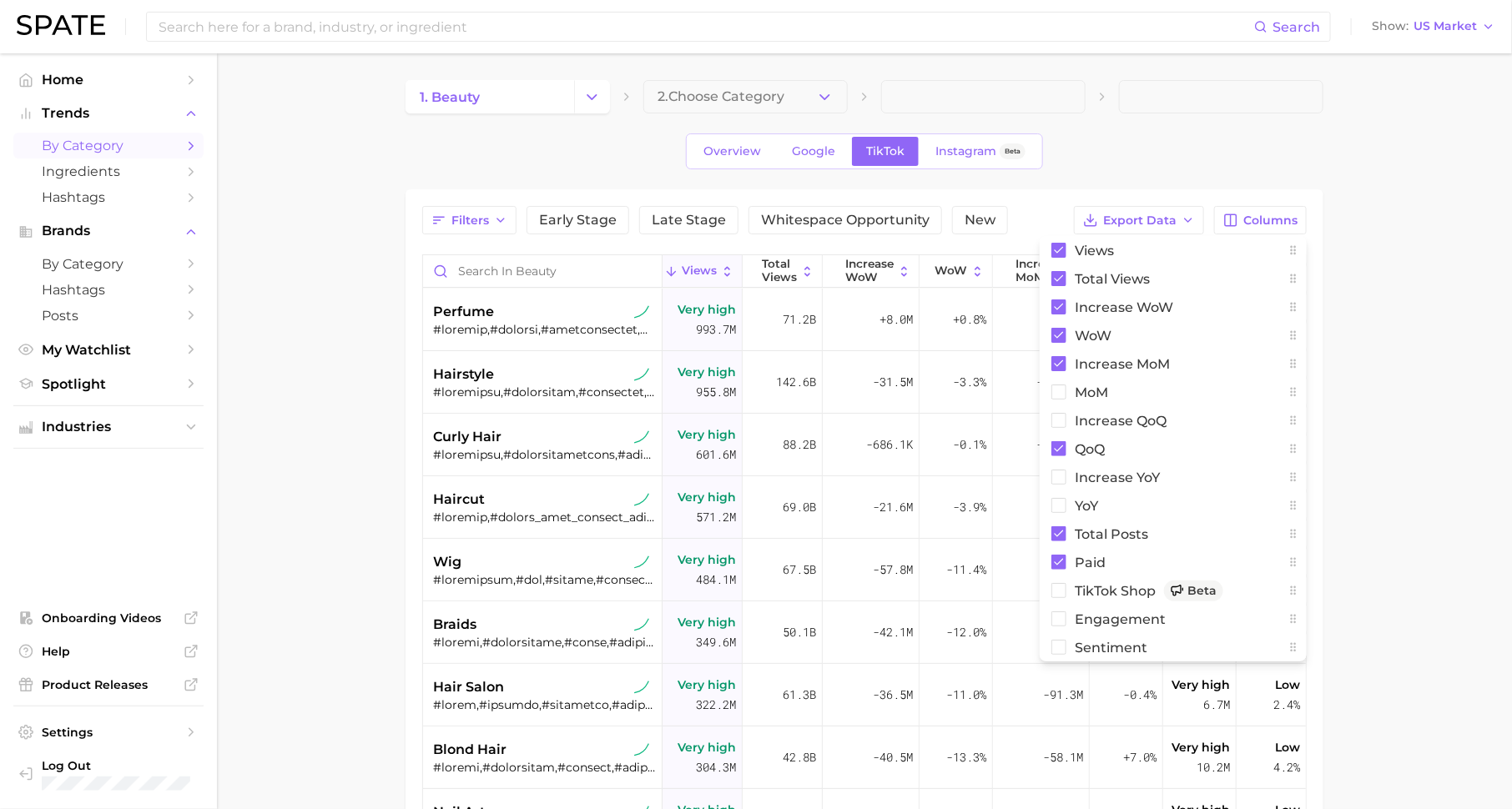
click at [1343, 448] on main "1. beauty 2. Choose Category Overview Google TikTok Instagram Beta Filters Earl…" at bounding box center [865, 609] width 1295 height 1110
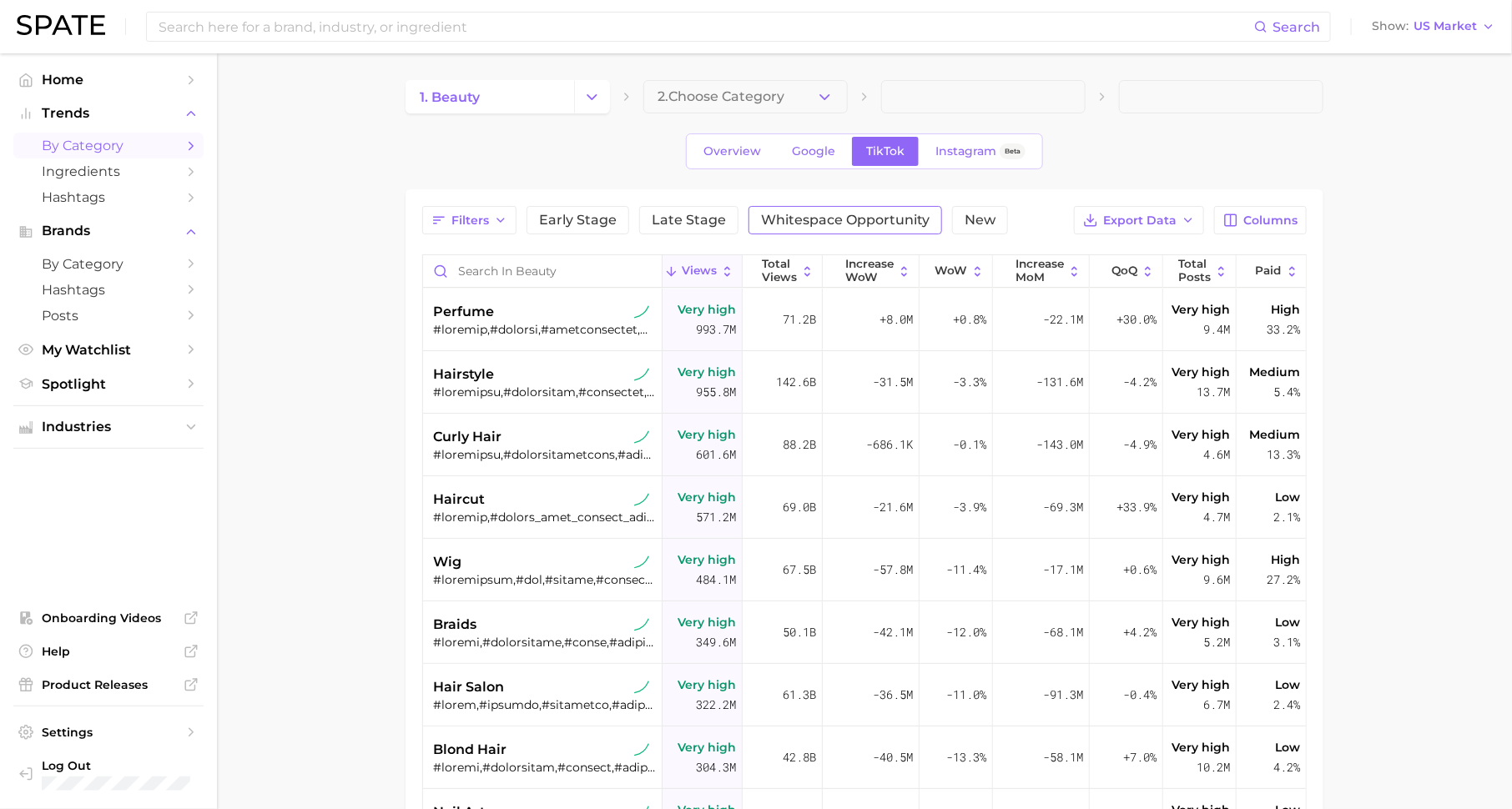
click at [857, 218] on span "Whitespace Opportunity" at bounding box center [845, 220] width 169 height 13
click at [916, 213] on span "Whitespace Opportunity" at bounding box center [865, 220] width 169 height 13
click at [1284, 268] on button "Paid" at bounding box center [1270, 271] width 69 height 33
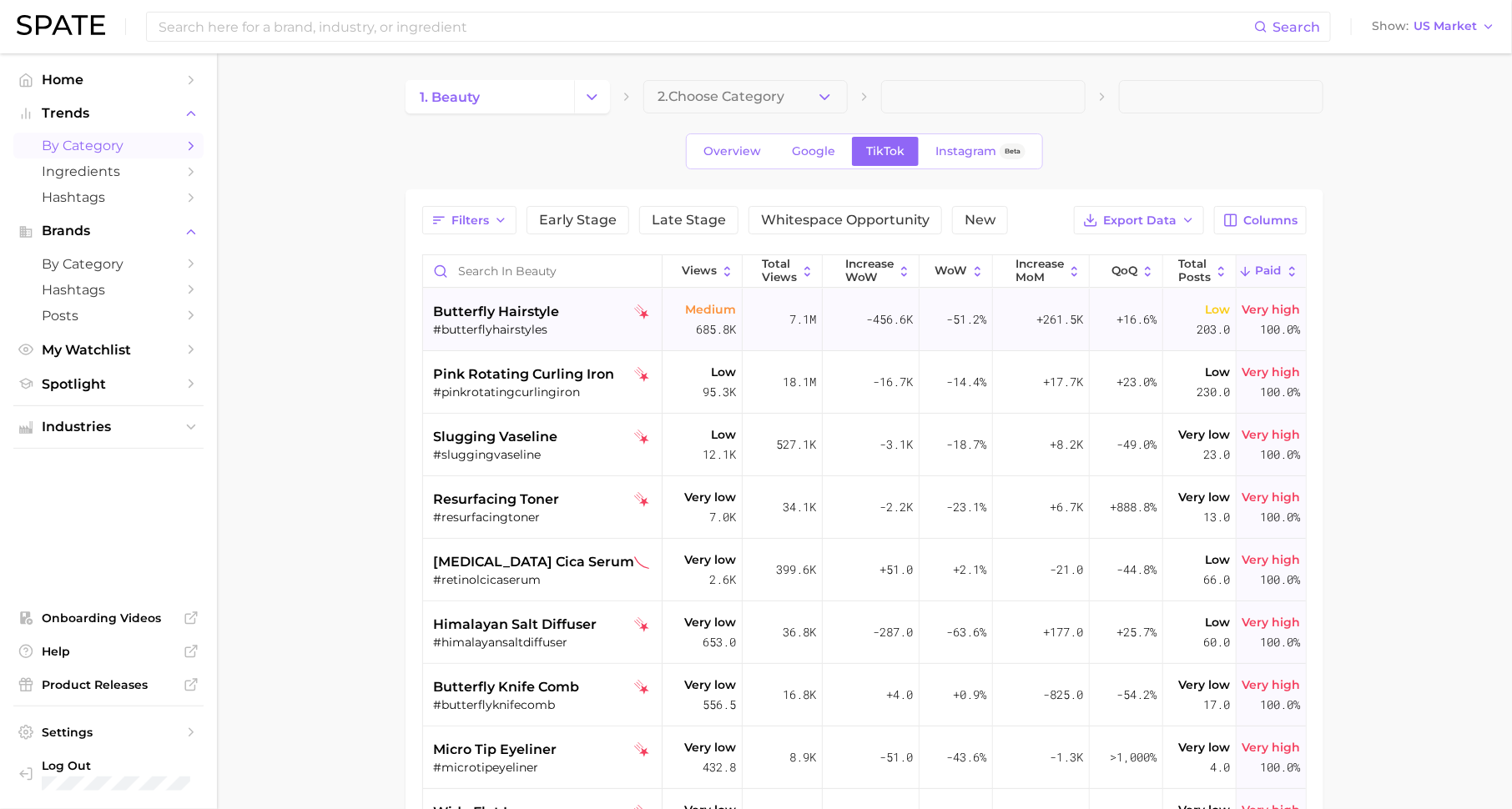
click at [1276, 315] on span "Very high" at bounding box center [1270, 309] width 58 height 20
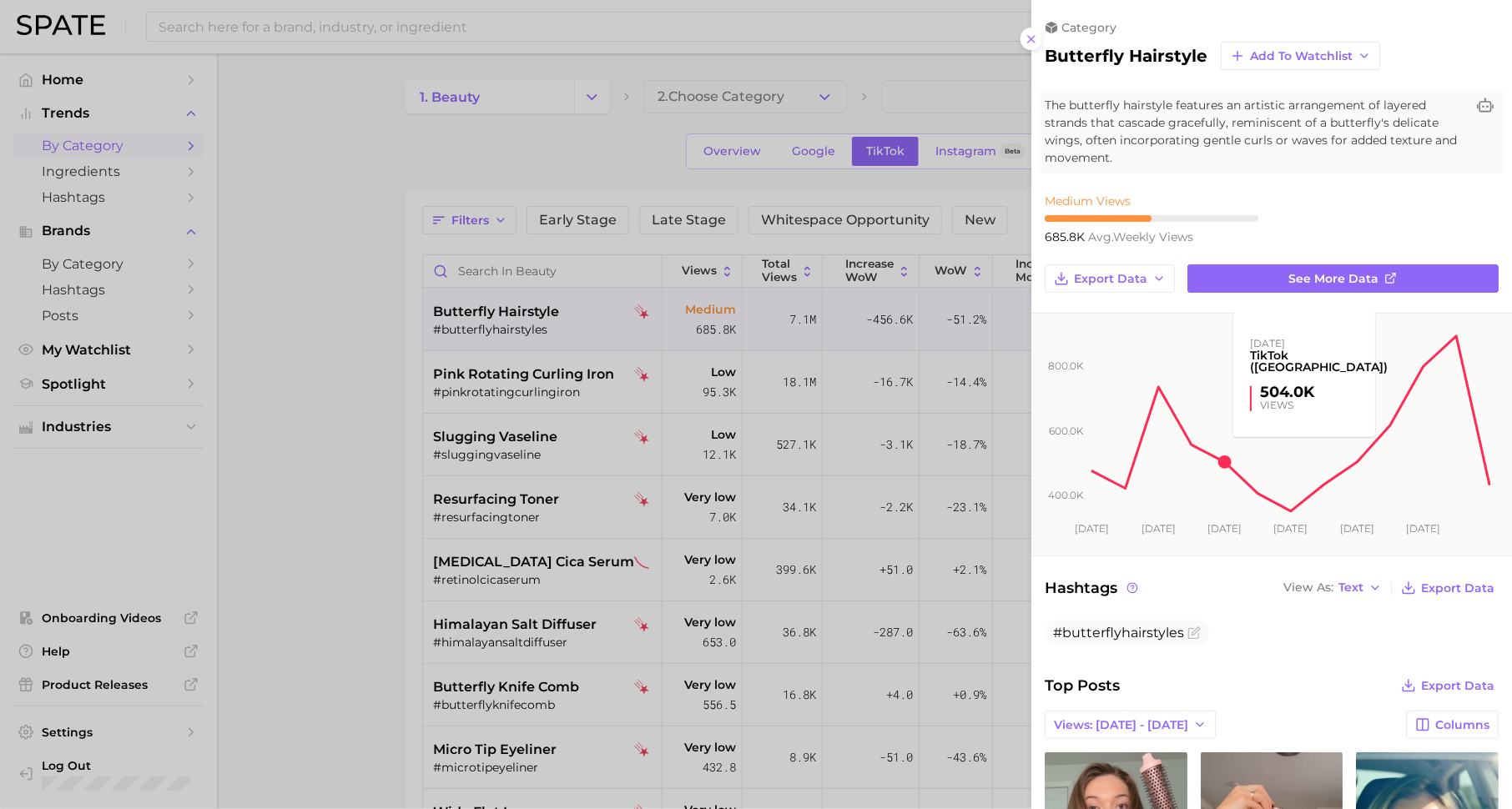
scroll to position [601, 0]
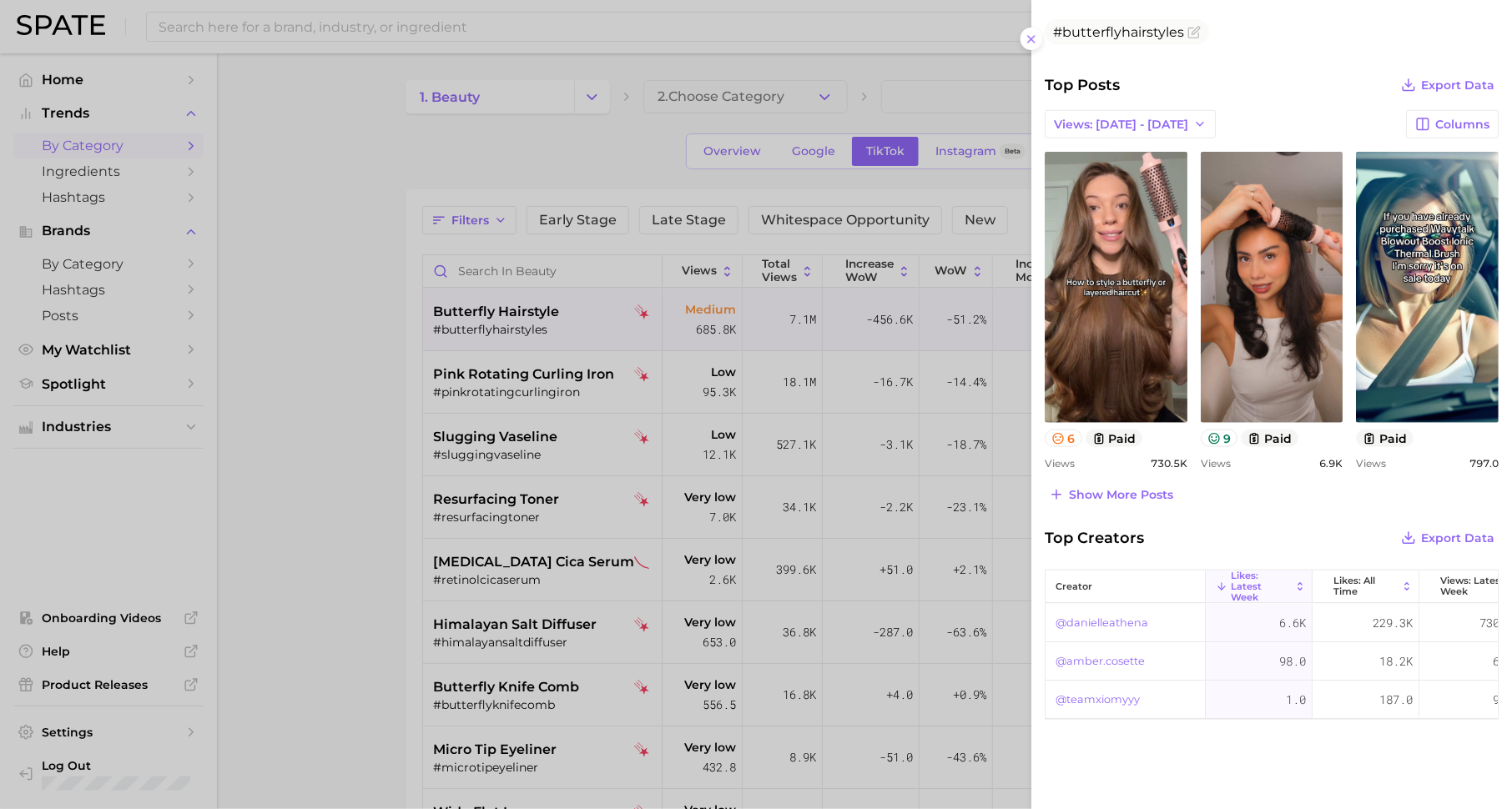
click at [808, 398] on div at bounding box center [756, 404] width 1512 height 809
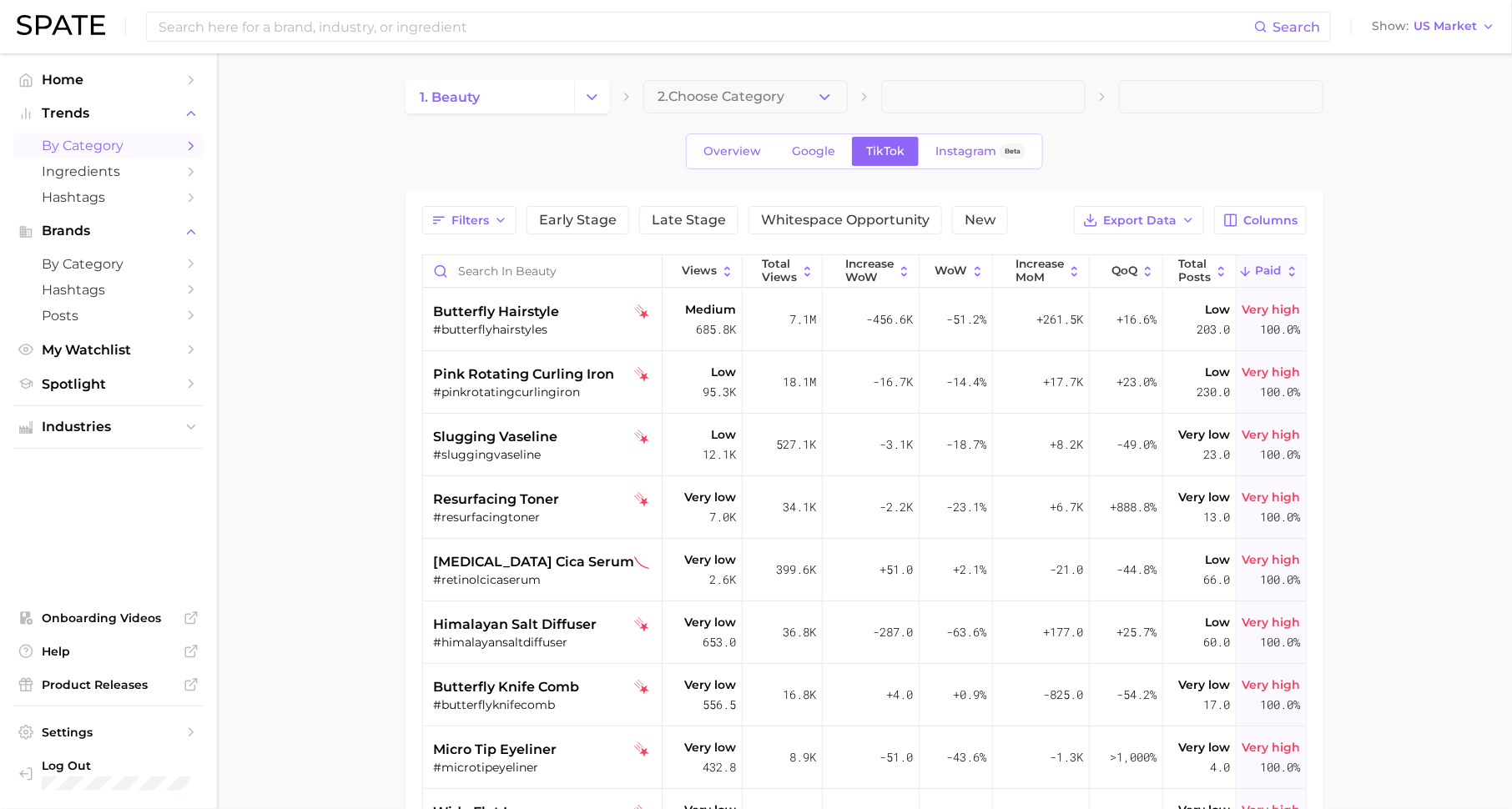
click at [1267, 269] on span "Paid" at bounding box center [1268, 271] width 25 height 13
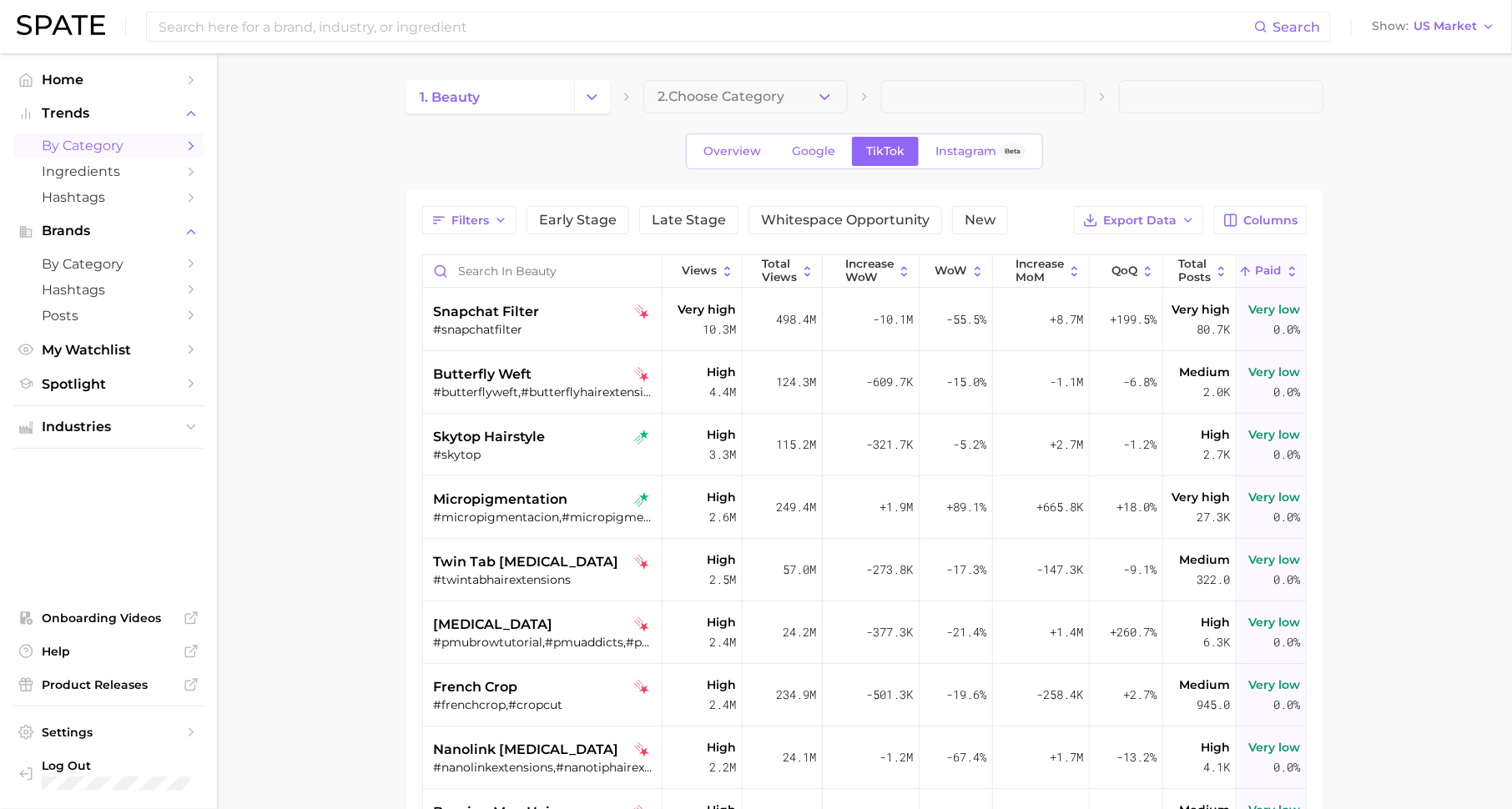
click at [1267, 264] on span "Paid" at bounding box center [1268, 271] width 25 height 13
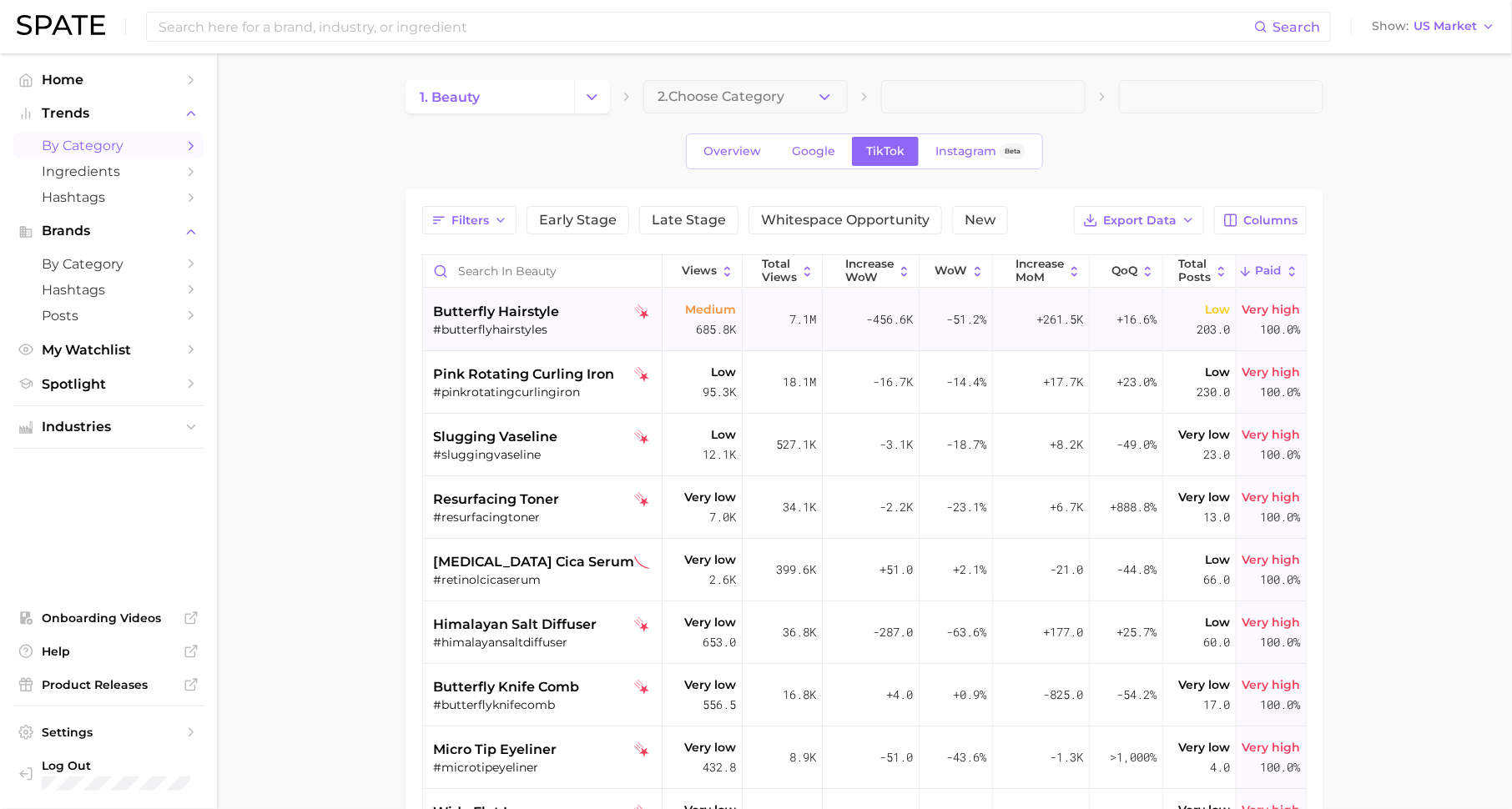
click at [523, 322] on div "#butterflyhairstyles" at bounding box center [545, 329] width 223 height 15
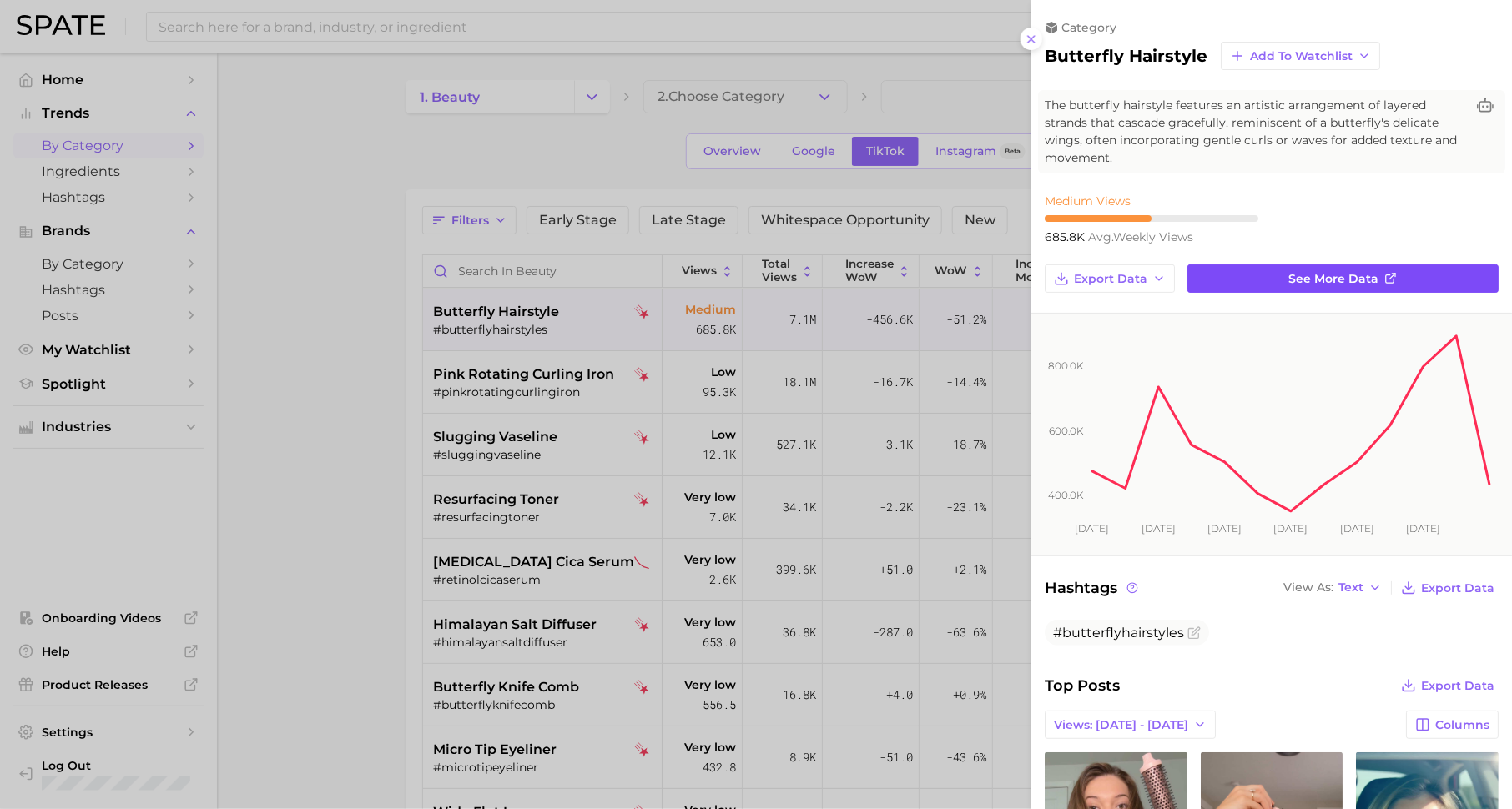
click at [1329, 279] on span "See more data" at bounding box center [1334, 279] width 90 height 14
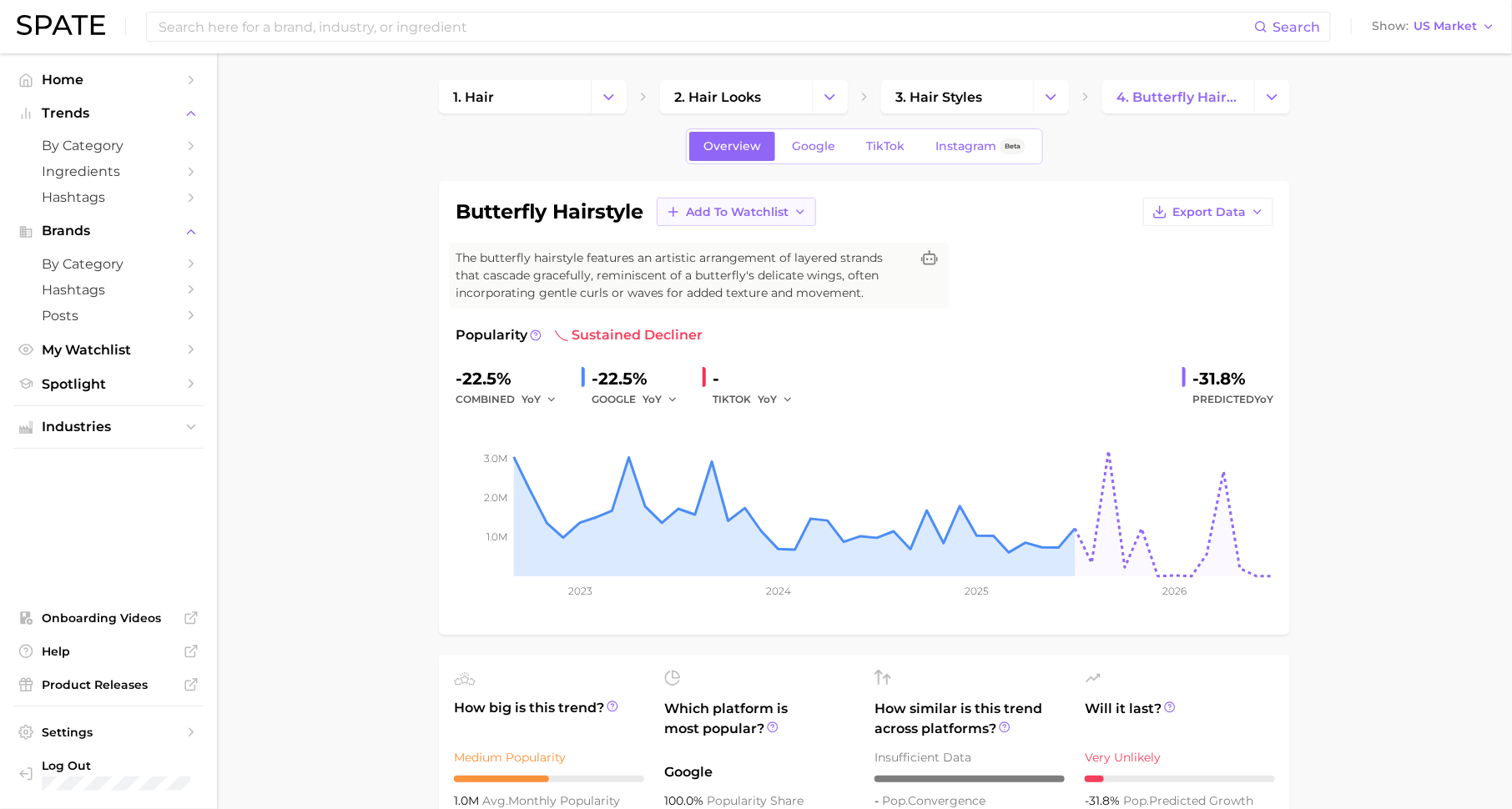
click at [736, 207] on span "Add to Watchlist" at bounding box center [737, 213] width 103 height 14
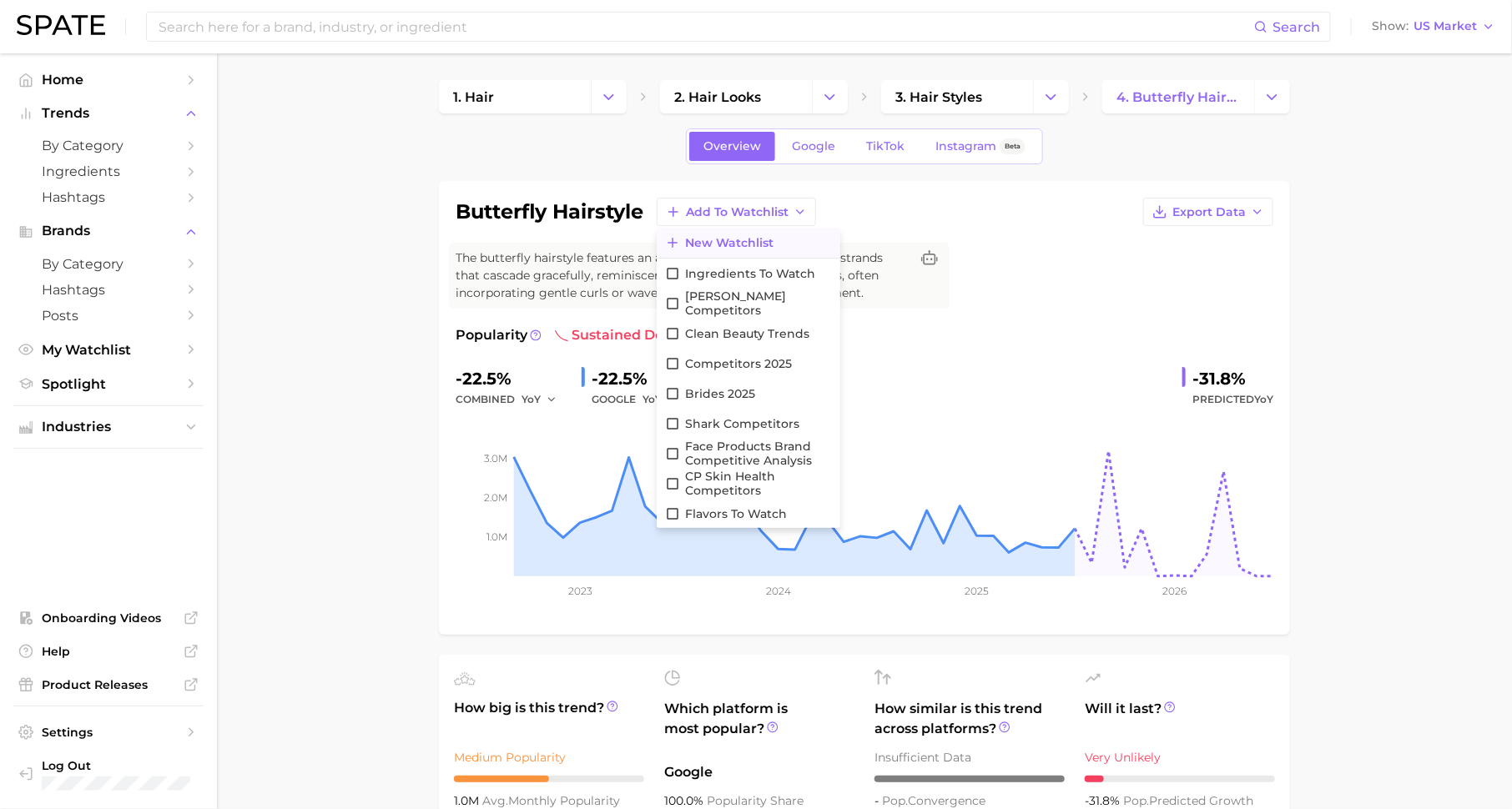
click at [734, 237] on span "New Watchlist" at bounding box center [729, 243] width 89 height 14
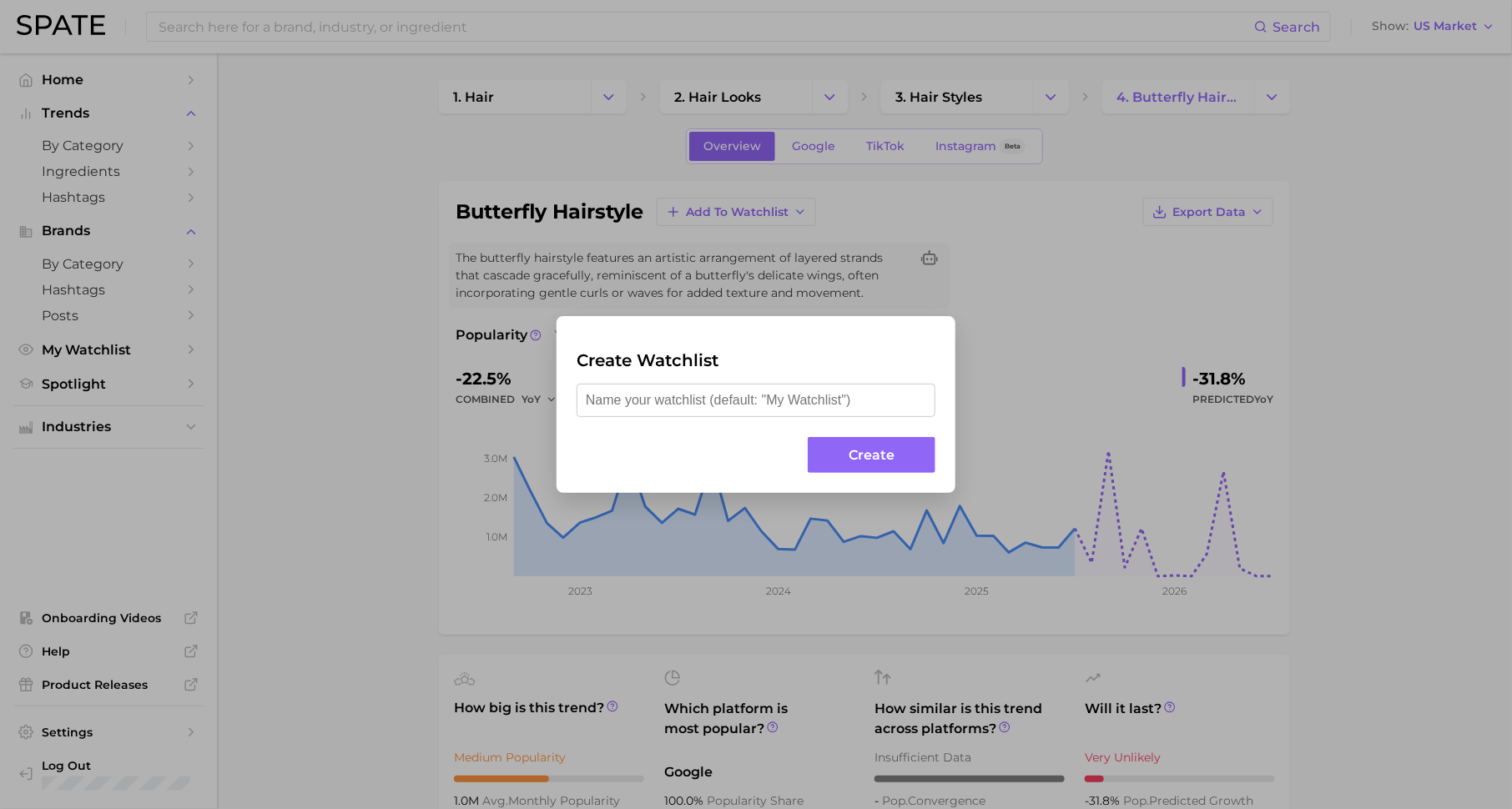
click at [224, 424] on div "Create Watchlist Create" at bounding box center [756, 404] width 1512 height 809
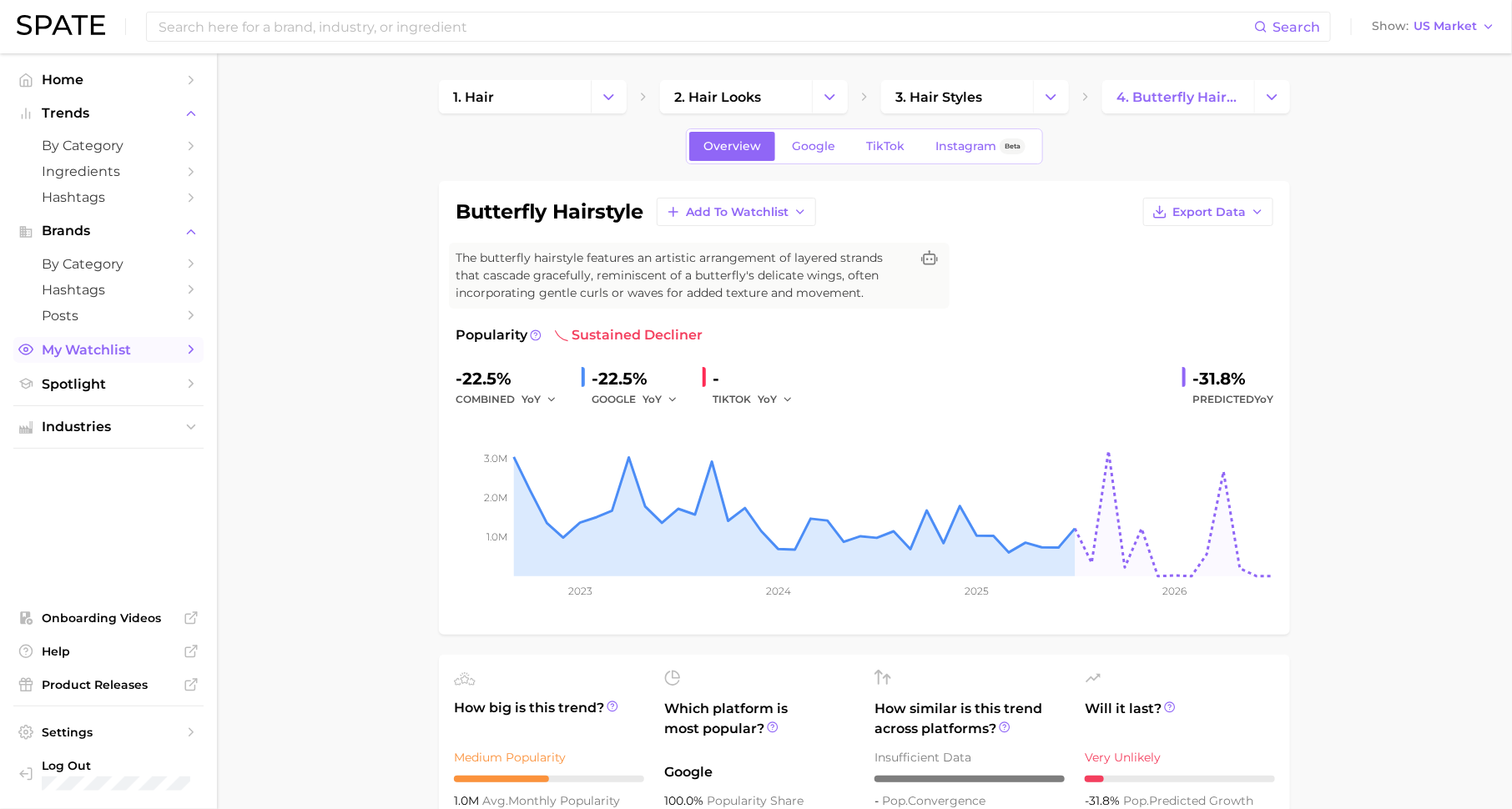
click at [173, 360] on link "My Watchlist" at bounding box center [108, 350] width 191 height 25
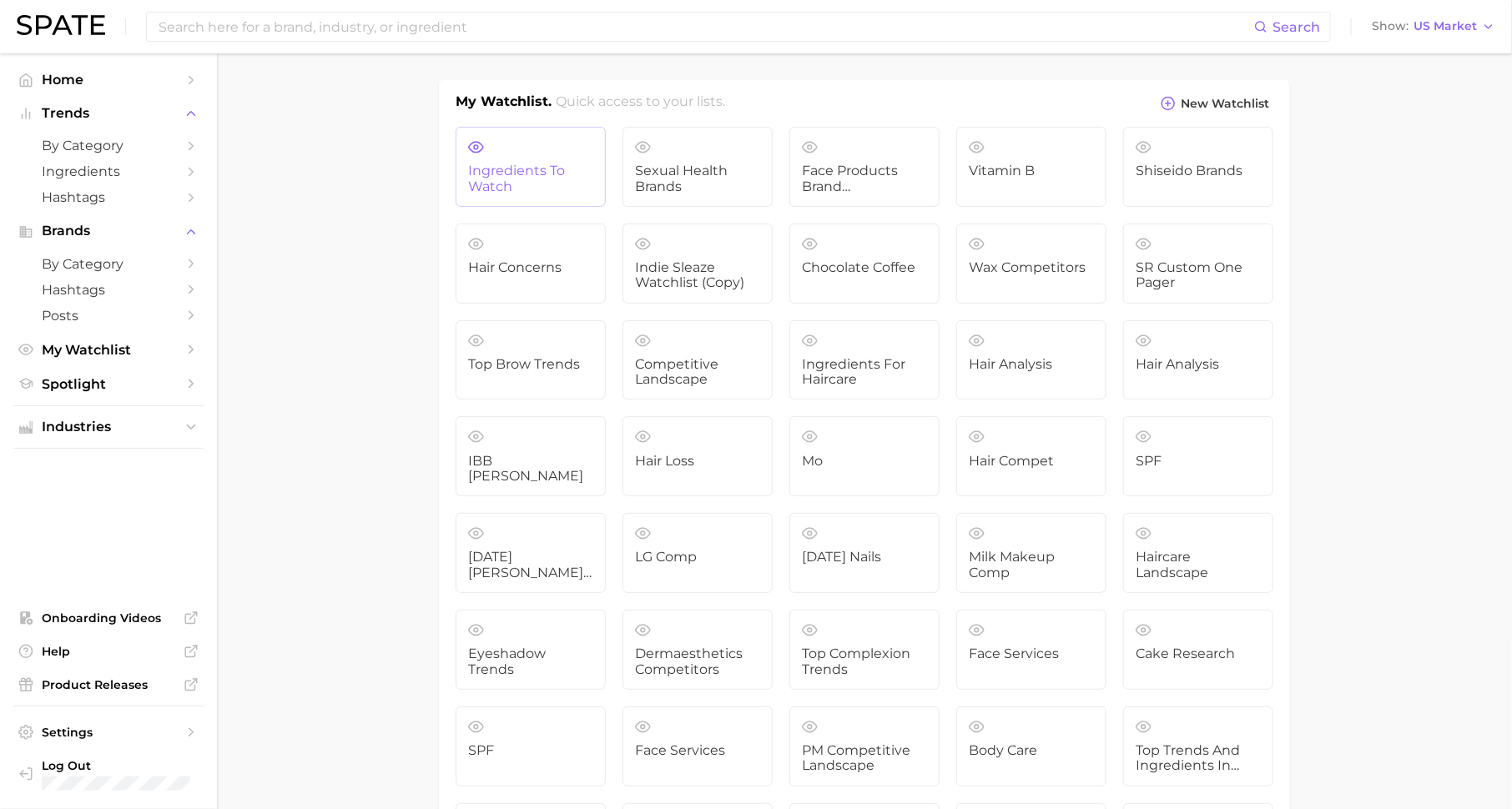
click at [572, 163] on span "ingredients to watch" at bounding box center [531, 178] width 125 height 31
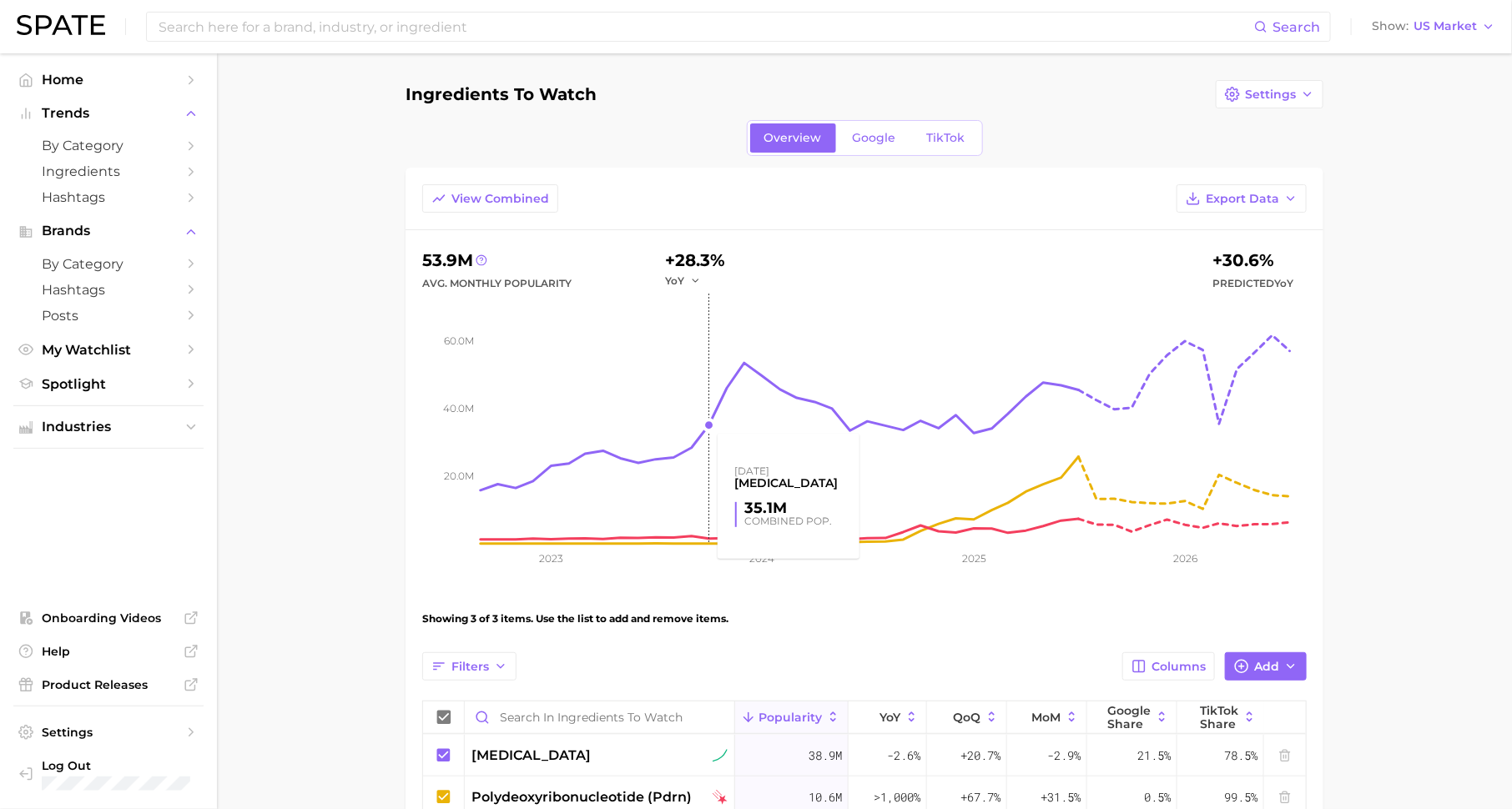
scroll to position [1, 0]
click at [157, 353] on span "My Watchlist" at bounding box center [108, 350] width 134 height 16
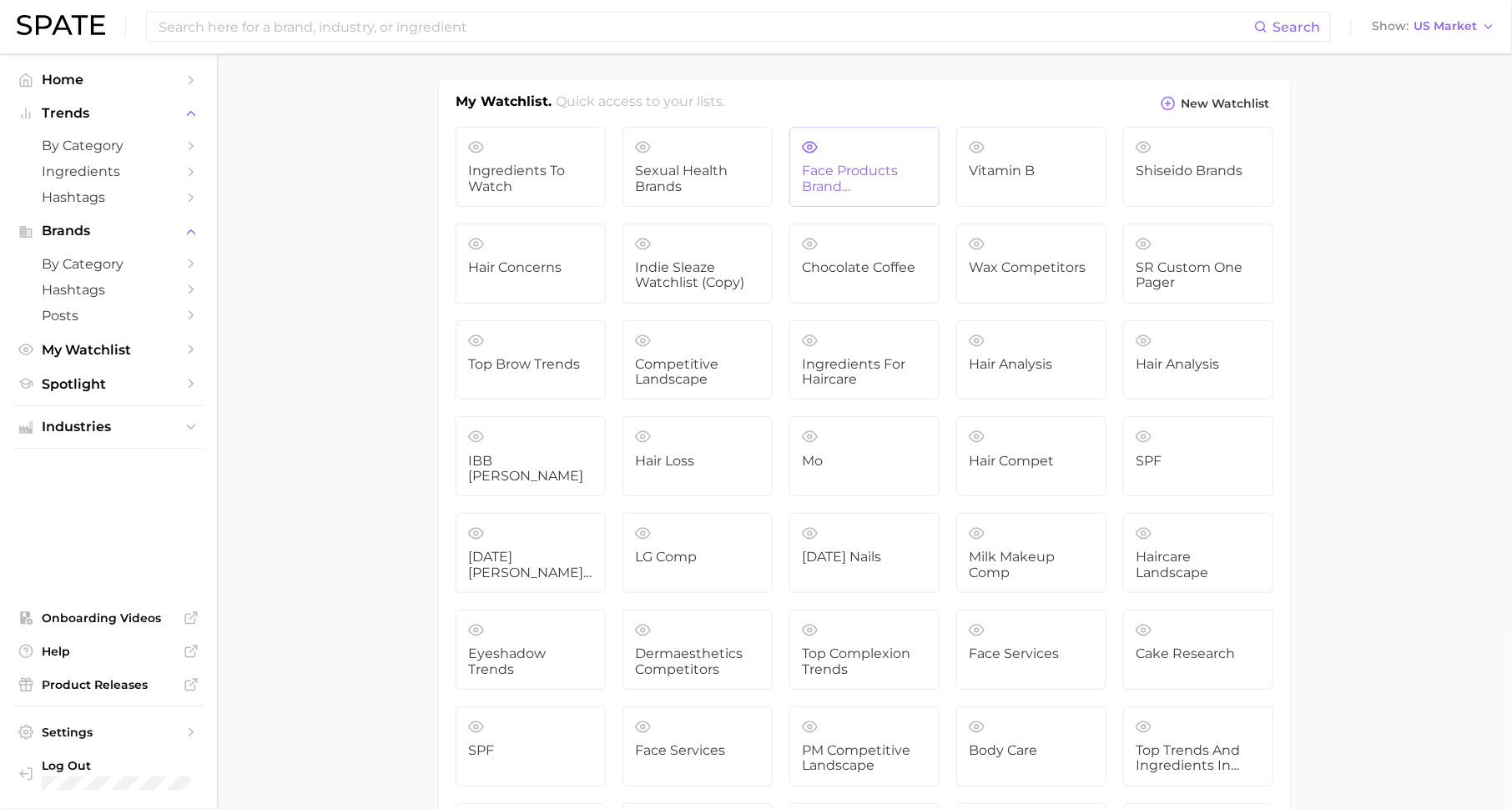
click at [818, 196] on link "Face products Brand Competitive Analysis" at bounding box center [864, 166] width 150 height 80
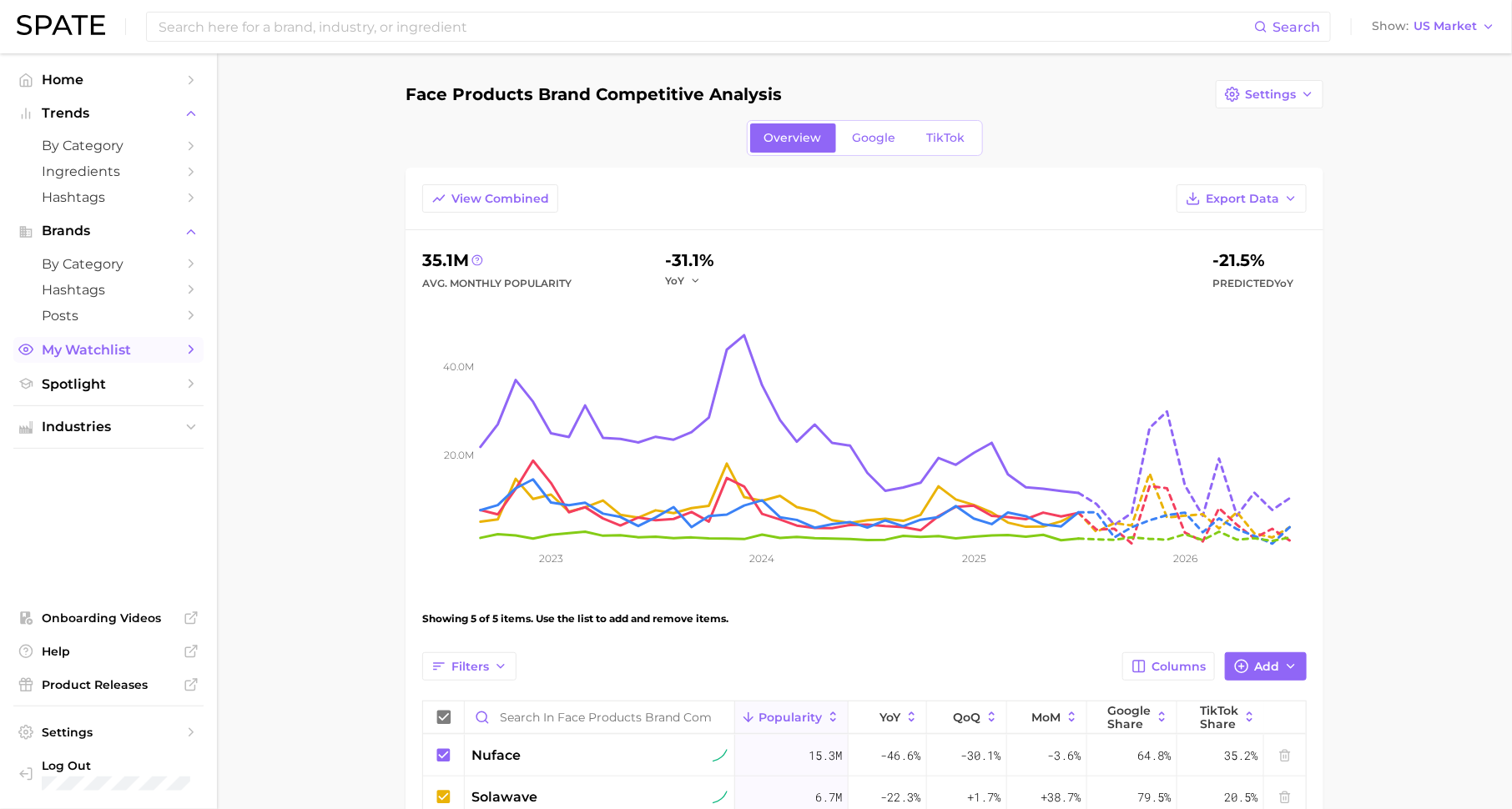
click at [162, 352] on span "My Watchlist" at bounding box center [108, 350] width 134 height 16
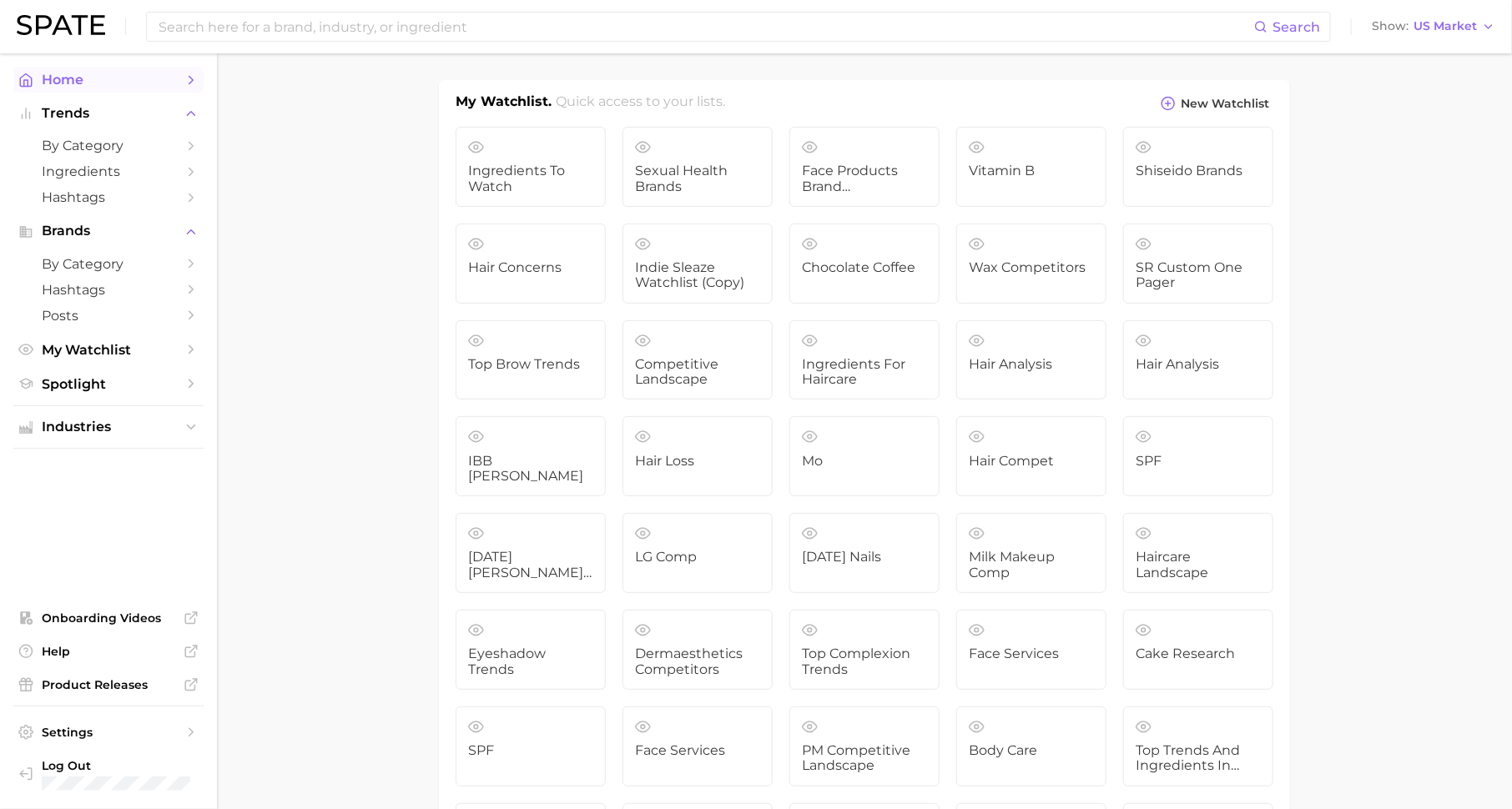
click at [131, 78] on span "Home" at bounding box center [108, 80] width 134 height 16
